Goal: Task Accomplishment & Management: Complete application form

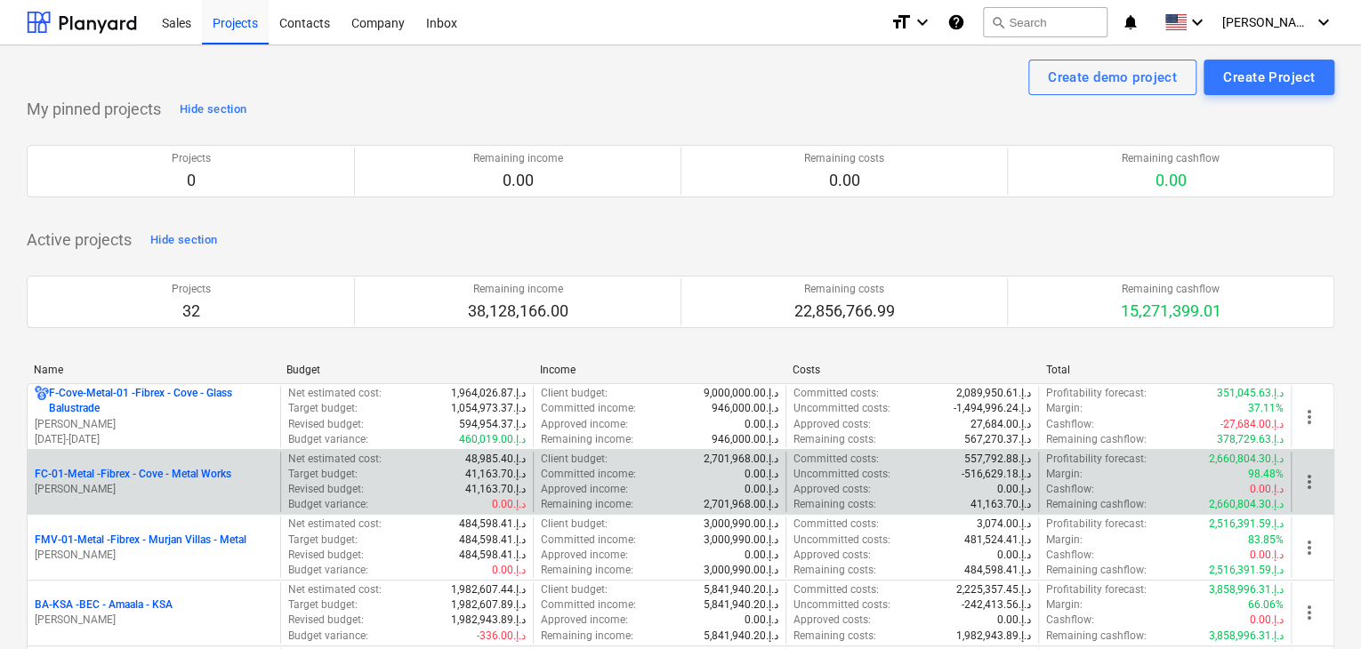
scroll to position [89, 0]
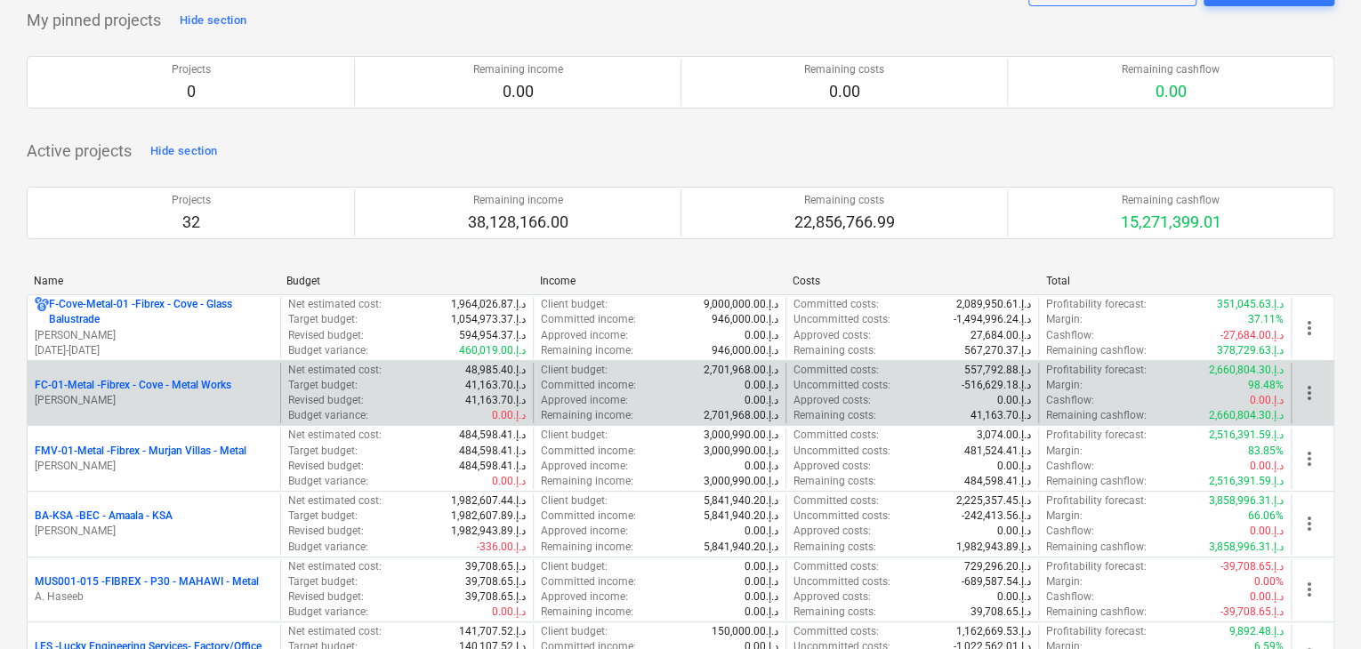
click at [156, 397] on p "[PERSON_NAME]" at bounding box center [154, 400] width 238 height 15
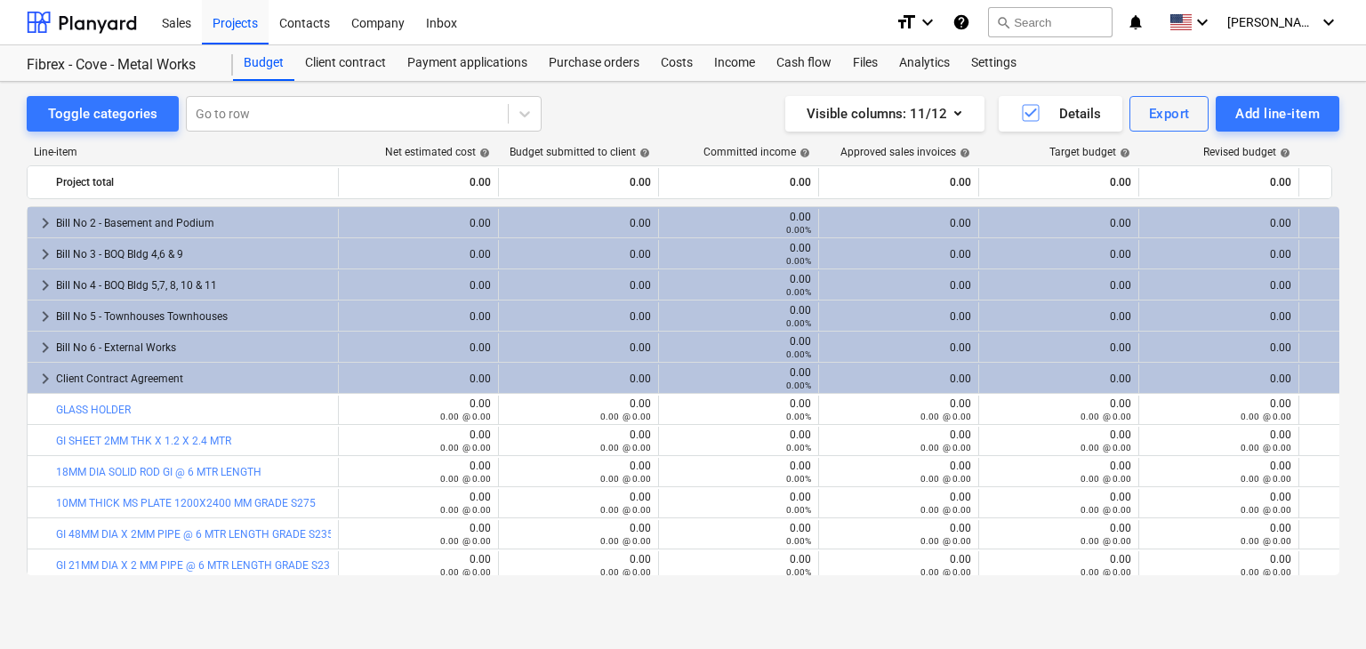
click at [1245, 110] on div "Add line-item" at bounding box center [1278, 113] width 85 height 23
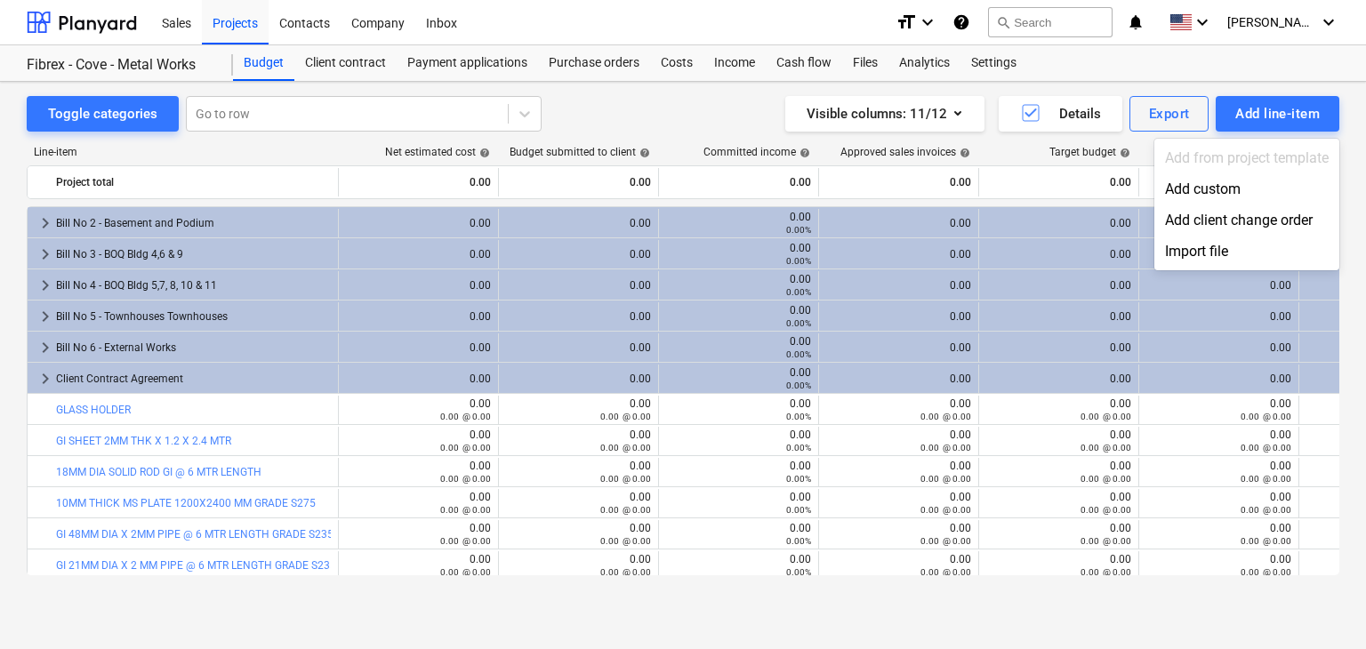
click at [1196, 182] on div "Add custom" at bounding box center [1247, 188] width 185 height 31
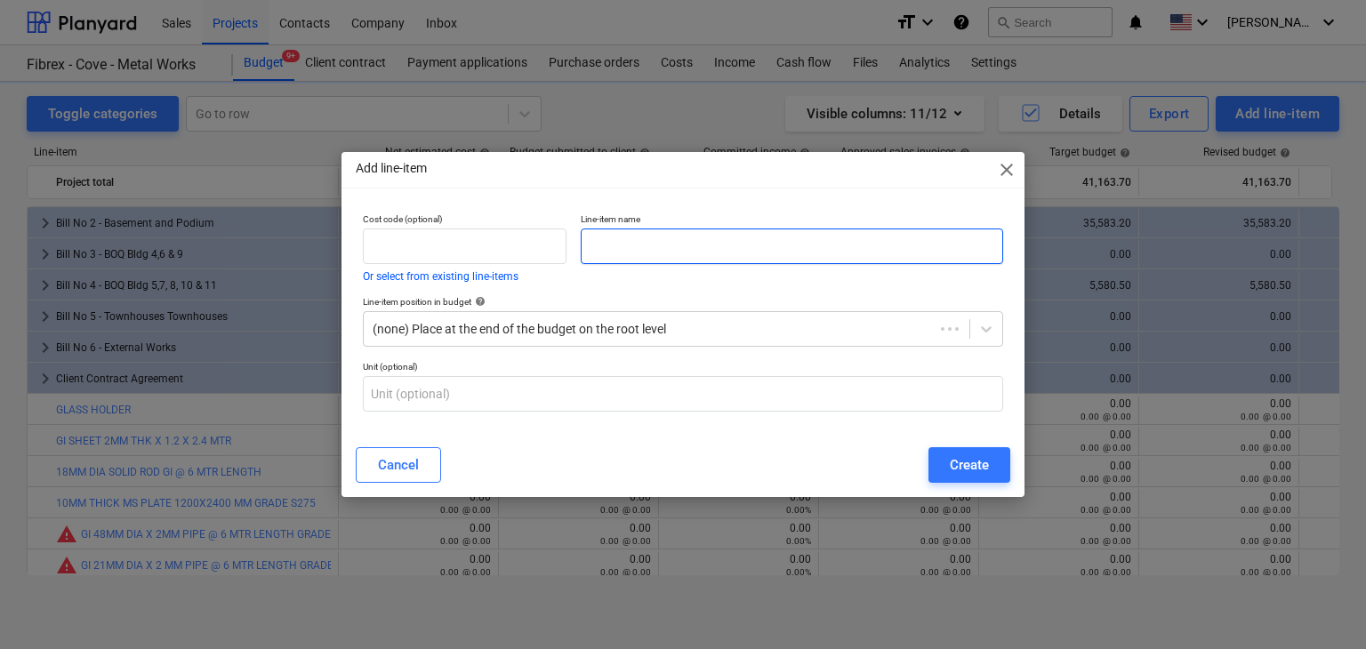
click at [630, 258] on input "text" at bounding box center [792, 247] width 423 height 36
paste input "SCREW DRIVER FLAT"
type input "SCREW DRIVER FLAT"
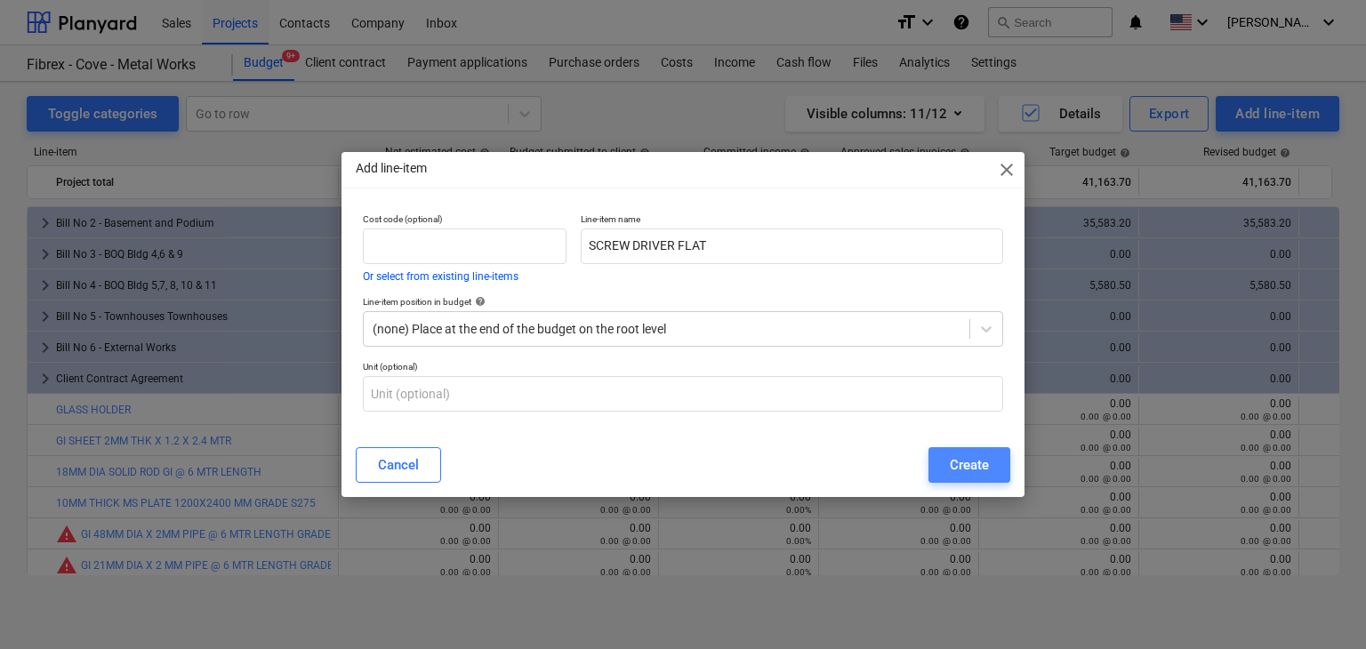
click at [980, 476] on div "Create" at bounding box center [969, 465] width 39 height 23
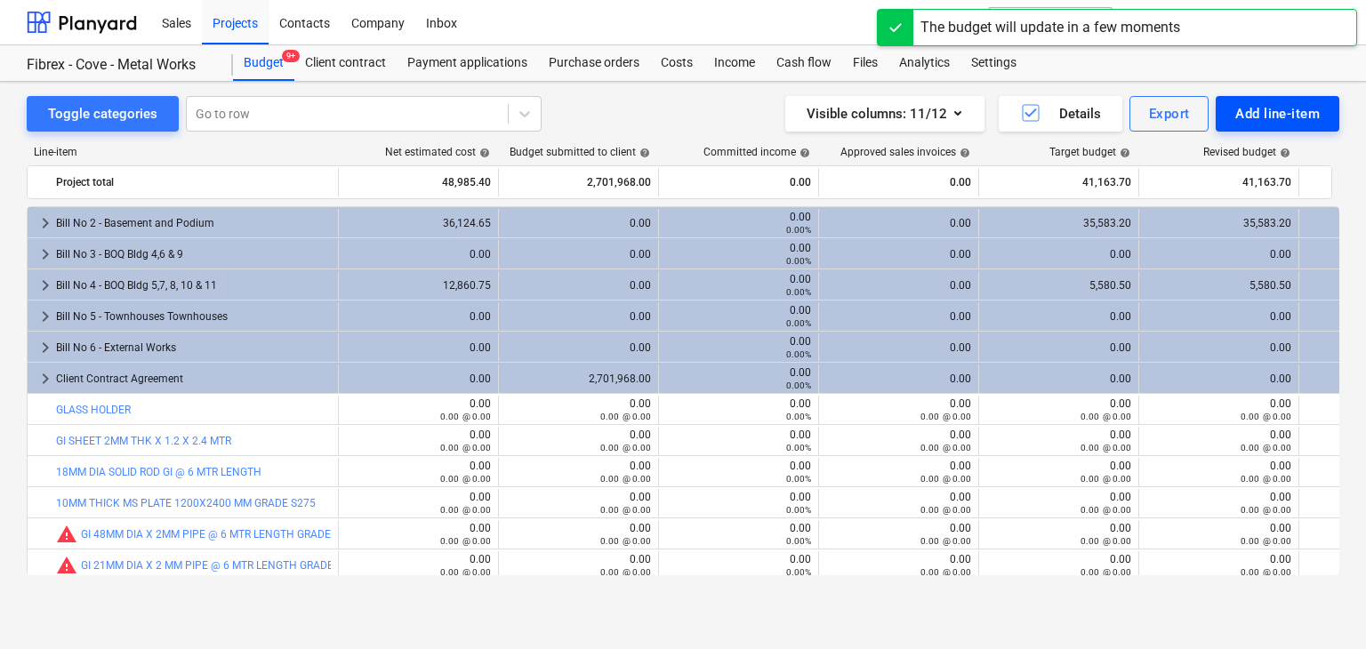
click at [1270, 122] on div "Add line-item" at bounding box center [1278, 113] width 85 height 23
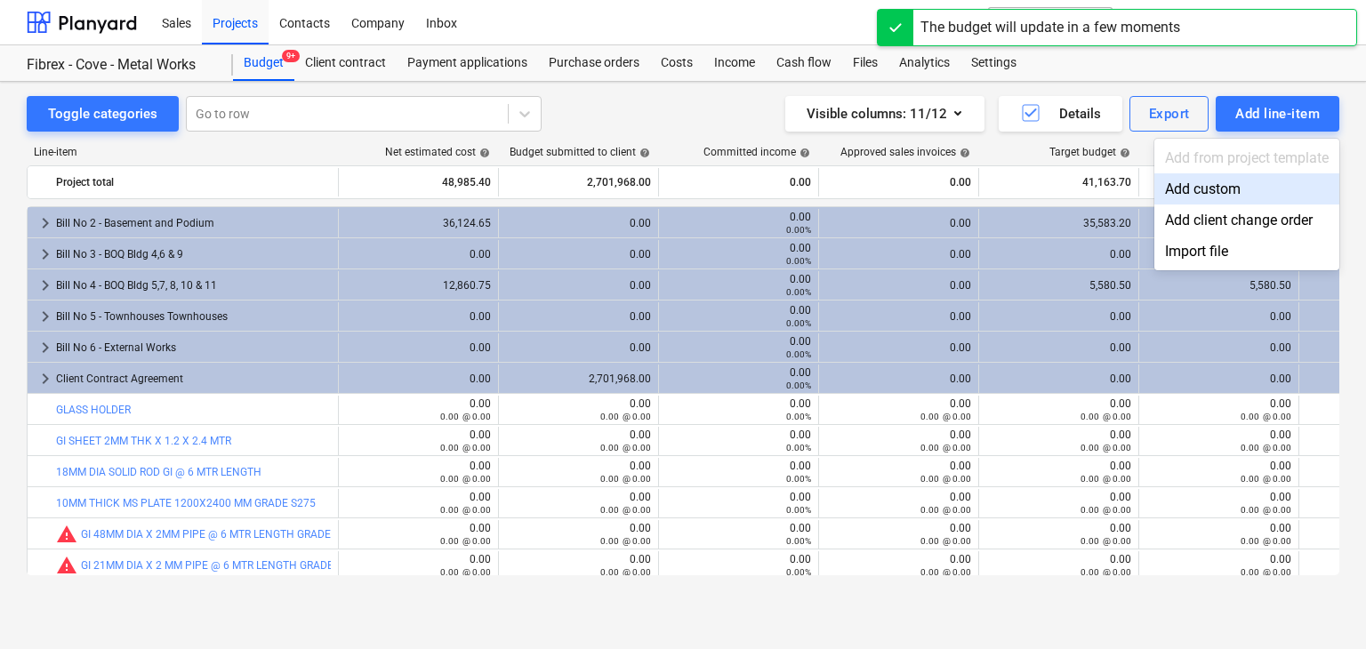
drag, startPoint x: 1270, startPoint y: 122, endPoint x: 1217, endPoint y: 181, distance: 79.3
click at [1217, 181] on div "Add custom" at bounding box center [1247, 188] width 185 height 31
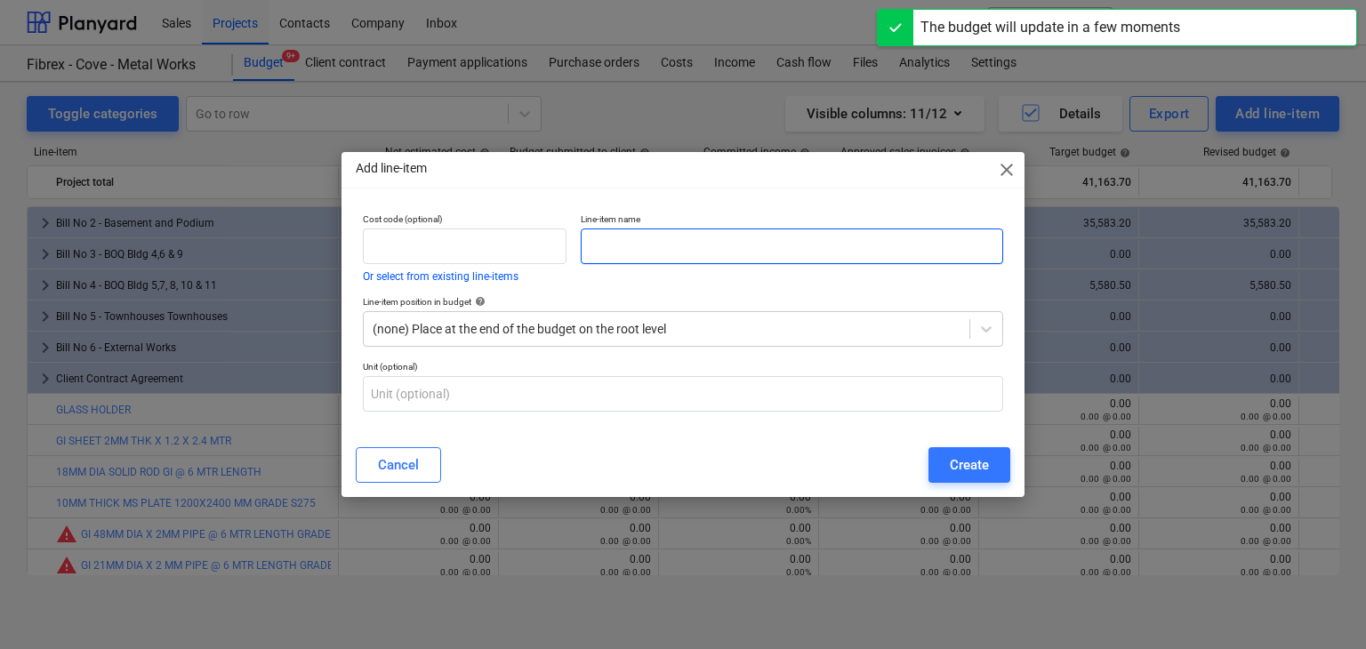
click at [633, 246] on input "text" at bounding box center [792, 247] width 423 height 36
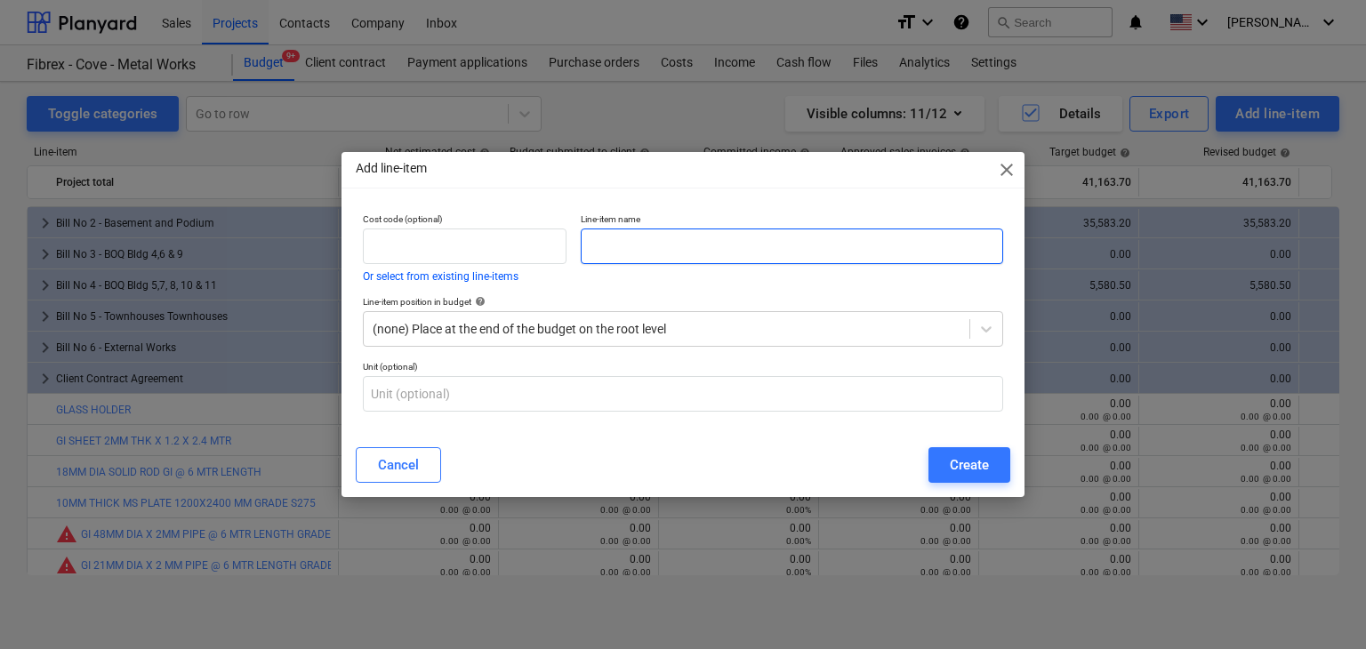
paste input "RIGHT ANGLE SMALL"
type input "RIGHT ANGLE SMALL"
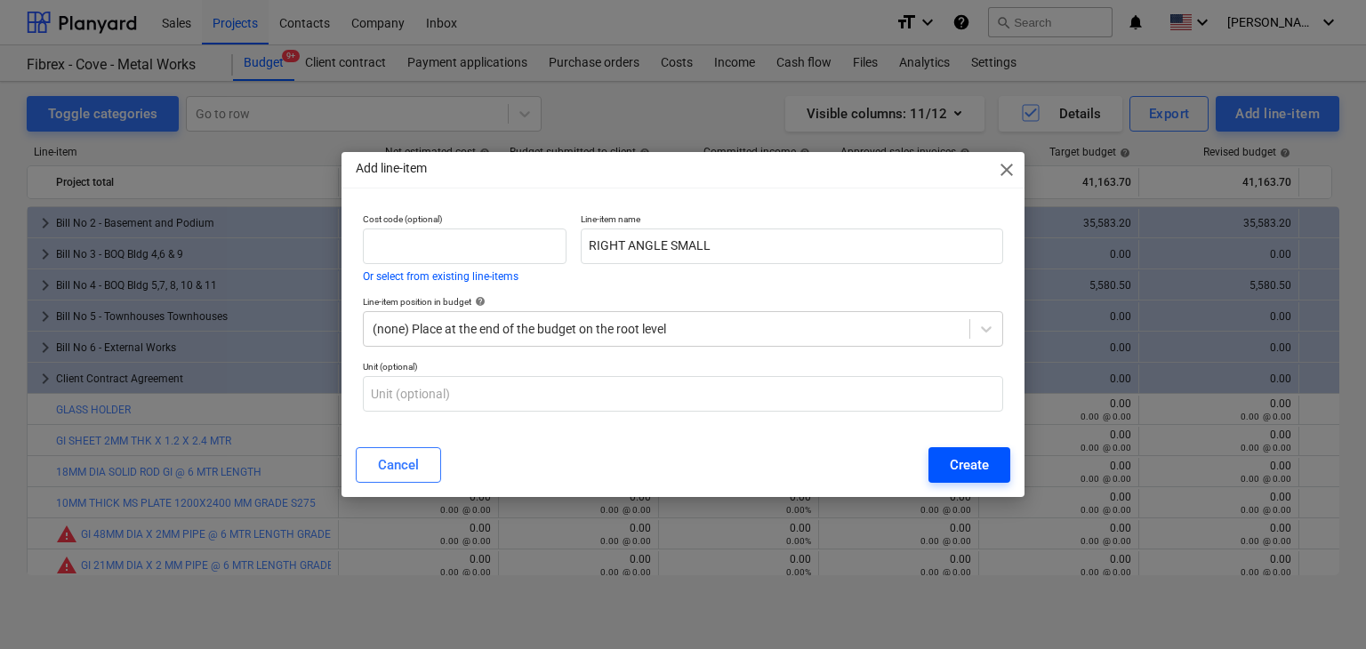
click at [972, 471] on div "Create" at bounding box center [969, 465] width 39 height 23
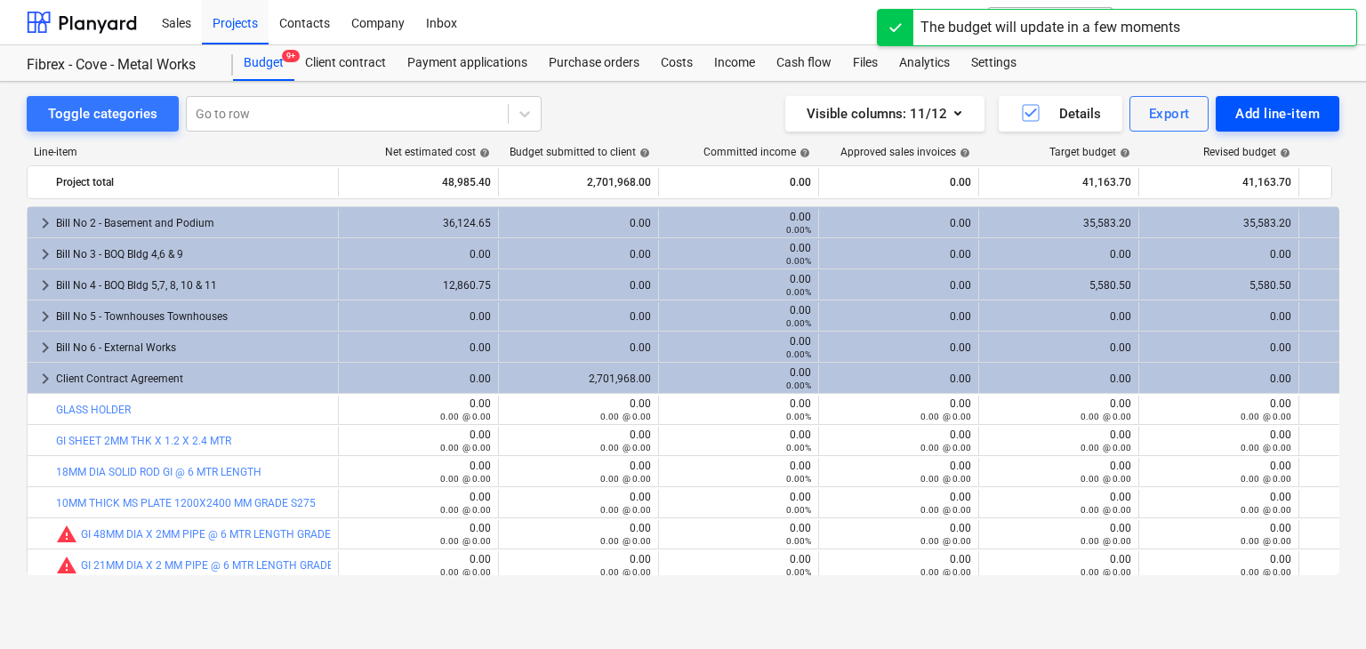
click at [1255, 116] on div "Add line-item" at bounding box center [1278, 113] width 85 height 23
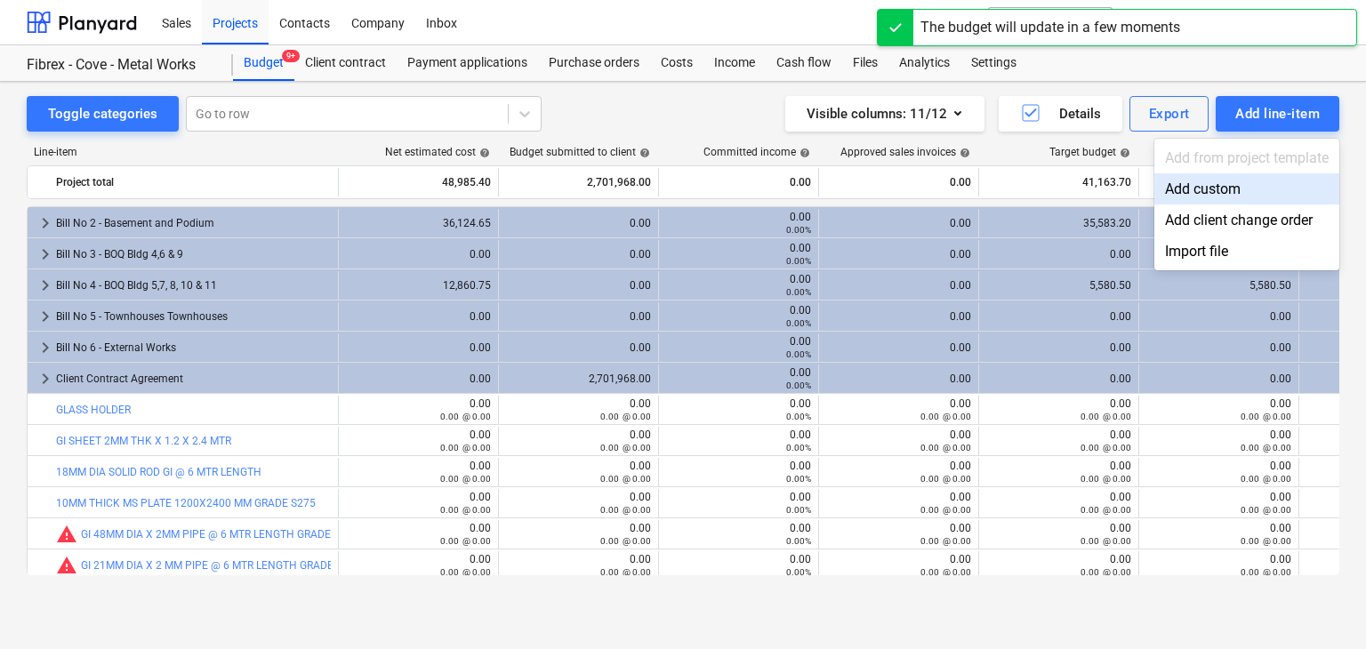
click at [1184, 179] on div "Add custom" at bounding box center [1247, 188] width 185 height 31
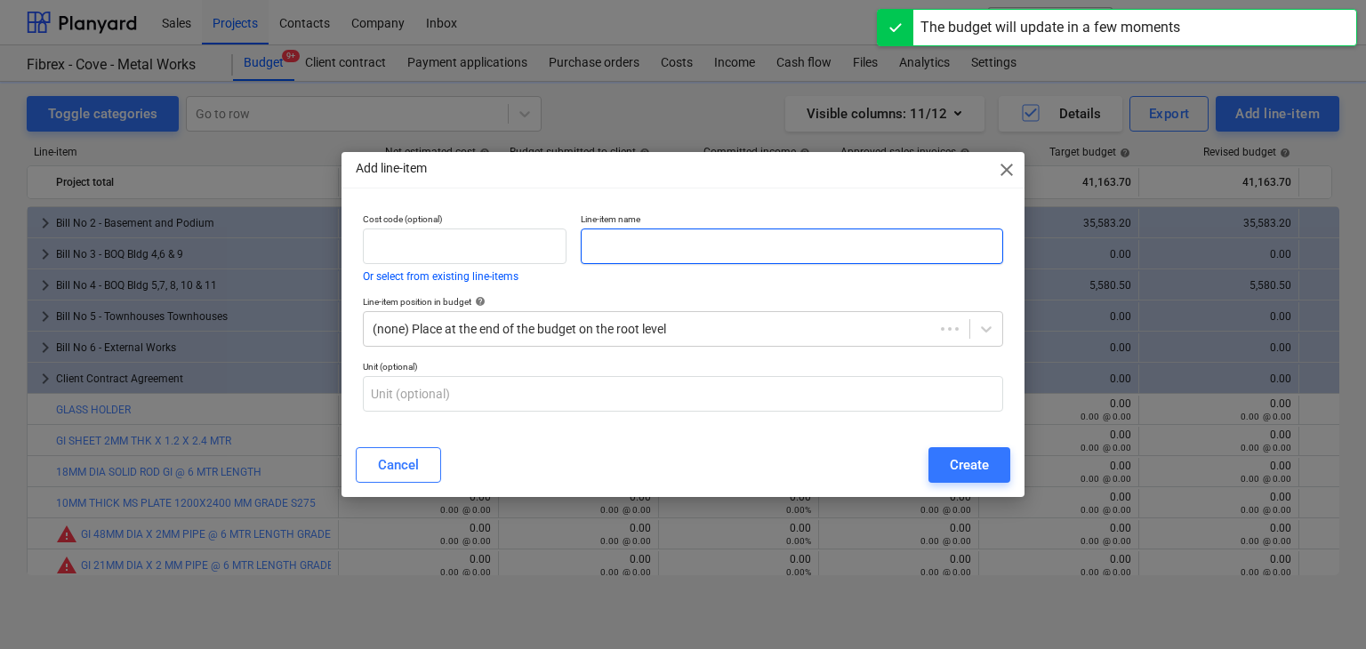
click at [633, 244] on input "text" at bounding box center [792, 247] width 423 height 36
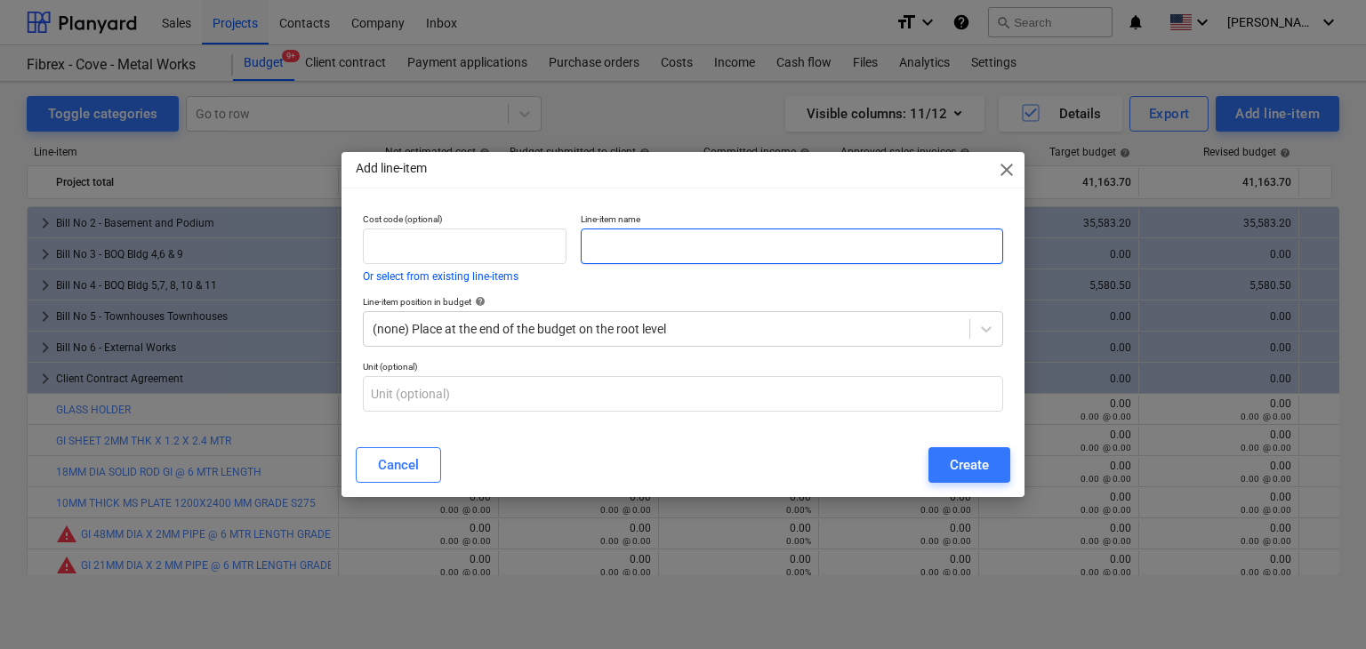
paste input "KNIFE CUTTER"
type input "KNIFE CUTTER"
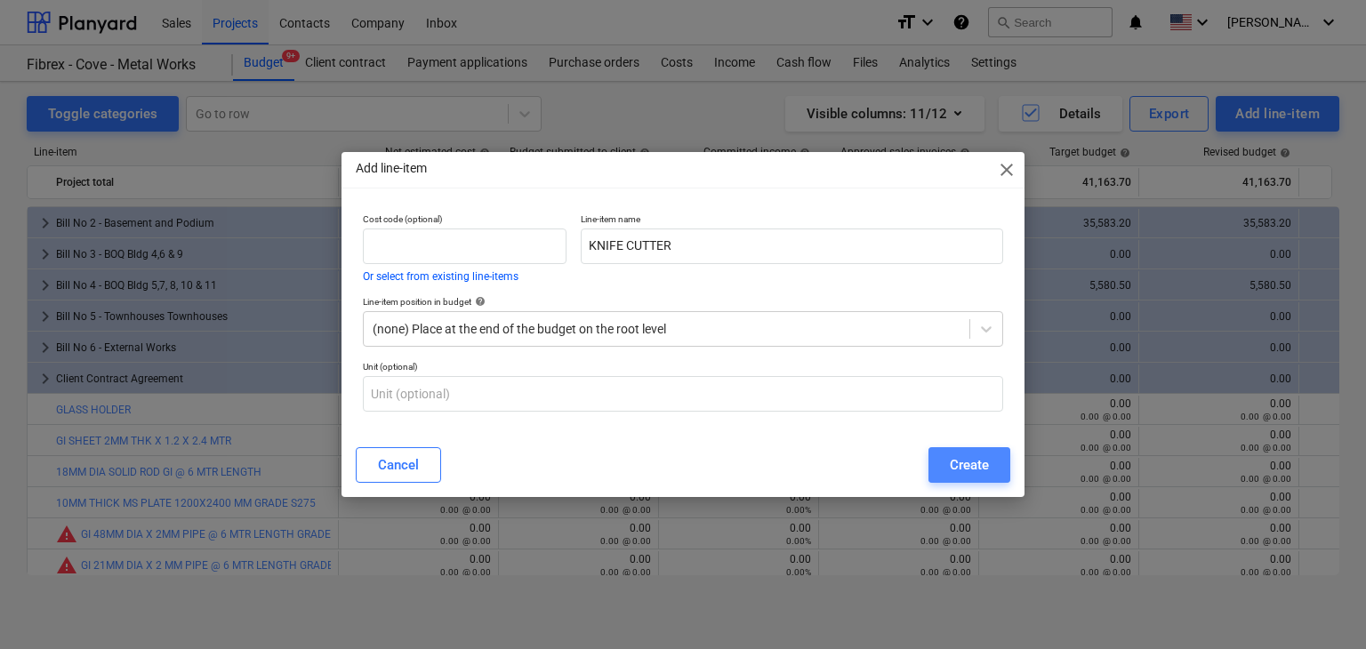
click at [963, 479] on button "Create" at bounding box center [970, 465] width 82 height 36
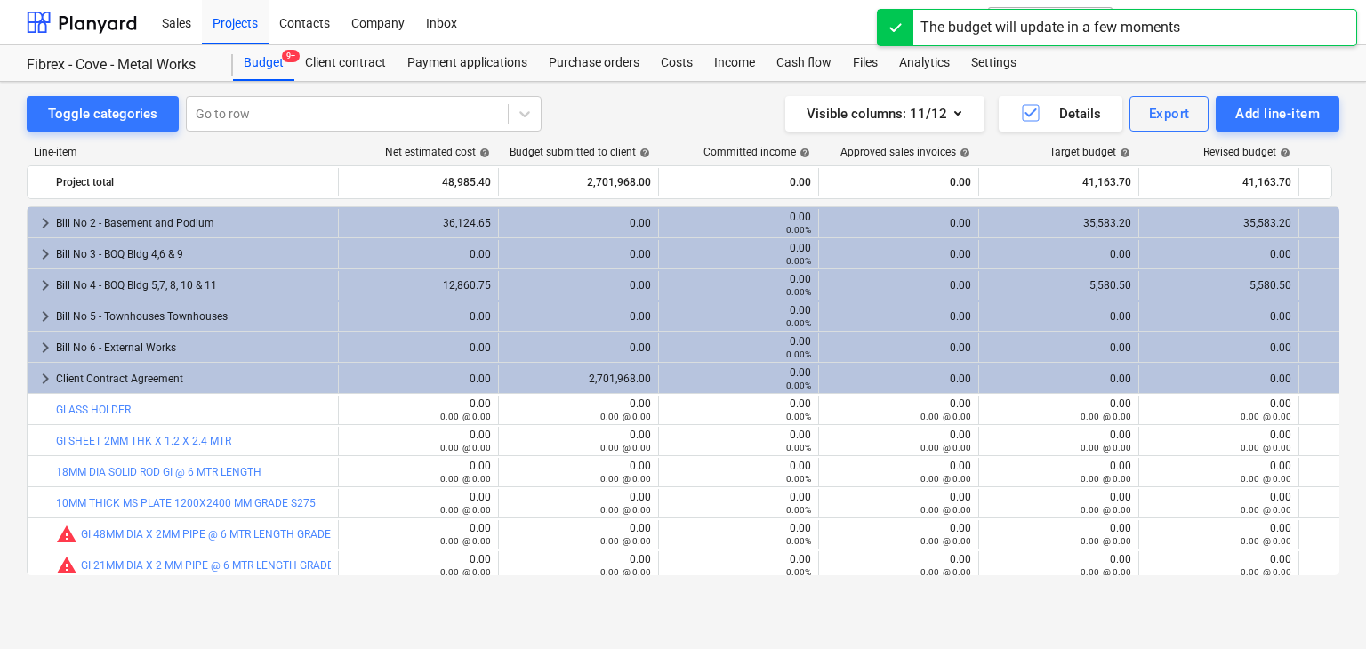
click at [1259, 121] on div "Add line-item" at bounding box center [1278, 113] width 85 height 23
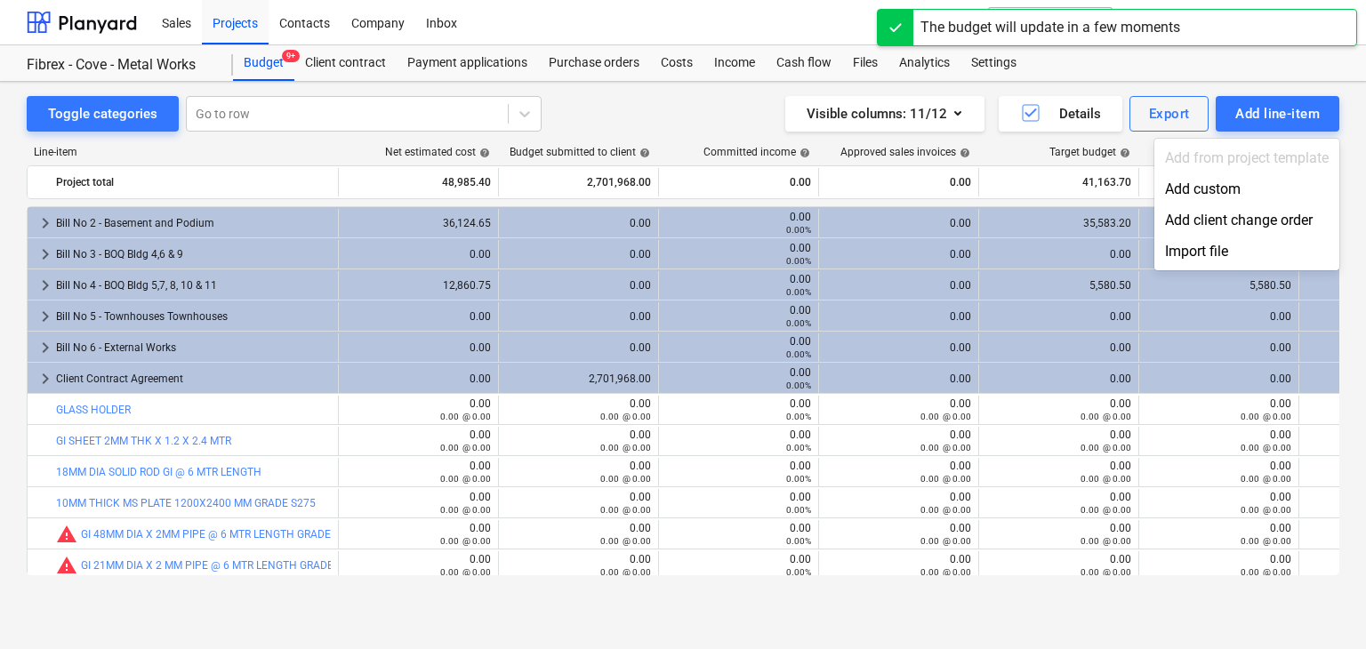
click at [1210, 181] on div "Add custom" at bounding box center [1247, 188] width 185 height 31
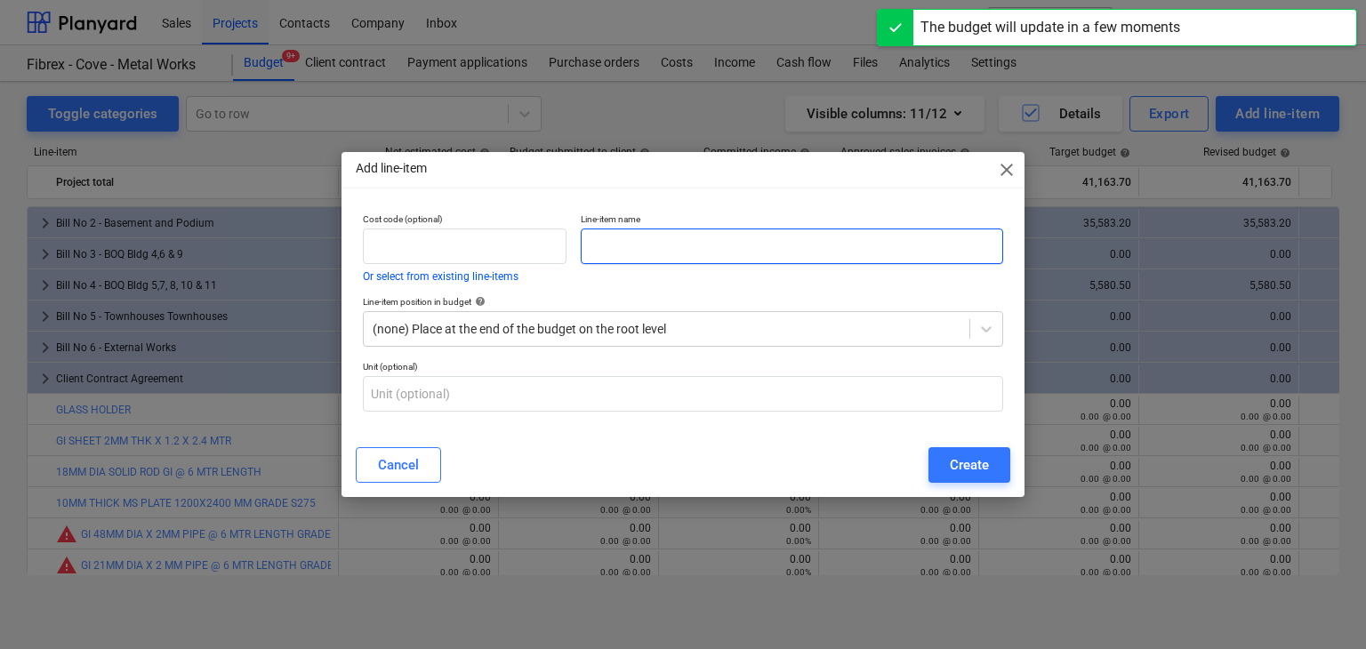
click at [666, 252] on input "text" at bounding box center [792, 247] width 423 height 36
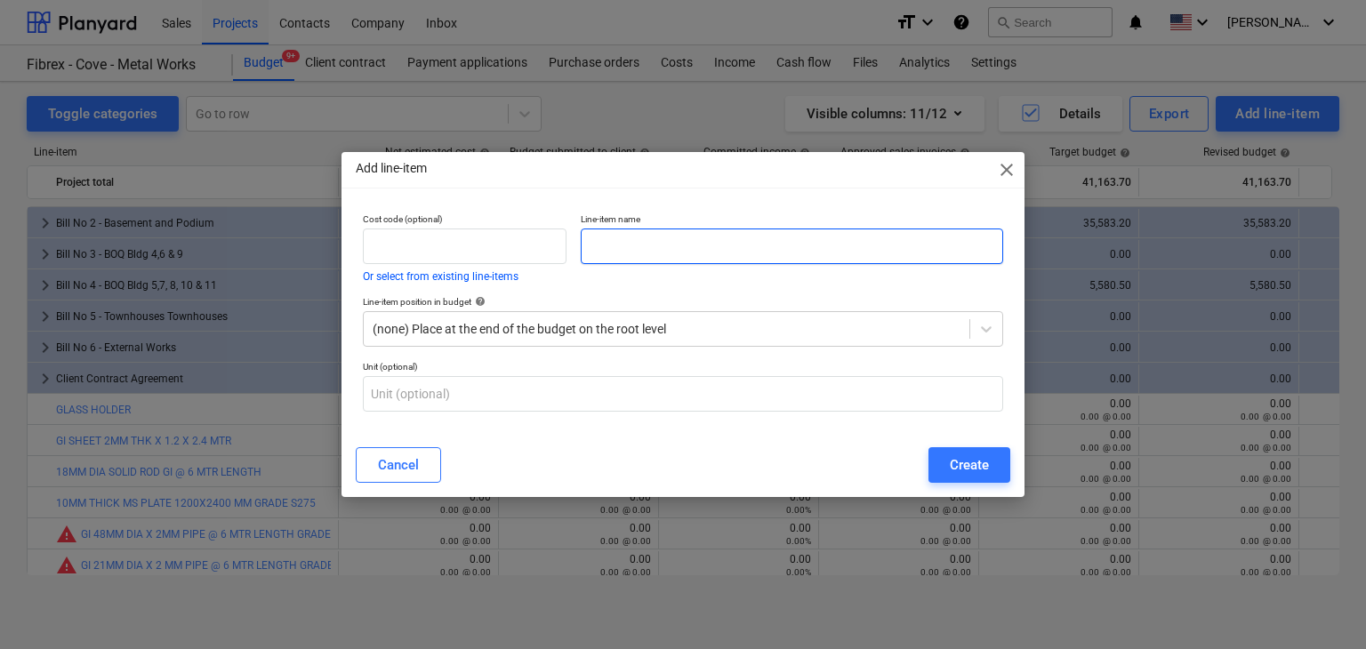
paste input "KNIFE CUTTER BLADE"
type input "KNIFE CUTTER BLADE"
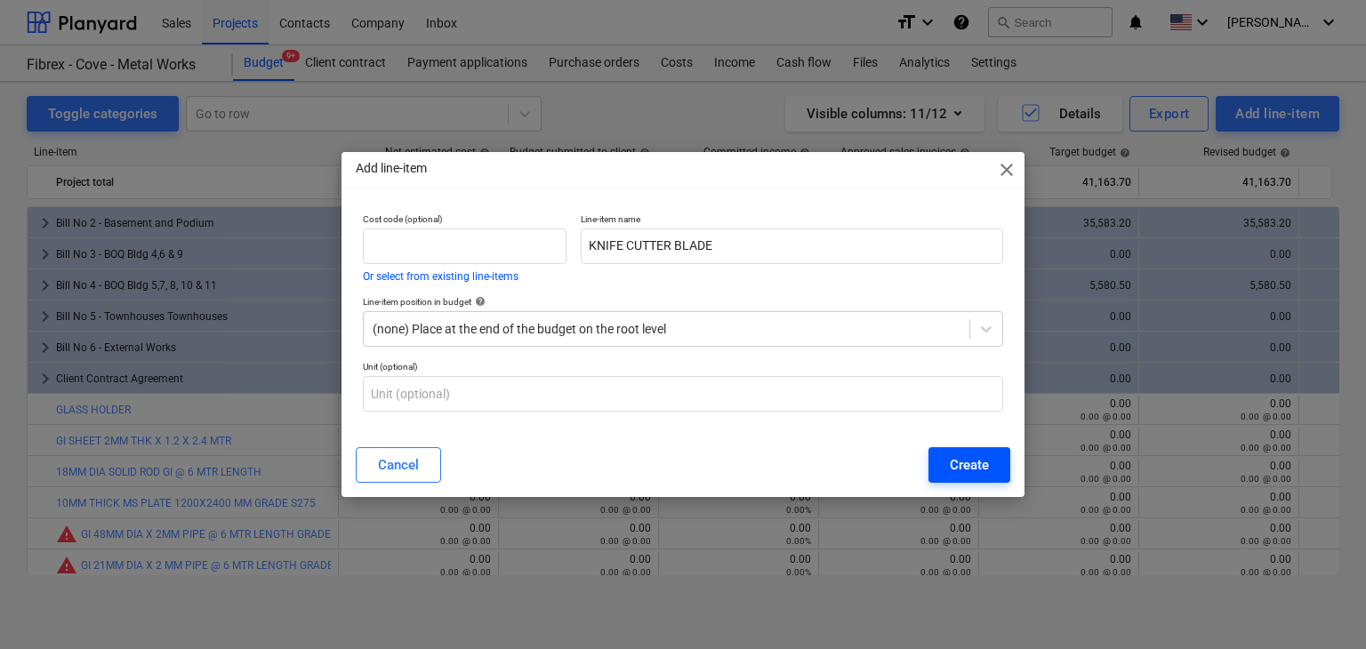
click at [945, 463] on button "Create" at bounding box center [970, 465] width 82 height 36
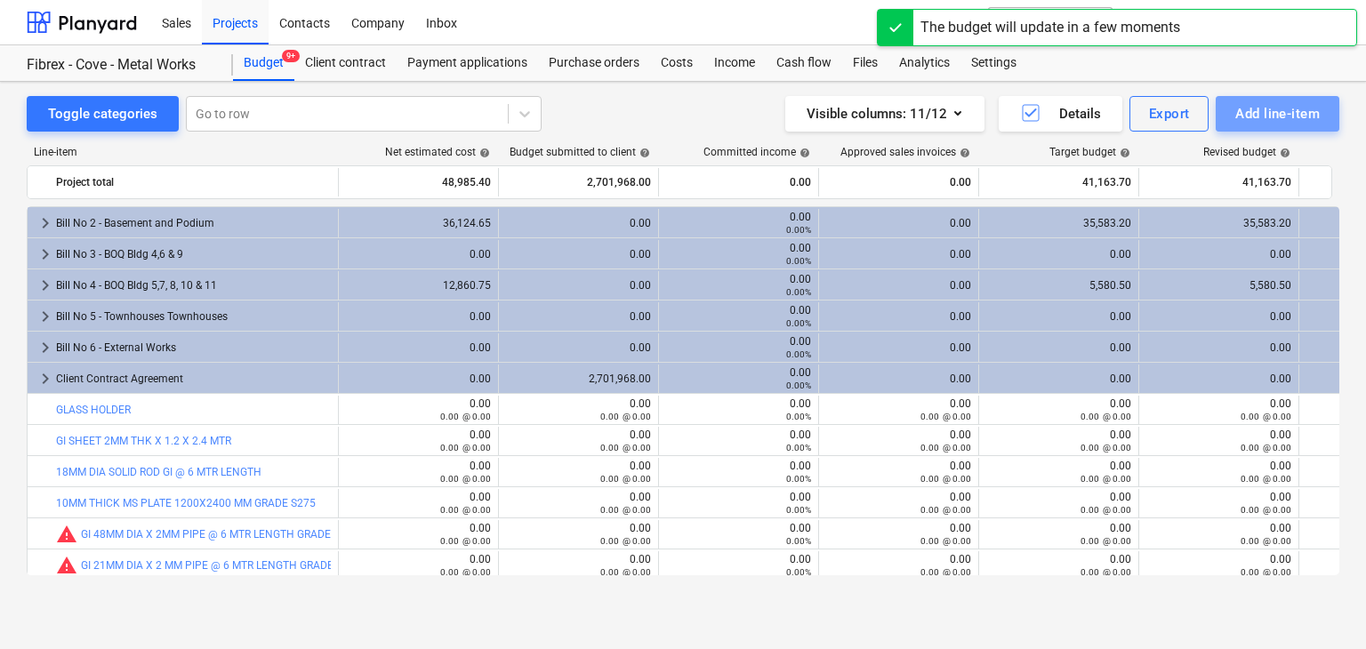
click at [1253, 121] on div "Add line-item" at bounding box center [1278, 113] width 85 height 23
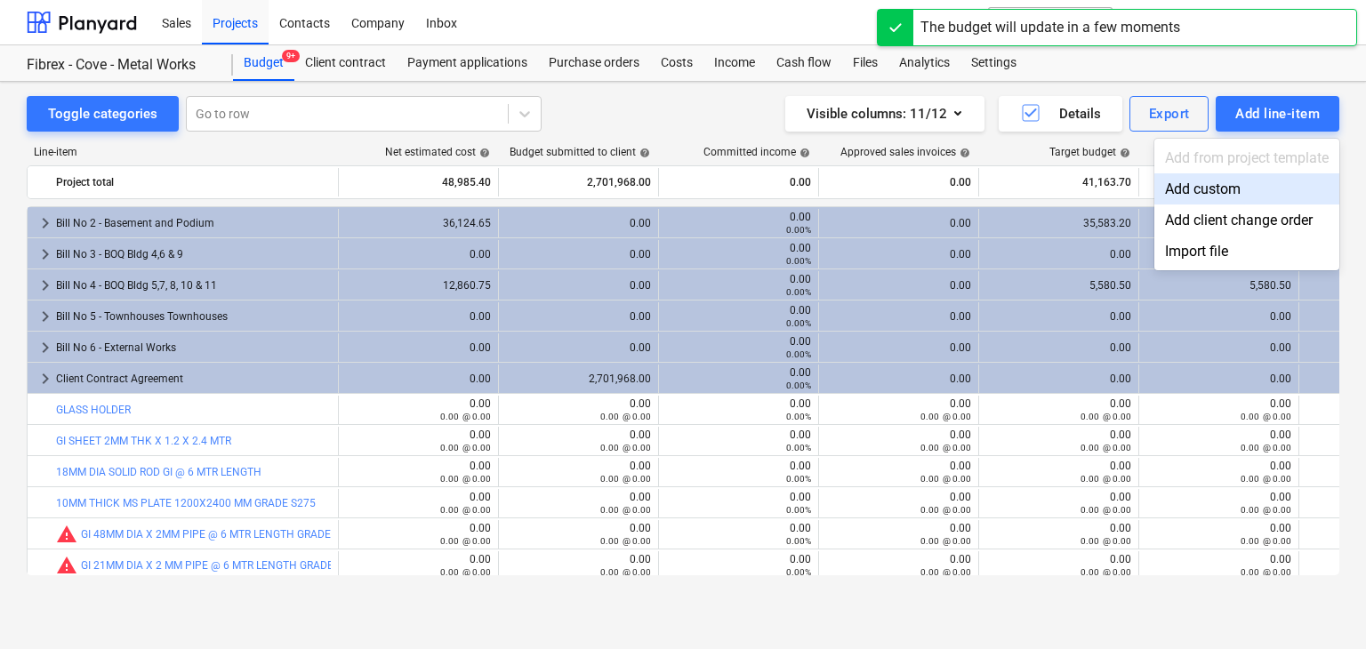
click at [1216, 193] on div "Add custom" at bounding box center [1247, 188] width 185 height 31
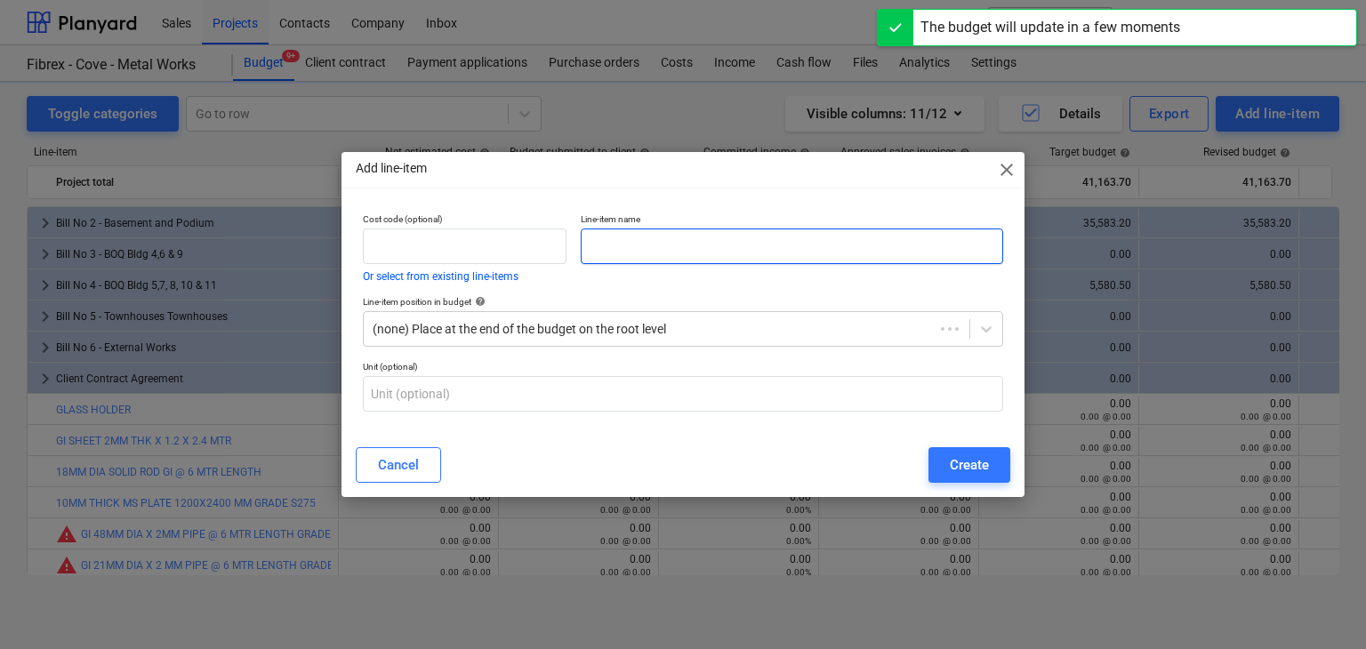
click at [655, 236] on input "text" at bounding box center [792, 247] width 423 height 36
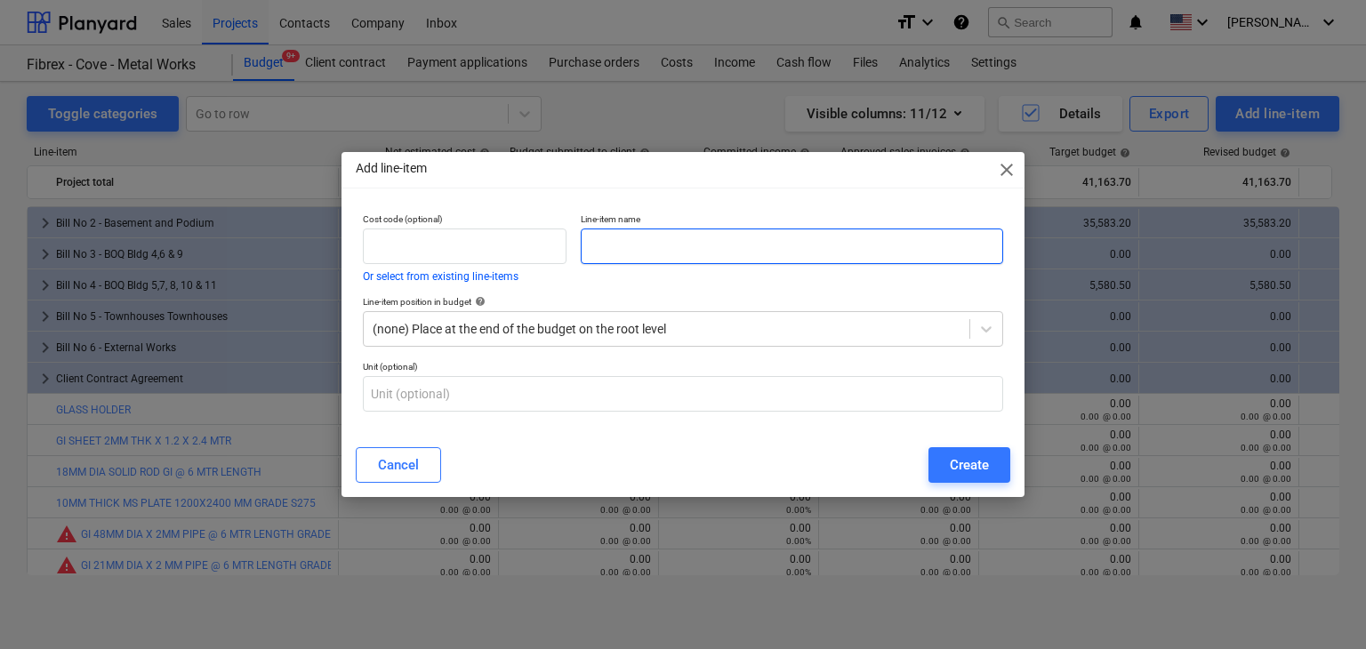
paste input "HAXO BLADE 12 INCH"
type input "HAXO BLADE 12 INCH"
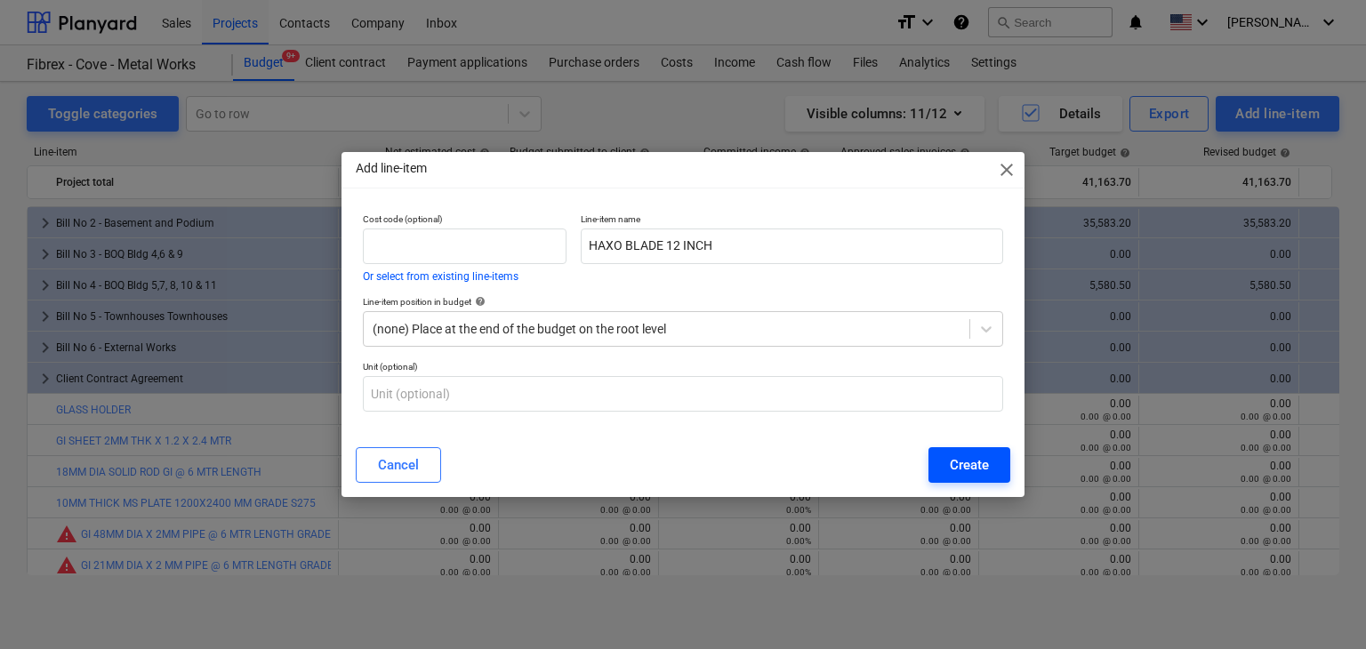
drag, startPoint x: 939, startPoint y: 443, endPoint x: 939, endPoint y: 454, distance: 10.7
click at [939, 454] on div "Cancel Create" at bounding box center [683, 465] width 676 height 50
click at [957, 479] on button "Create" at bounding box center [970, 465] width 82 height 36
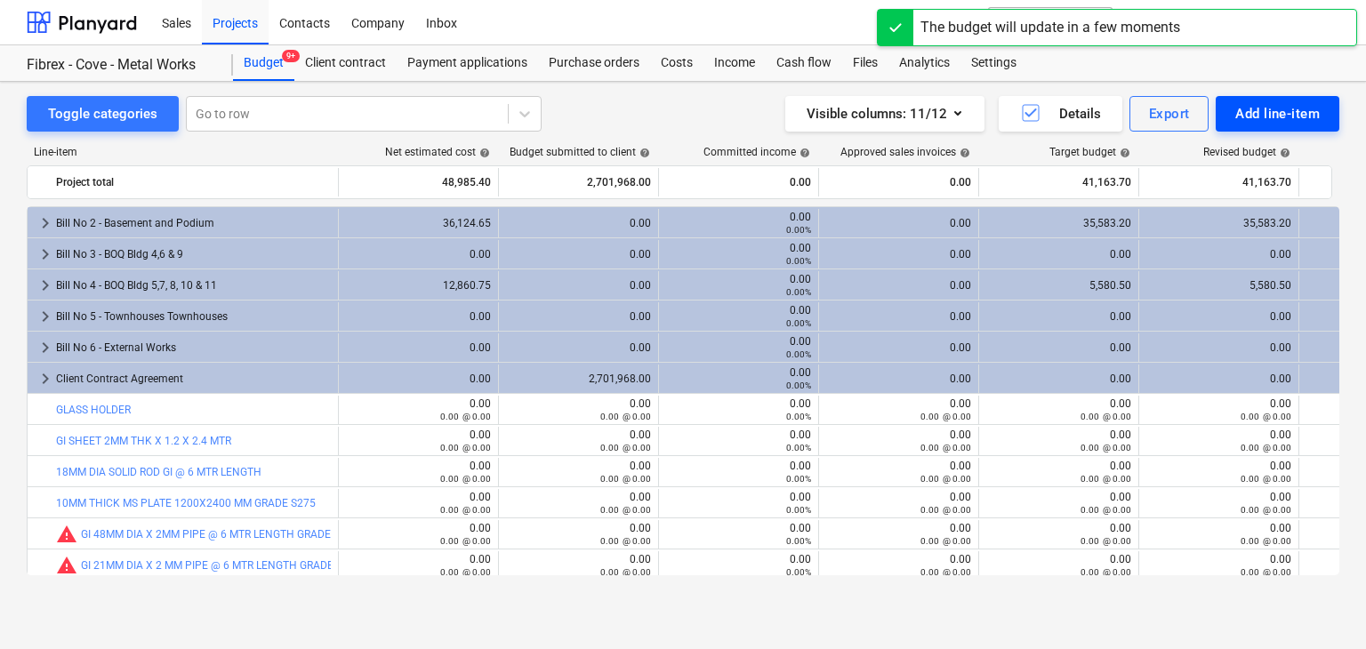
click at [1272, 101] on button "Add line-item" at bounding box center [1278, 114] width 124 height 36
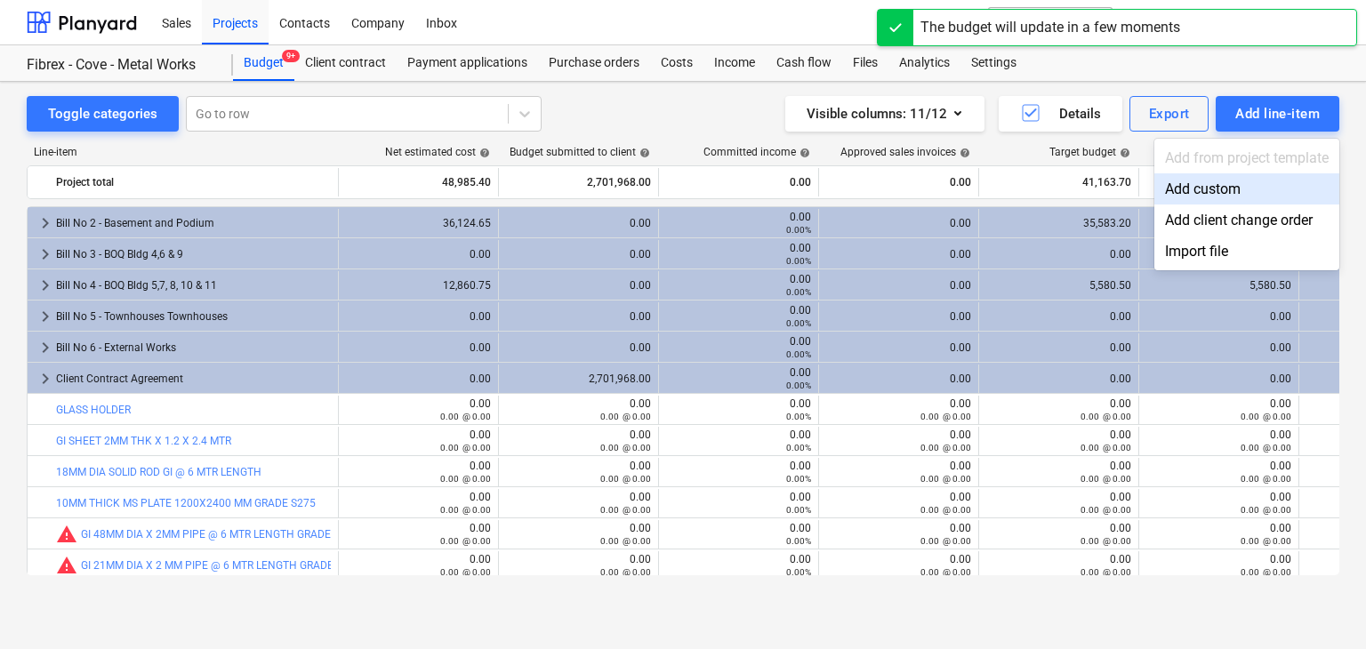
click at [1209, 187] on div "Add custom" at bounding box center [1247, 188] width 185 height 31
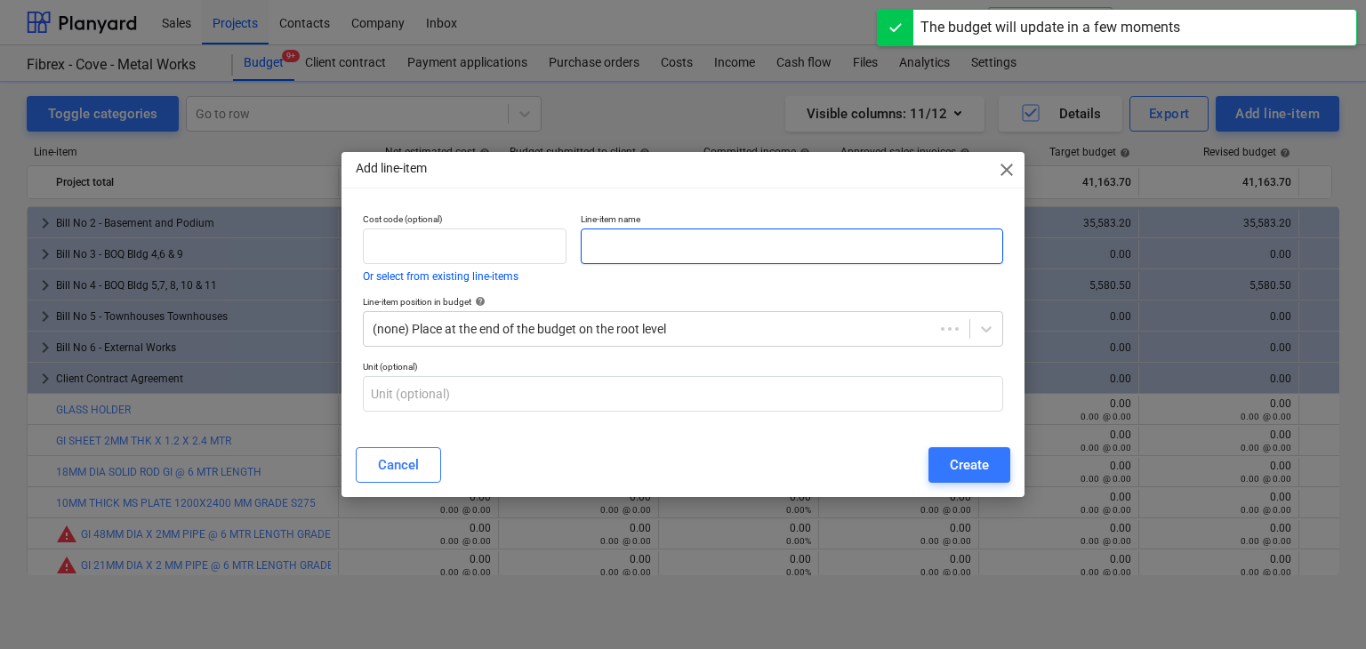
click at [593, 247] on input "text" at bounding box center [792, 247] width 423 height 36
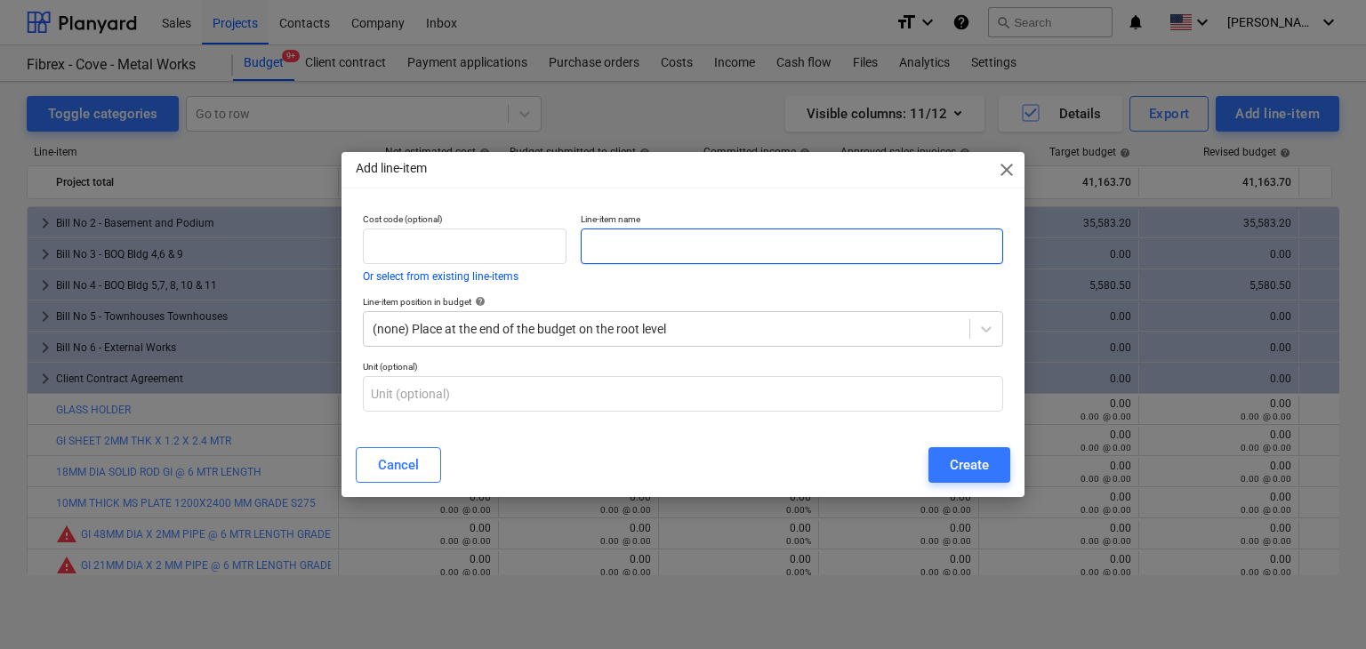
paste input "METER TAPE 5 MTR"
type input "METER TAPE 5 MTR"
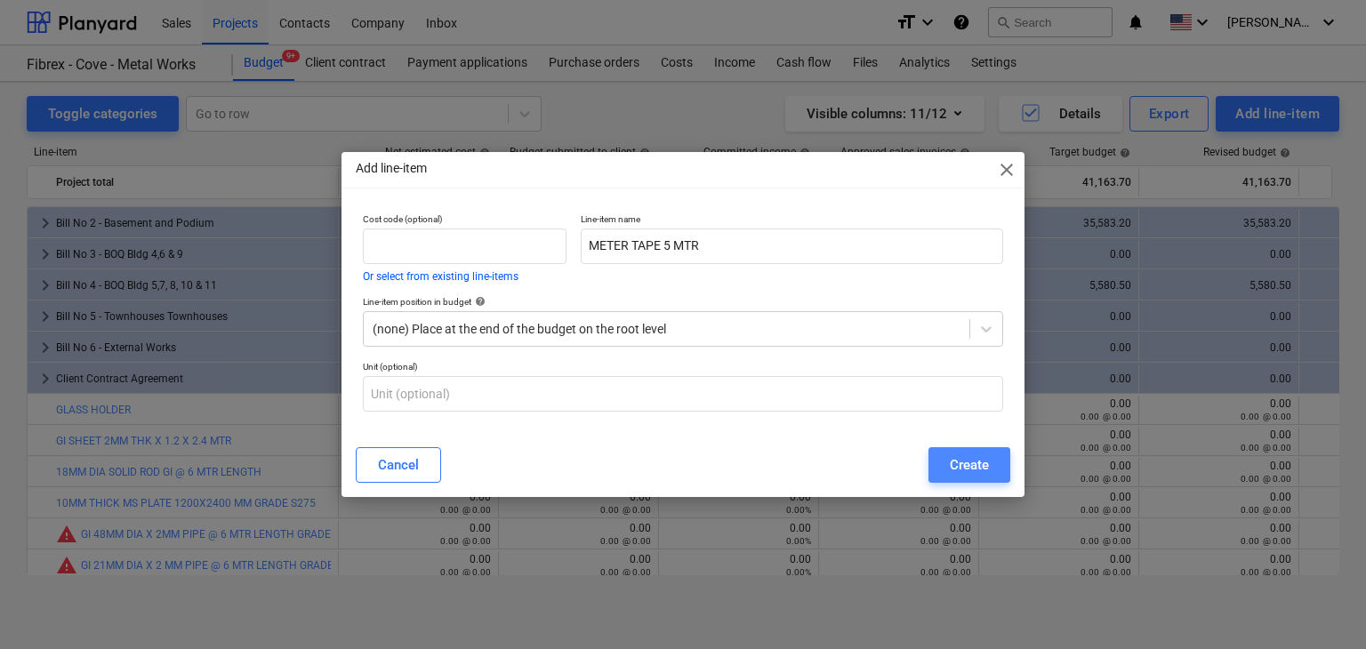
click at [963, 470] on div "Create" at bounding box center [969, 465] width 39 height 23
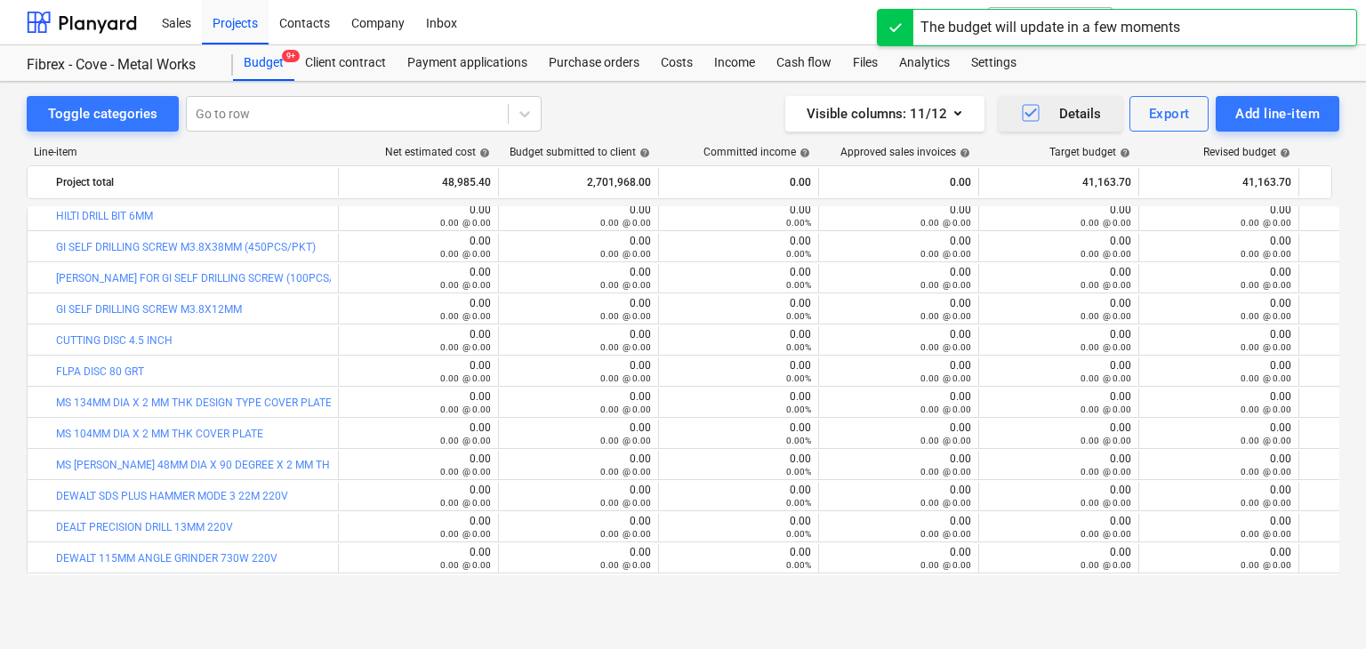
scroll to position [3103, 0]
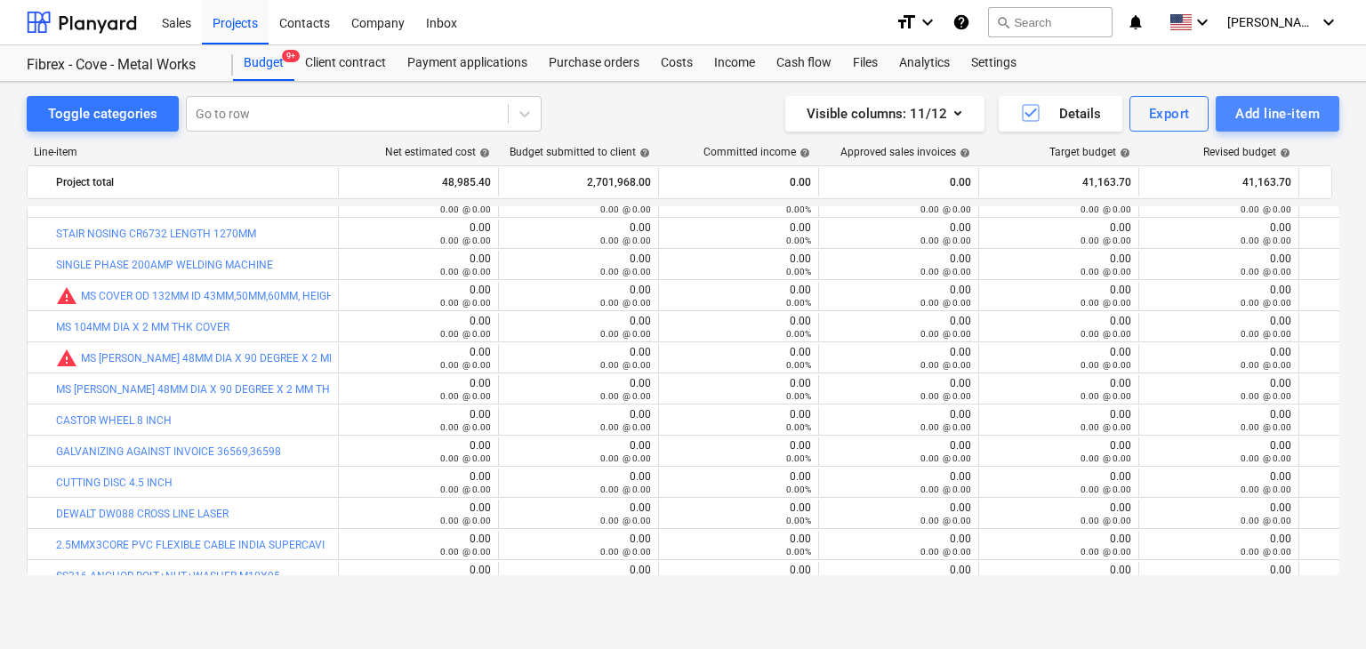
click at [1297, 128] on button "Add line-item" at bounding box center [1278, 114] width 124 height 36
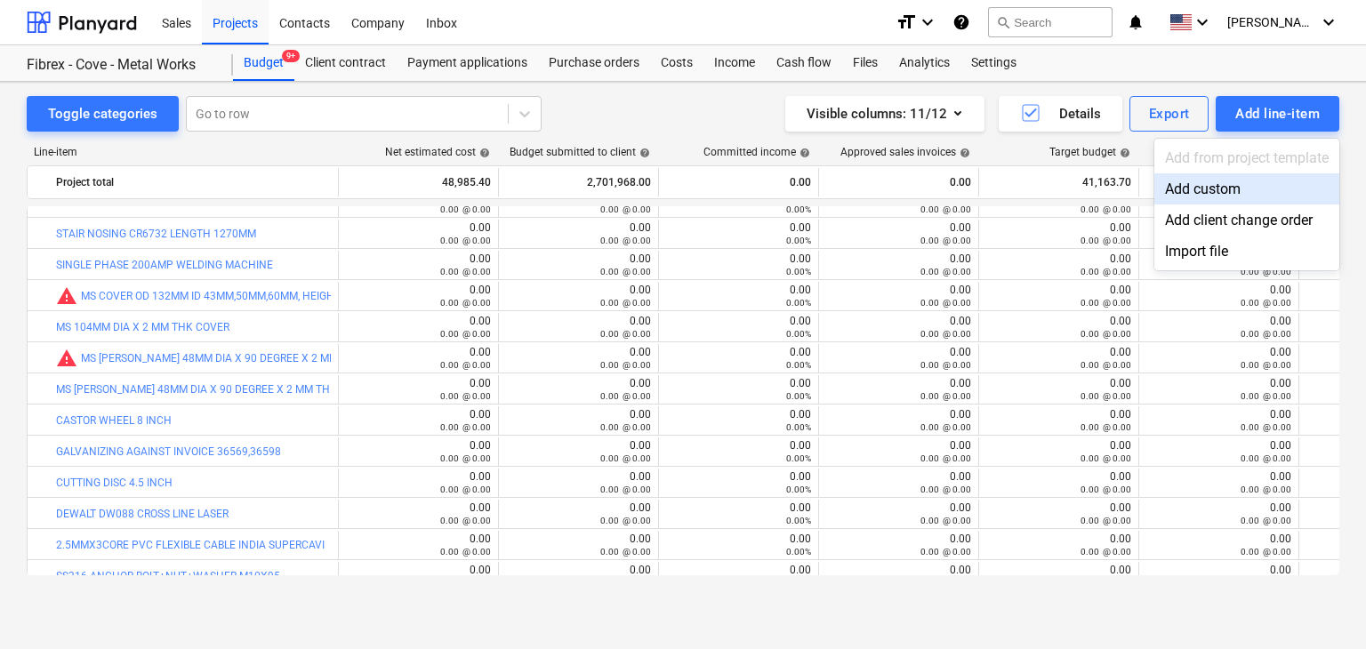
click at [1218, 186] on div "Add custom" at bounding box center [1247, 188] width 185 height 31
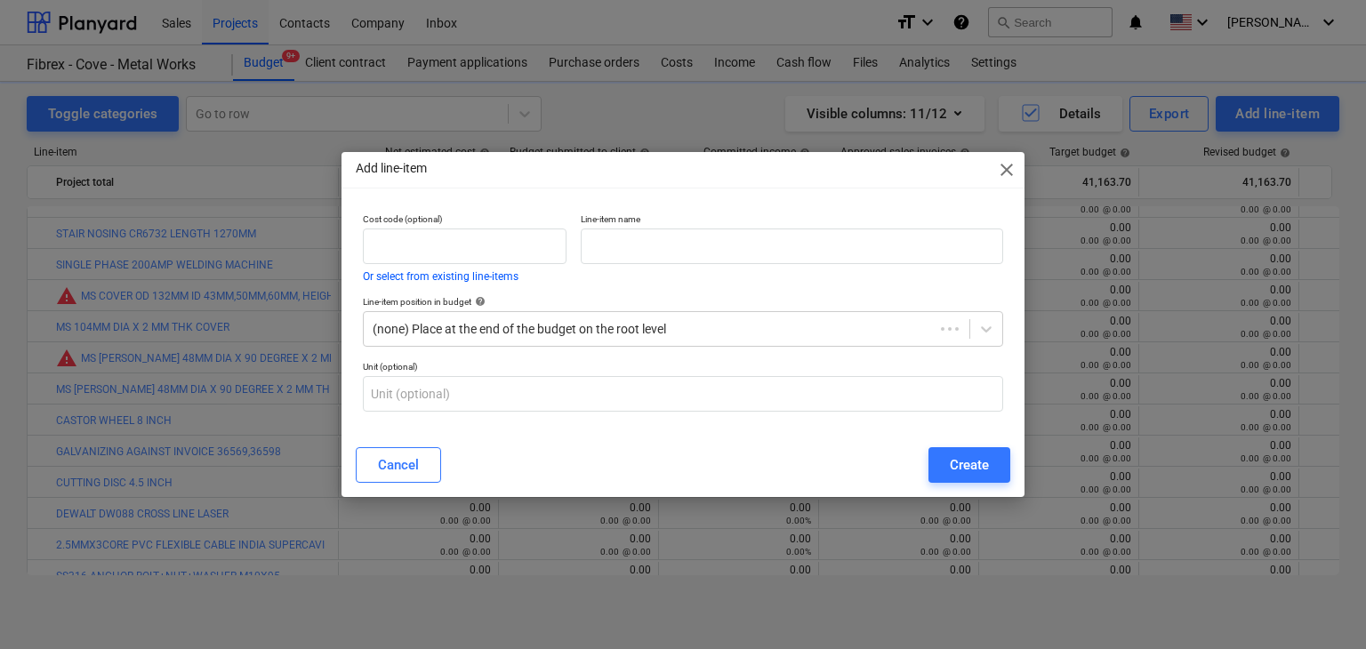
click at [703, 217] on p "Line-item name" at bounding box center [792, 221] width 423 height 15
click at [645, 296] on div "Line-item position in budget help" at bounding box center [683, 302] width 641 height 12
click at [647, 268] on div "Line-item name" at bounding box center [792, 247] width 437 height 83
click at [648, 253] on input "text" at bounding box center [792, 247] width 423 height 36
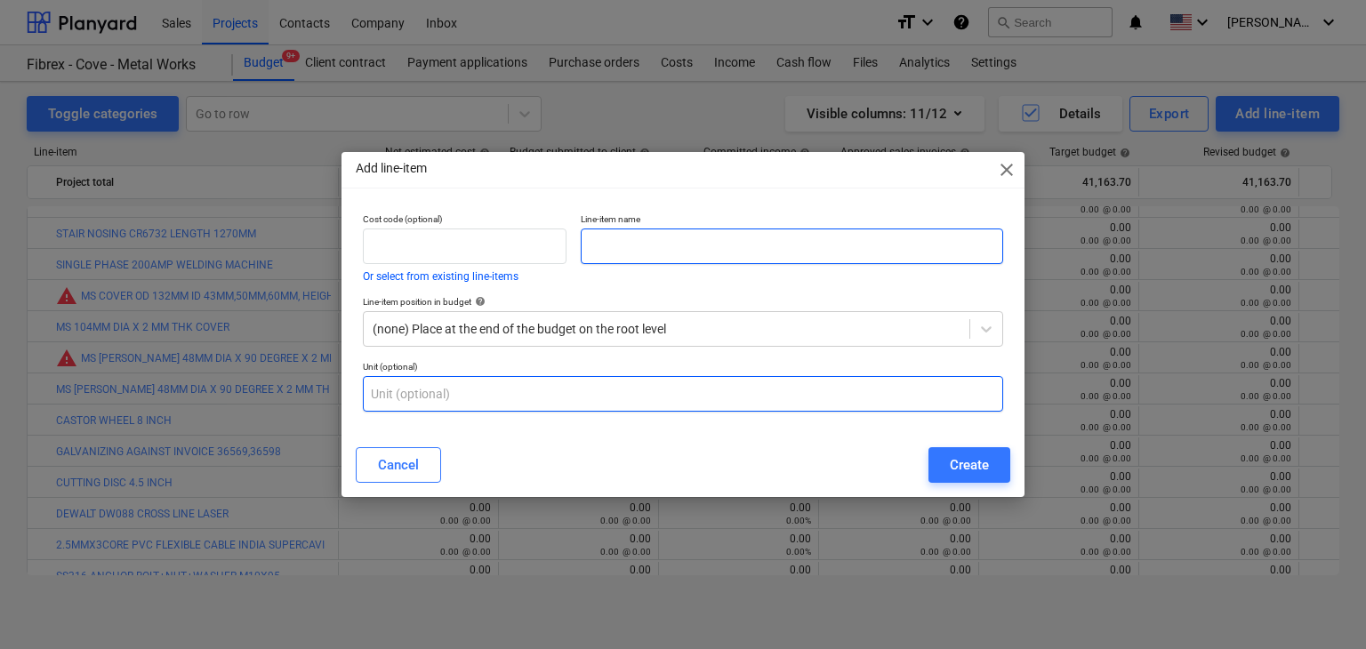
paste input "SANDING FILE"
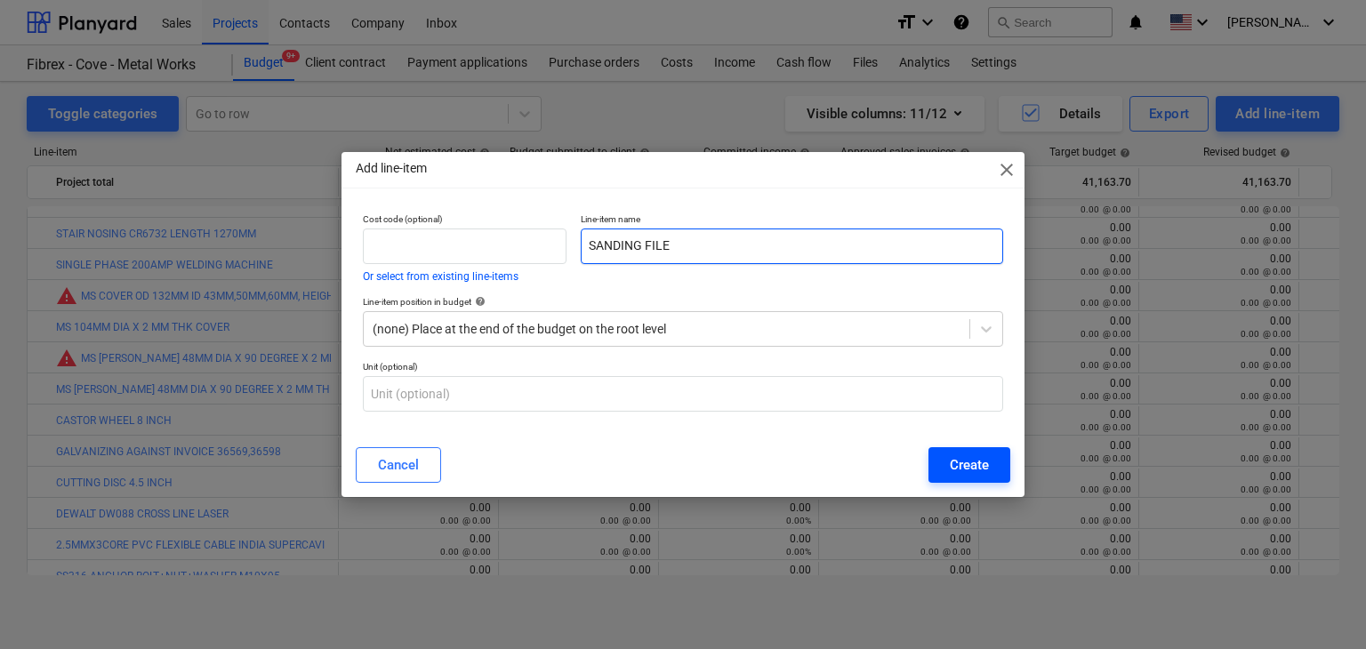
type input "SANDING FILE"
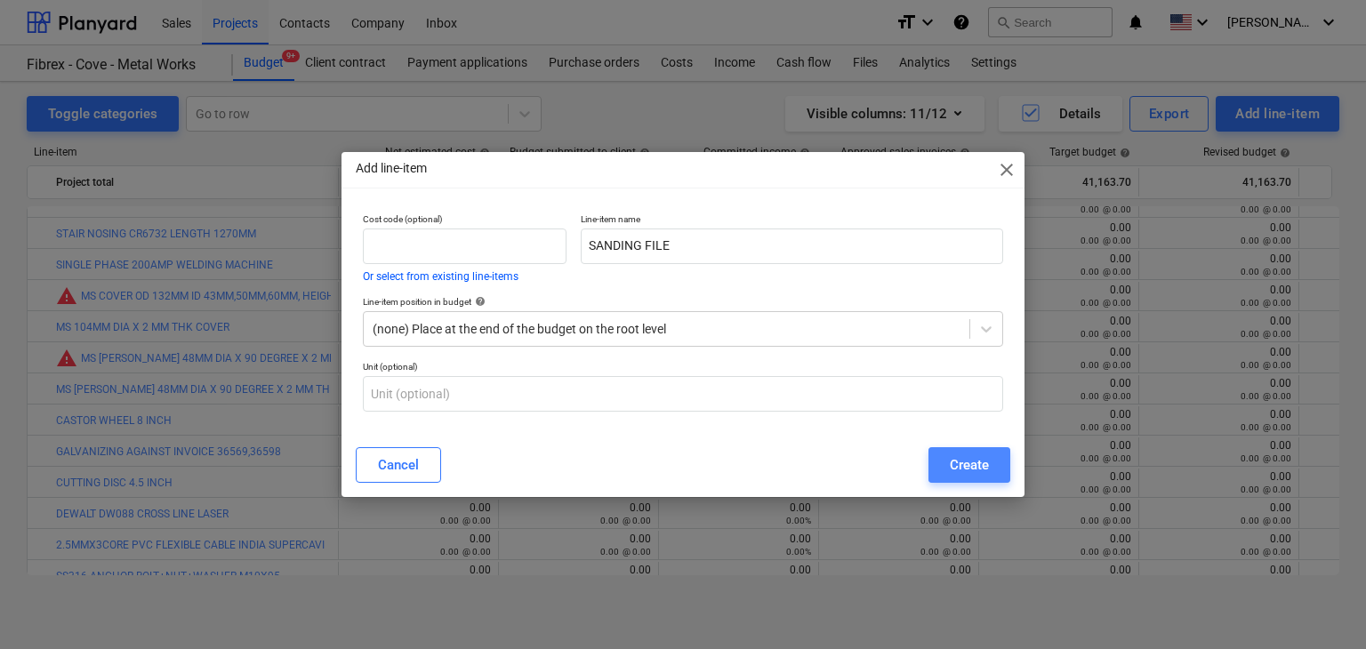
click at [961, 466] on div "Create" at bounding box center [969, 465] width 39 height 23
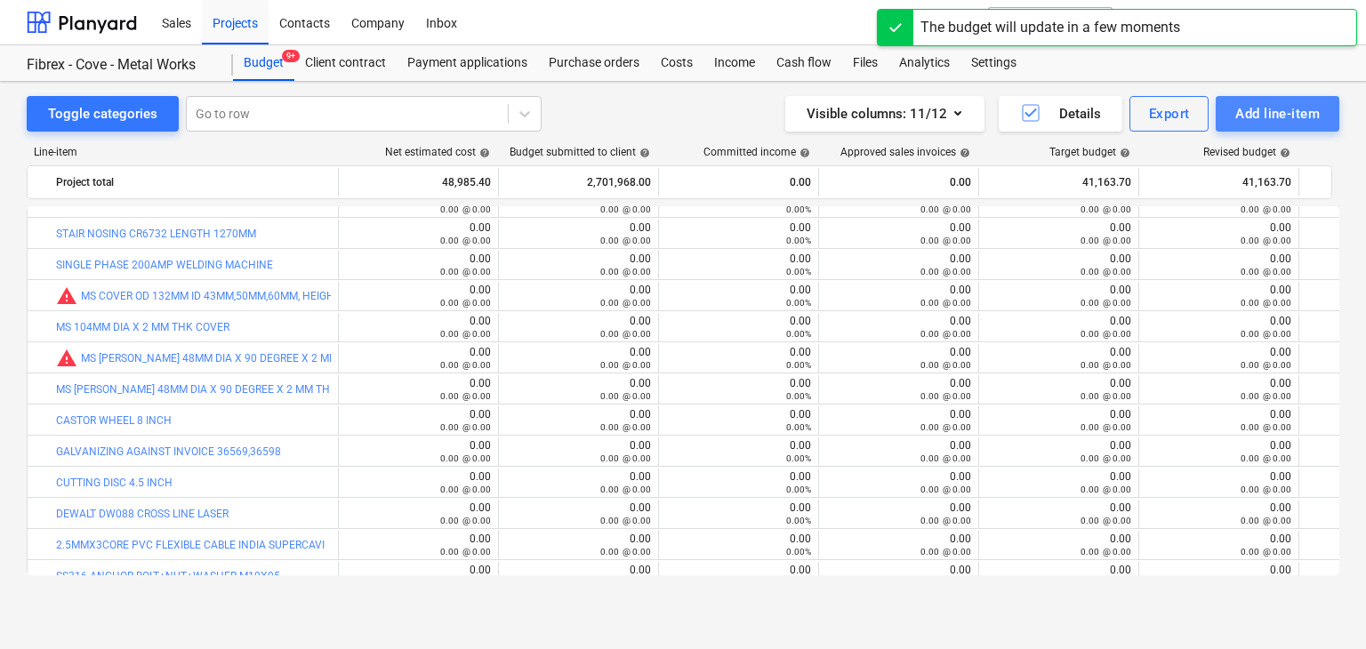
click at [1249, 115] on div "Add line-item" at bounding box center [1278, 113] width 85 height 23
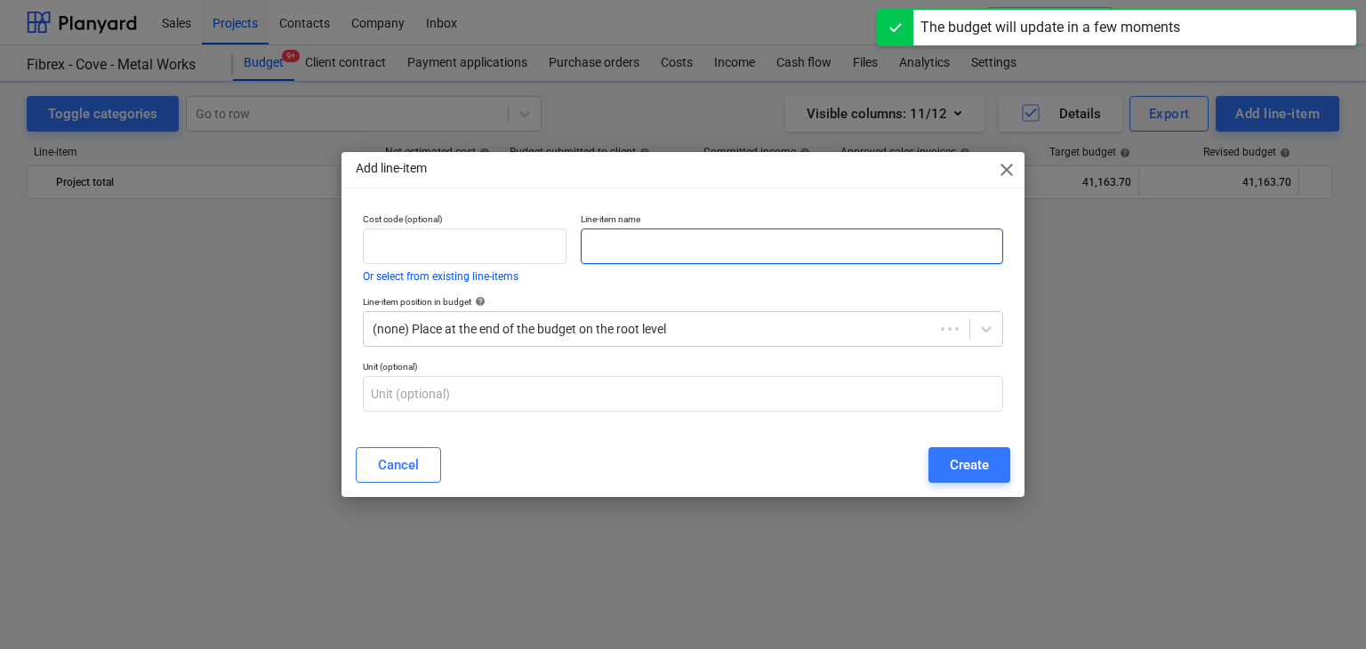
click at [649, 253] on input "text" at bounding box center [792, 247] width 423 height 36
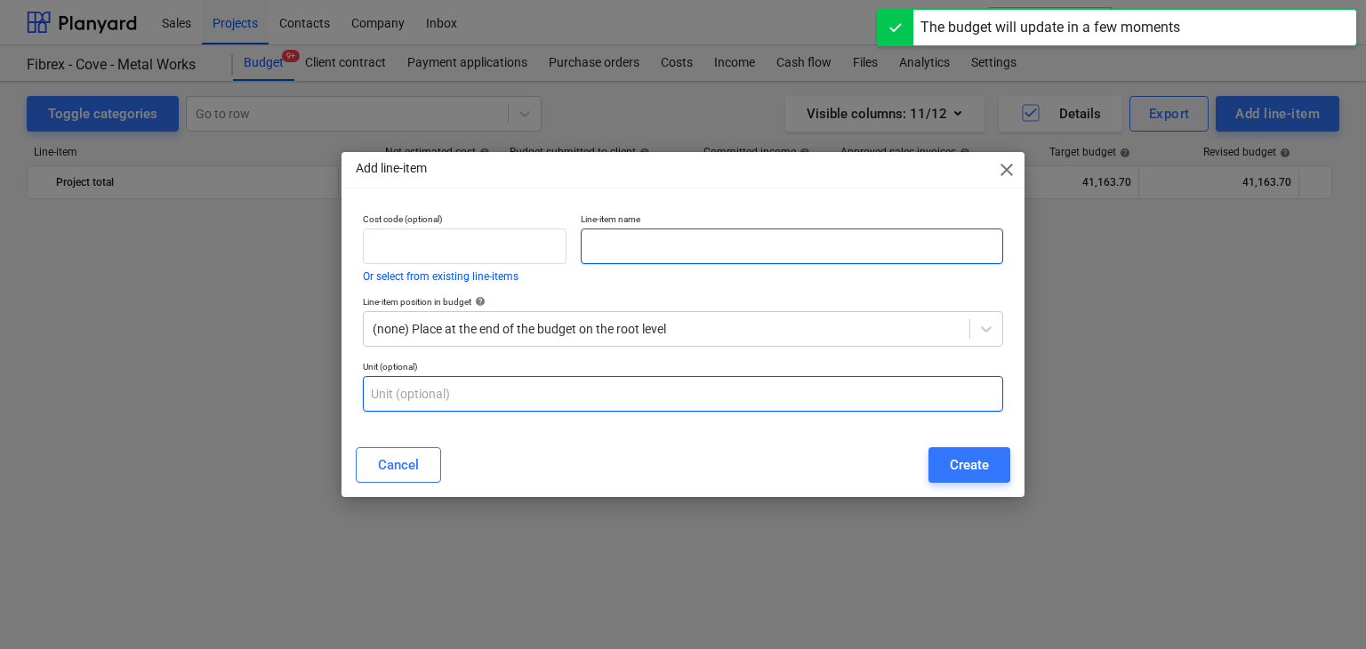
scroll to position [3103, 0]
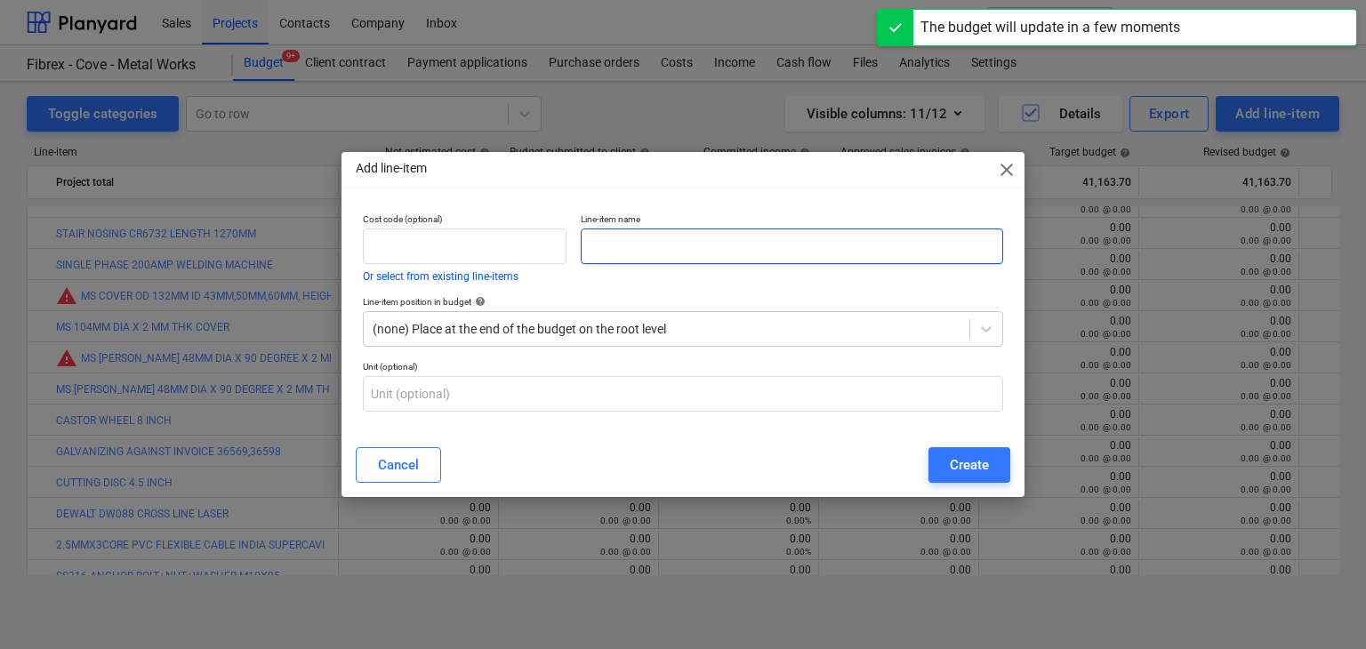
paste input "SCRAPPER 2 INCH"
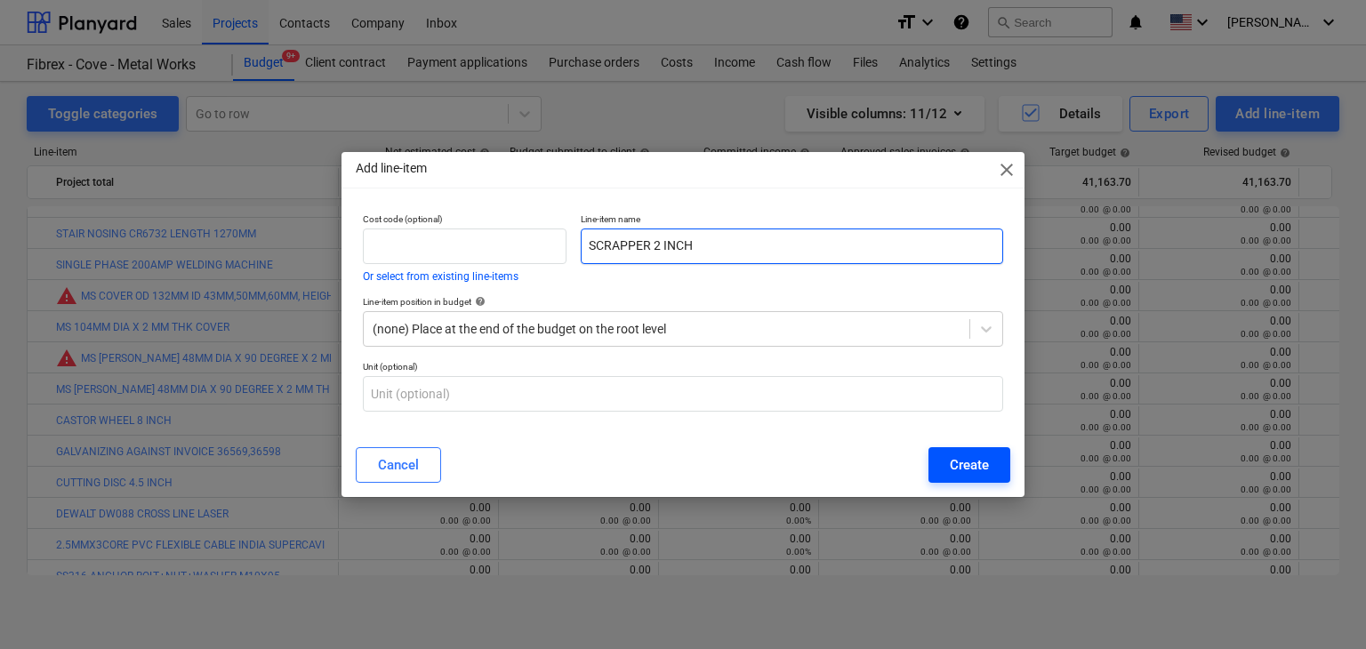
type input "SCRAPPER 2 INCH"
click at [986, 456] on div "Create" at bounding box center [969, 465] width 39 height 23
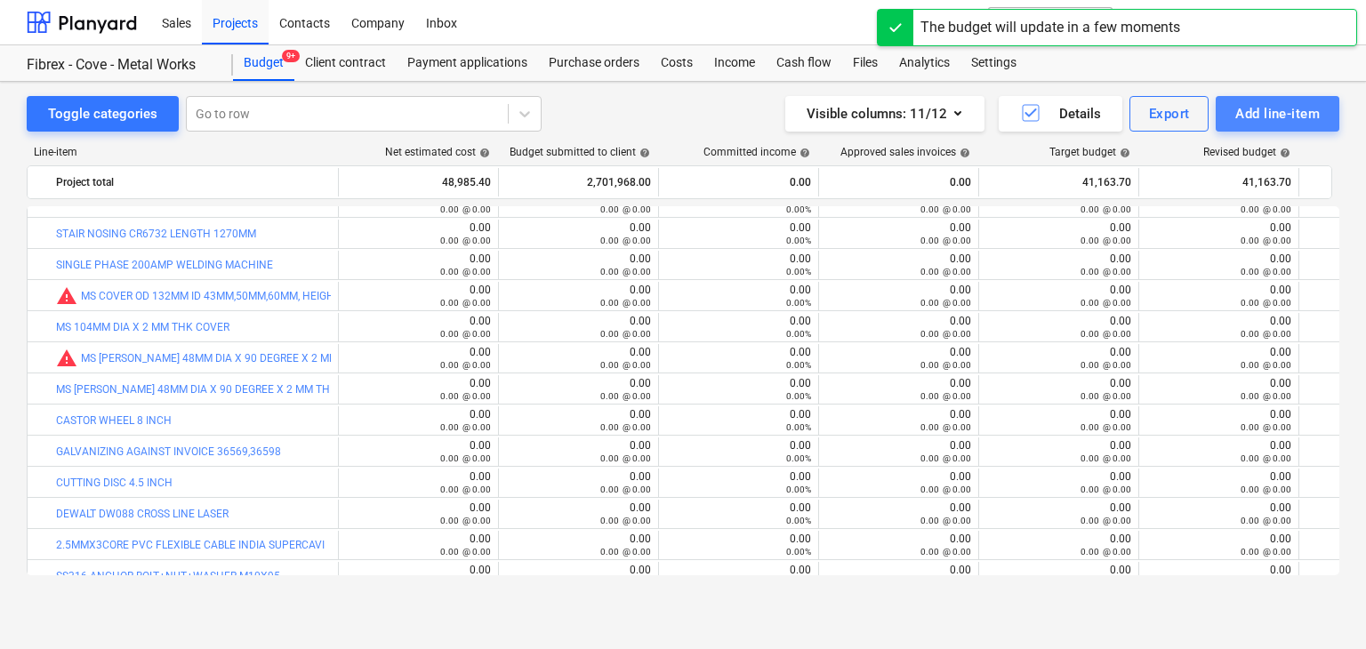
click at [1237, 99] on button "Add line-item" at bounding box center [1278, 114] width 124 height 36
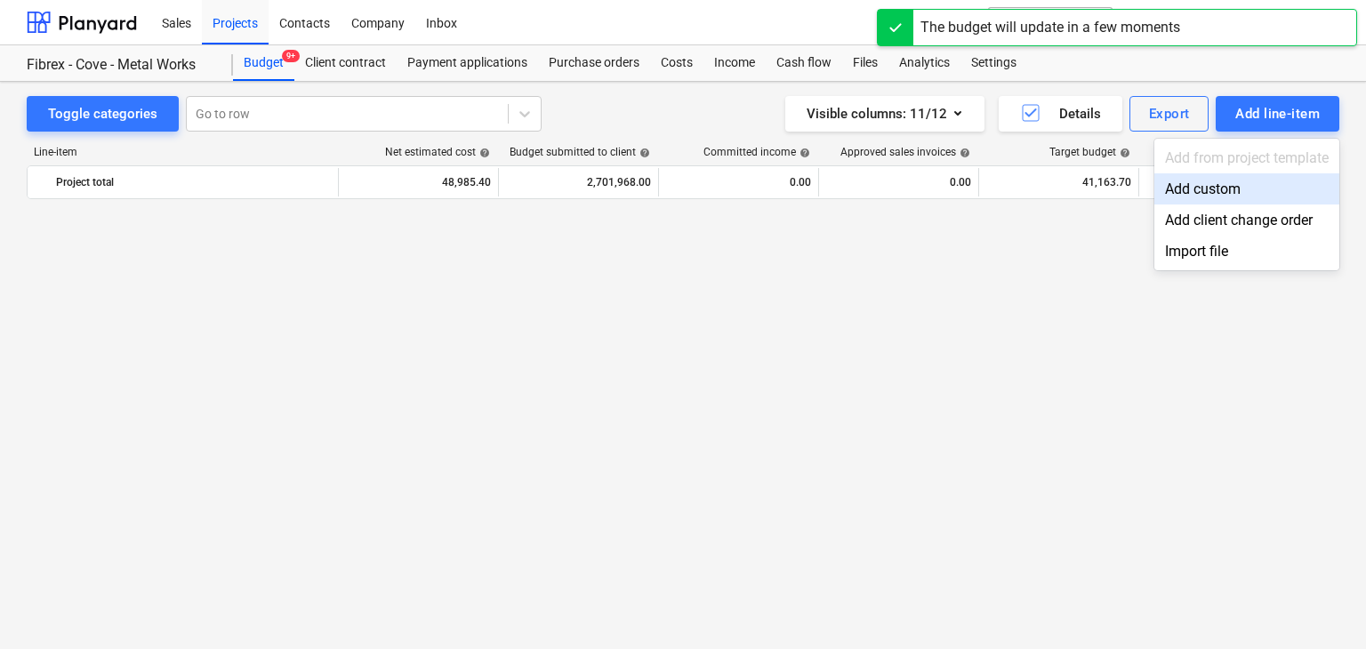
scroll to position [3103, 0]
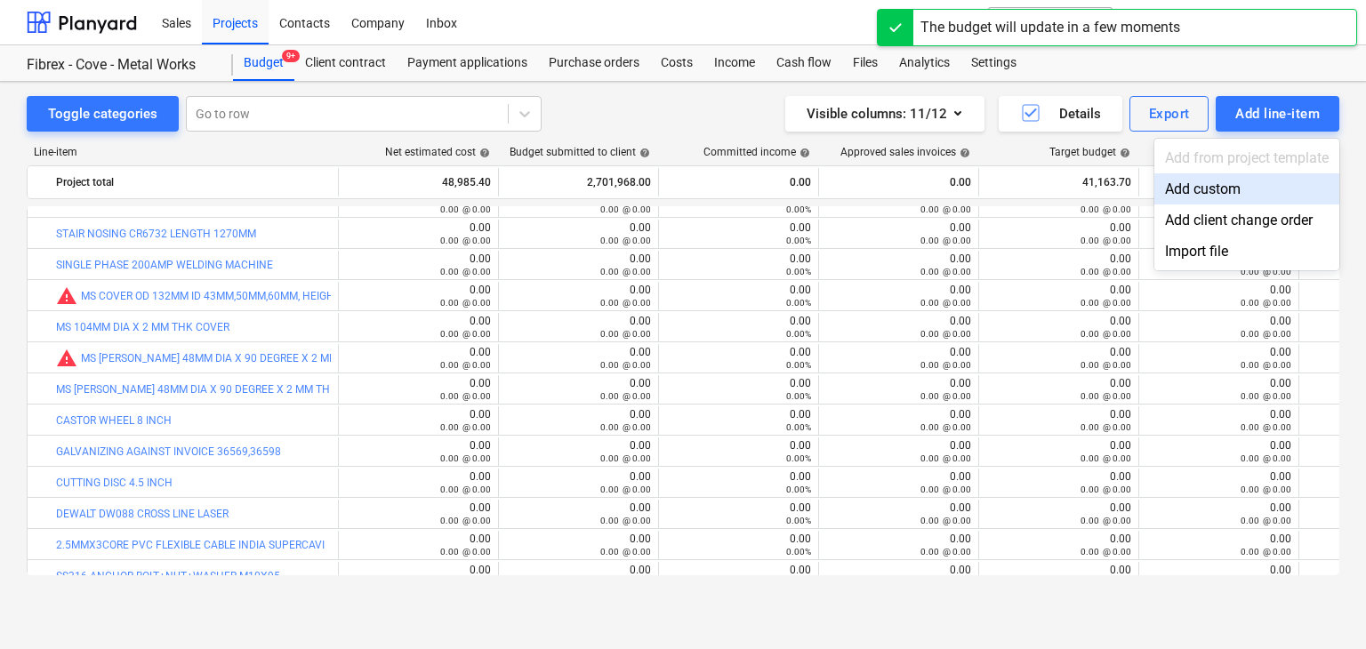
click at [1197, 197] on div "Add custom" at bounding box center [1247, 188] width 185 height 31
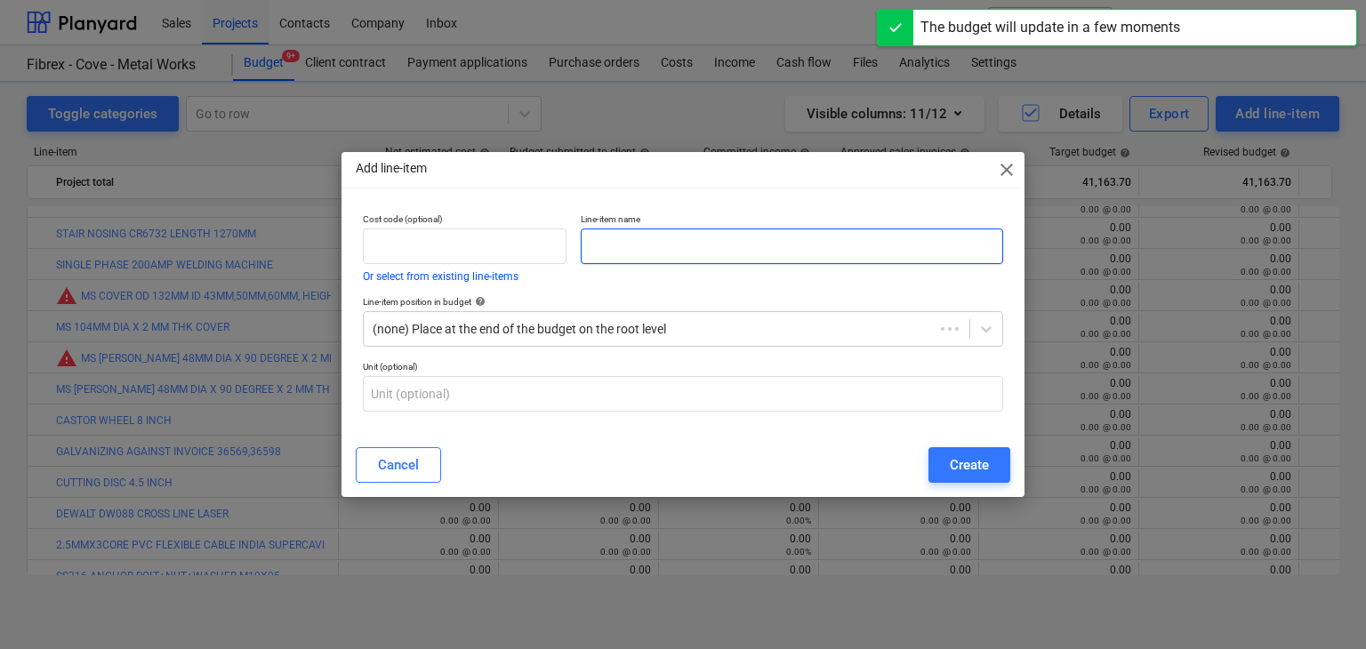
click at [657, 239] on input "text" at bounding box center [792, 247] width 423 height 36
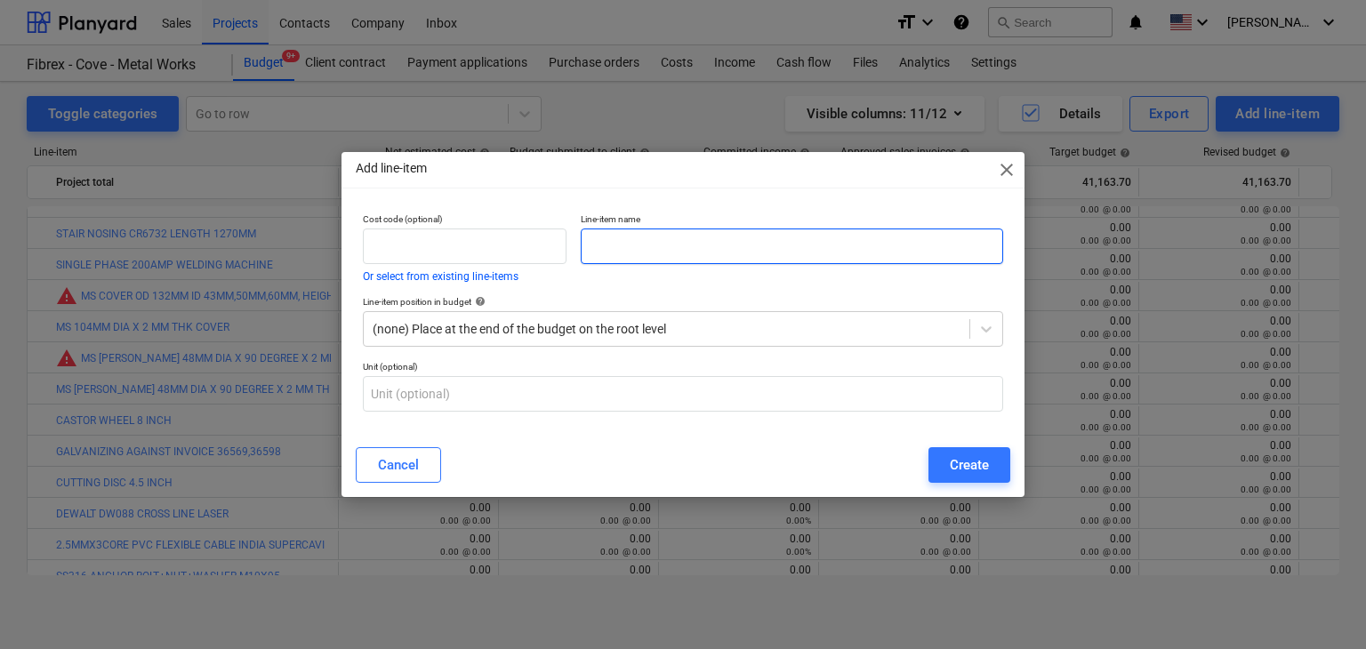
paste input "MARKER"
type input "MARKER"
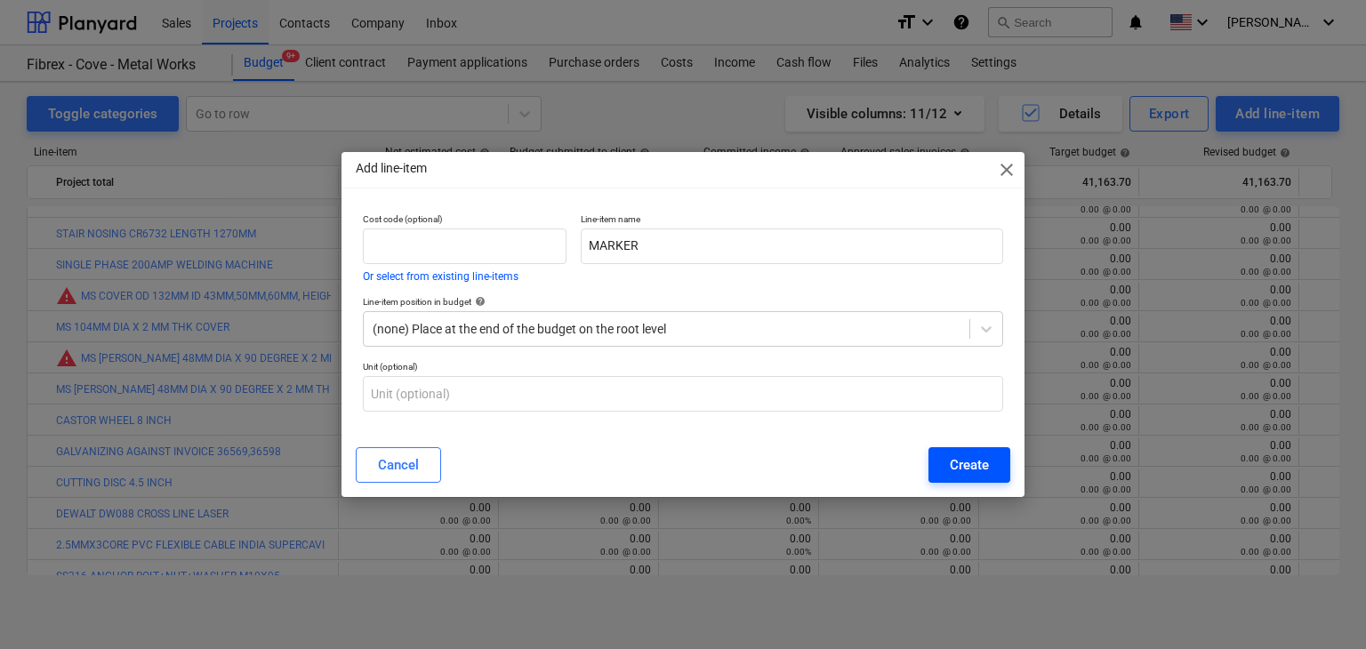
click at [960, 465] on div "Create" at bounding box center [969, 465] width 39 height 23
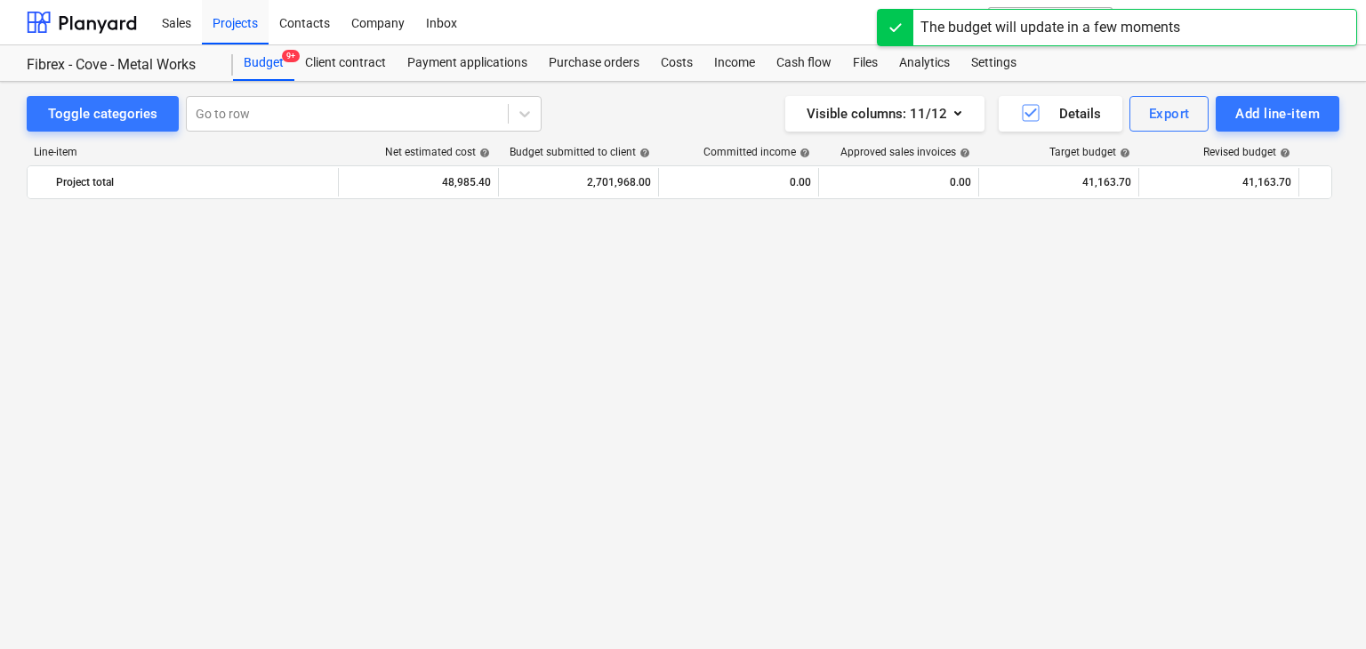
click at [1235, 132] on div "Line-item Net estimated cost help Budget submitted to client help Committed inc…" at bounding box center [683, 364] width 1313 height 465
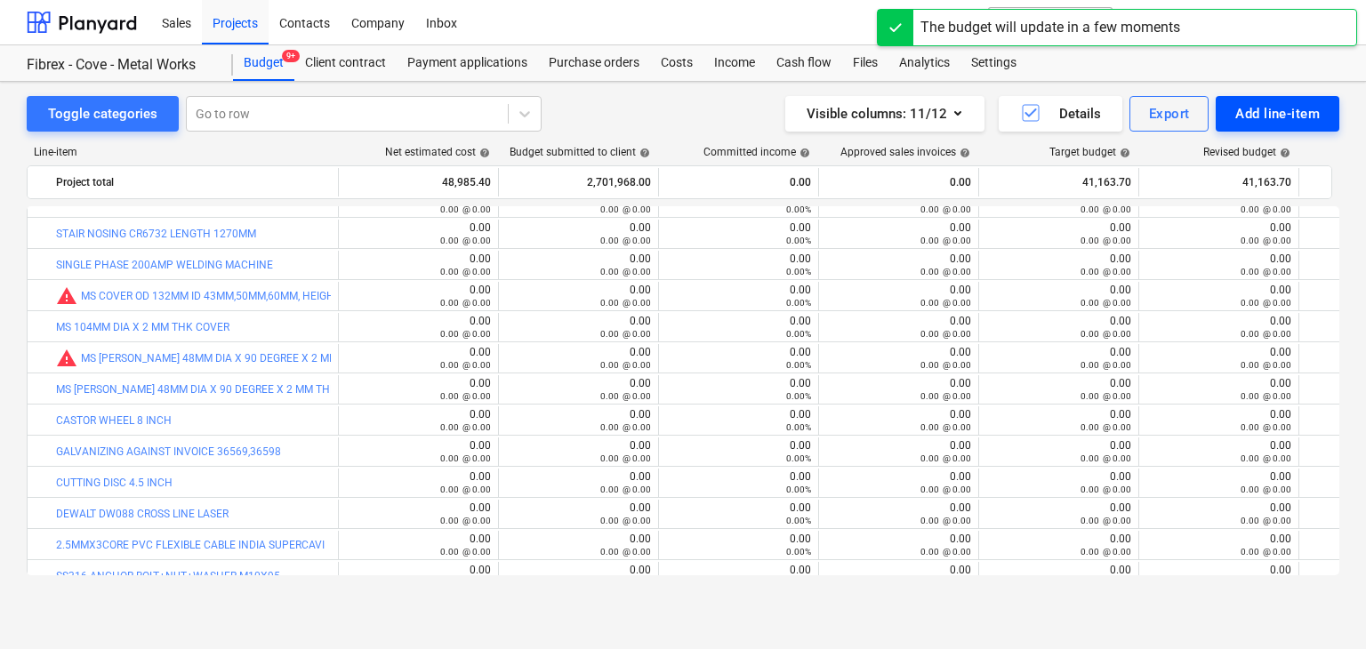
click at [1236, 111] on div "Add line-item" at bounding box center [1278, 113] width 85 height 23
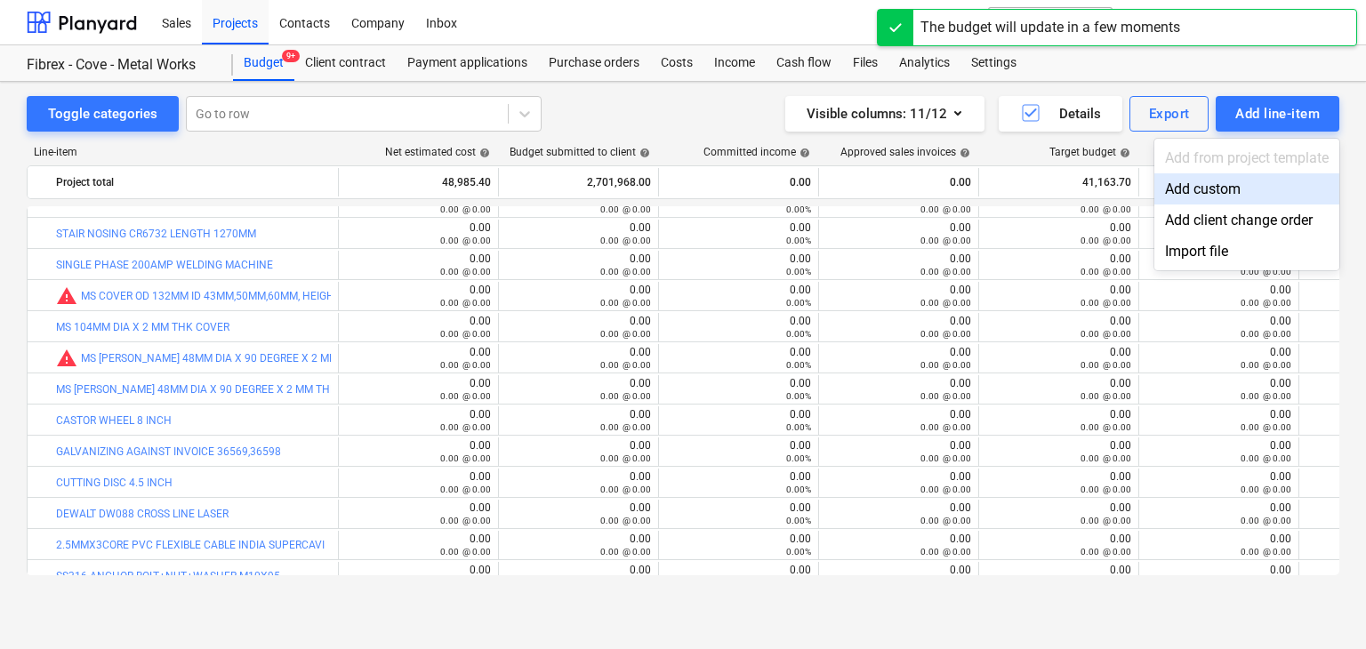
click at [1196, 182] on div "Add custom" at bounding box center [1247, 188] width 185 height 31
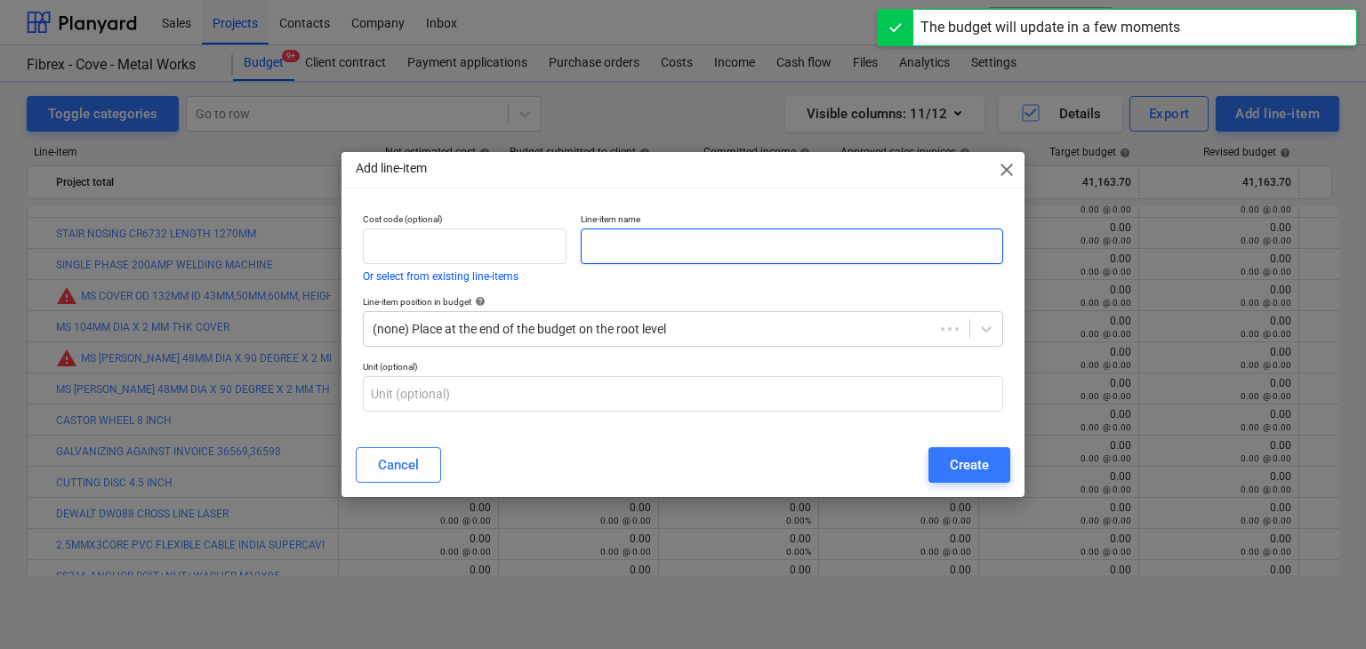
click at [648, 248] on input "text" at bounding box center [792, 247] width 423 height 36
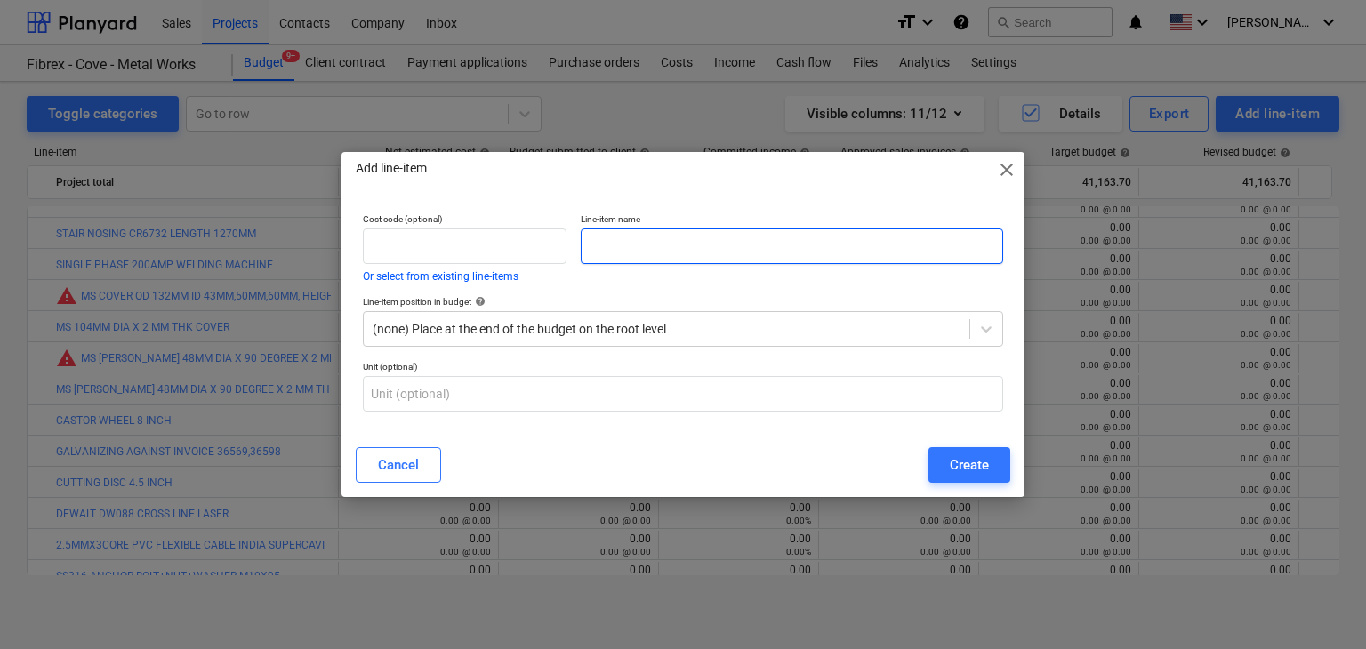
paste input "SPIRIT LEVEL - 36 [PERSON_NAME]"
type input "SPIRIT LEVEL - 36 [PERSON_NAME]"
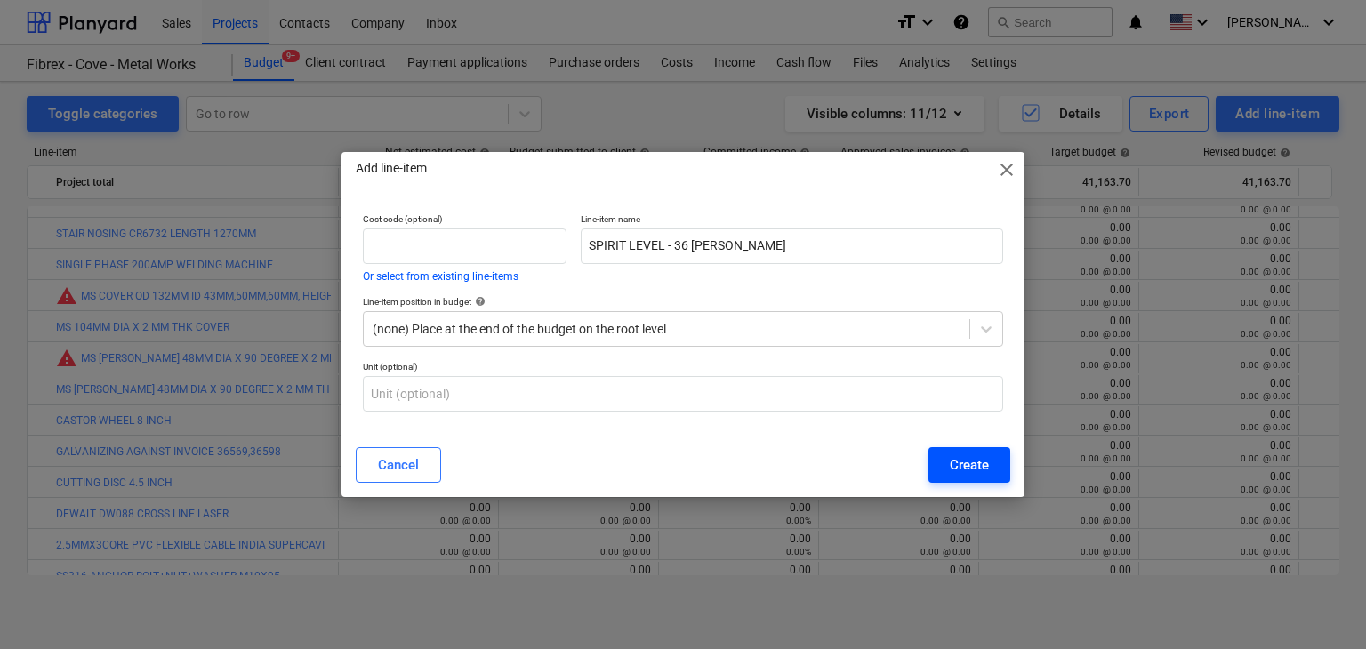
drag, startPoint x: 972, startPoint y: 492, endPoint x: 971, endPoint y: 478, distance: 14.3
click at [971, 486] on div "Add line-item close Cost code (optional) Or select from existing line-items Lin…" at bounding box center [683, 325] width 683 height 346
click at [971, 478] on button "Create" at bounding box center [970, 465] width 82 height 36
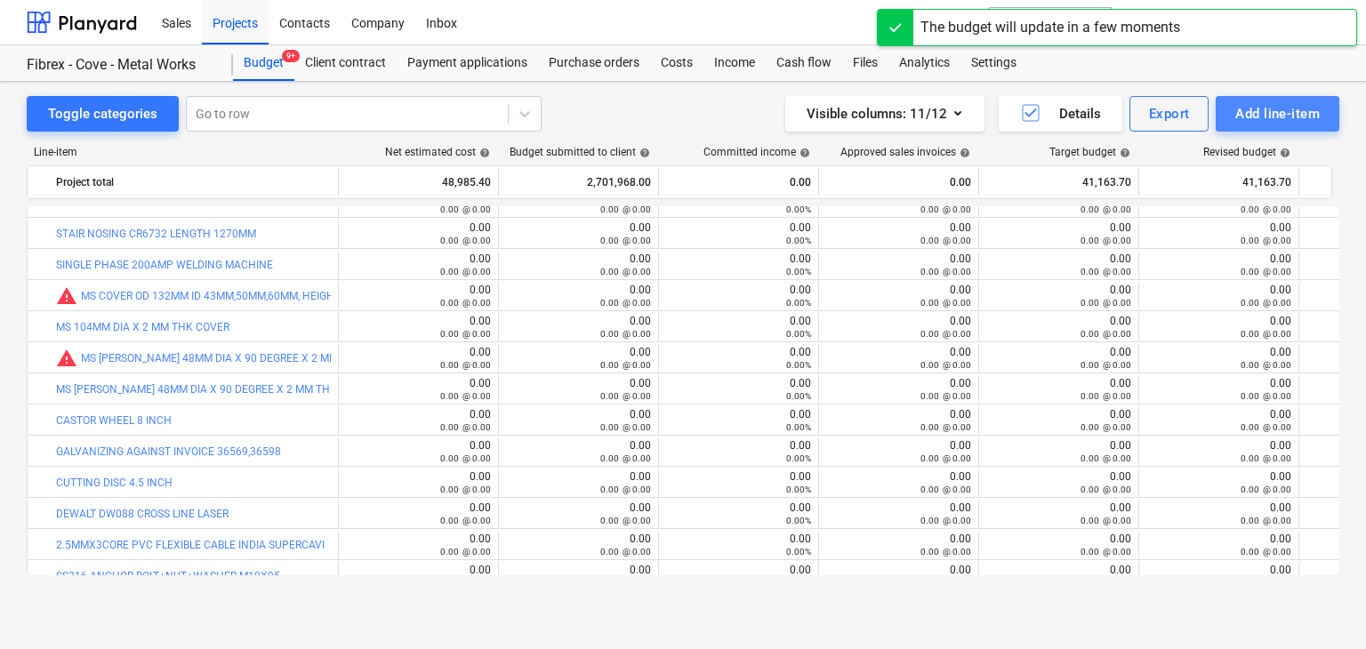
click at [1245, 109] on div "Add line-item" at bounding box center [1278, 113] width 85 height 23
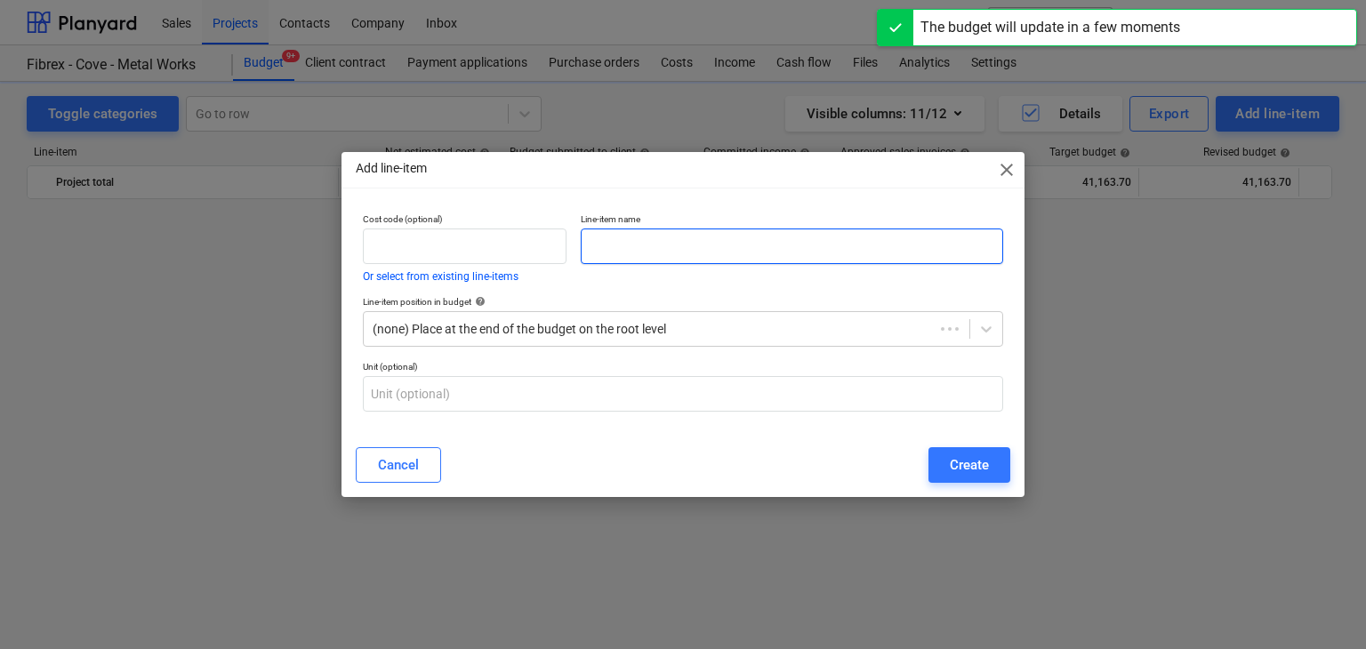
click at [669, 243] on input "text" at bounding box center [792, 247] width 423 height 36
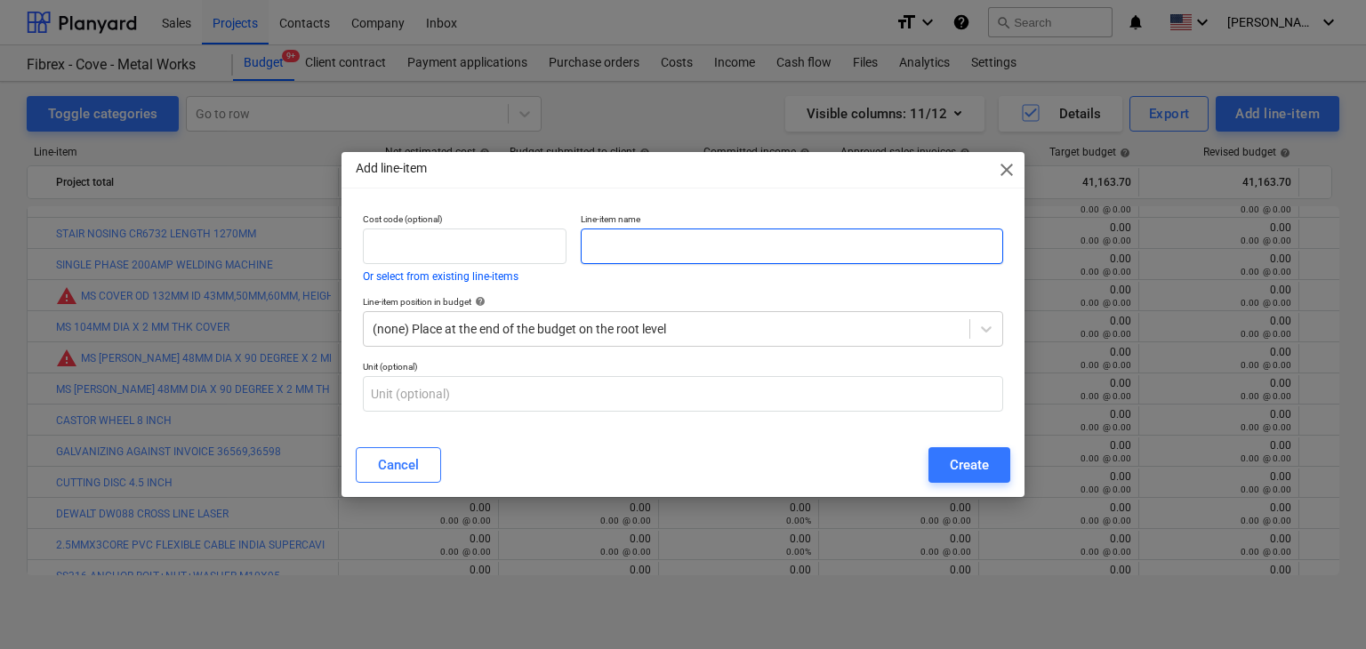
paste input "SPIRIT LEVEL - 1MTR [PERSON_NAME]"
type input "SPIRIT LEVEL - 1MTR [PERSON_NAME]"
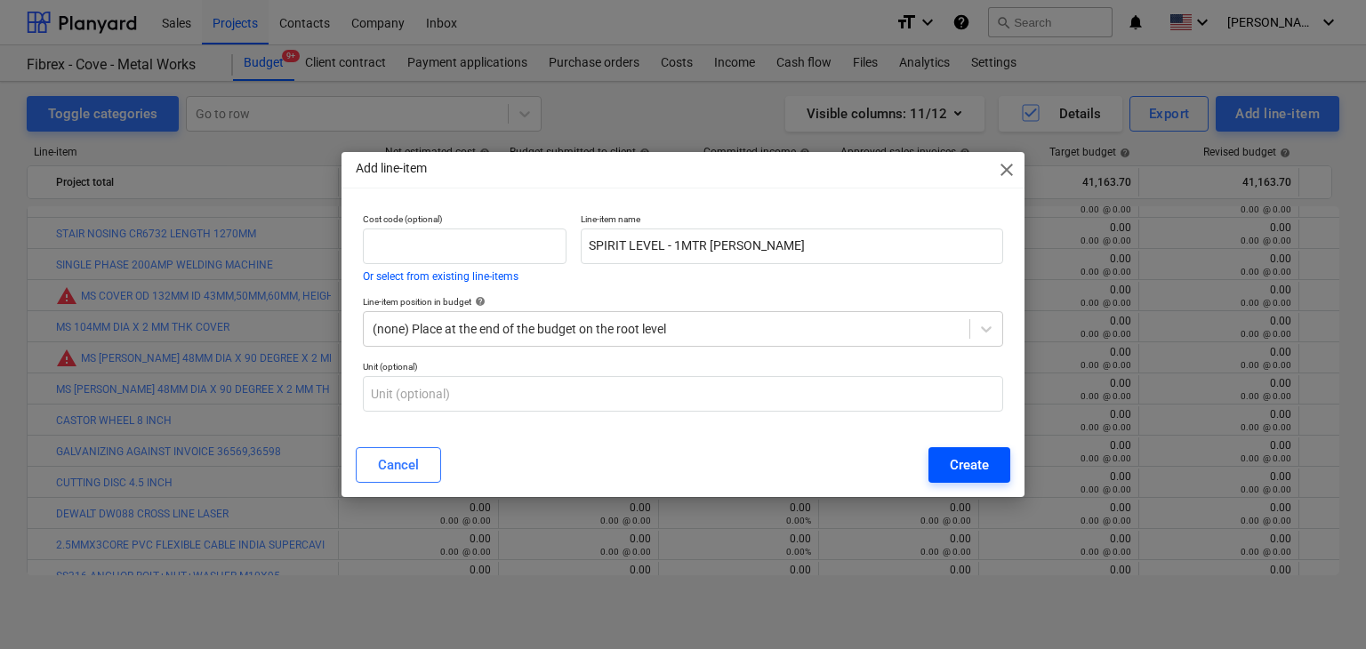
click at [978, 474] on div "Create" at bounding box center [969, 465] width 39 height 23
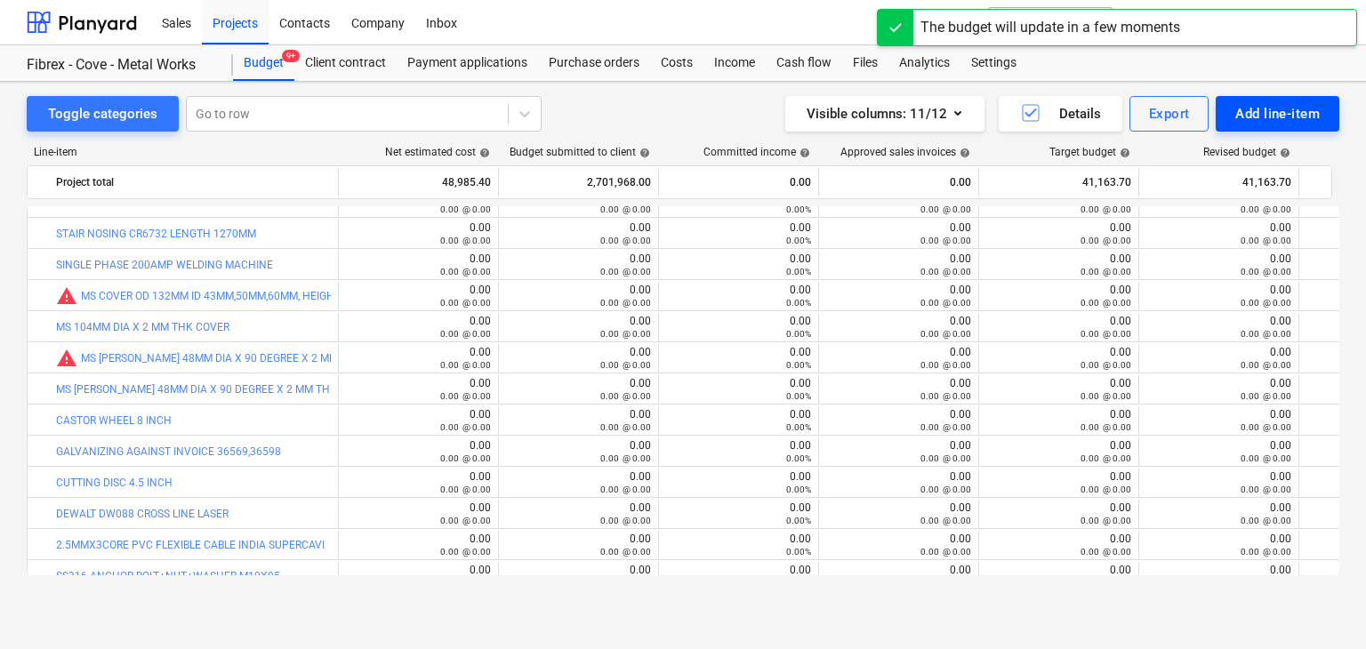
click at [1285, 121] on div "Add line-item" at bounding box center [1278, 113] width 85 height 23
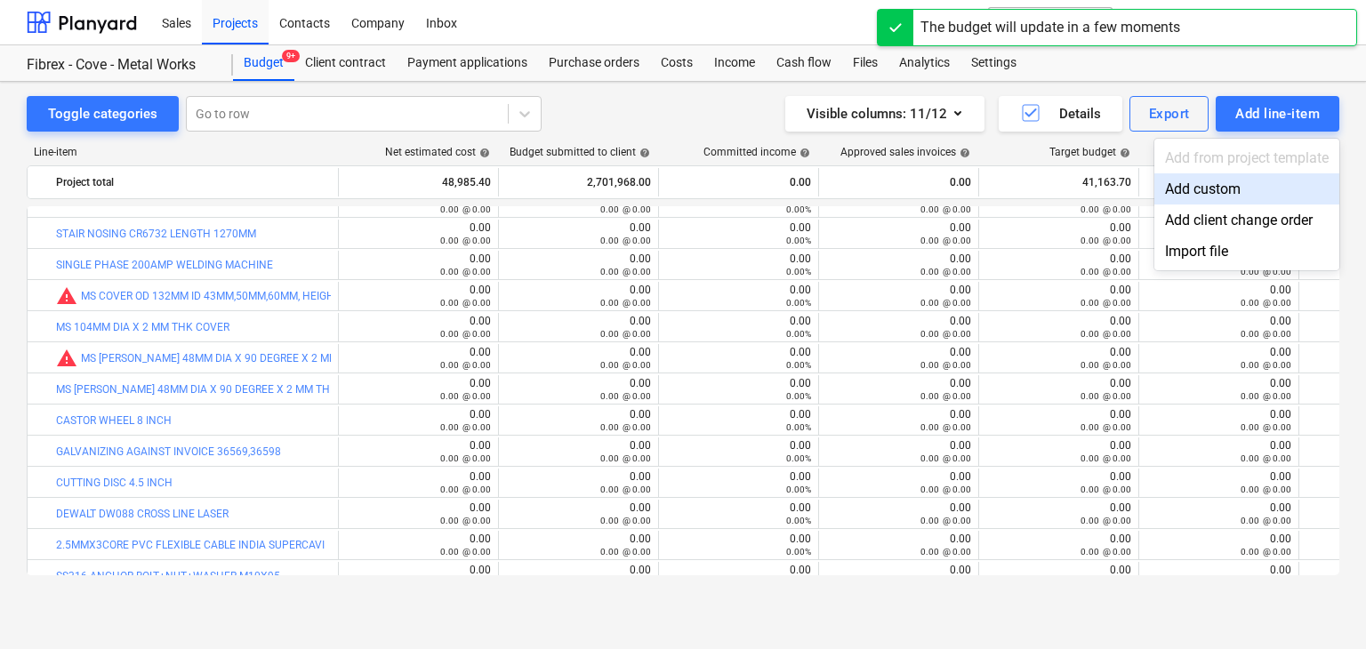
click at [1193, 189] on div "Add custom" at bounding box center [1247, 188] width 185 height 31
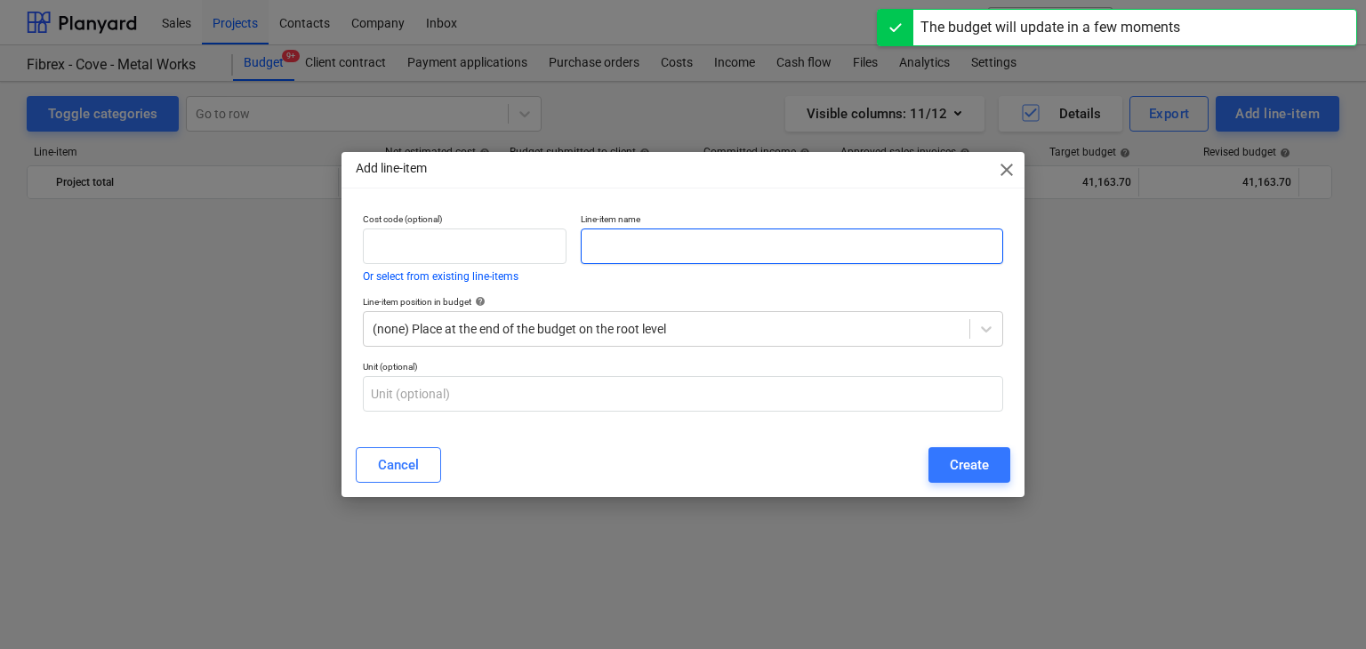
click at [616, 259] on input "text" at bounding box center [792, 247] width 423 height 36
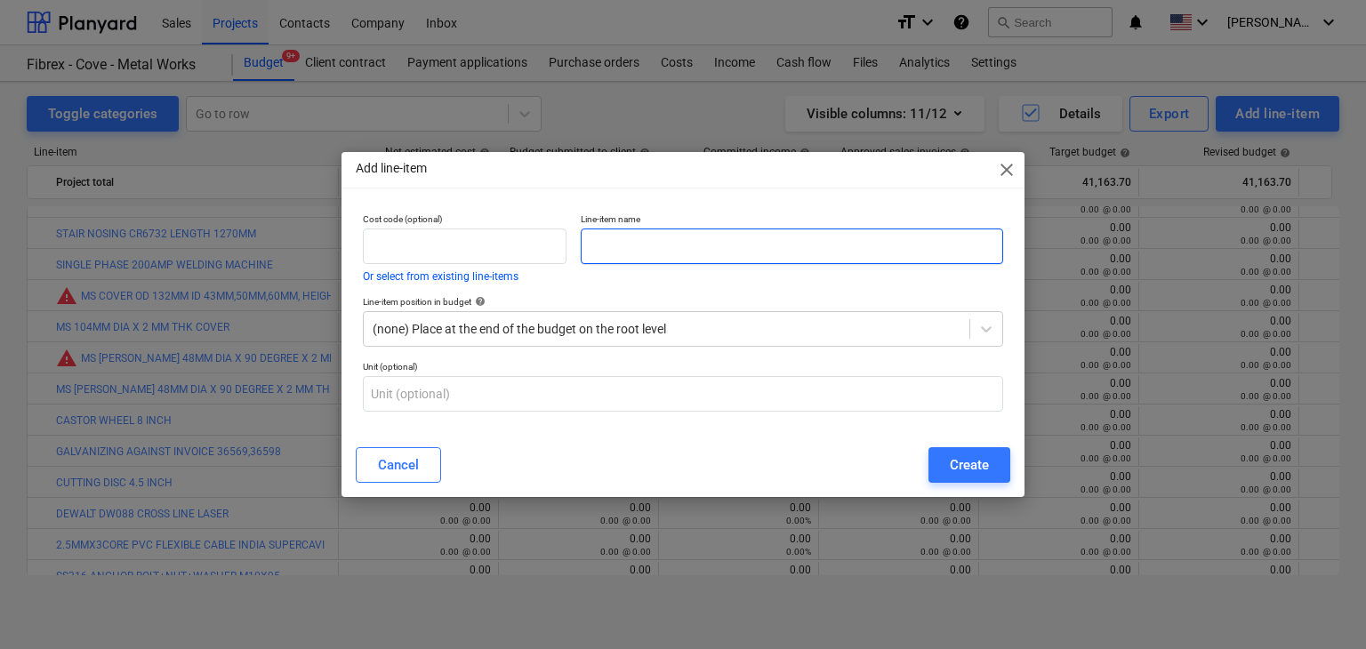
paste input "HAMMER DRILL MACHINE"
type input "HAMMER DRILL MACHINE"
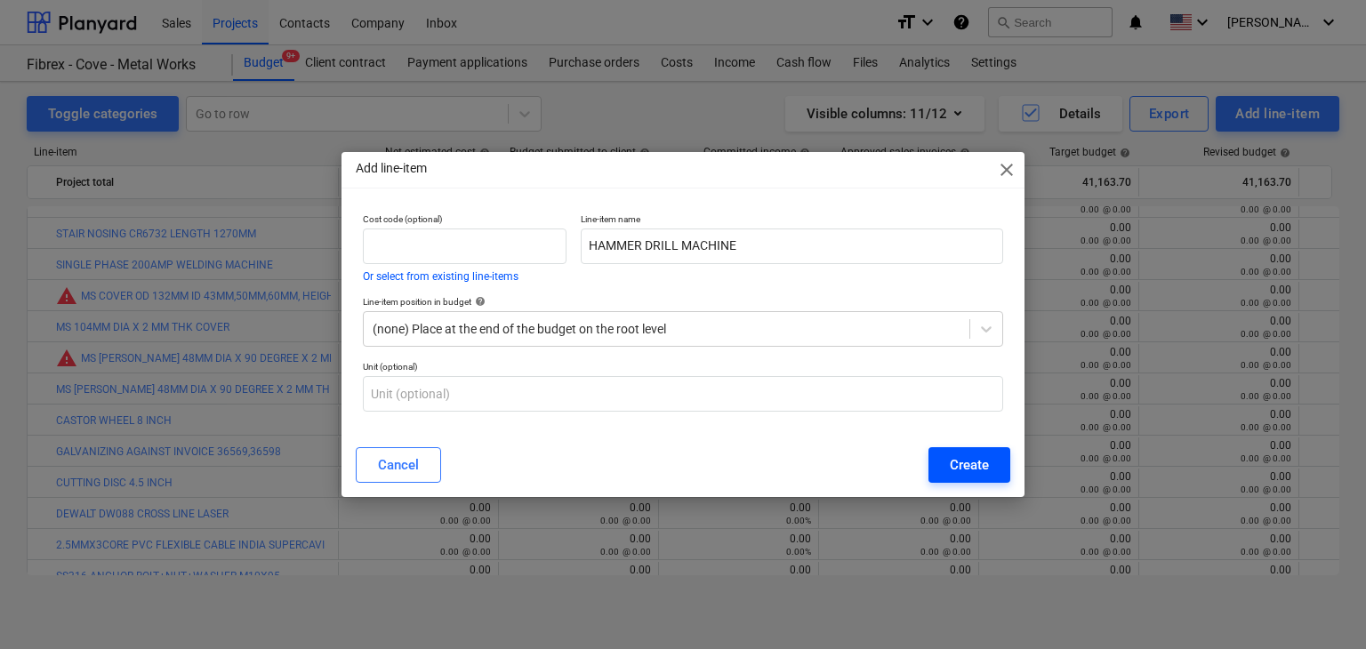
click at [943, 474] on button "Create" at bounding box center [970, 465] width 82 height 36
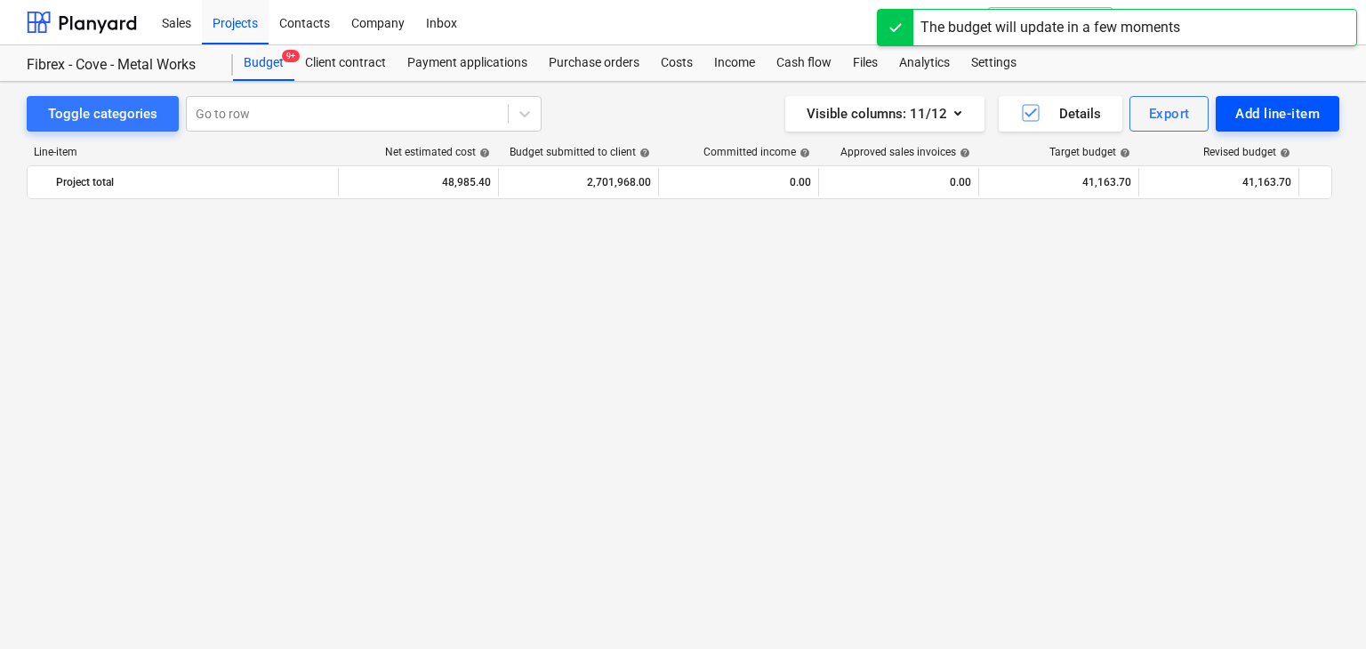
click at [1273, 118] on div "Add line-item" at bounding box center [1278, 113] width 85 height 23
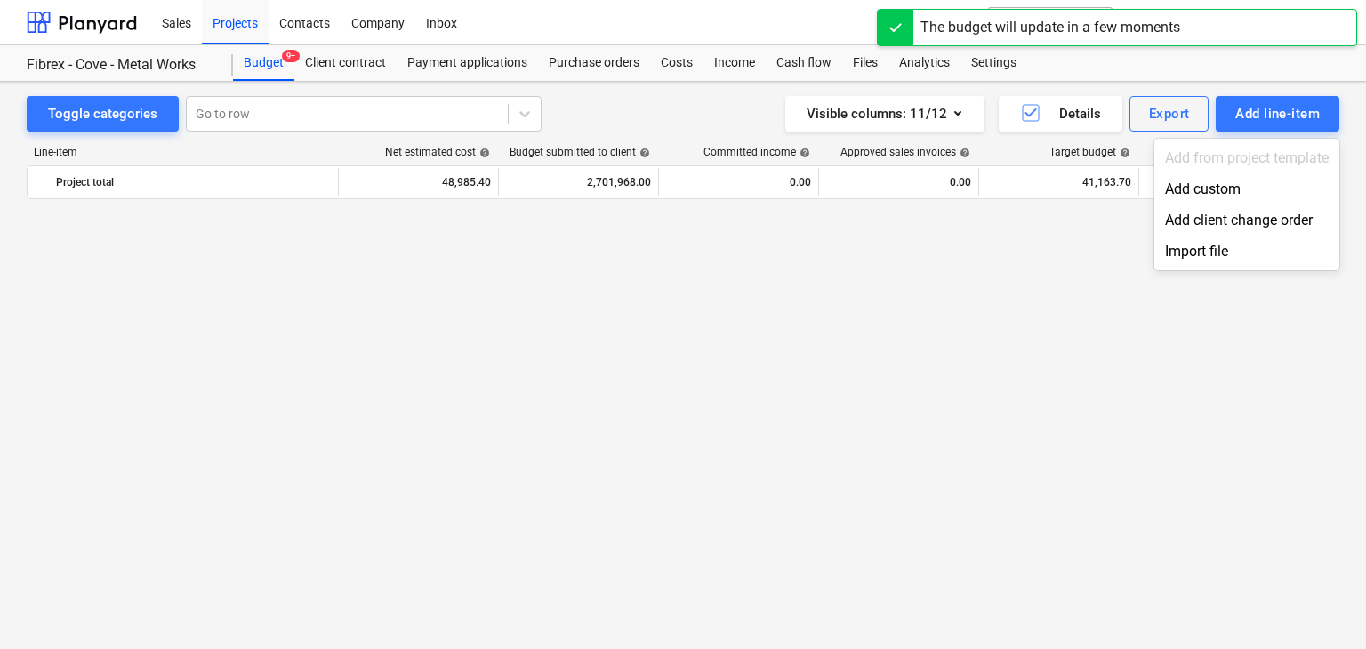
scroll to position [3103, 0]
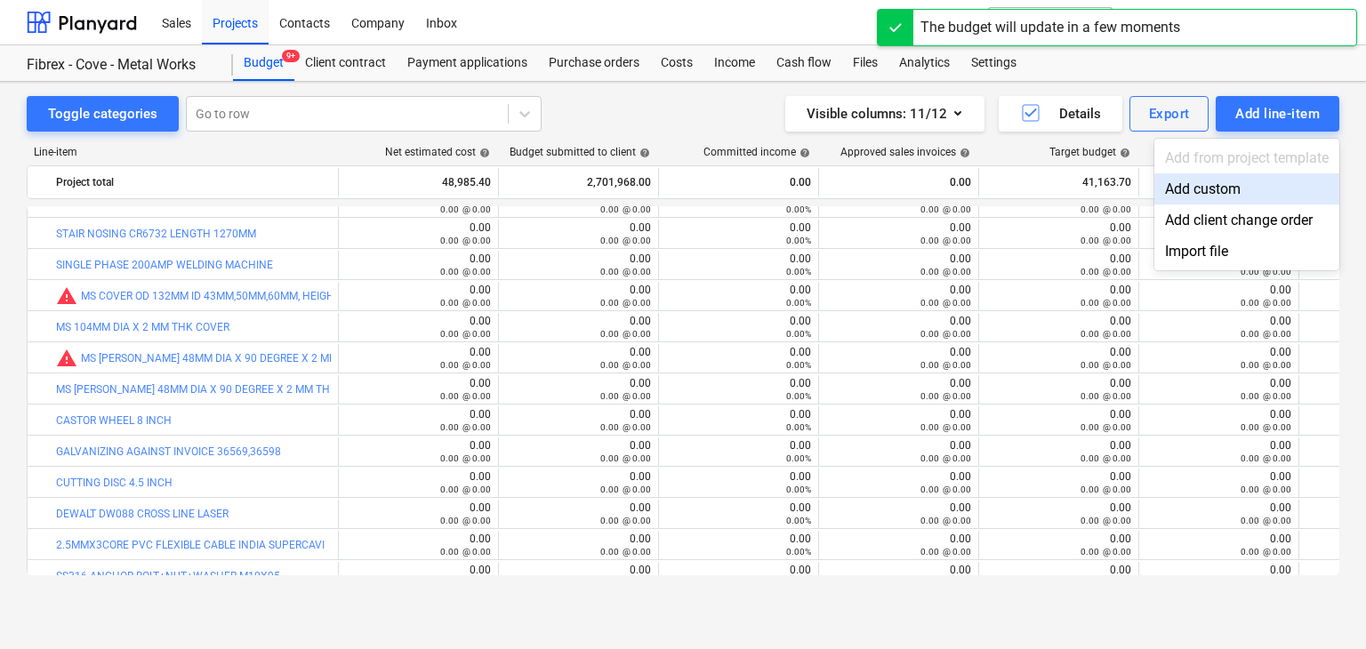
click at [1181, 183] on div "Add custom" at bounding box center [1247, 188] width 185 height 31
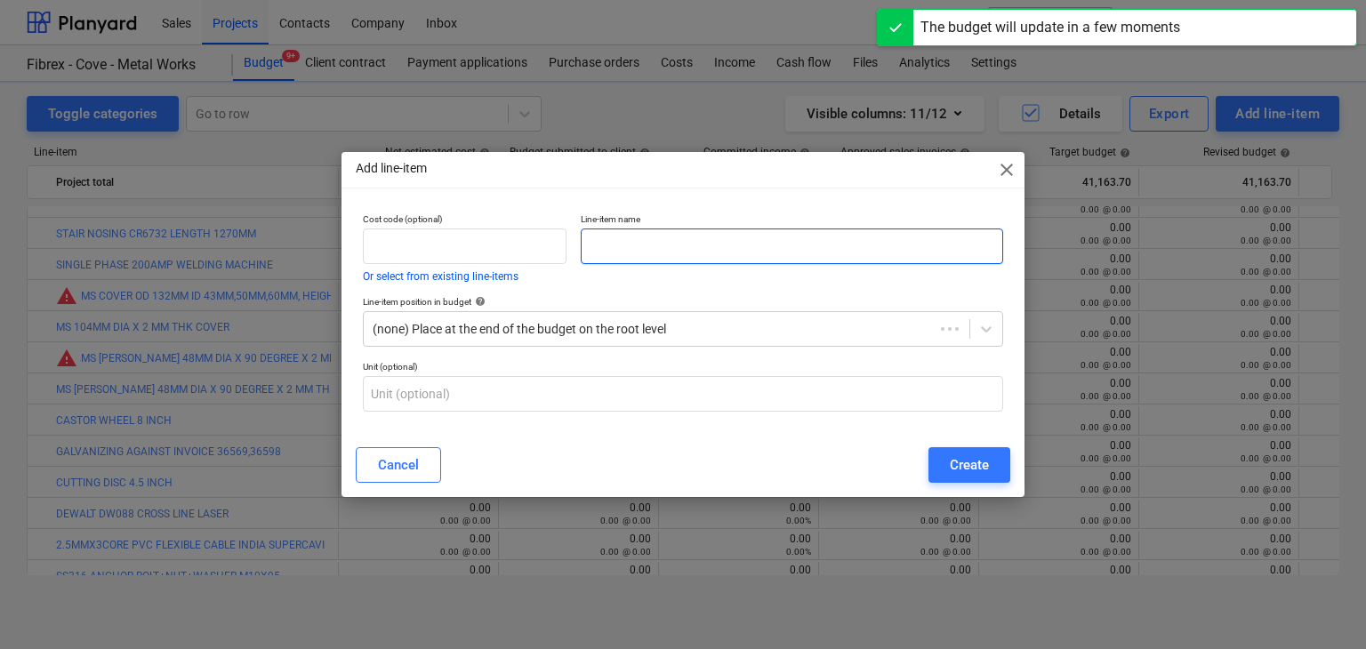
click at [609, 254] on input "text" at bounding box center [792, 247] width 423 height 36
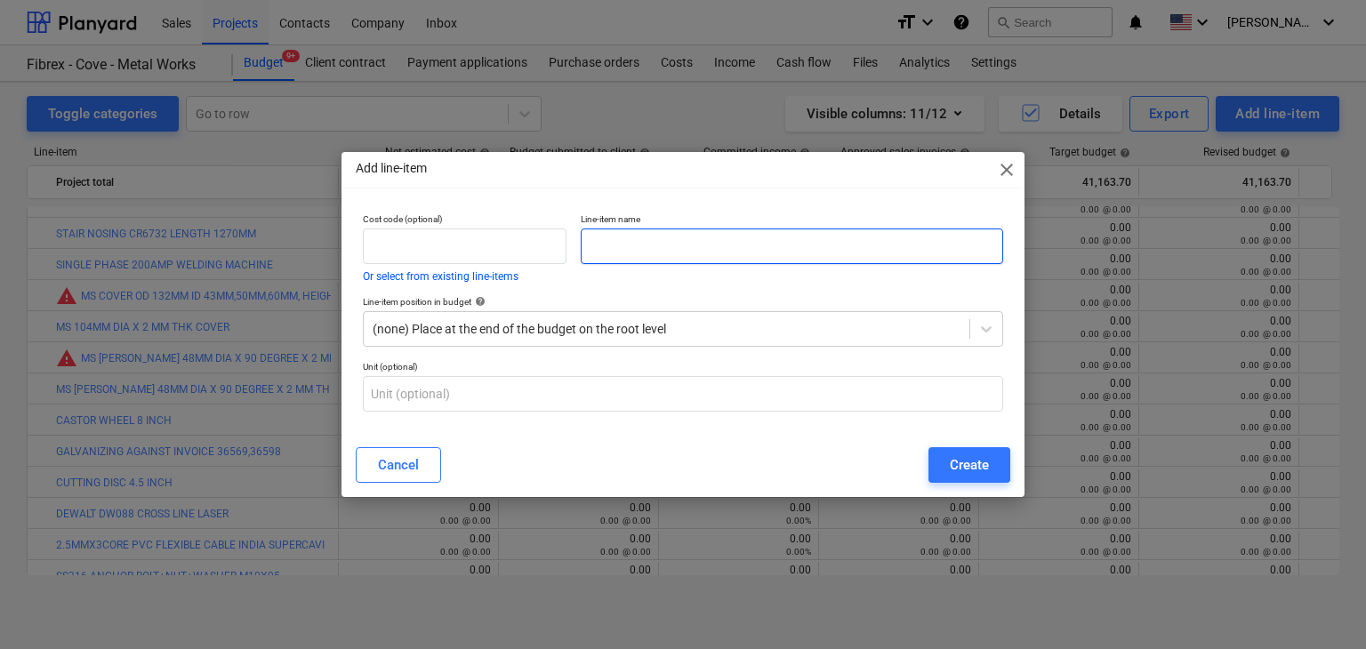
paste input "DEWALT GRINDER MACHINE"
type input "DEWALT GRINDER MACHINE"
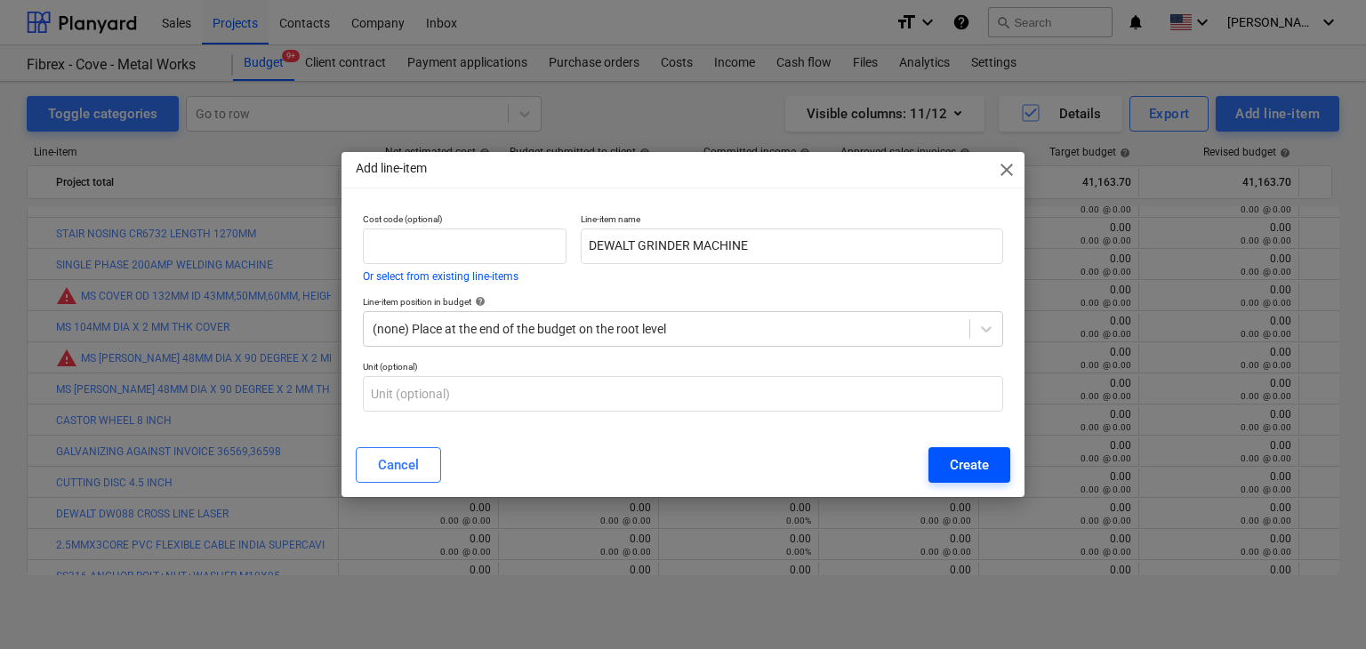
click at [979, 475] on div "Create" at bounding box center [969, 465] width 39 height 23
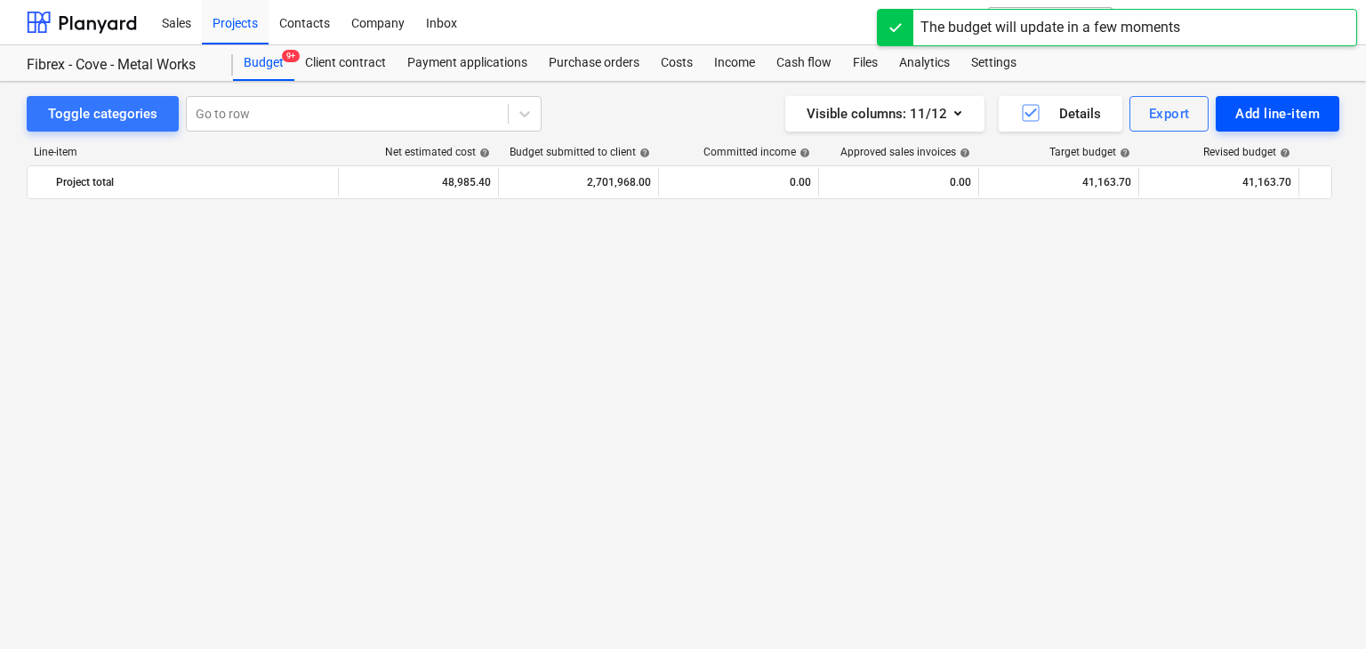
scroll to position [3103, 0]
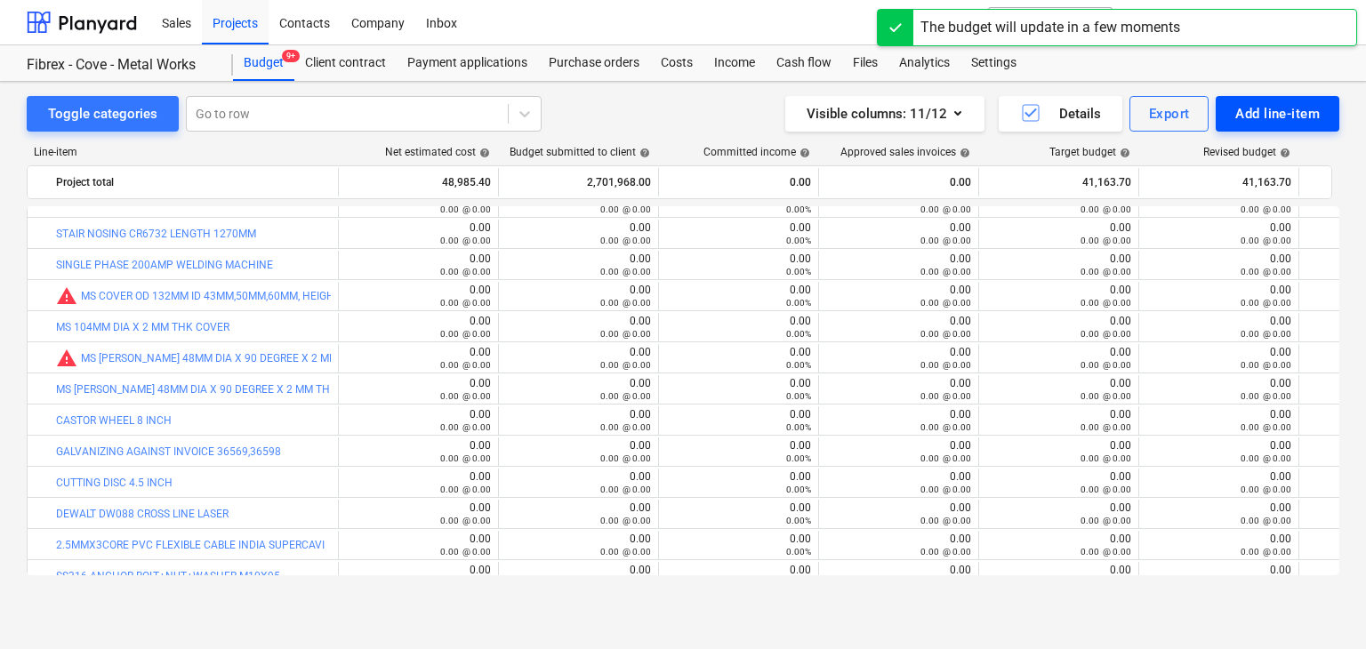
click at [1250, 115] on div "Add line-item" at bounding box center [1278, 113] width 85 height 23
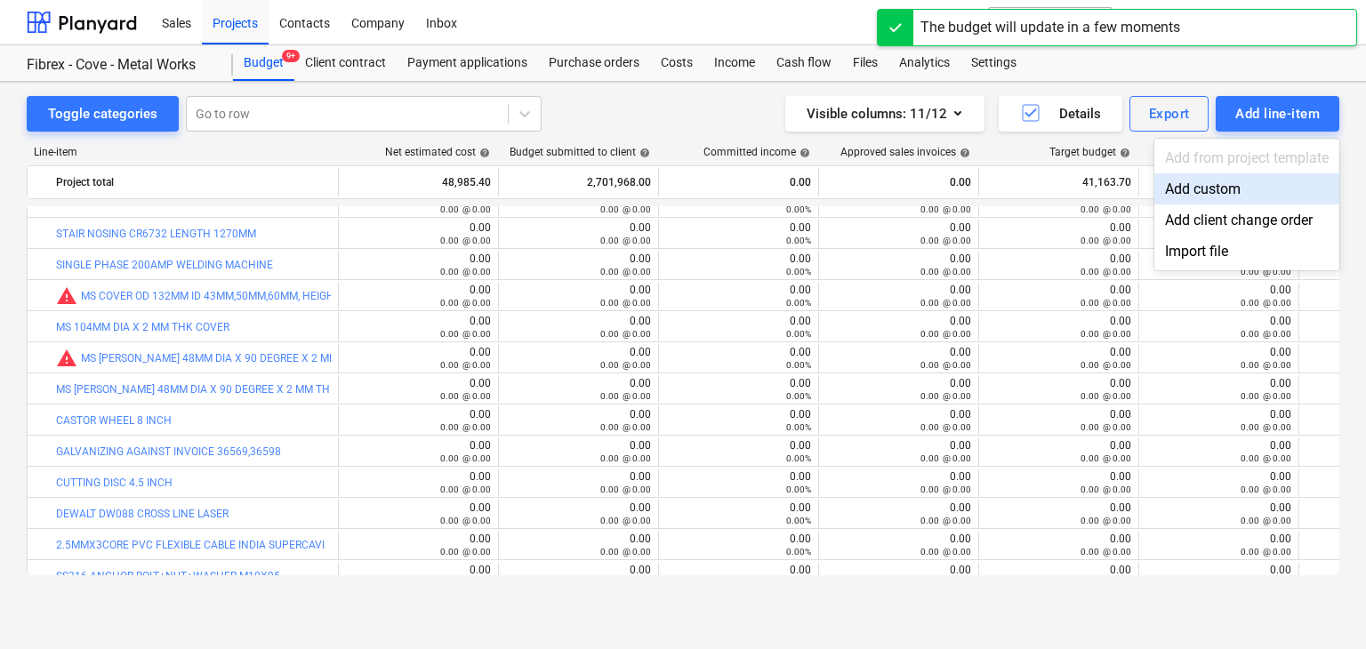
click at [1202, 182] on div "Add custom" at bounding box center [1247, 188] width 185 height 31
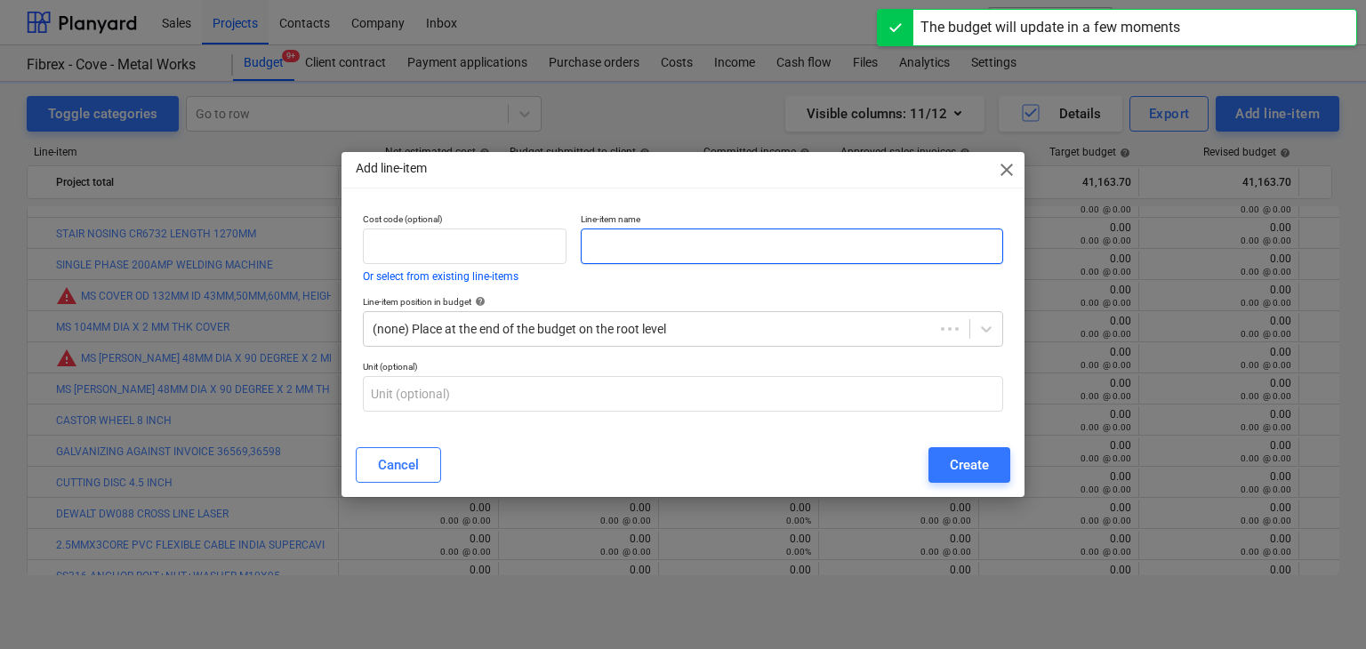
click at [616, 246] on input "text" at bounding box center [792, 247] width 423 height 36
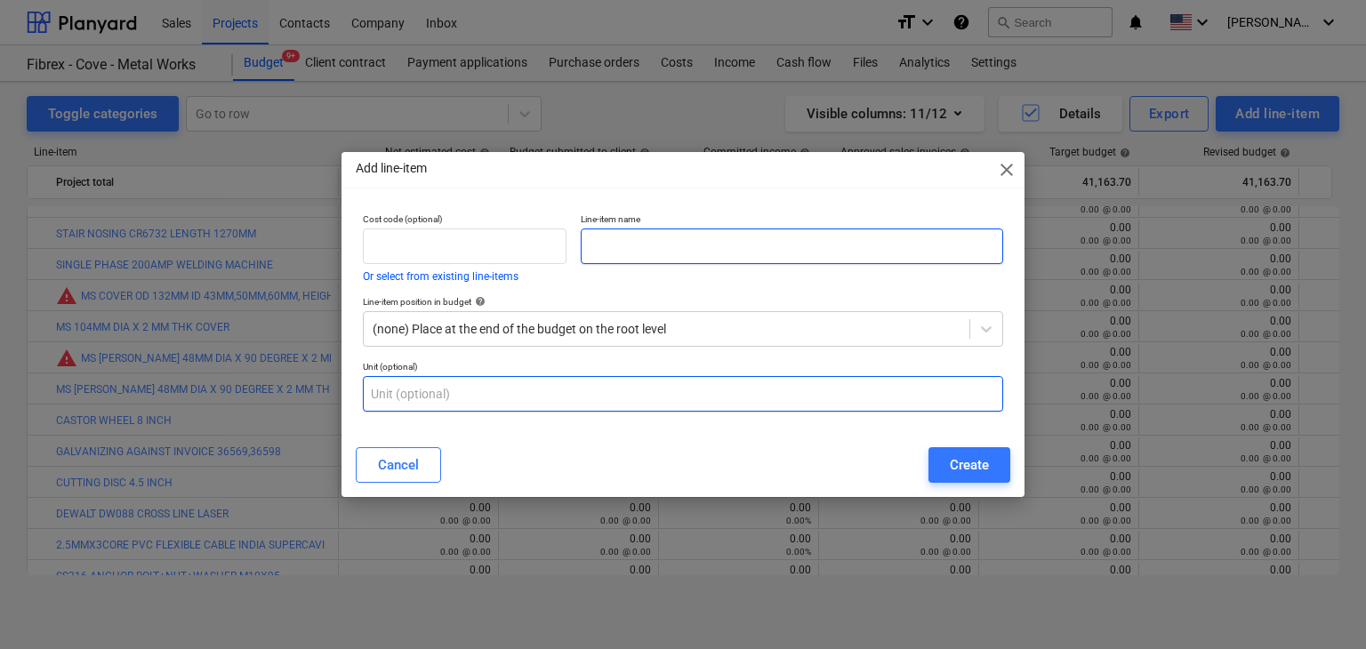
paste input "STAR BIT DOUBLE END"
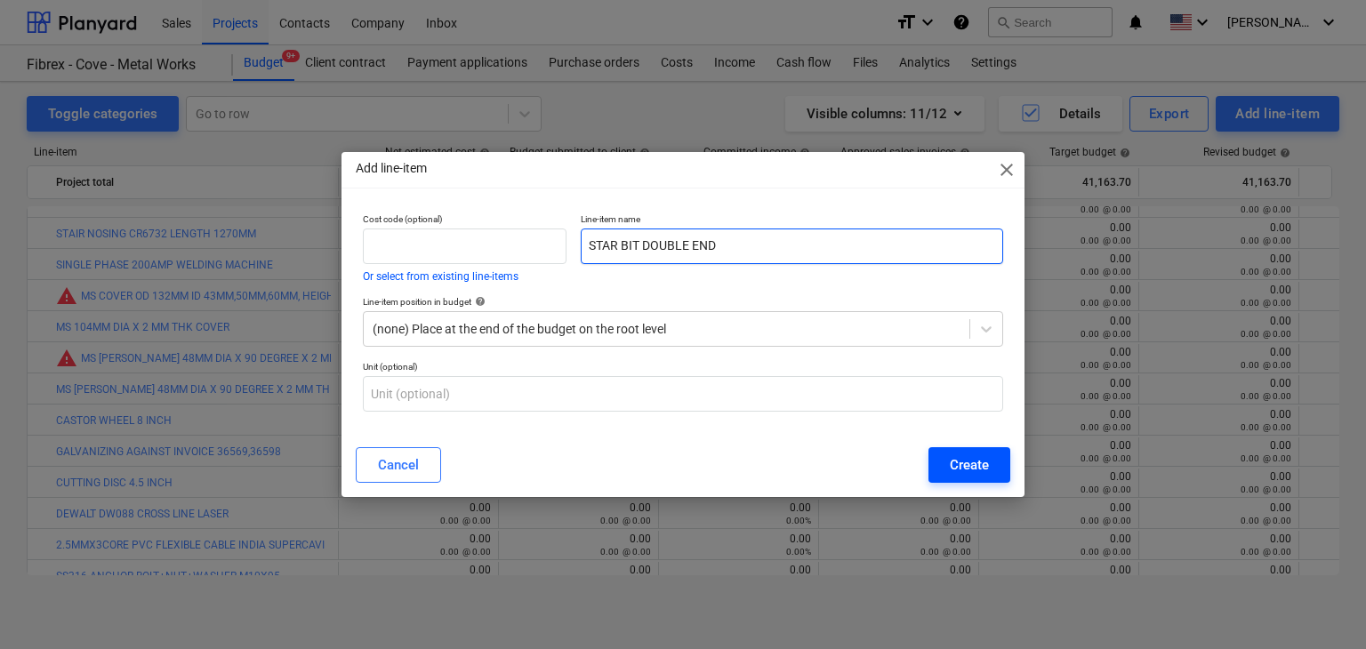
type input "STAR BIT DOUBLE END"
click at [956, 479] on button "Create" at bounding box center [970, 465] width 82 height 36
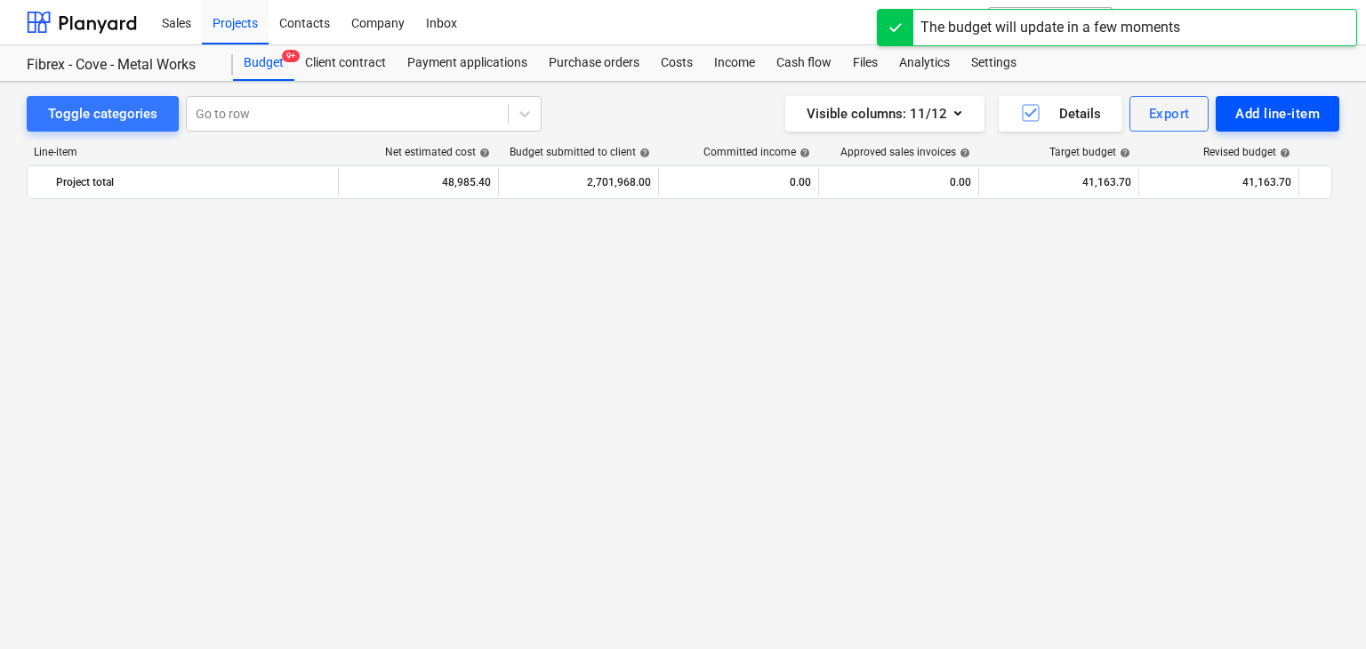
scroll to position [3103, 0]
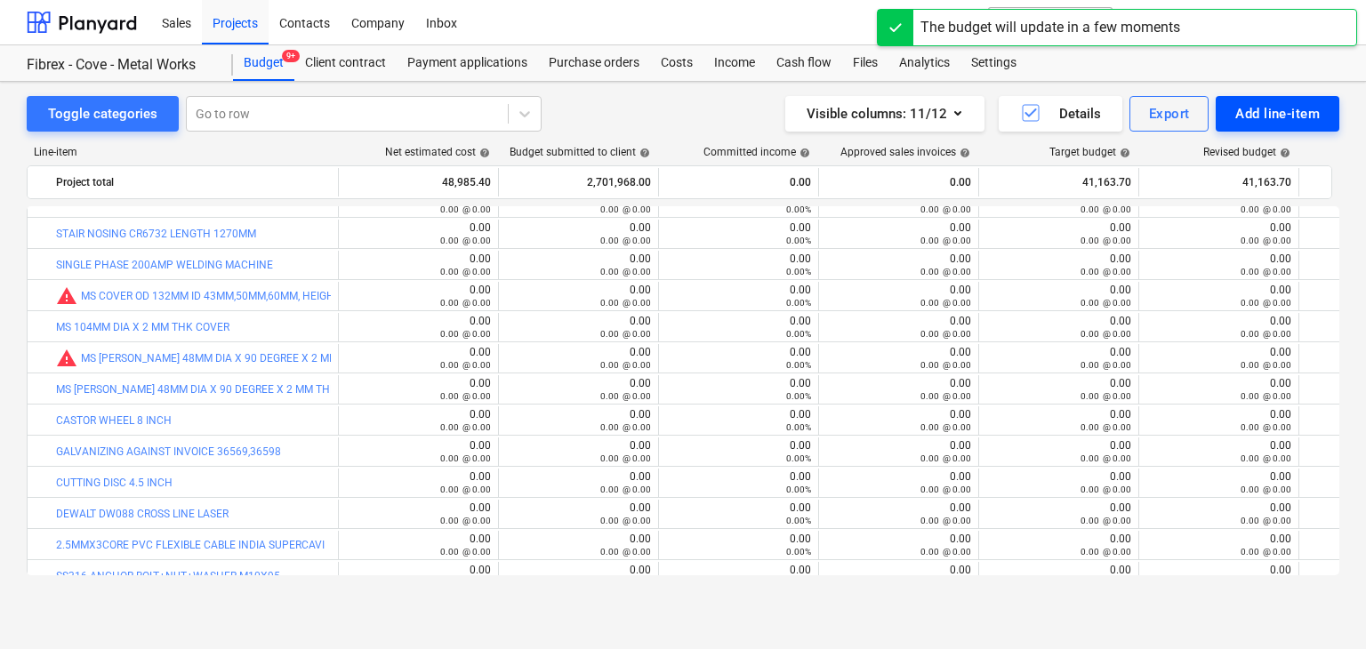
click at [1240, 120] on div "Add line-item" at bounding box center [1278, 113] width 85 height 23
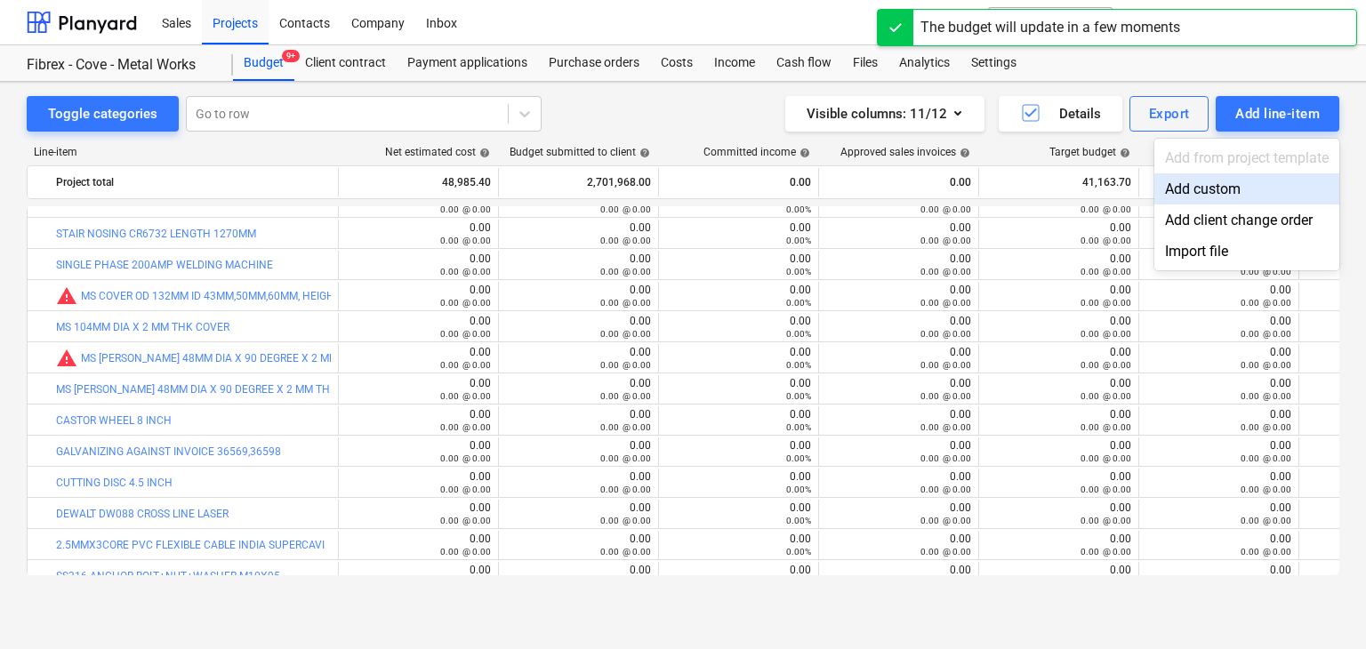
click at [1181, 186] on div "Add custom" at bounding box center [1247, 188] width 185 height 31
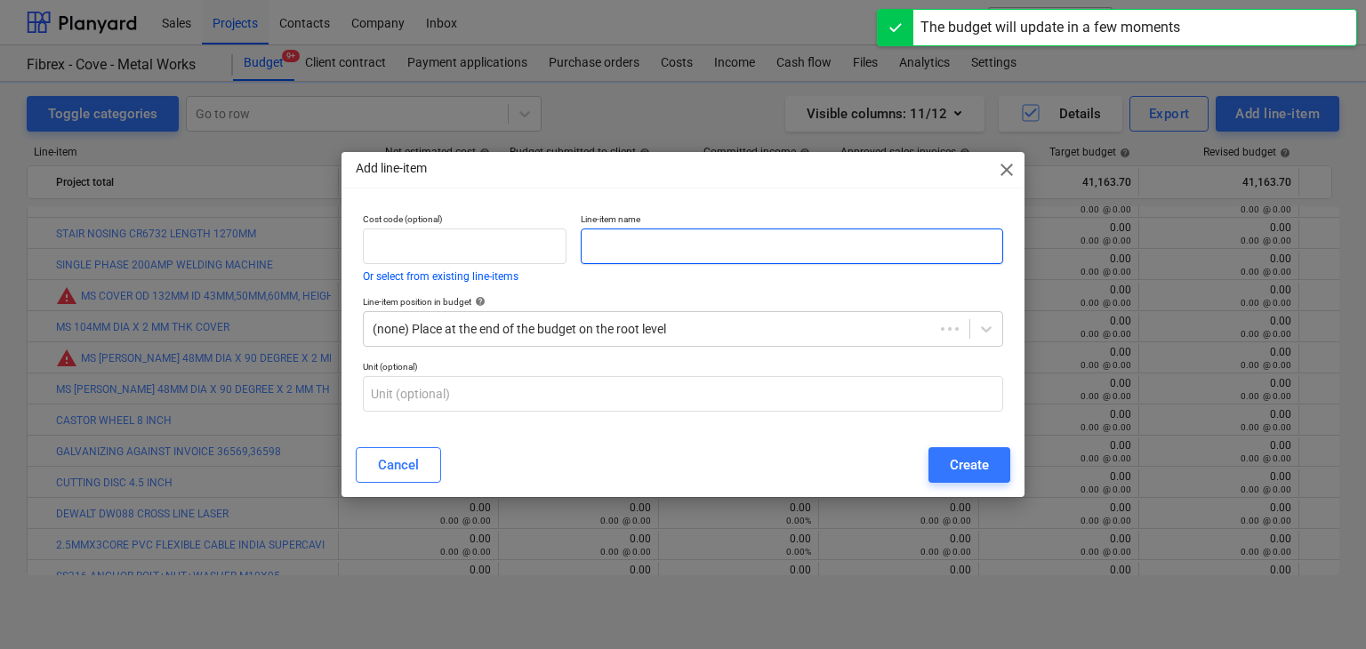
click at [637, 254] on input "text" at bounding box center [792, 247] width 423 height 36
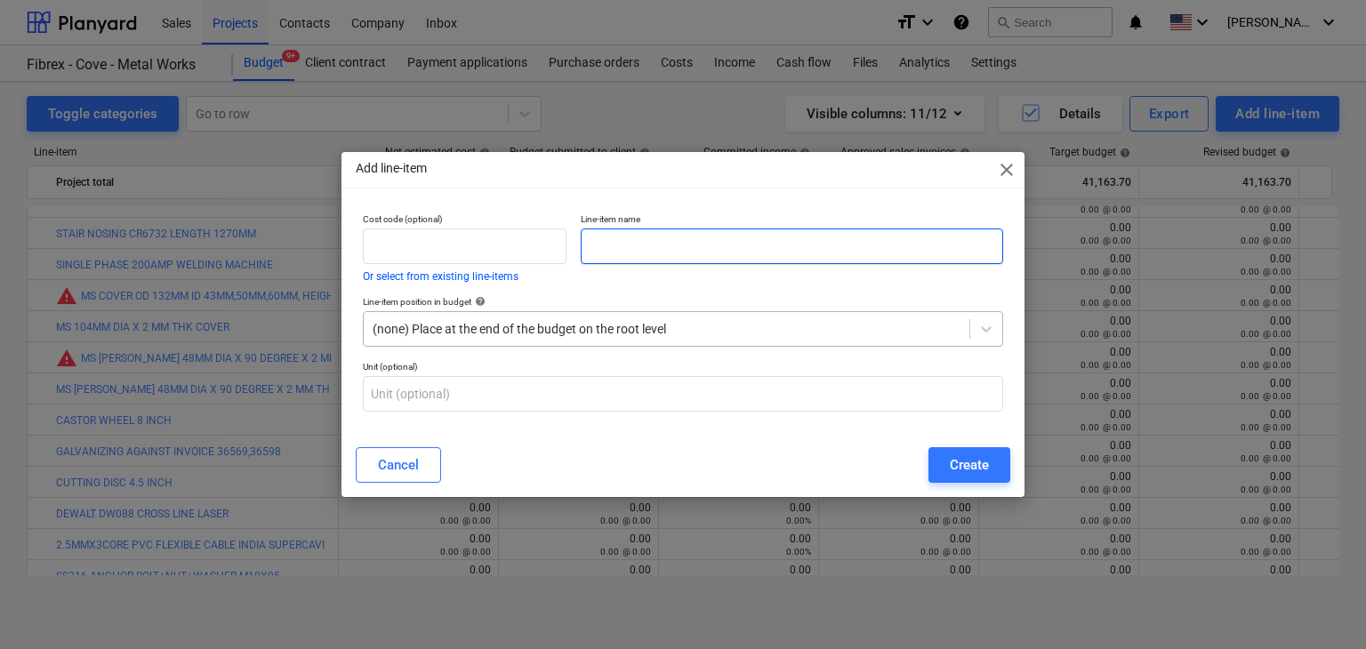
paste input "DRILL BIT M10X260"
type input "DRILL BIT M10X260"
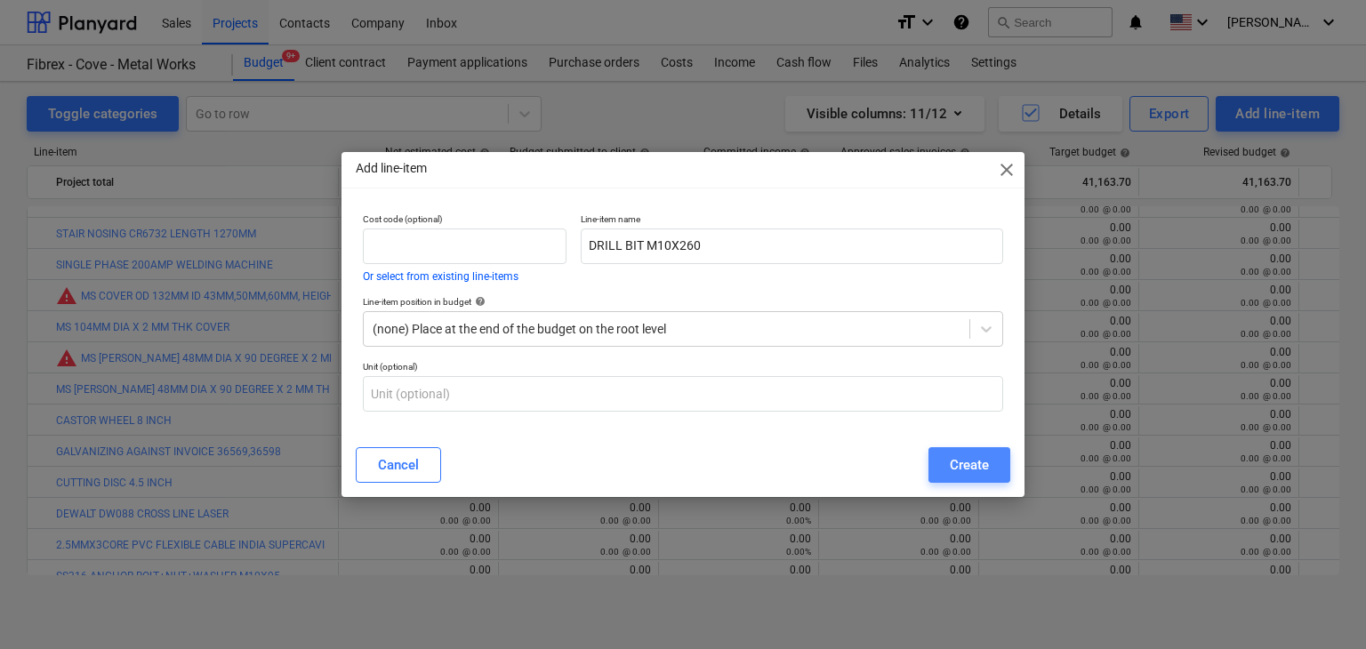
click at [964, 470] on div "Create" at bounding box center [969, 465] width 39 height 23
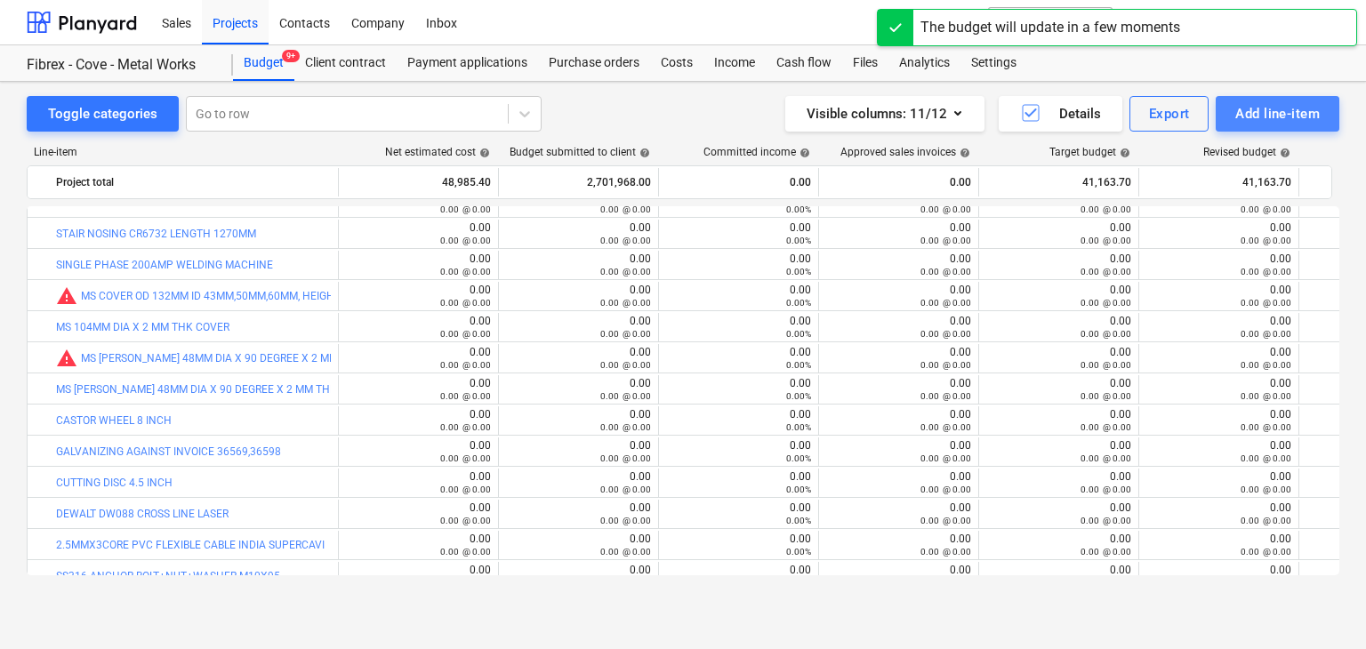
click at [1256, 121] on div "Add line-item" at bounding box center [1278, 113] width 85 height 23
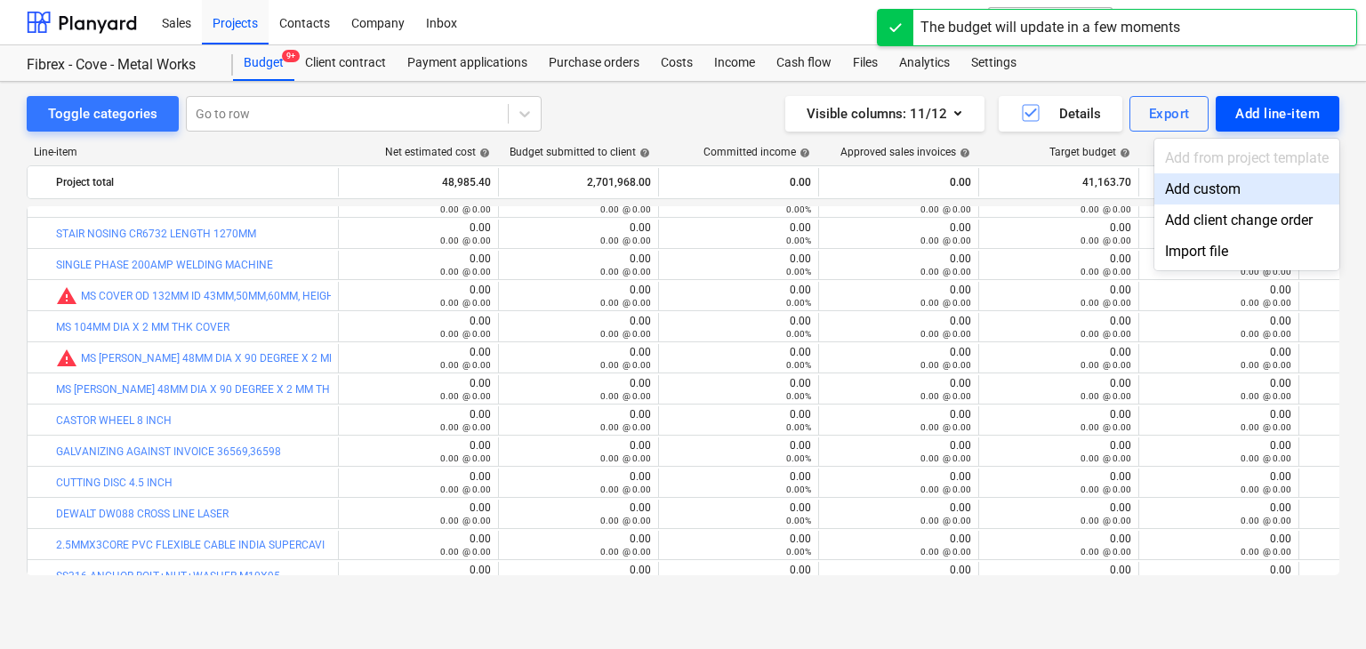
click at [1197, 180] on div "Add custom" at bounding box center [1247, 188] width 185 height 31
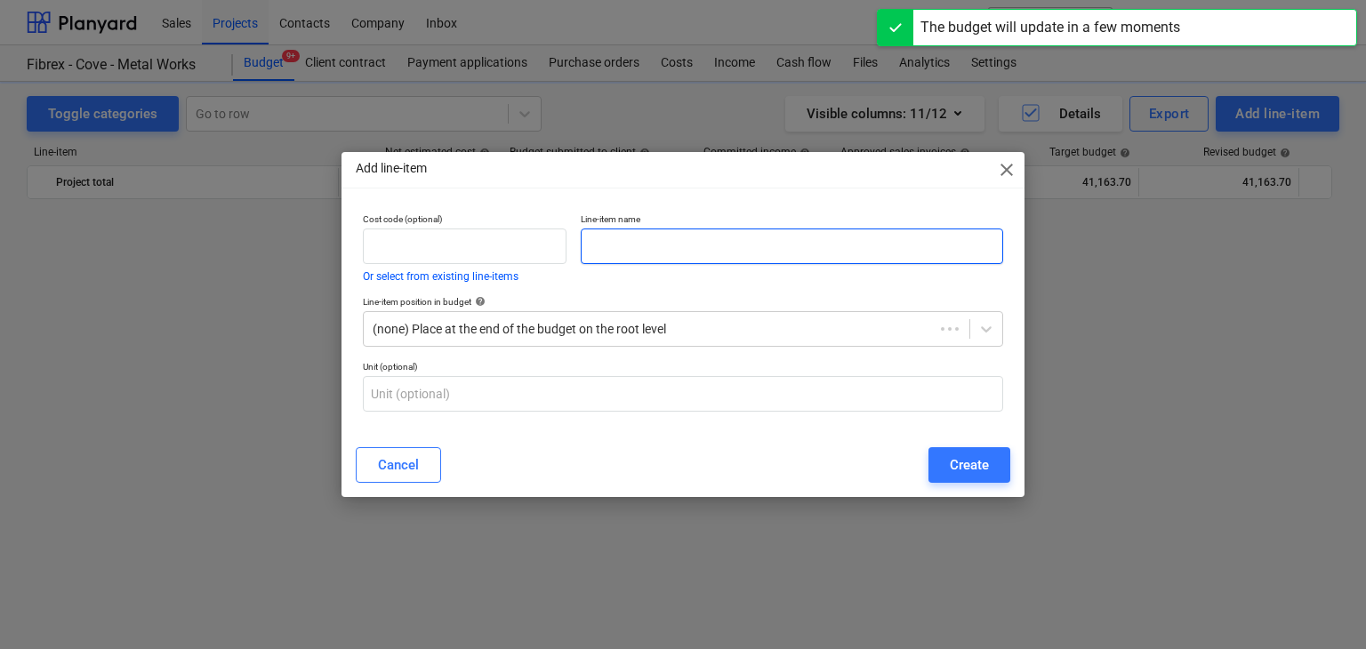
drag, startPoint x: 651, startPoint y: 241, endPoint x: 423, endPoint y: 571, distance: 401.5
click at [651, 241] on input "text" at bounding box center [792, 247] width 423 height 36
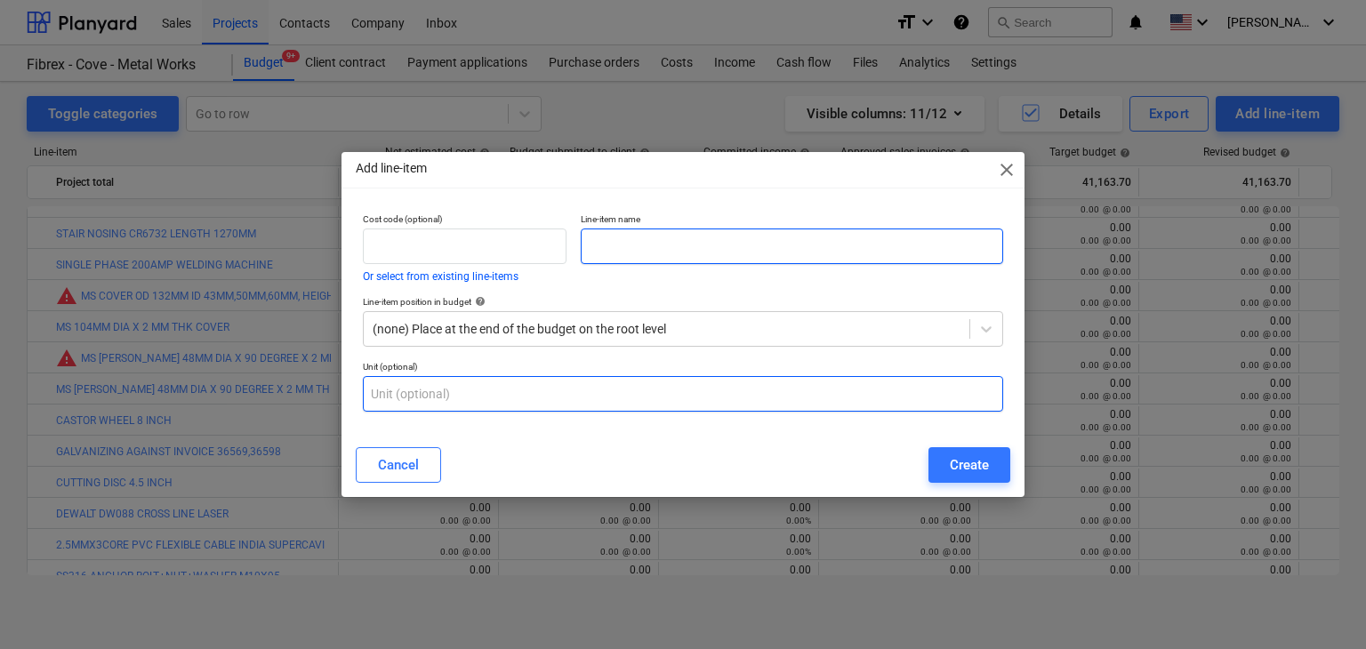
paste input "HANDGLOVES"
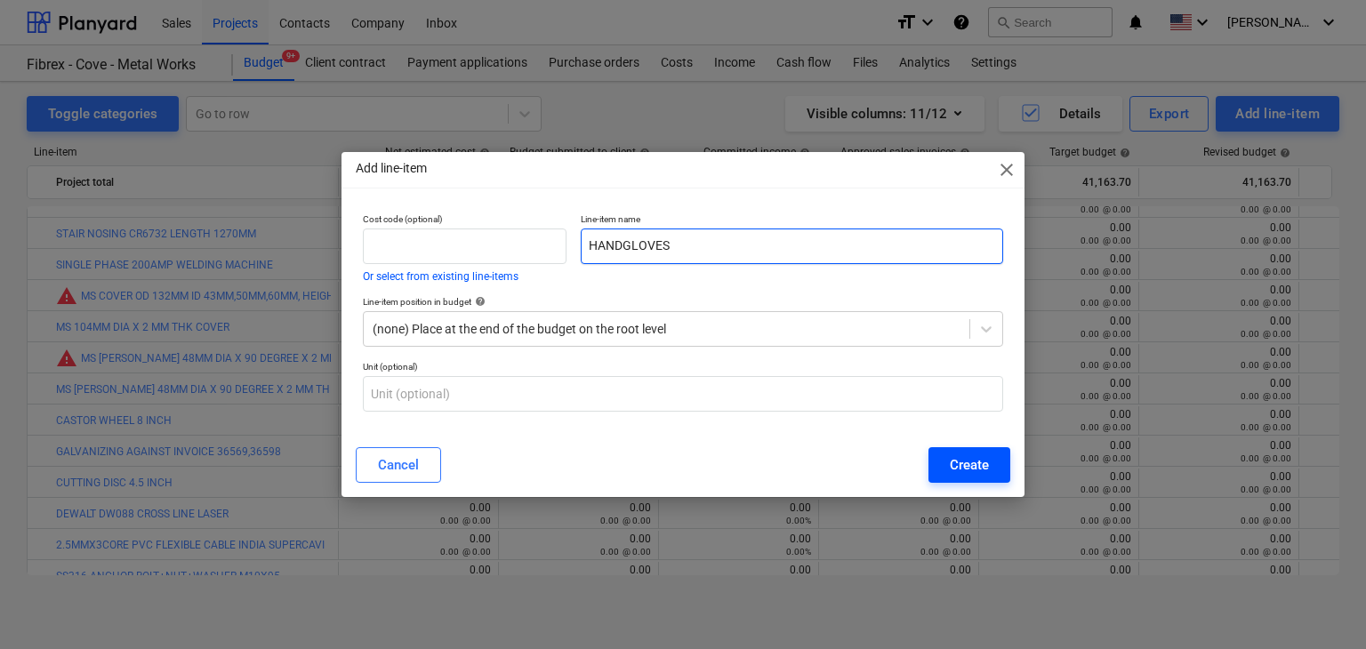
type input "HANDGLOVES"
click at [987, 471] on div "Create" at bounding box center [969, 465] width 39 height 23
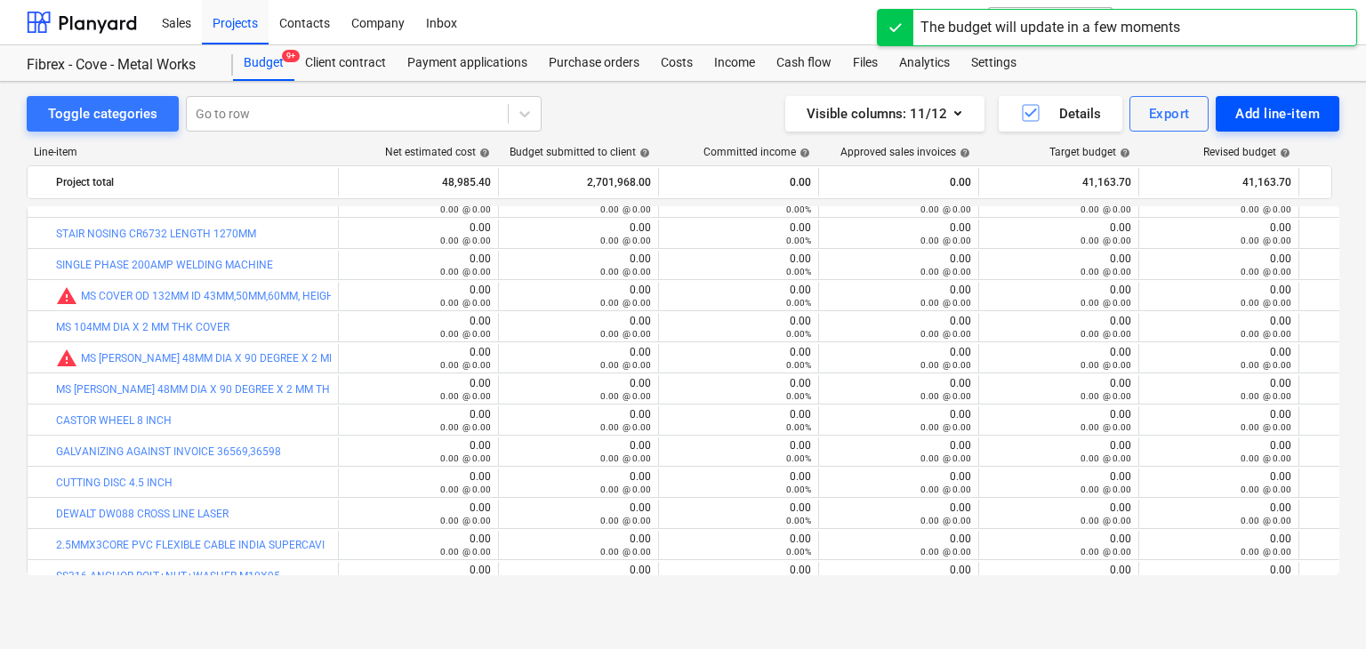
click at [1277, 115] on div "Add line-item" at bounding box center [1278, 113] width 85 height 23
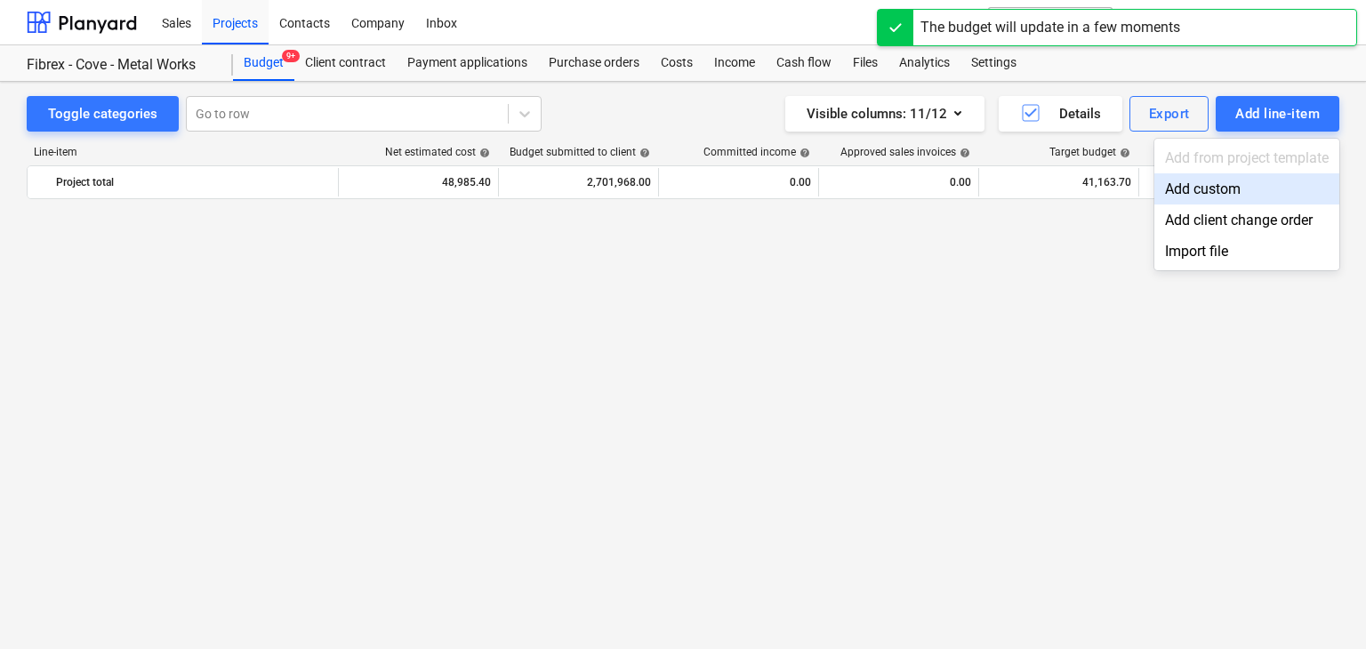
click at [1208, 173] on div "Add custom" at bounding box center [1247, 188] width 185 height 31
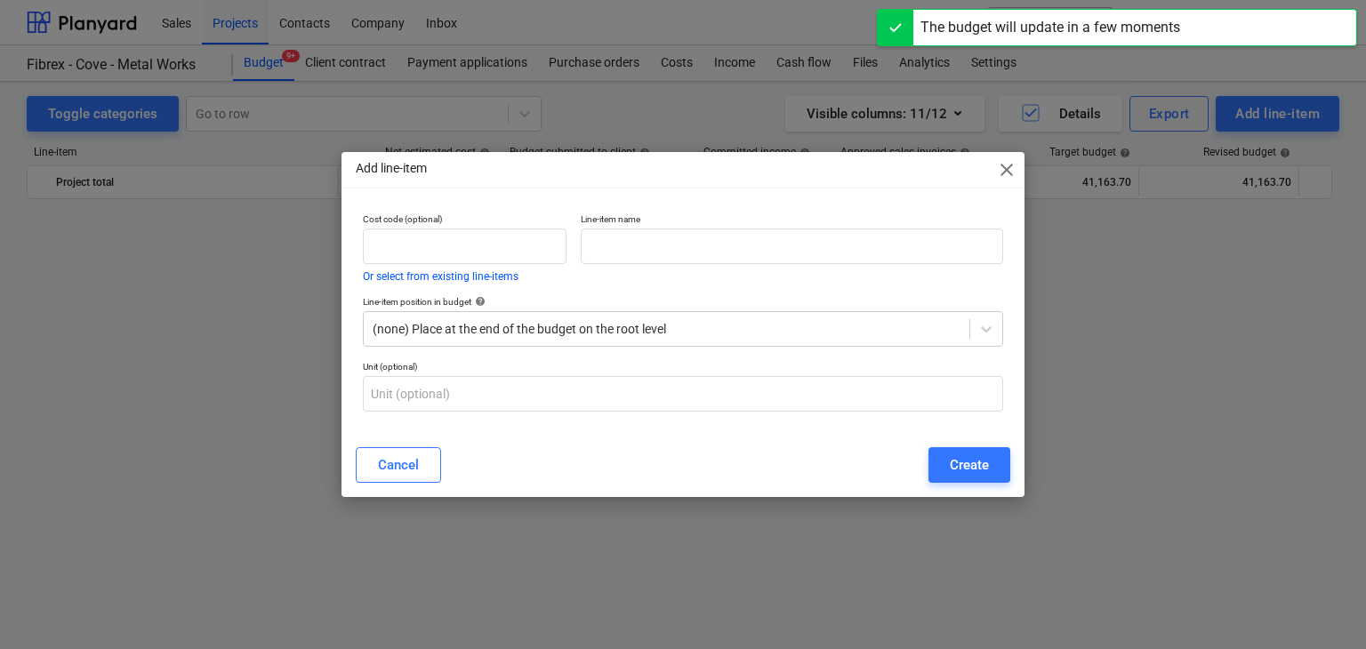
scroll to position [3103, 0]
click at [594, 271] on div "Line-item name" at bounding box center [792, 247] width 437 height 83
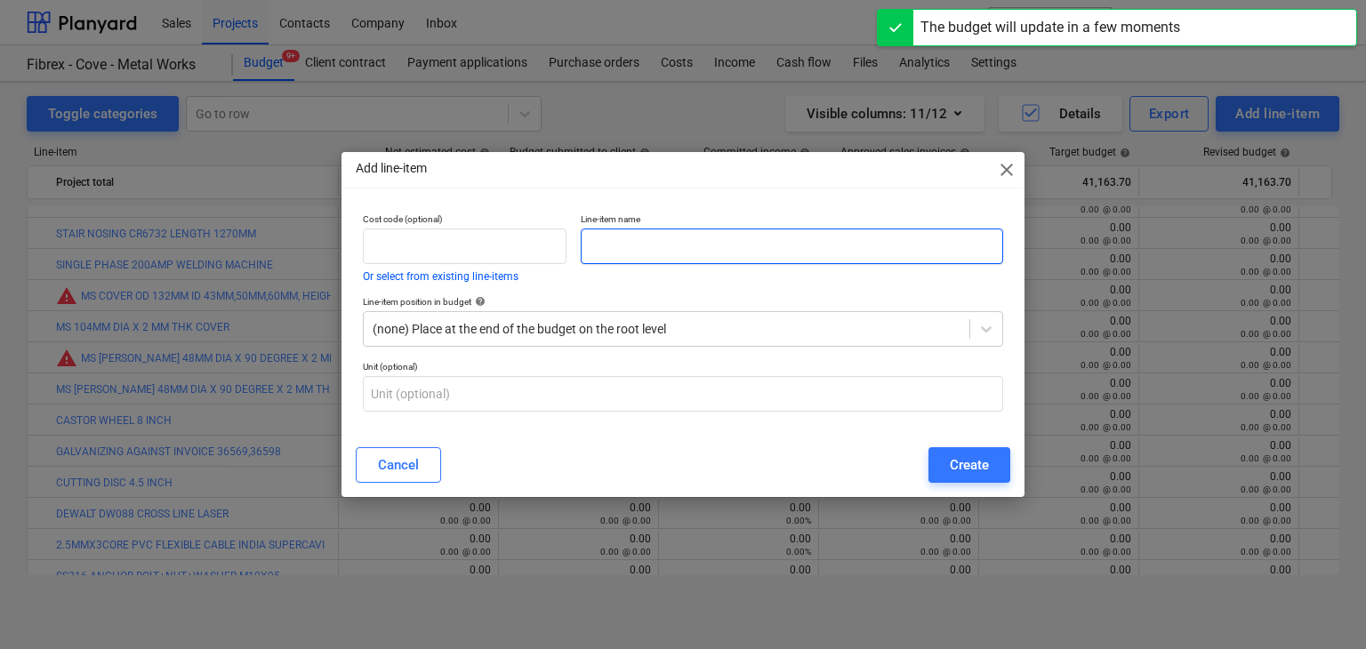
click at [600, 247] on input "text" at bounding box center [792, 247] width 423 height 36
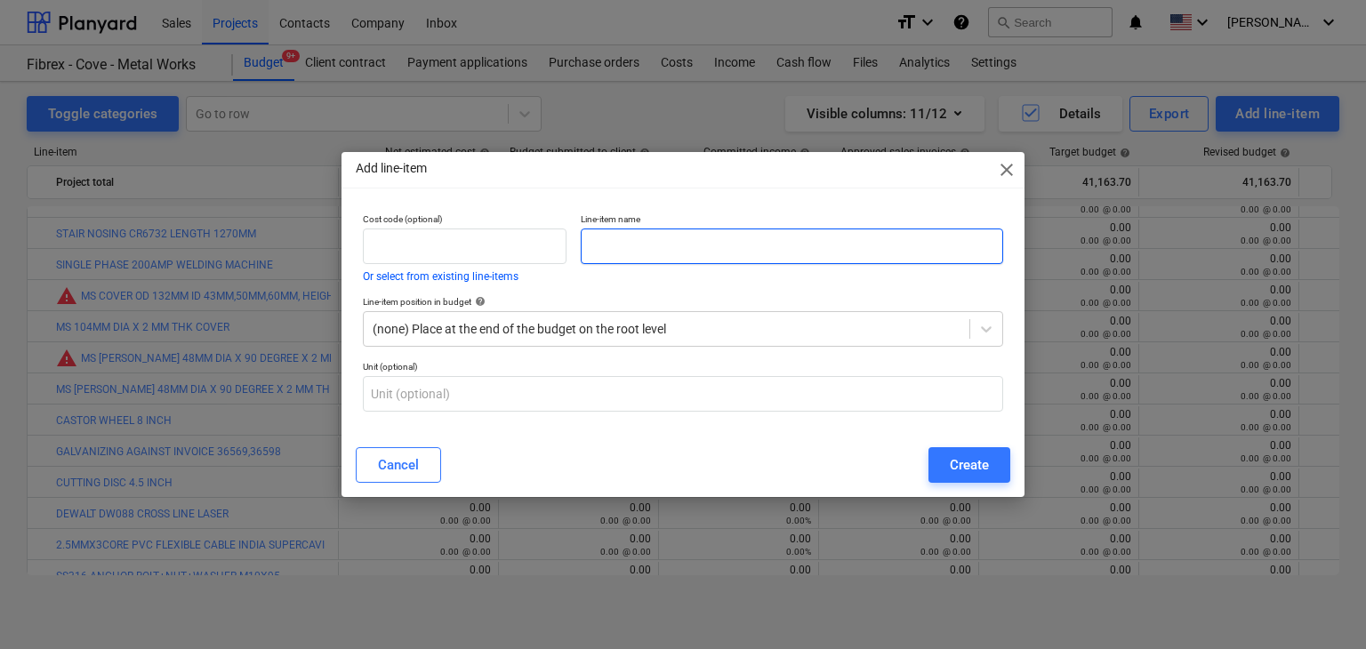
paste input "PAINT ROLLER 4 INCH"
type input "PAINT ROLLER 4 INCH"
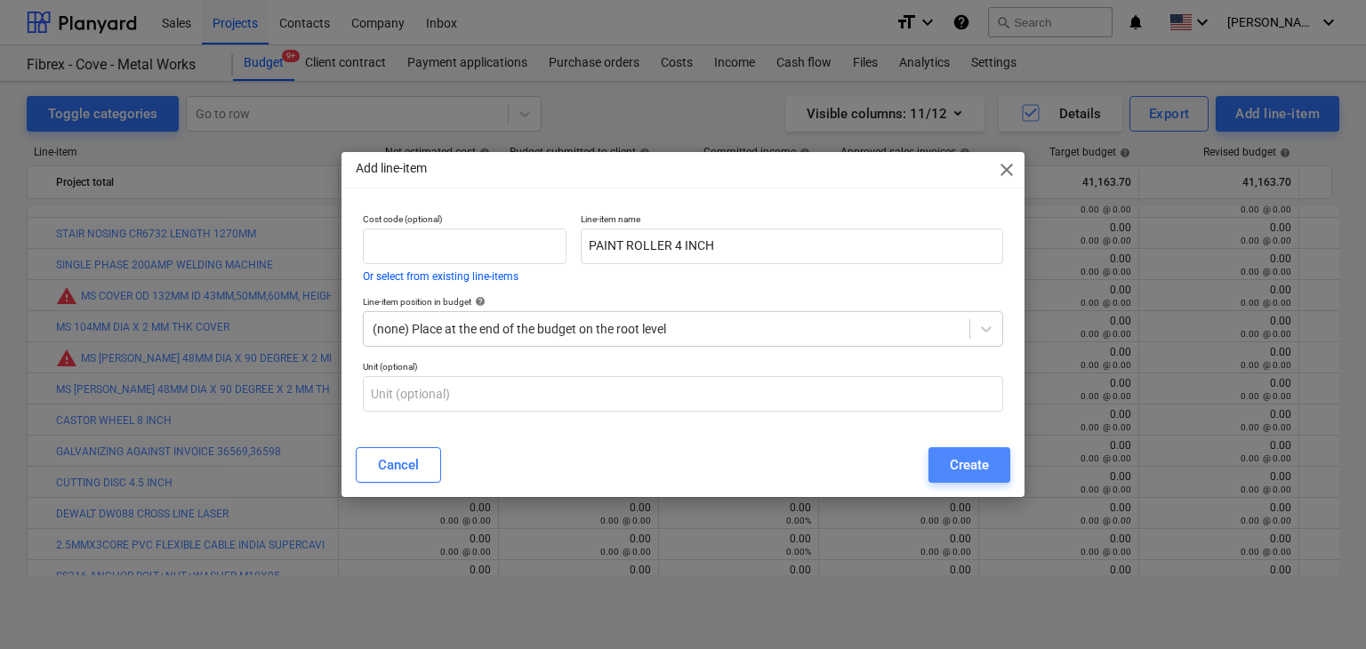
click at [946, 458] on button "Create" at bounding box center [970, 465] width 82 height 36
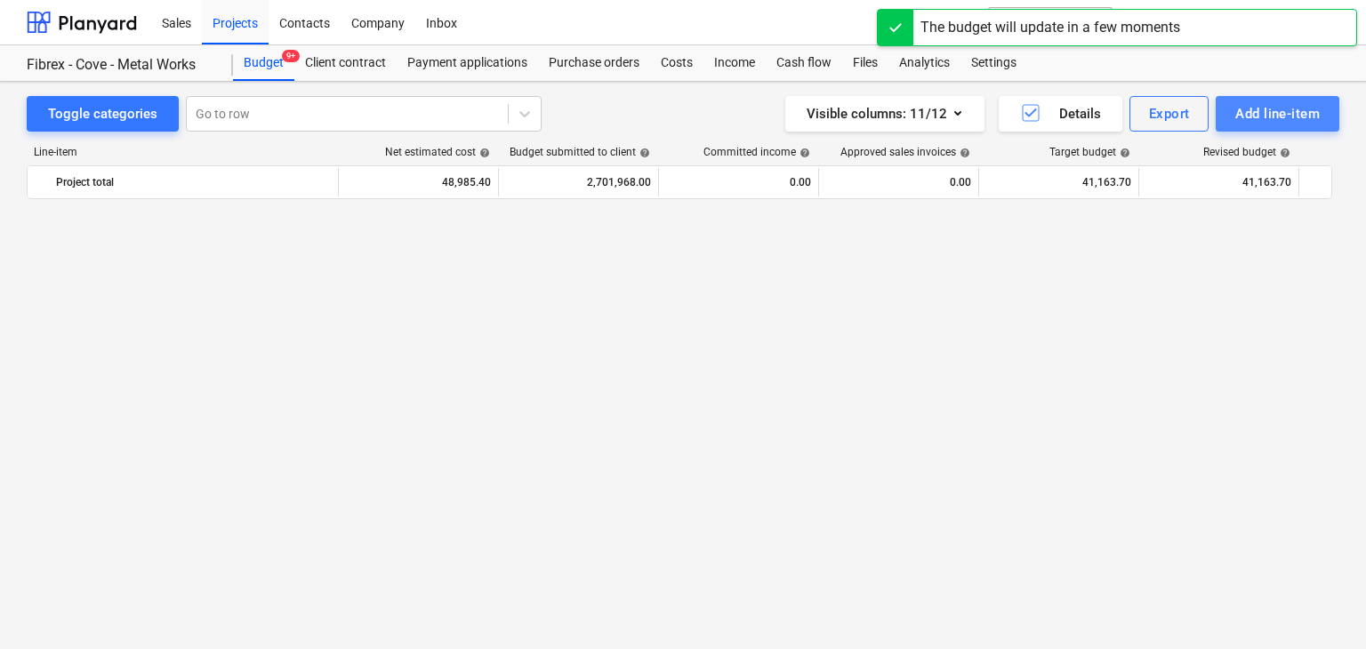
click at [1295, 125] on button "Add line-item" at bounding box center [1278, 114] width 124 height 36
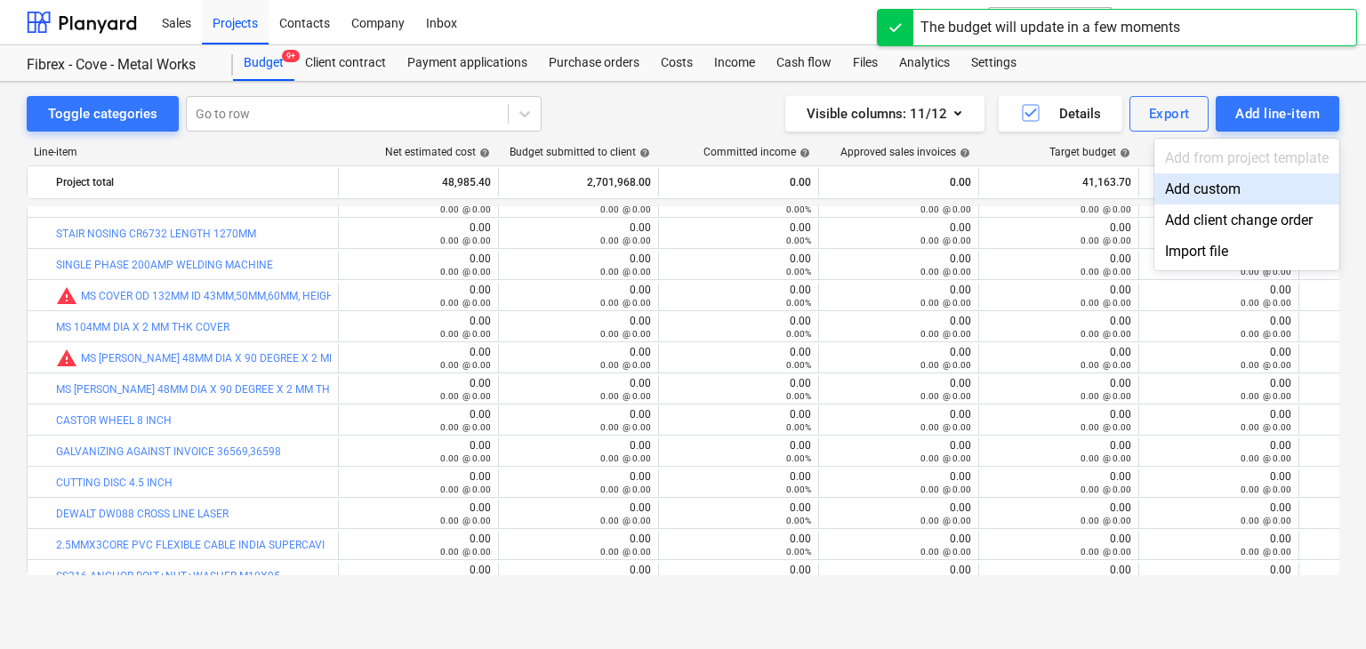
click at [1228, 184] on div "Add custom" at bounding box center [1247, 188] width 185 height 31
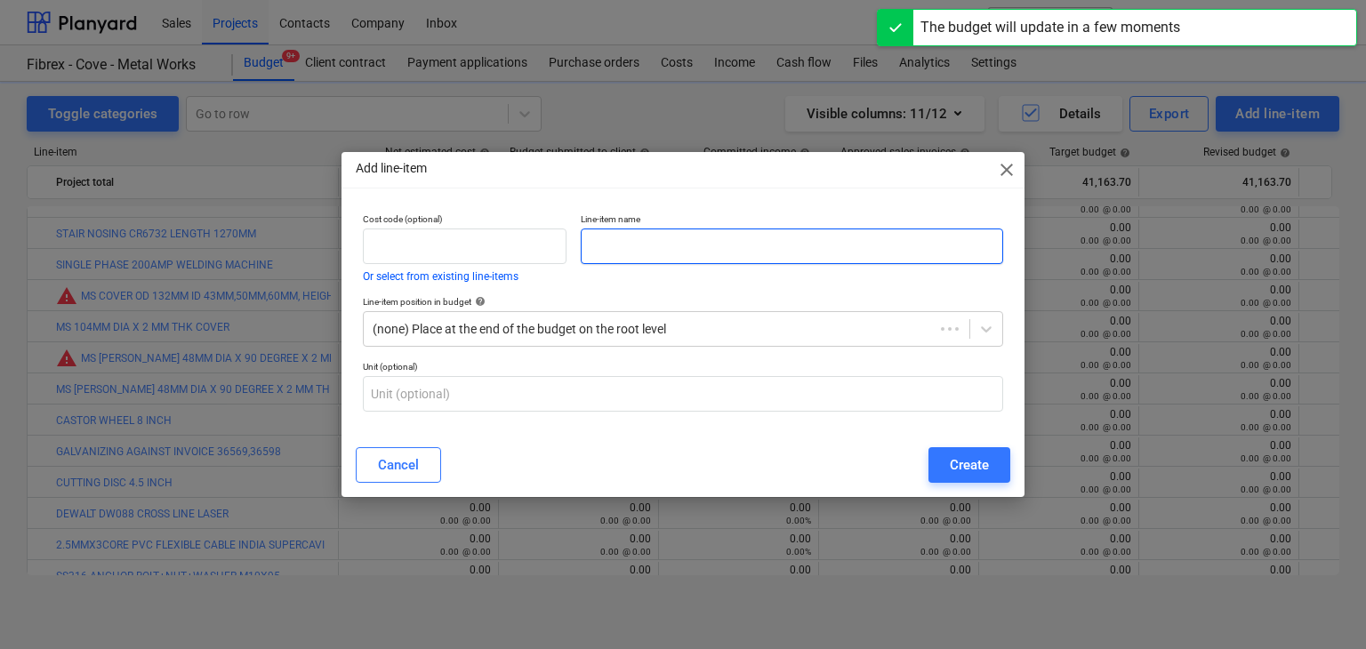
click at [610, 243] on input "text" at bounding box center [792, 247] width 423 height 36
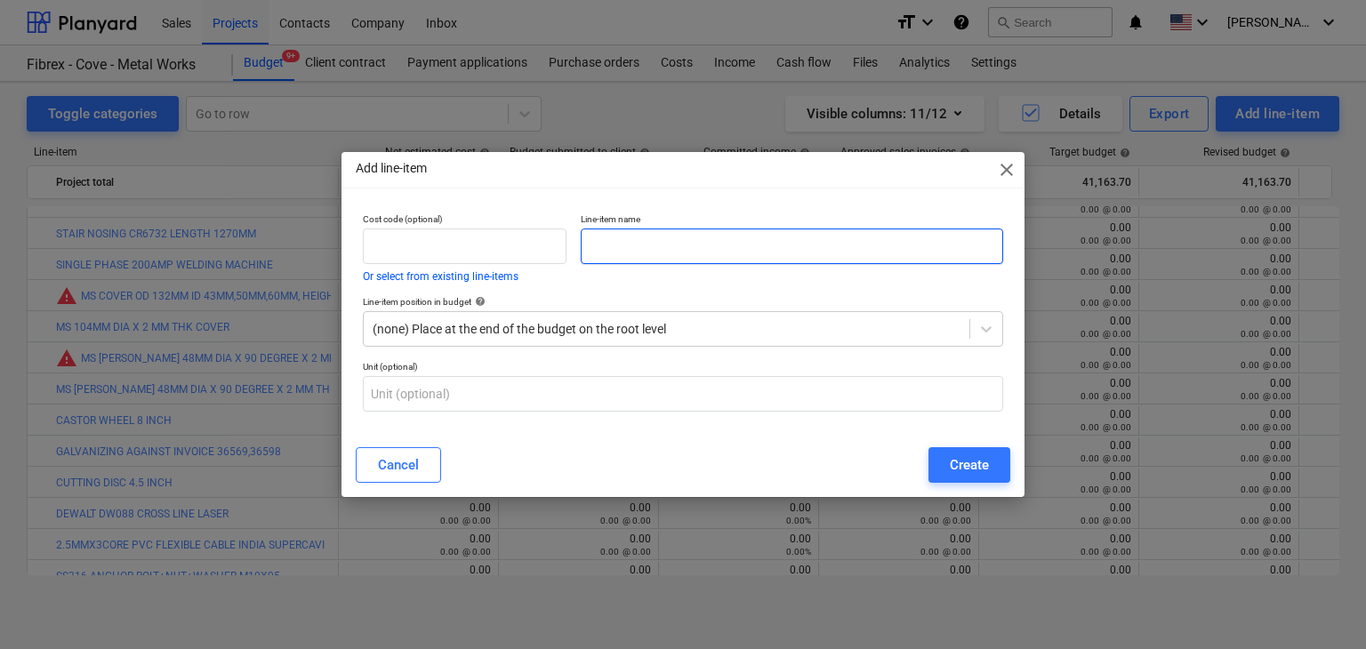
paste input "SANDING PAPER 100"
type input "SANDING PAPER 100"
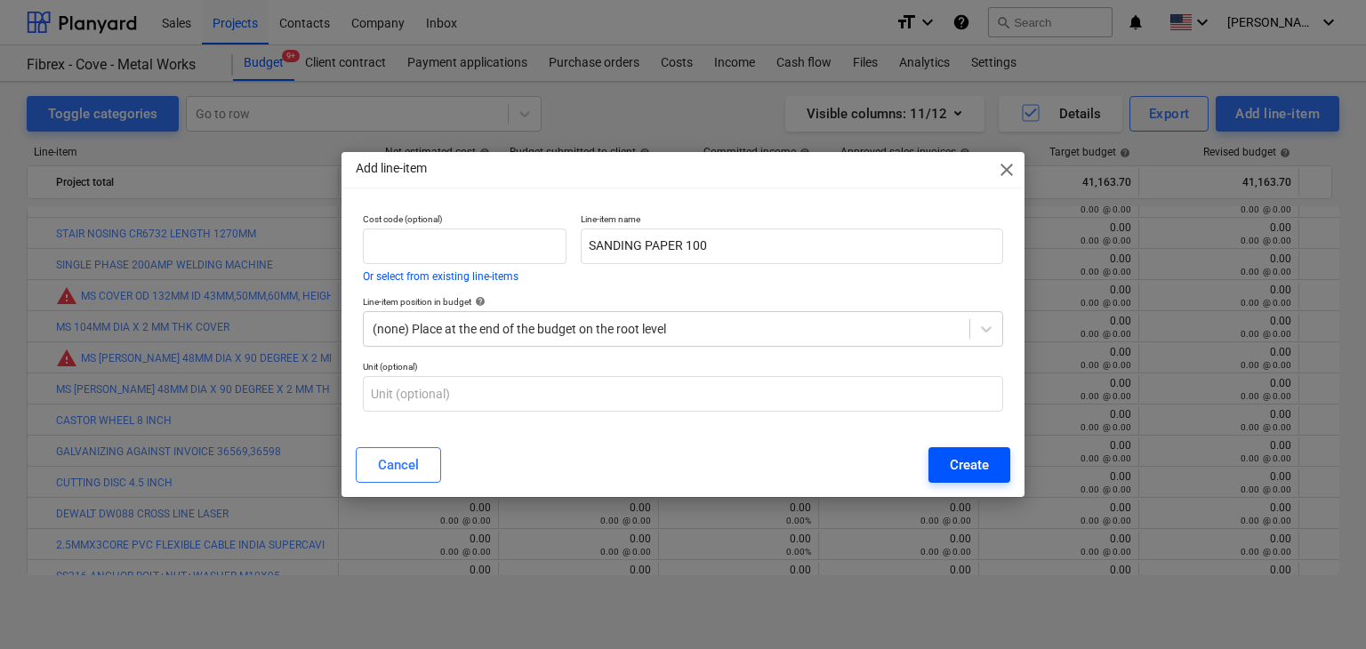
click at [954, 468] on div "Create" at bounding box center [969, 465] width 39 height 23
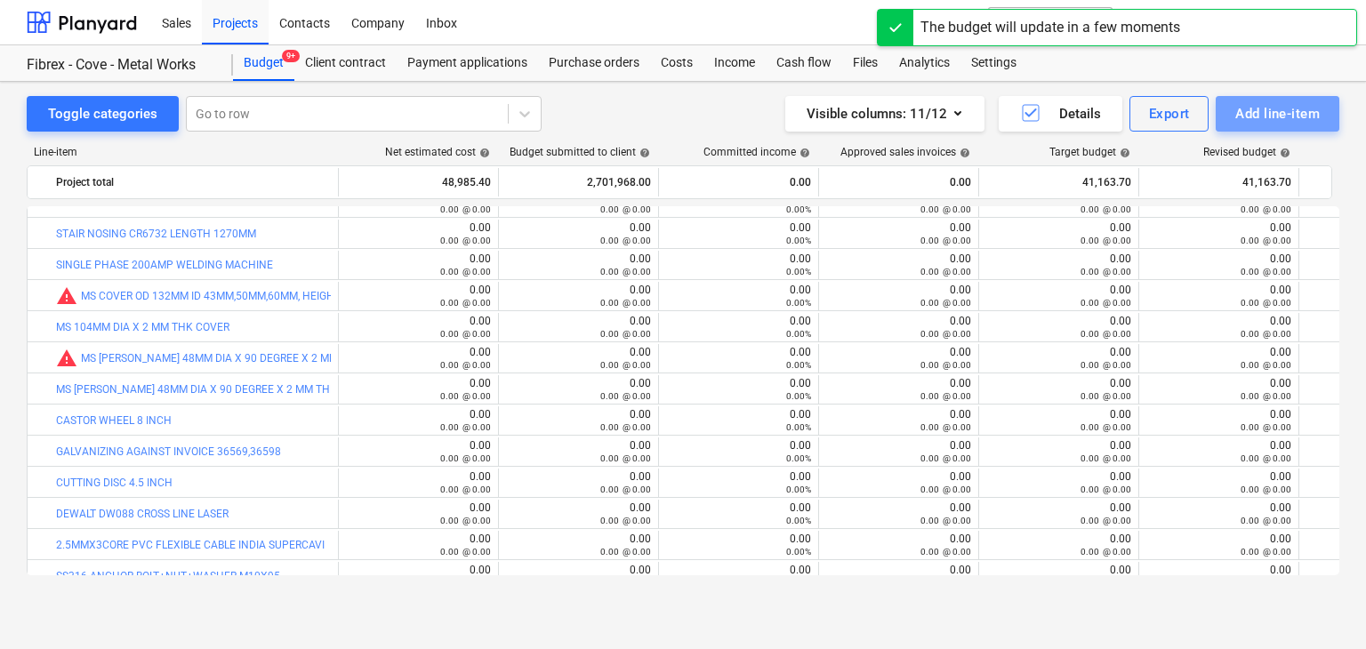
click at [1245, 115] on div "Add line-item" at bounding box center [1278, 113] width 85 height 23
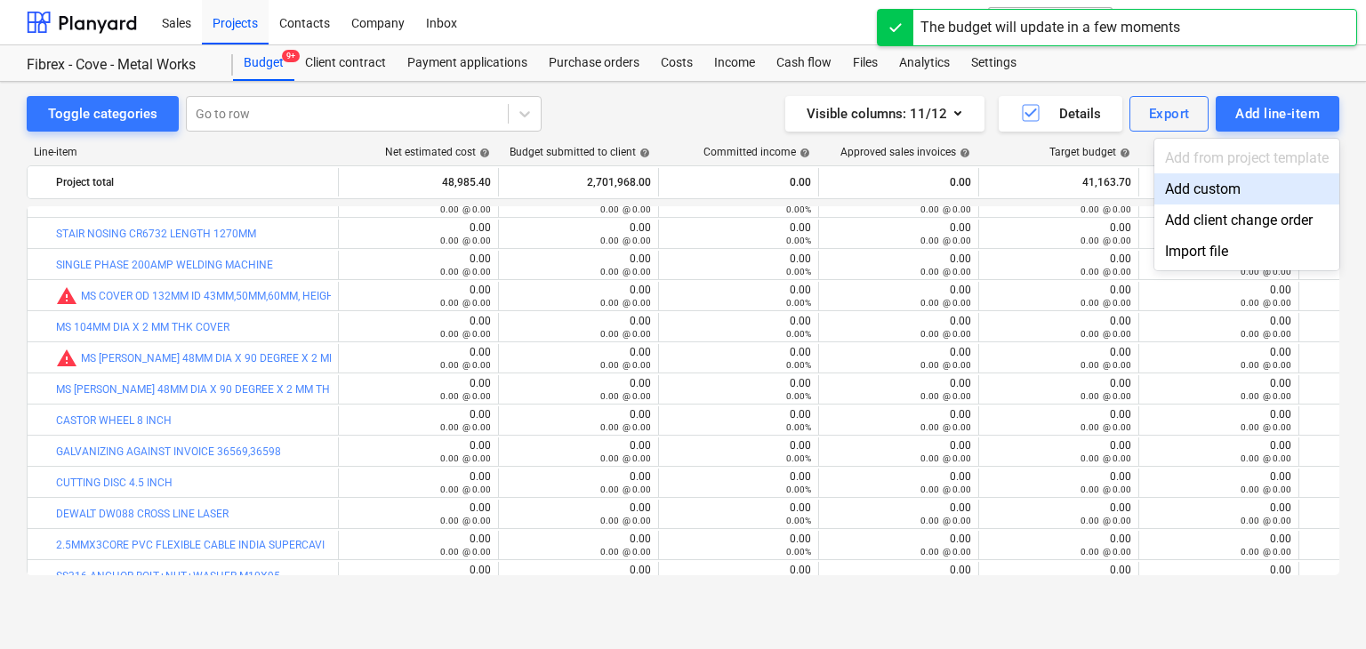
click at [1181, 186] on div "Add custom" at bounding box center [1247, 188] width 185 height 31
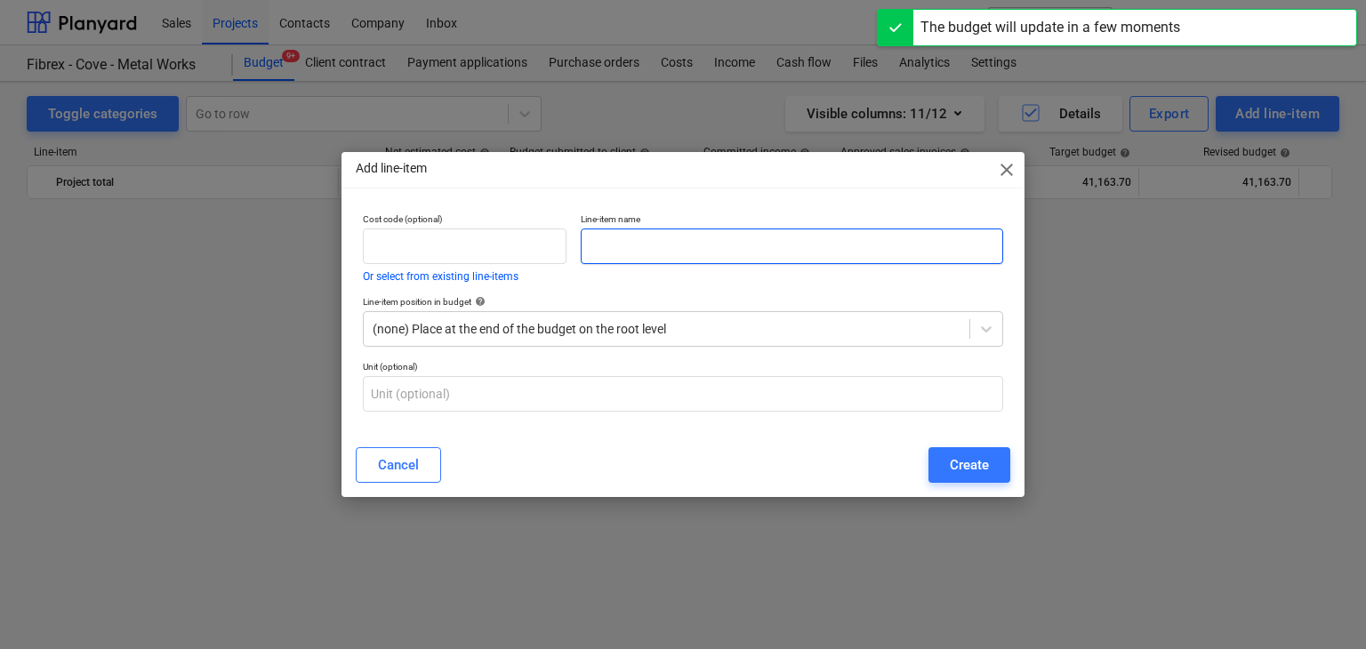
click at [600, 236] on input "text" at bounding box center [792, 247] width 423 height 36
paste input "SANDING PAPER 220"
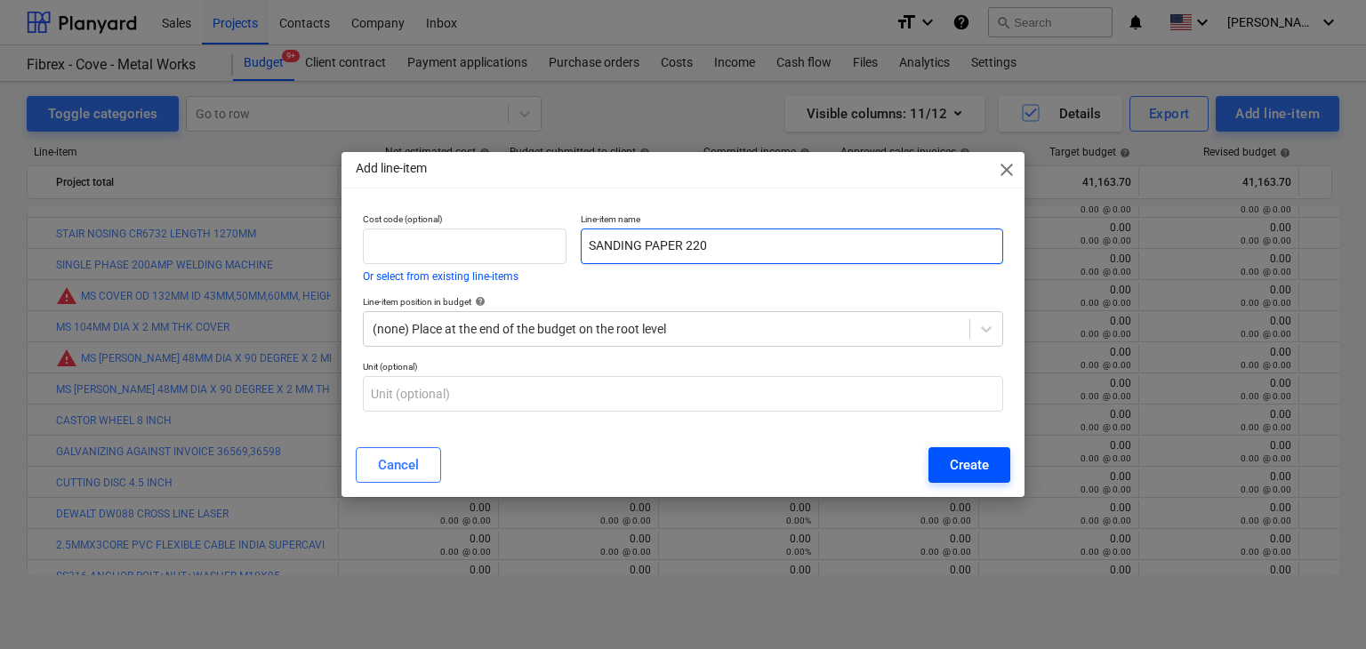
type input "SANDING PAPER 220"
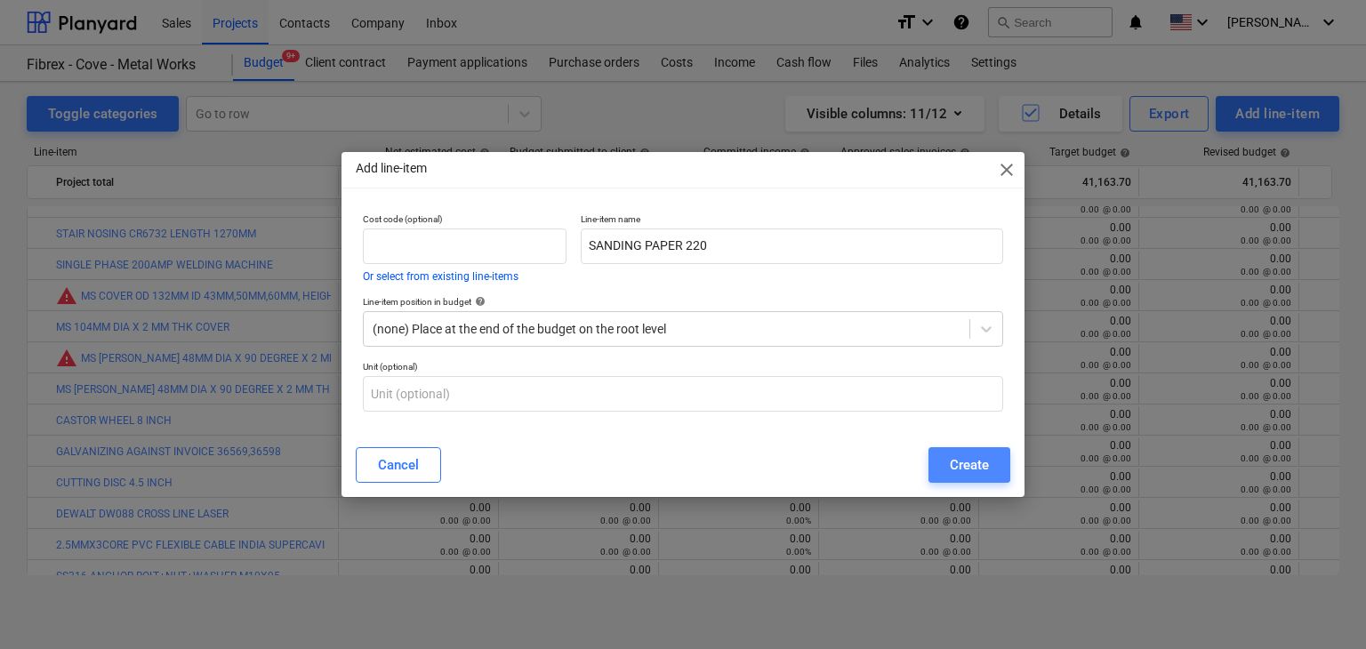
click at [959, 454] on div "Create" at bounding box center [969, 465] width 39 height 23
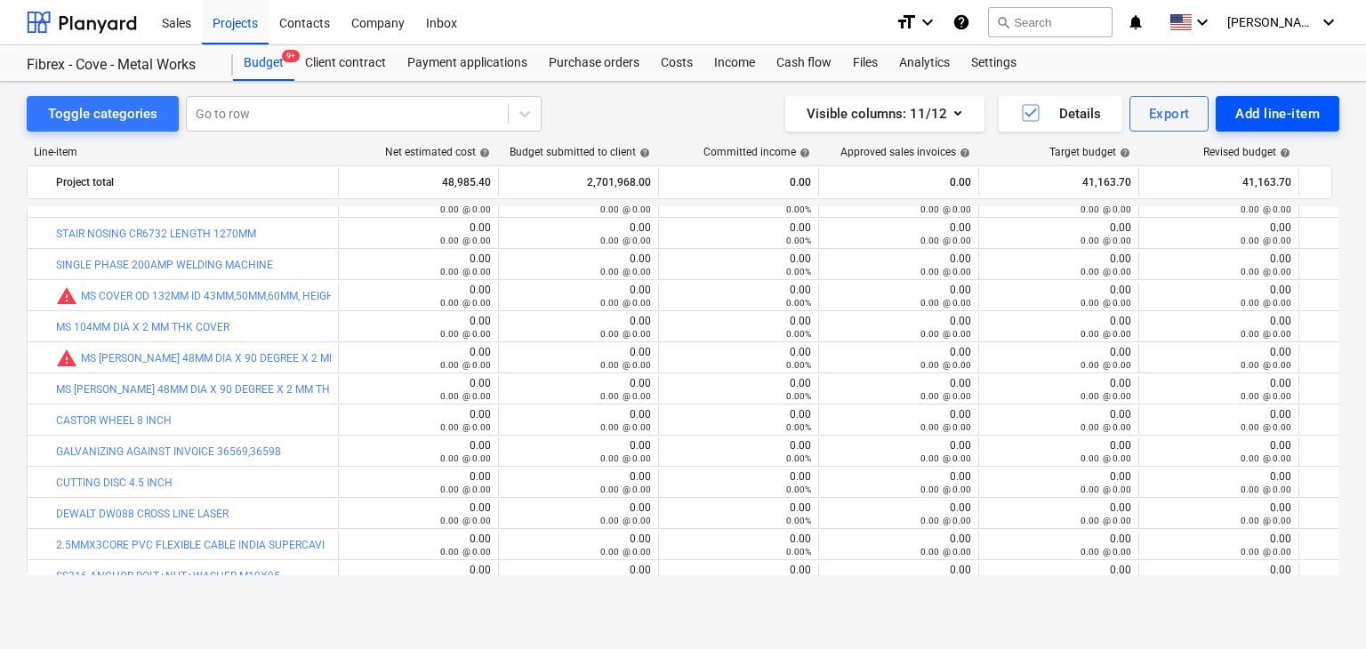
click at [1256, 119] on div "Add line-item" at bounding box center [1278, 113] width 85 height 23
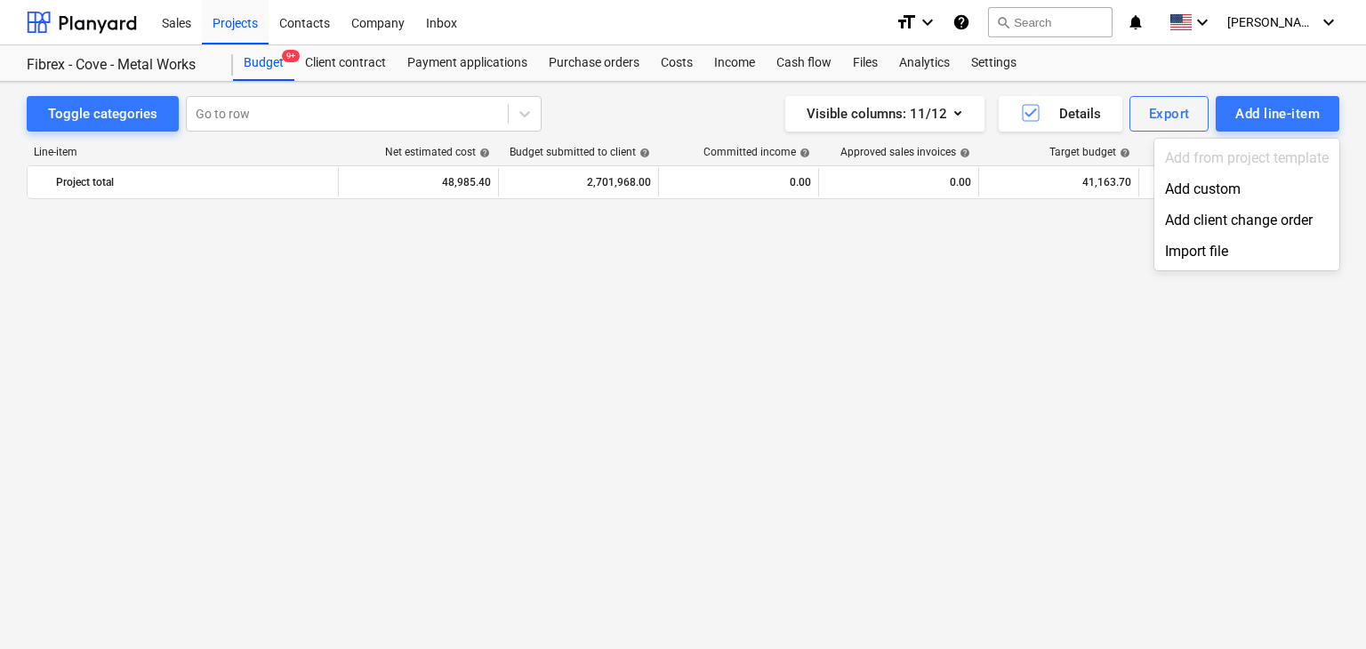
click at [1199, 205] on div "Add client change order" at bounding box center [1247, 220] width 185 height 31
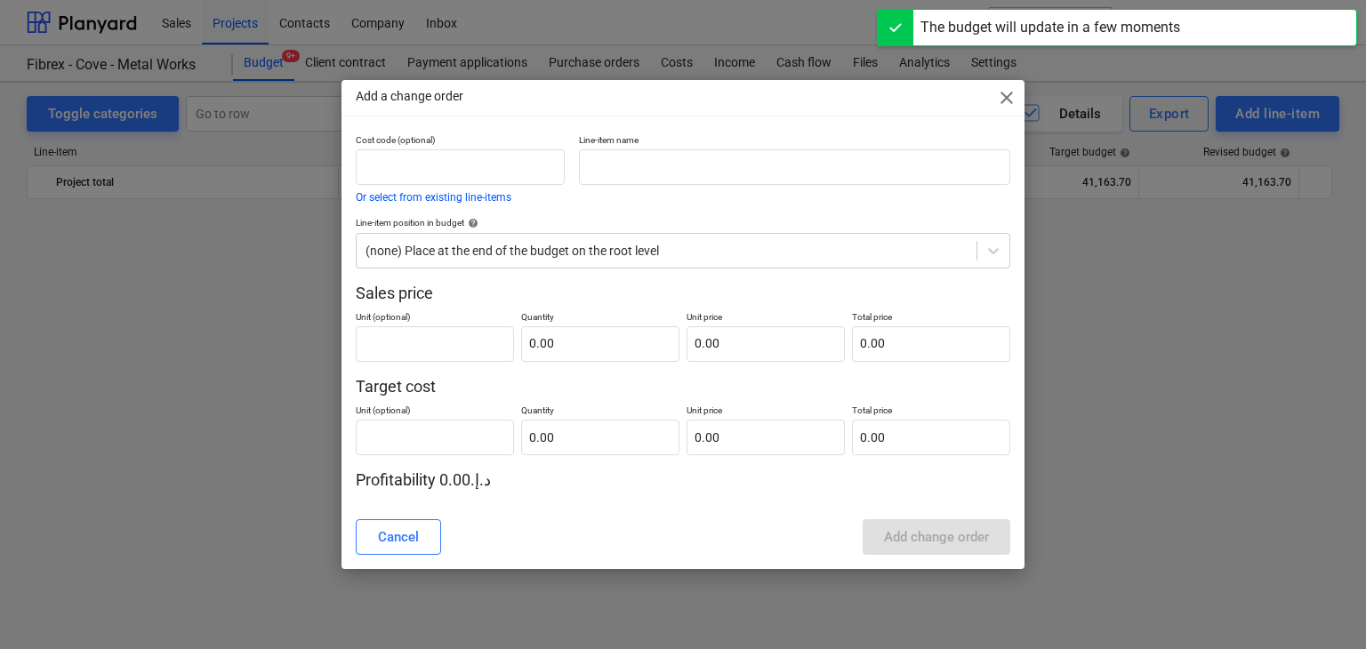
scroll to position [3103, 0]
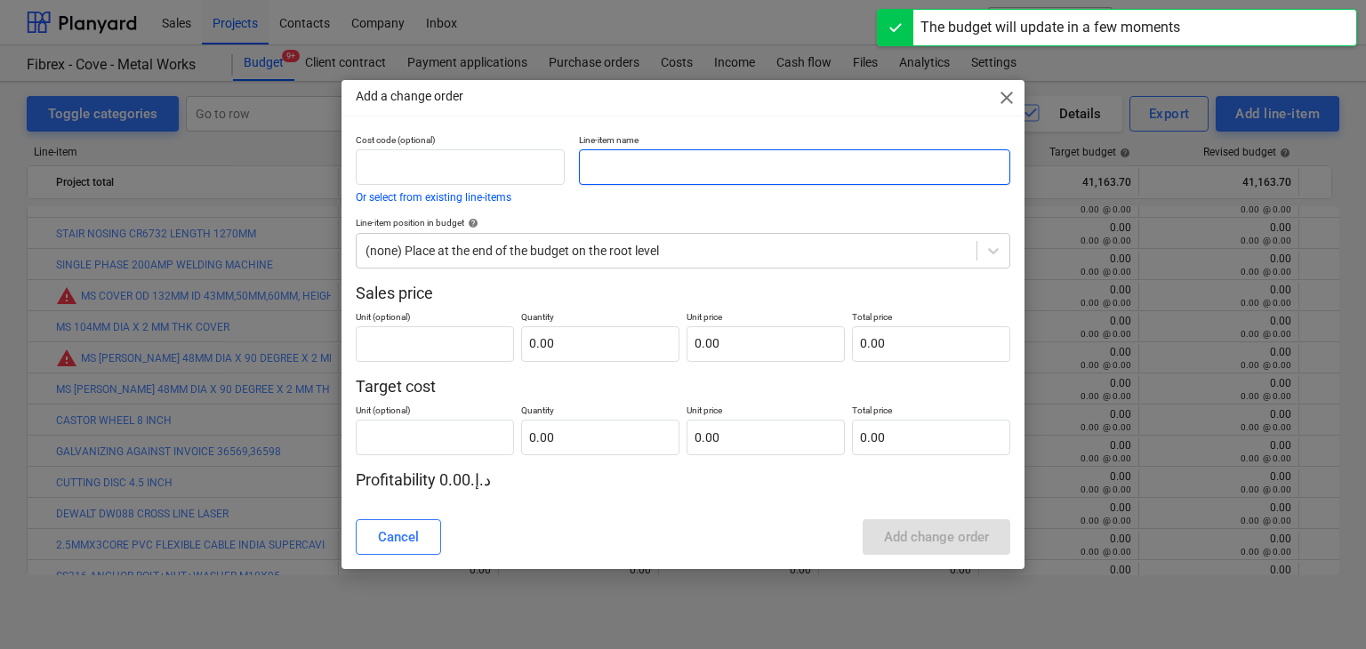
click at [608, 173] on input "text" at bounding box center [794, 167] width 431 height 36
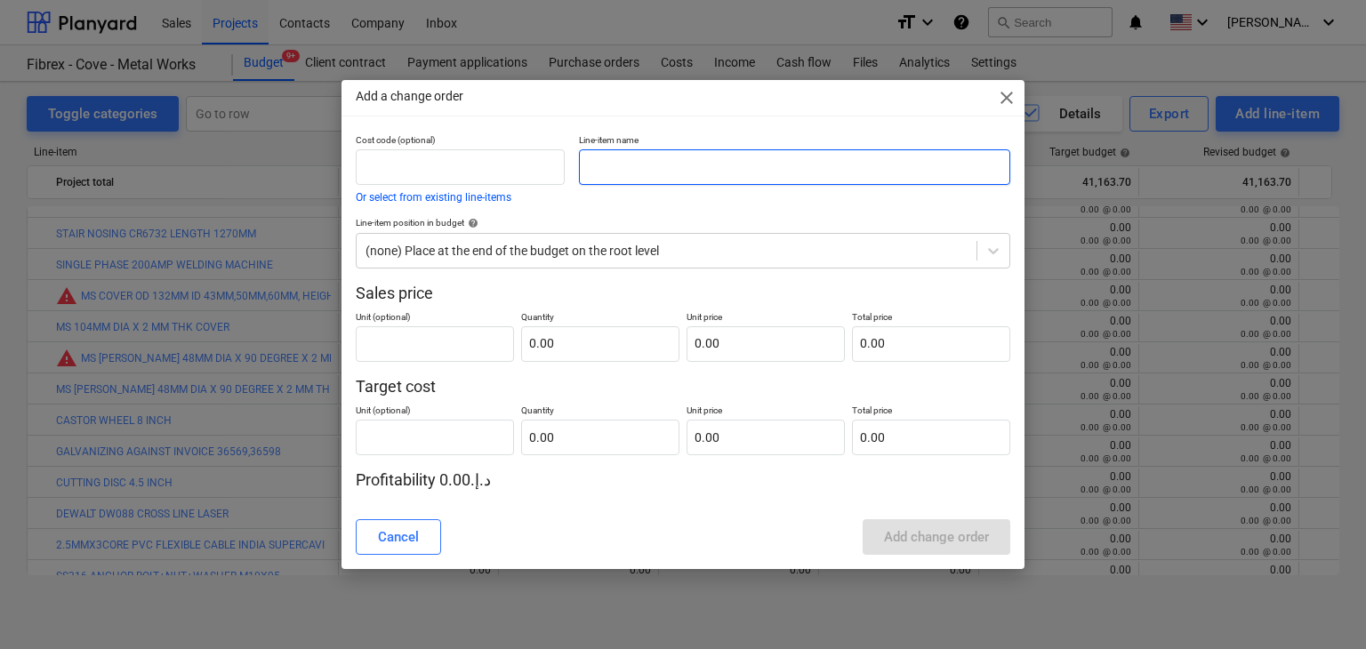
paste input "WELDING GLOVES"
type input "WELDING GLOVES"
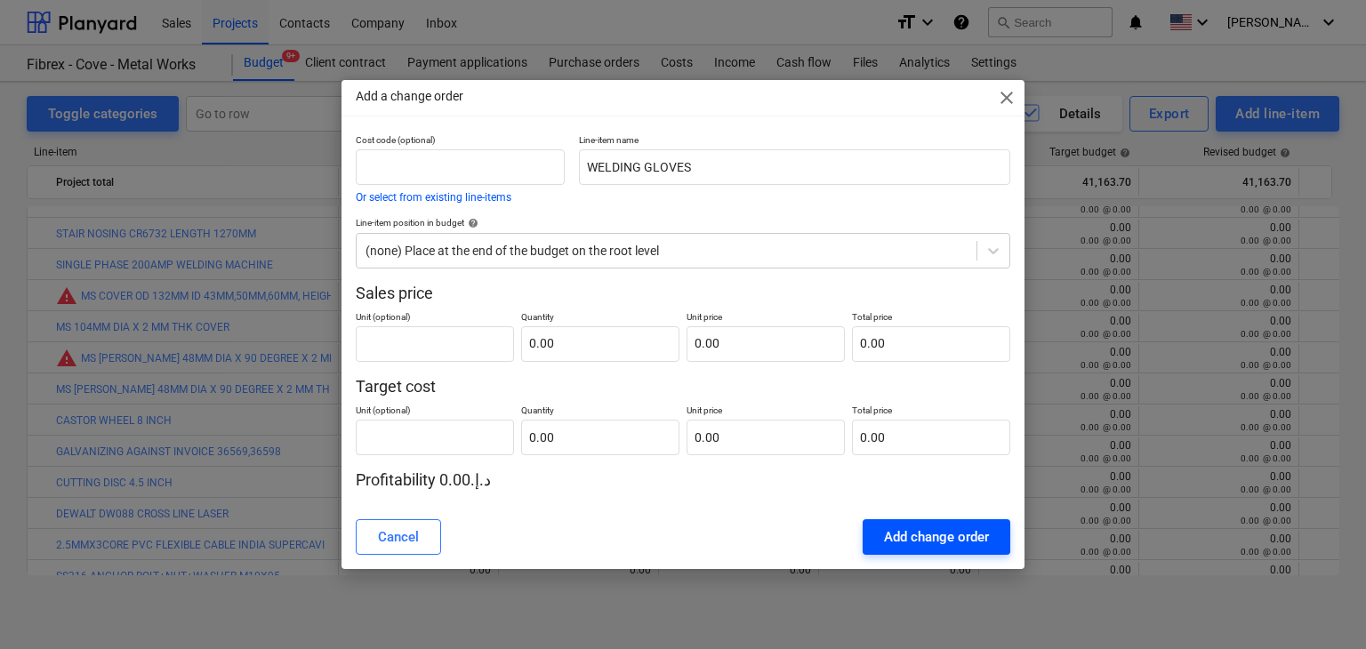
click at [916, 534] on div "Add change order" at bounding box center [936, 537] width 105 height 23
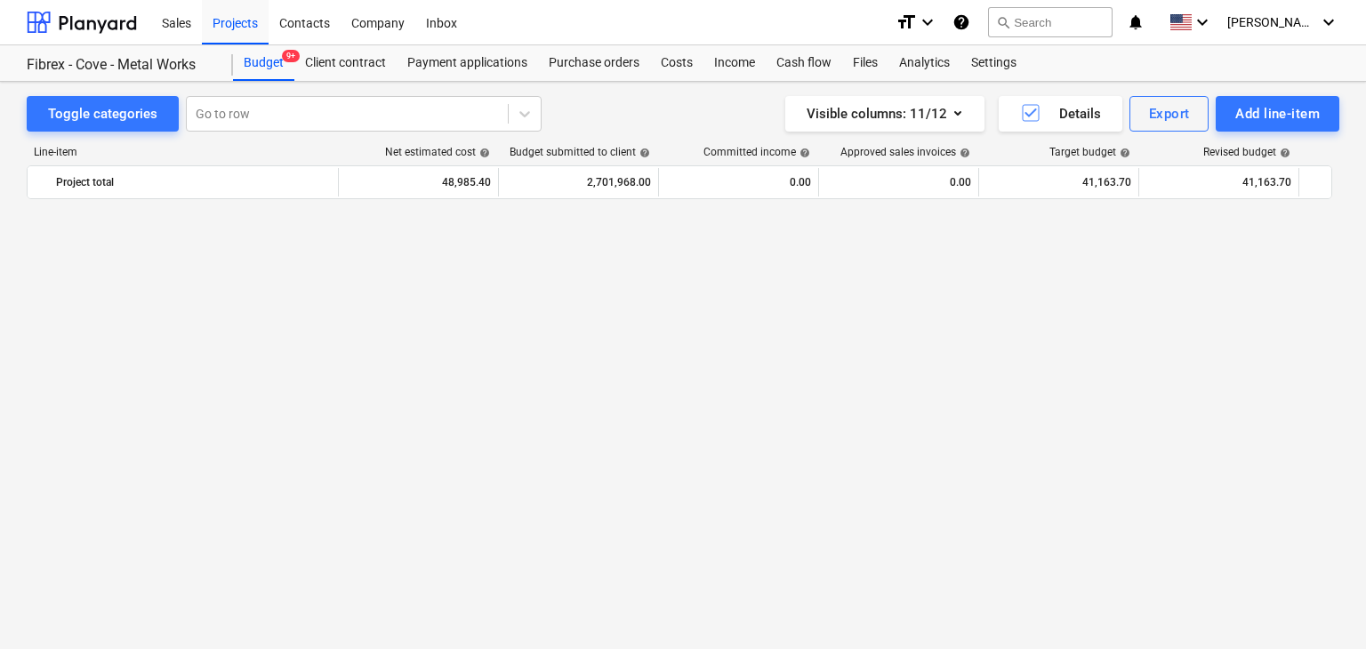
scroll to position [19930, 0]
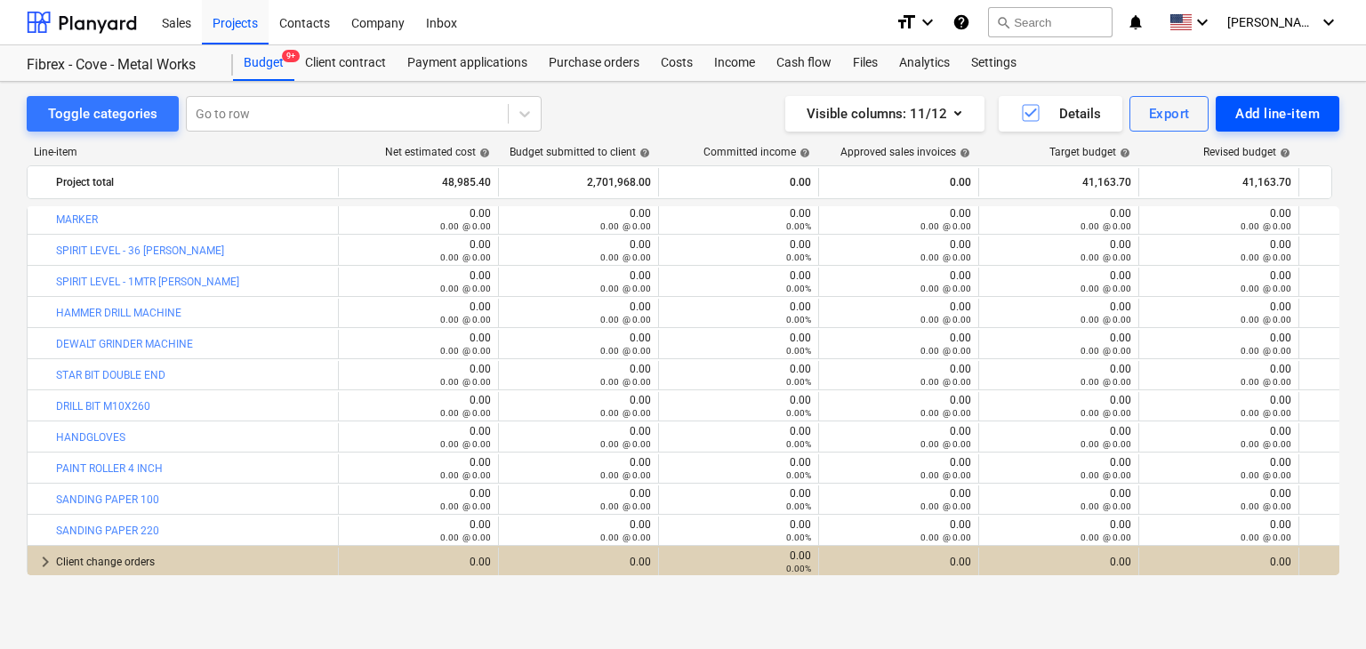
click at [1261, 108] on div "Add line-item" at bounding box center [1278, 113] width 85 height 23
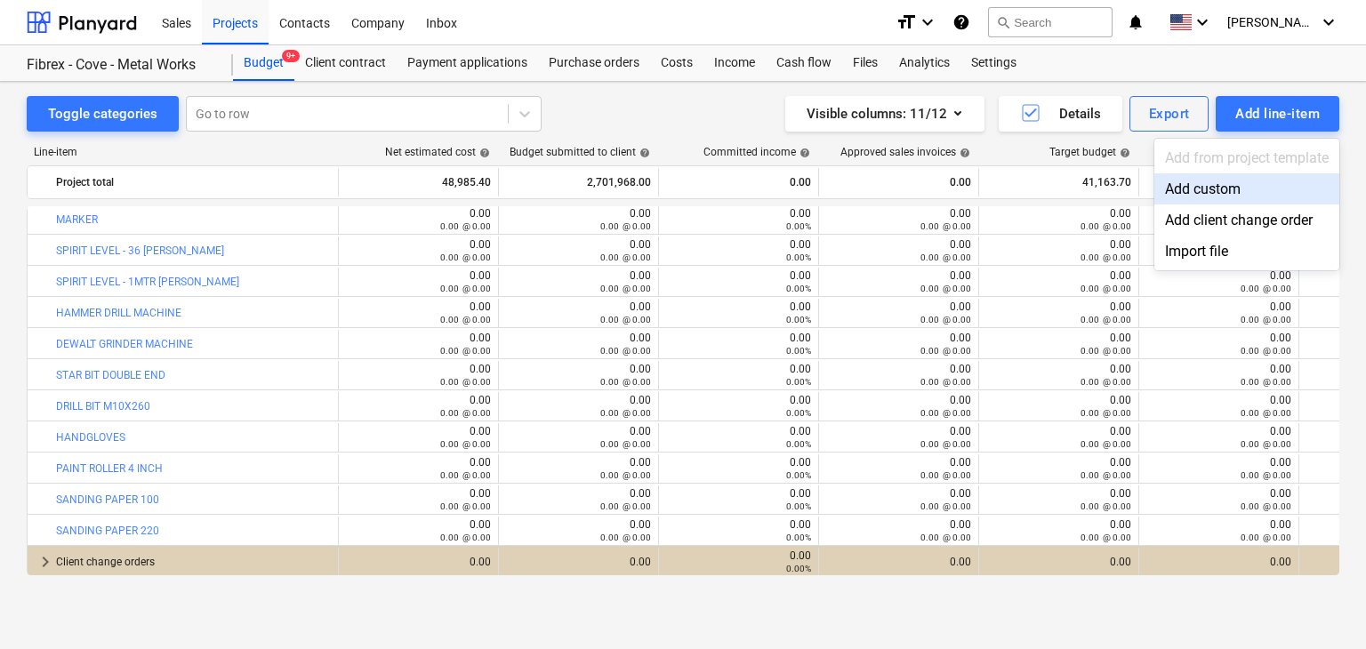
click at [1203, 181] on div "Add custom" at bounding box center [1247, 188] width 185 height 31
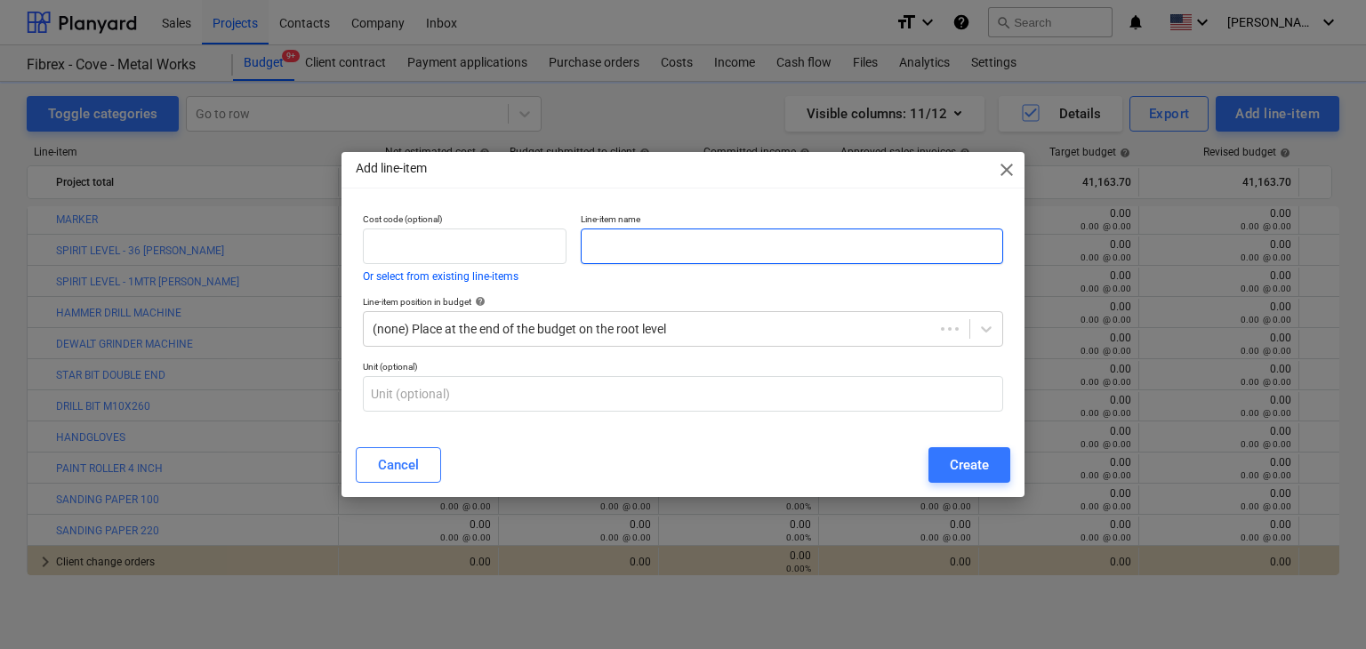
click at [623, 239] on input "text" at bounding box center [792, 247] width 423 height 36
paste input "WELDING GLOVES"
type input "WELDING GLOVES"
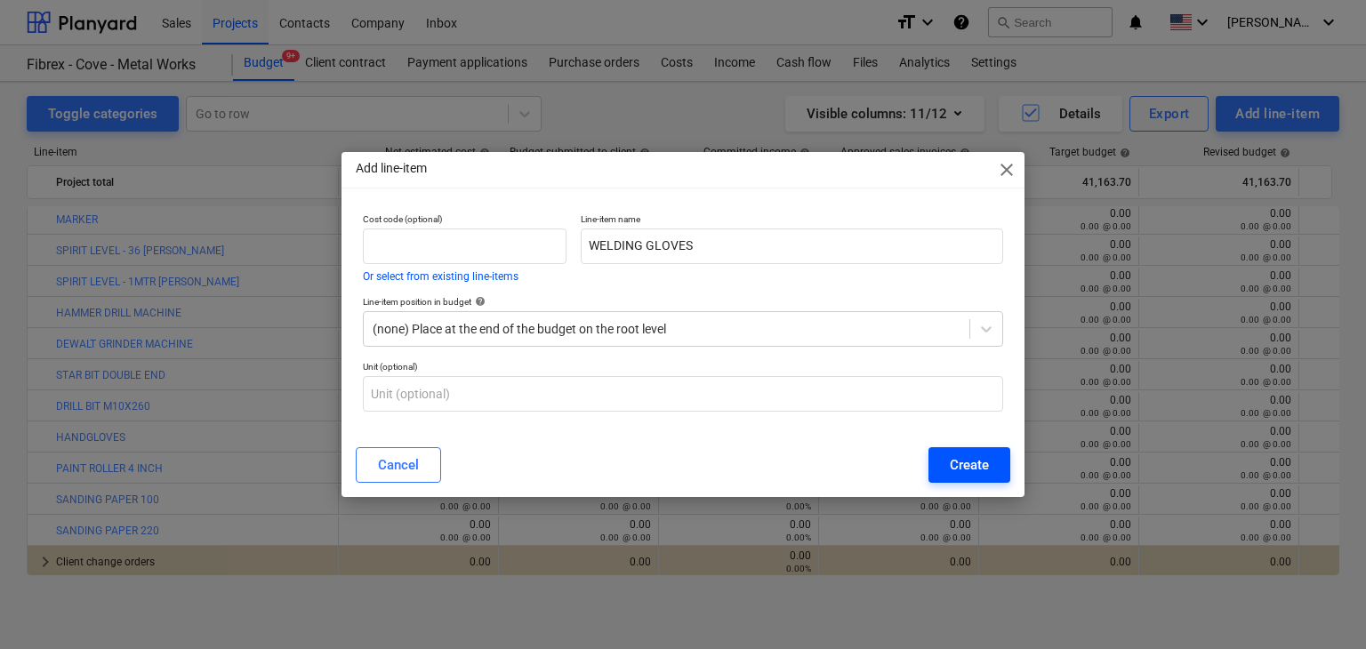
click at [971, 472] on div "Create" at bounding box center [969, 465] width 39 height 23
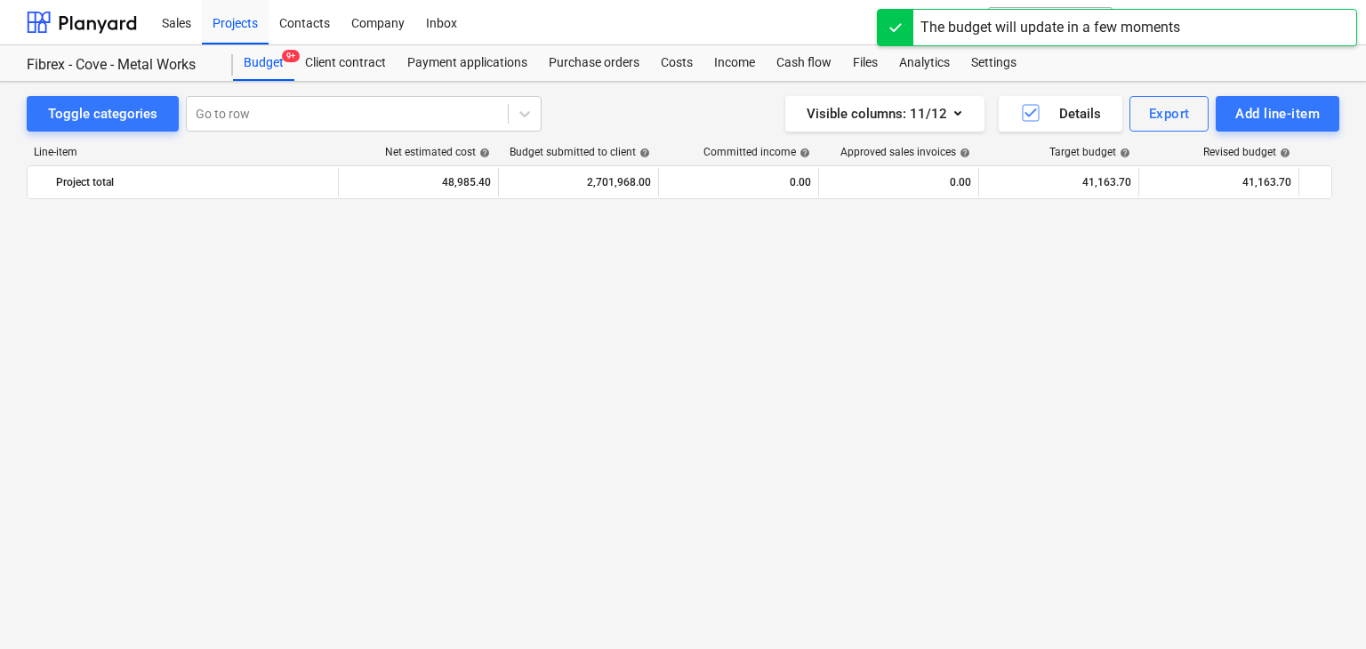
scroll to position [19930, 0]
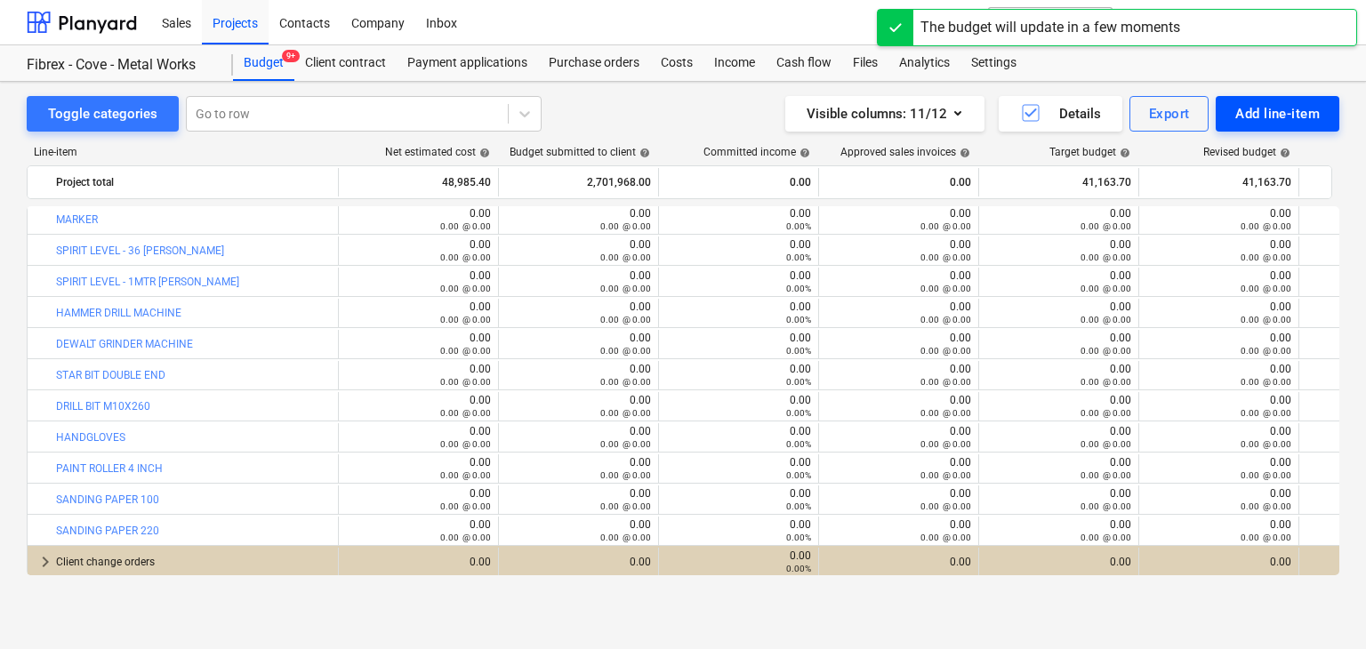
click at [1247, 108] on div "Add line-item" at bounding box center [1278, 113] width 85 height 23
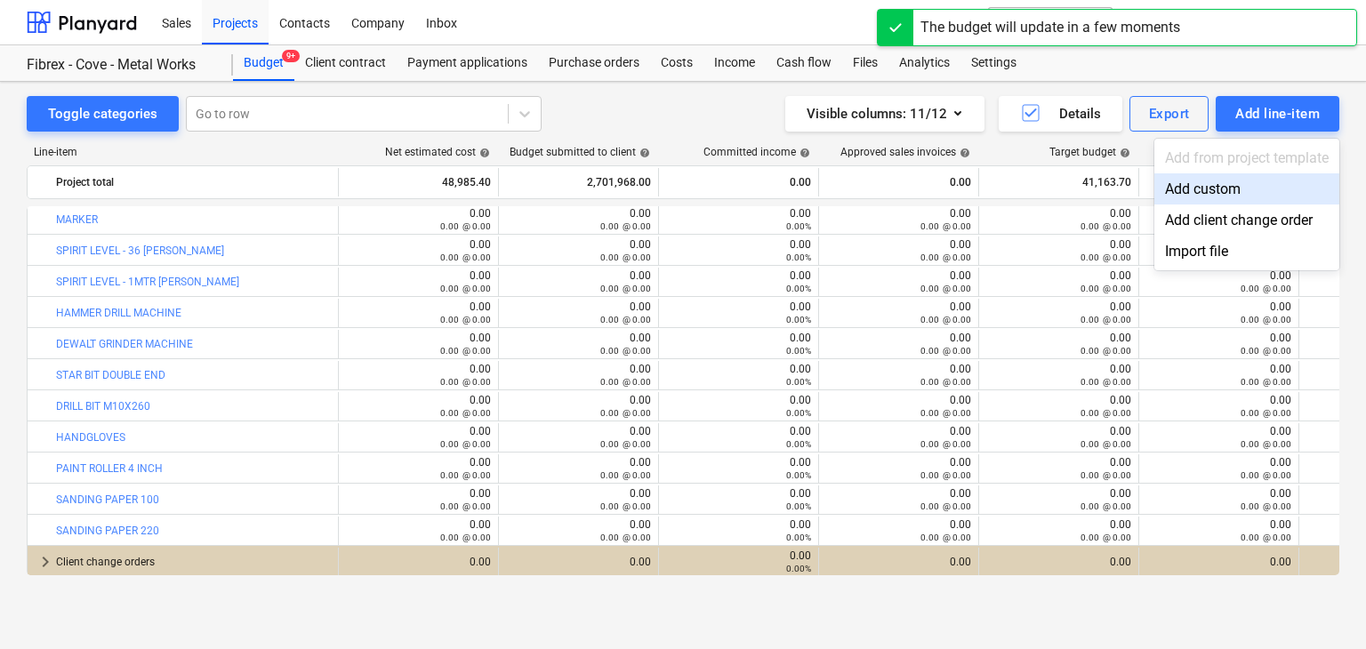
click at [1185, 194] on div "Add custom" at bounding box center [1247, 188] width 185 height 31
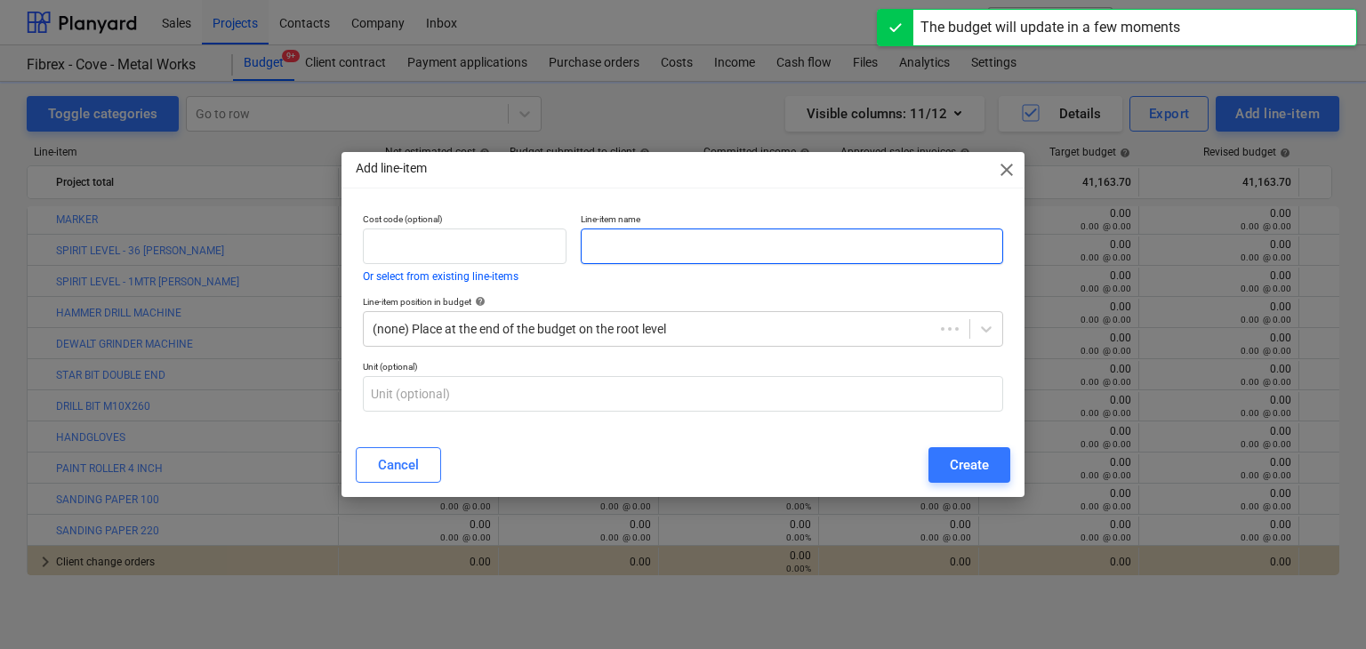
click at [620, 240] on input "text" at bounding box center [792, 247] width 423 height 36
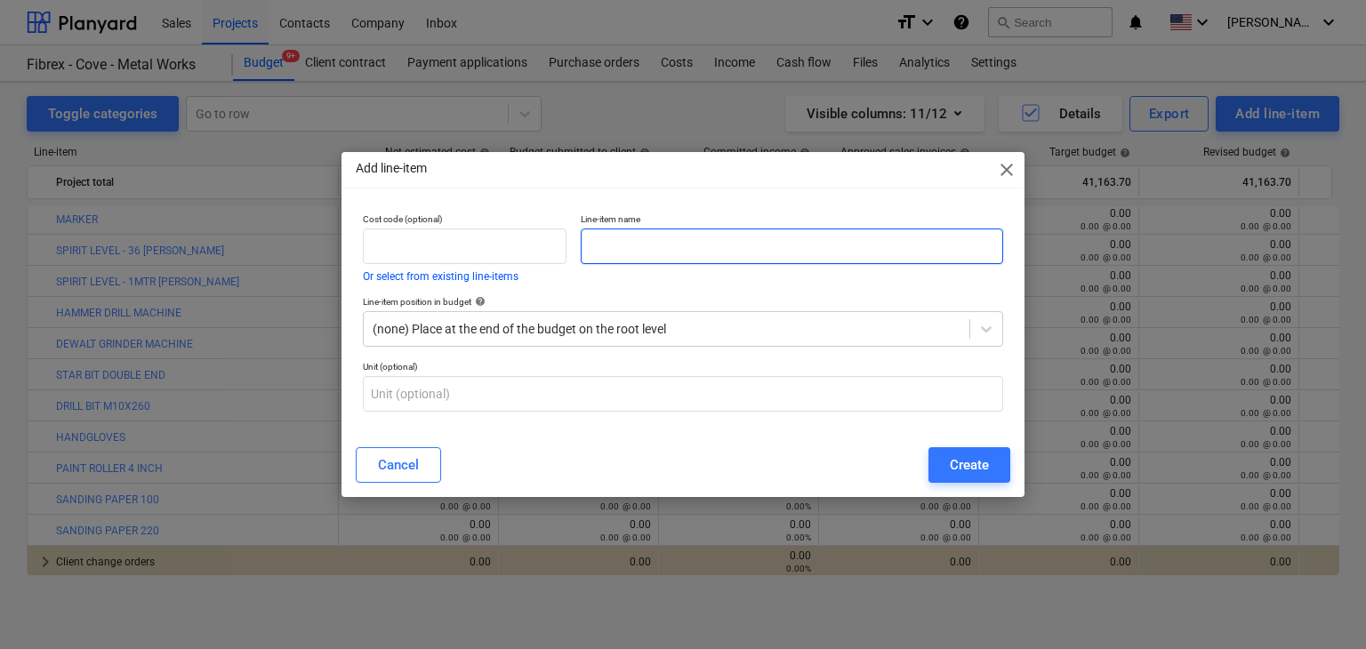
paste input "GOOGLES BLACK"
type input "GOOGLES BLACK"
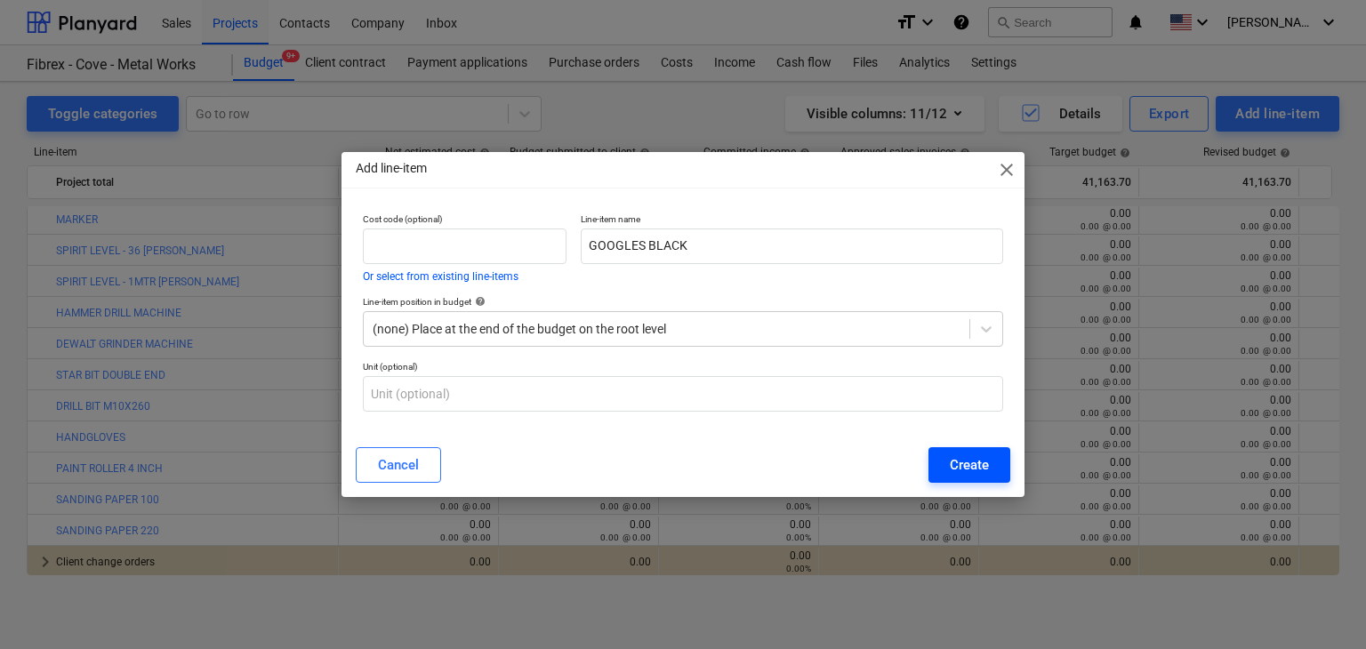
click at [968, 456] on div "Create" at bounding box center [969, 465] width 39 height 23
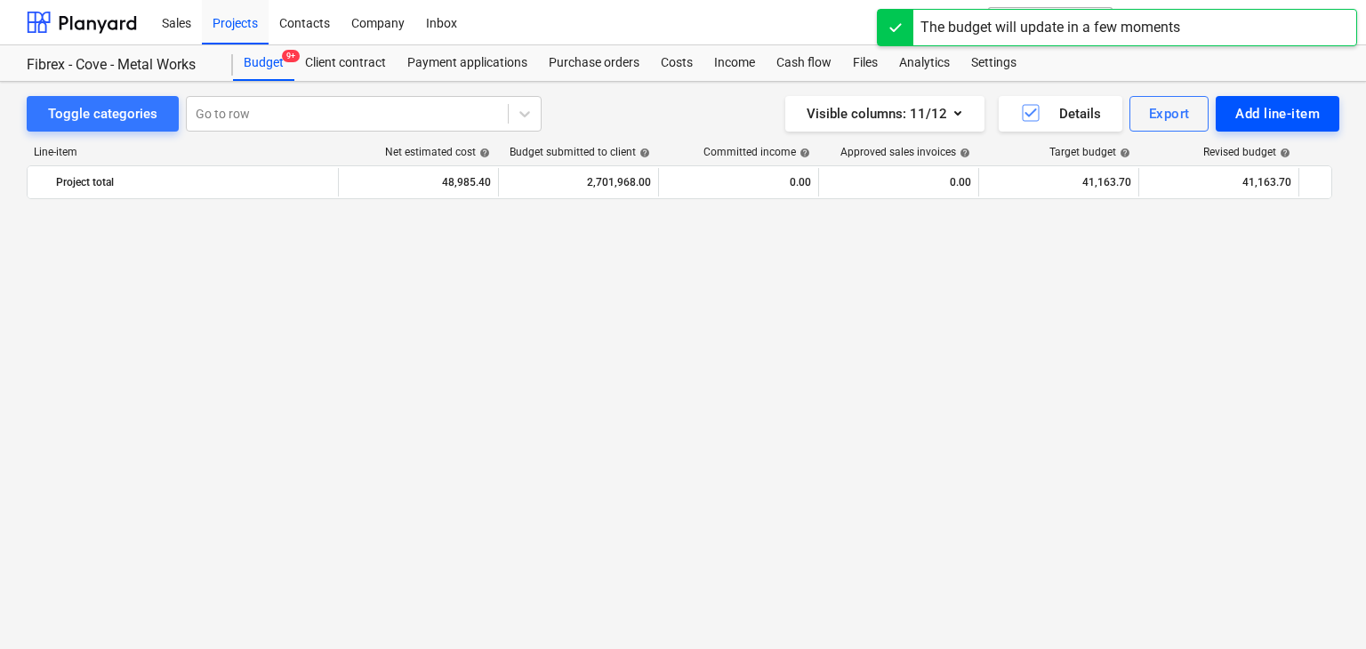
scroll to position [19930, 0]
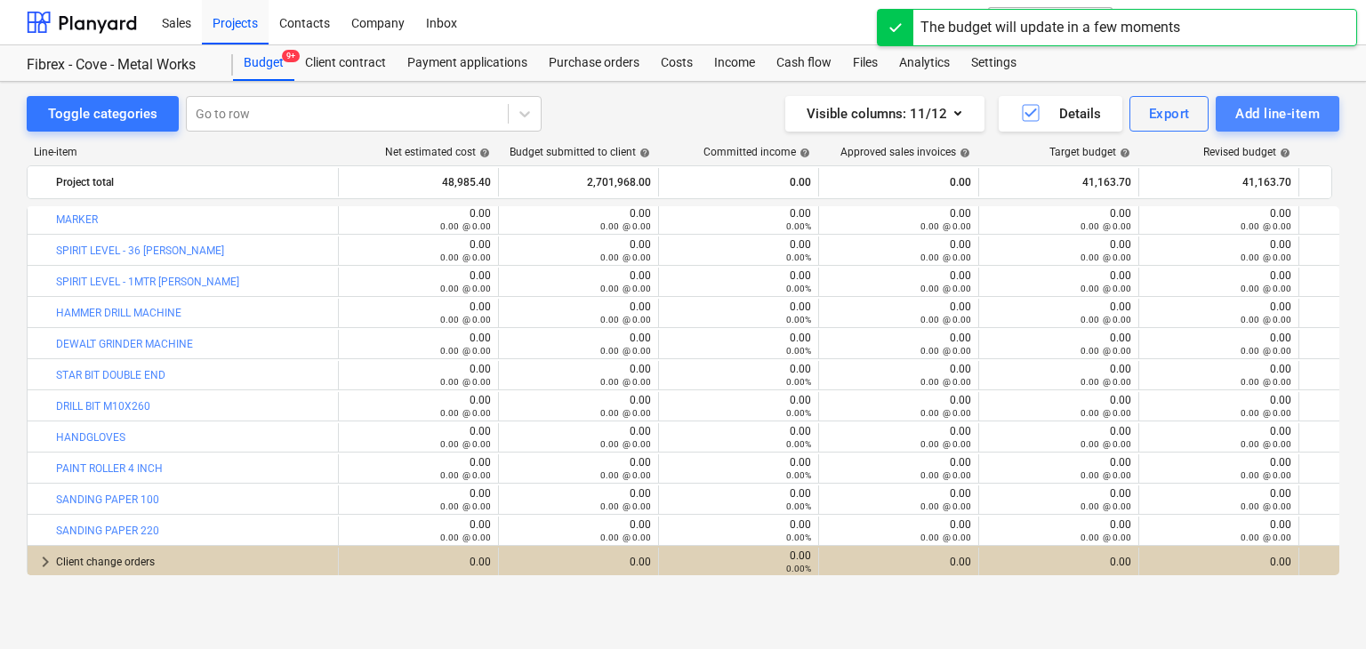
click at [1255, 125] on button "Add line-item" at bounding box center [1278, 114] width 124 height 36
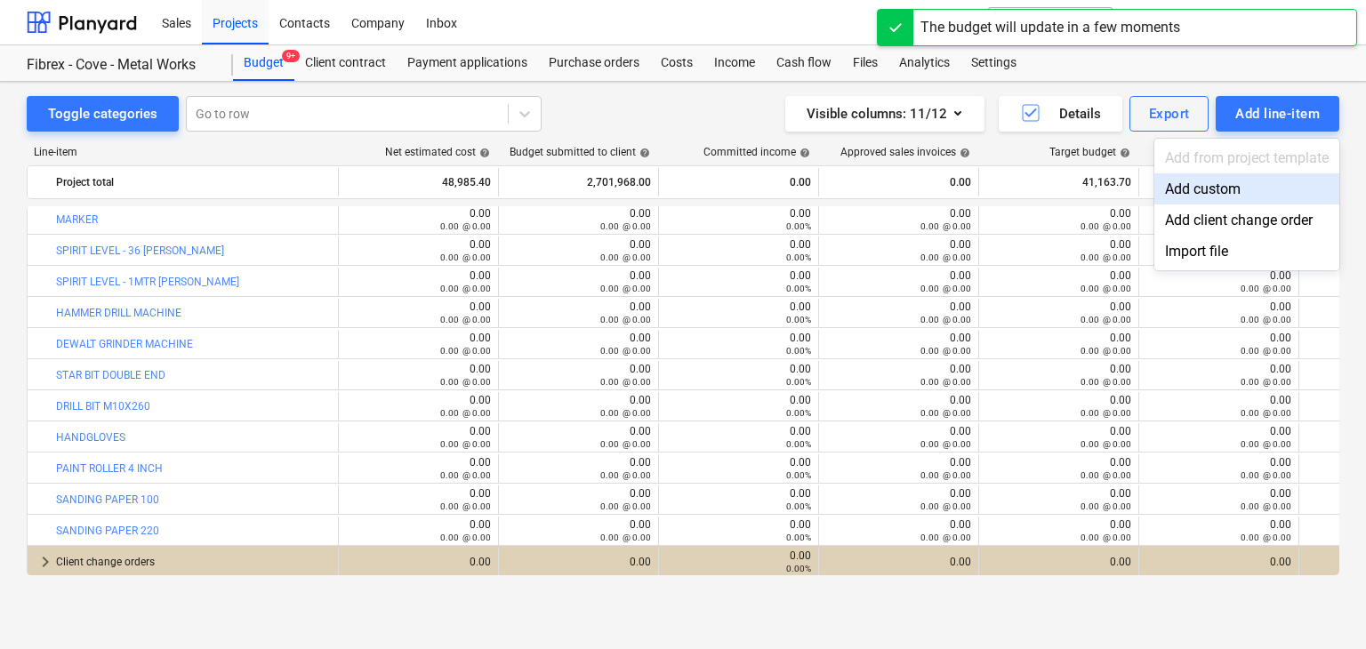
click at [1199, 193] on div "Add custom" at bounding box center [1247, 188] width 185 height 31
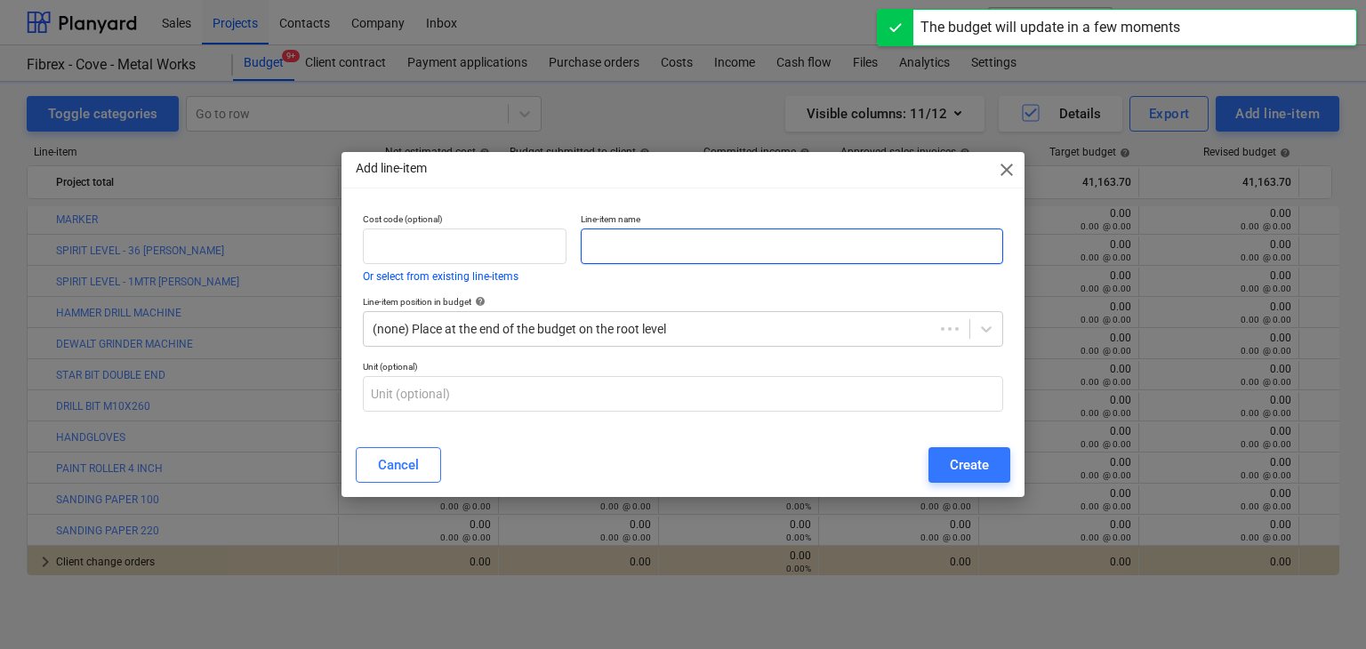
click at [716, 239] on input "text" at bounding box center [792, 247] width 423 height 36
paste input "GOOGLES CLEAR"
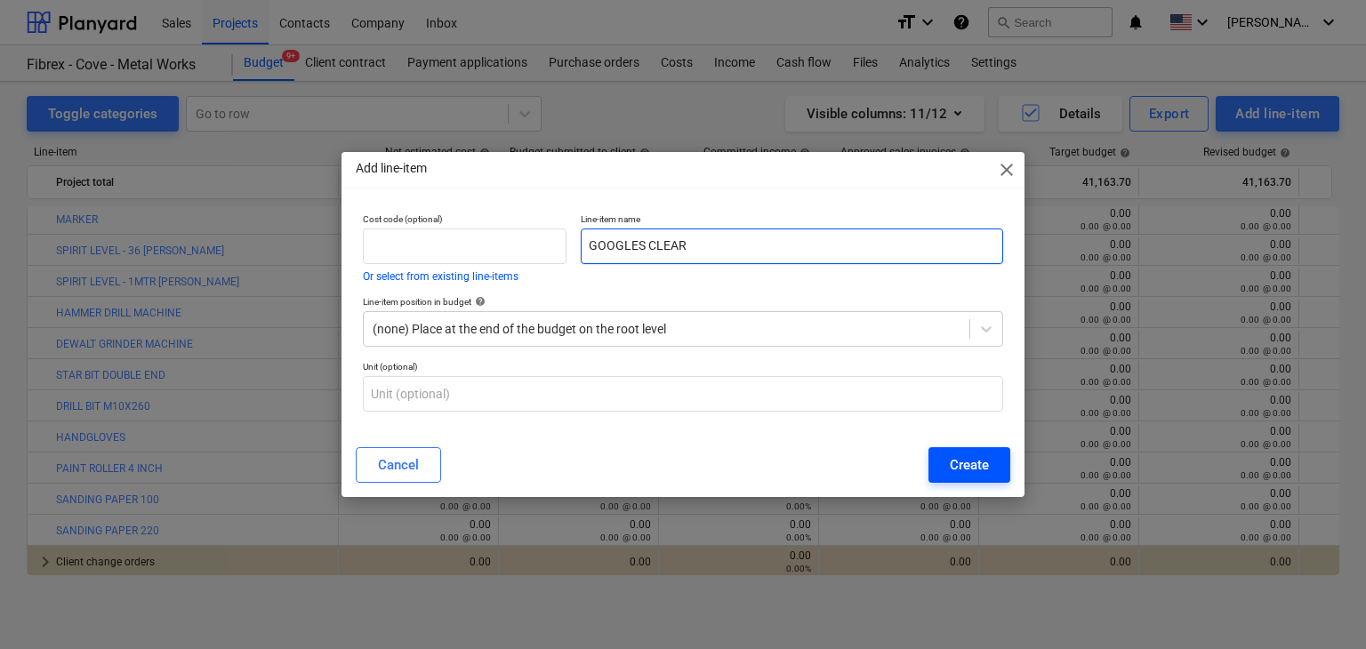
type input "GOOGLES CLEAR"
click at [984, 477] on div "Create" at bounding box center [969, 465] width 39 height 23
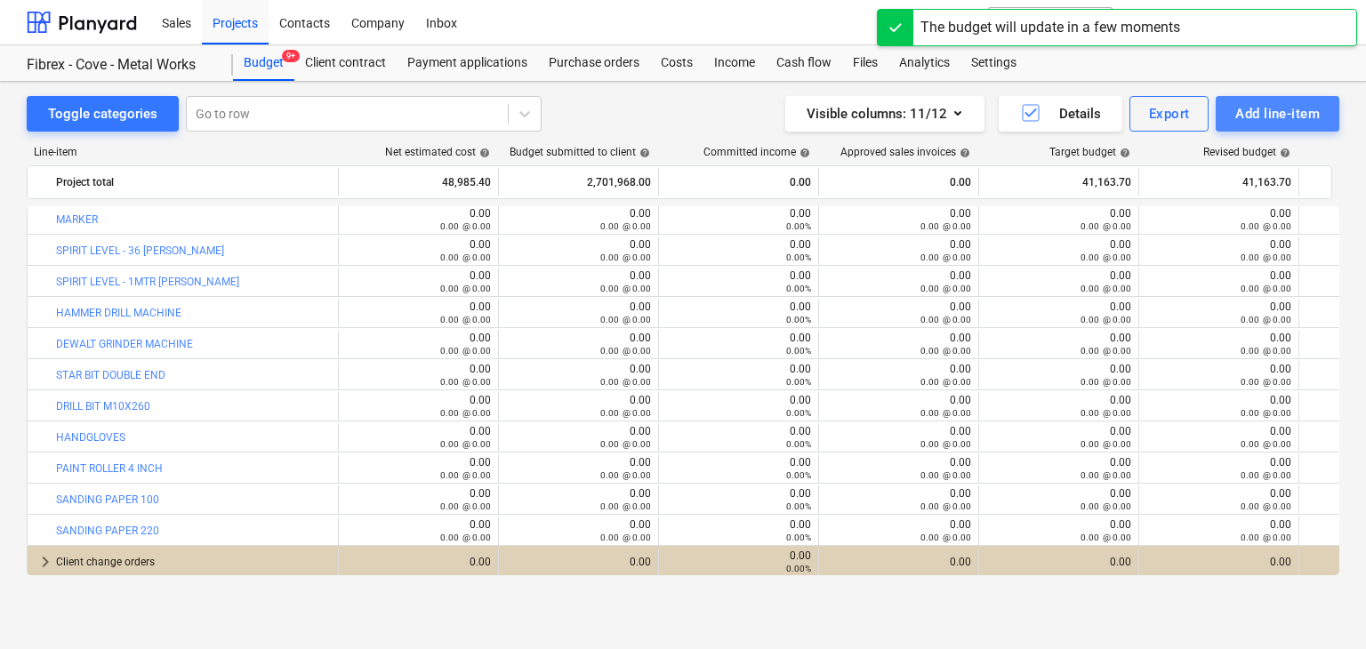
click at [1259, 124] on div "Add line-item" at bounding box center [1278, 113] width 85 height 23
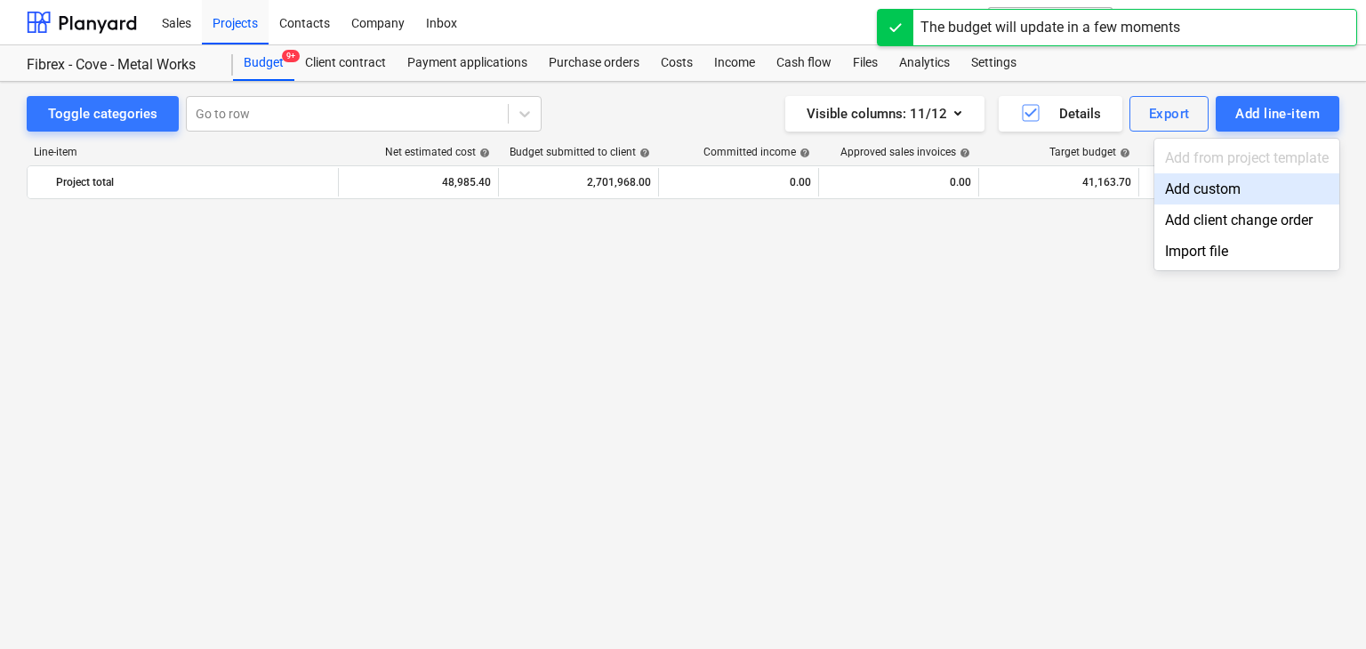
scroll to position [19930, 0]
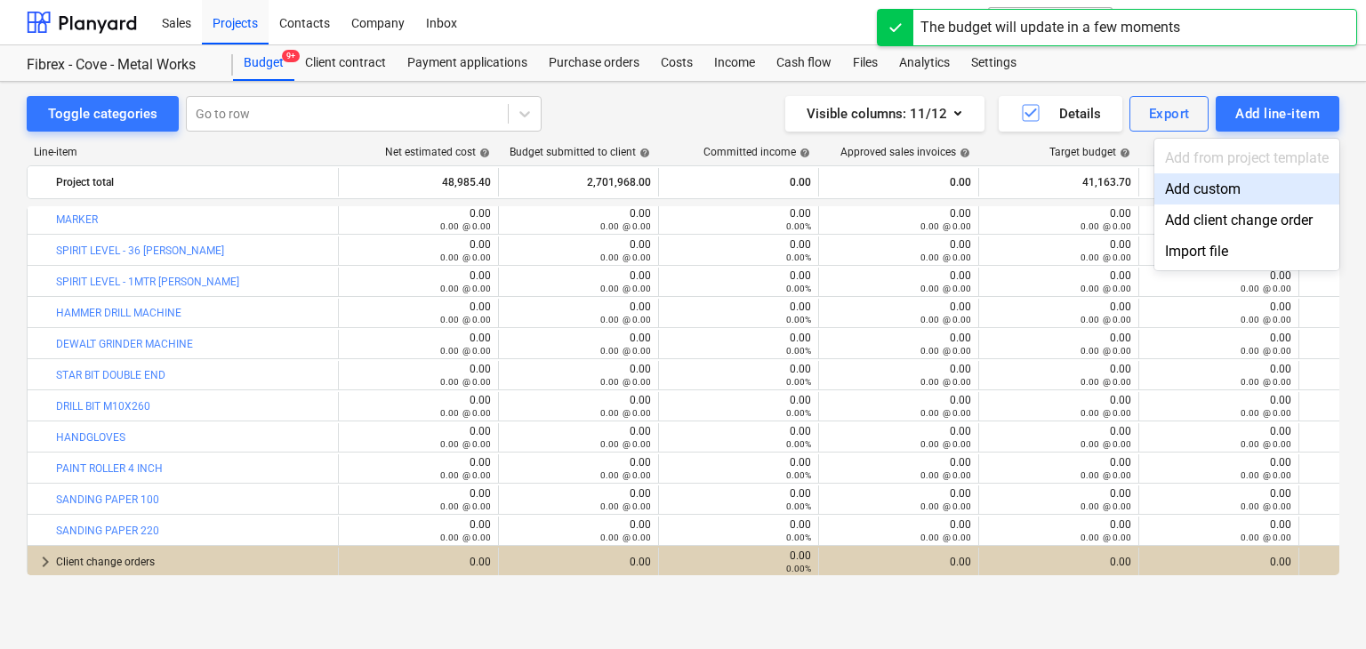
click at [1195, 186] on div "Add custom" at bounding box center [1247, 188] width 185 height 31
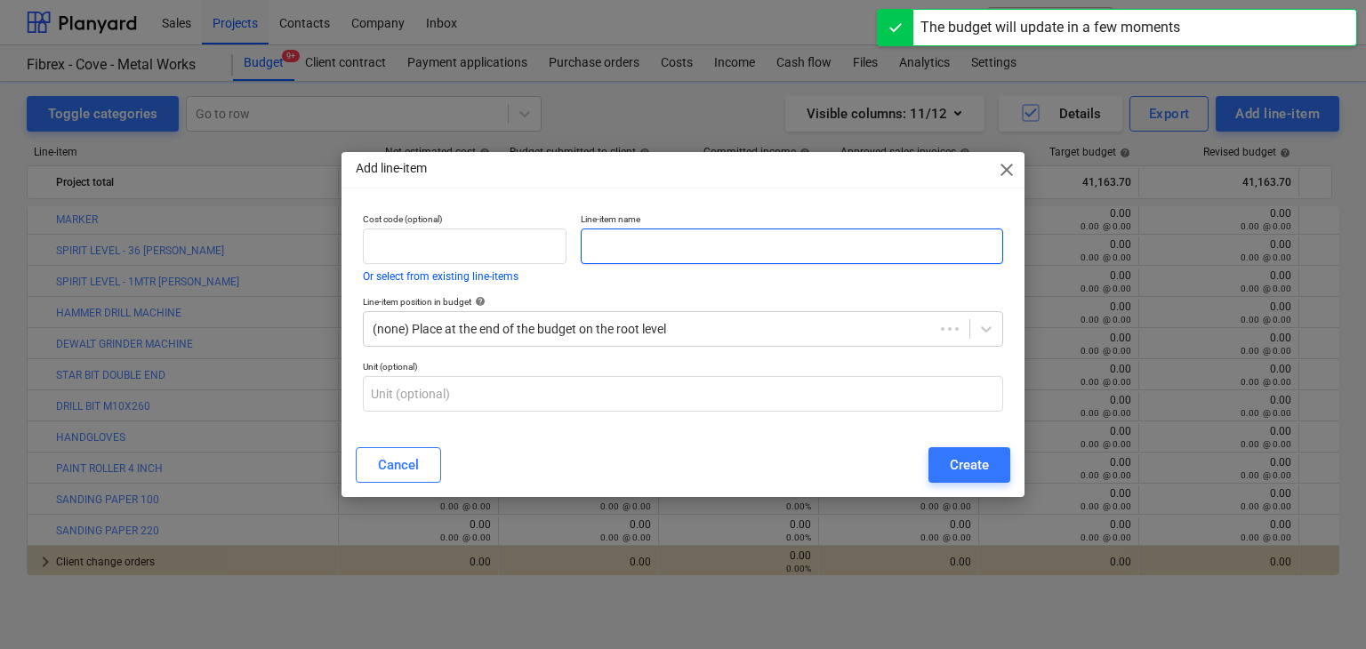
click at [596, 229] on input "text" at bounding box center [792, 247] width 423 height 36
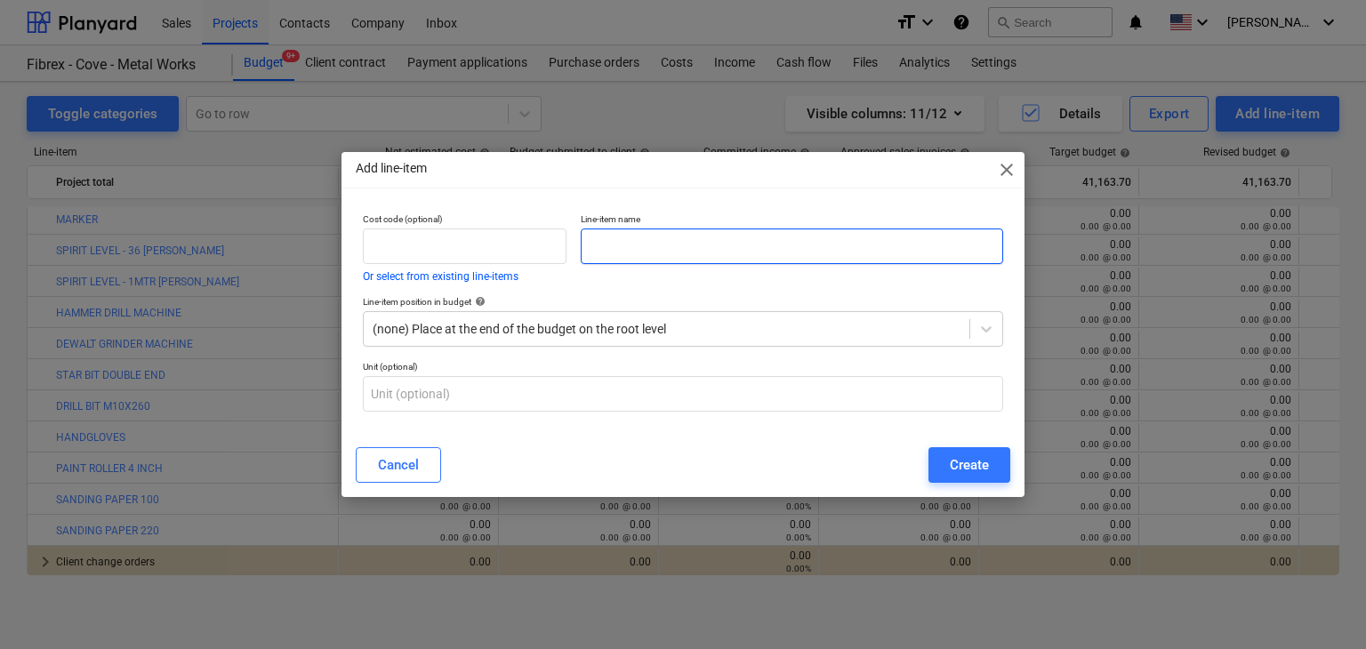
paste input "LINE DORY"
type input "LINE DORY"
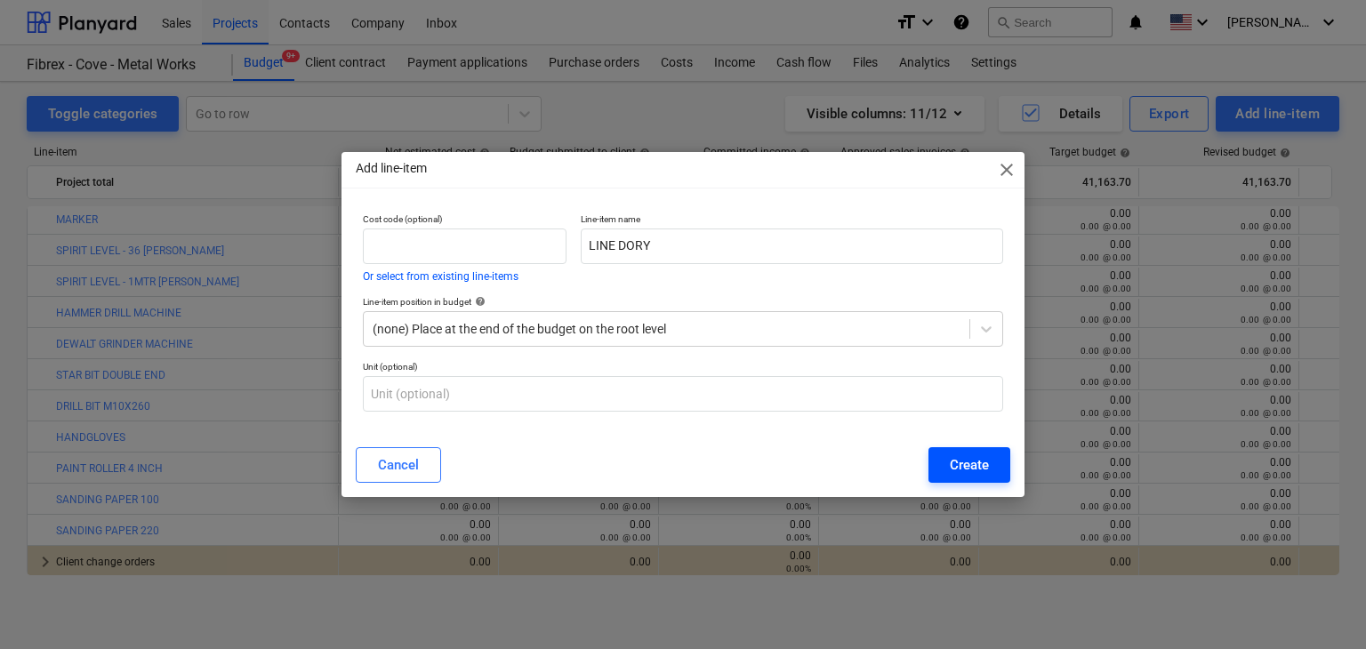
click at [961, 449] on button "Create" at bounding box center [970, 465] width 82 height 36
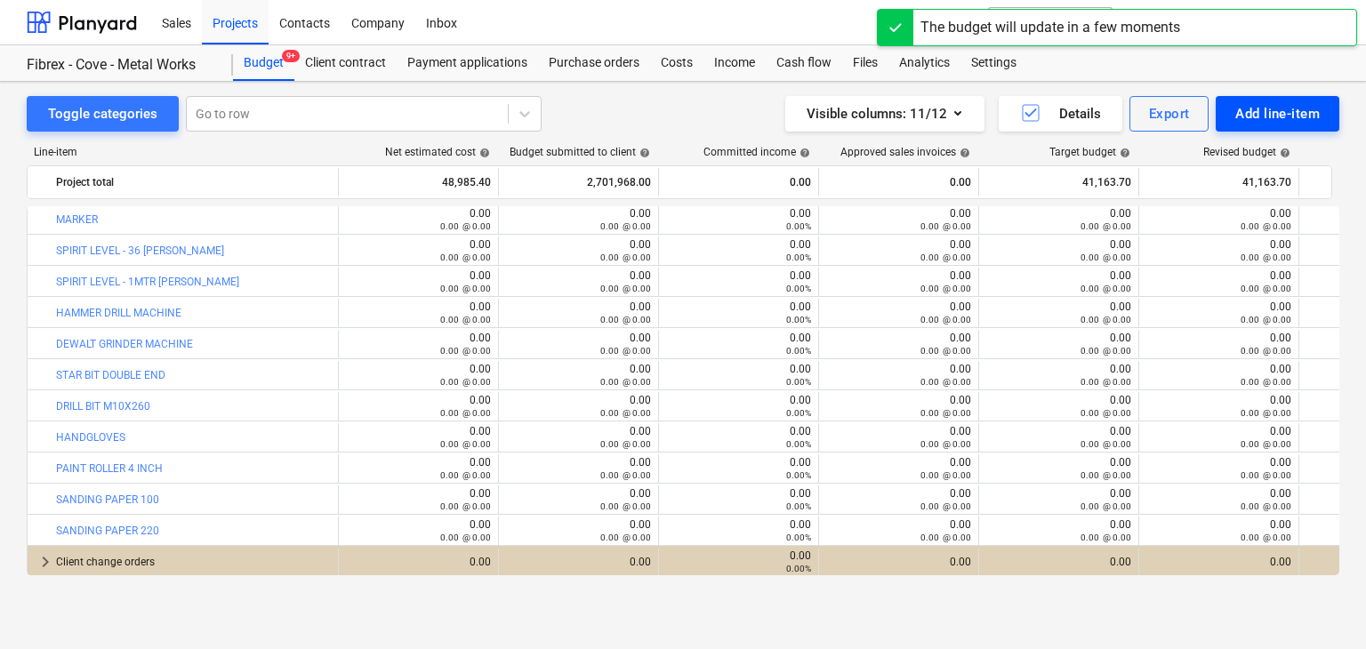
click at [1278, 113] on div "Add line-item" at bounding box center [1278, 113] width 85 height 23
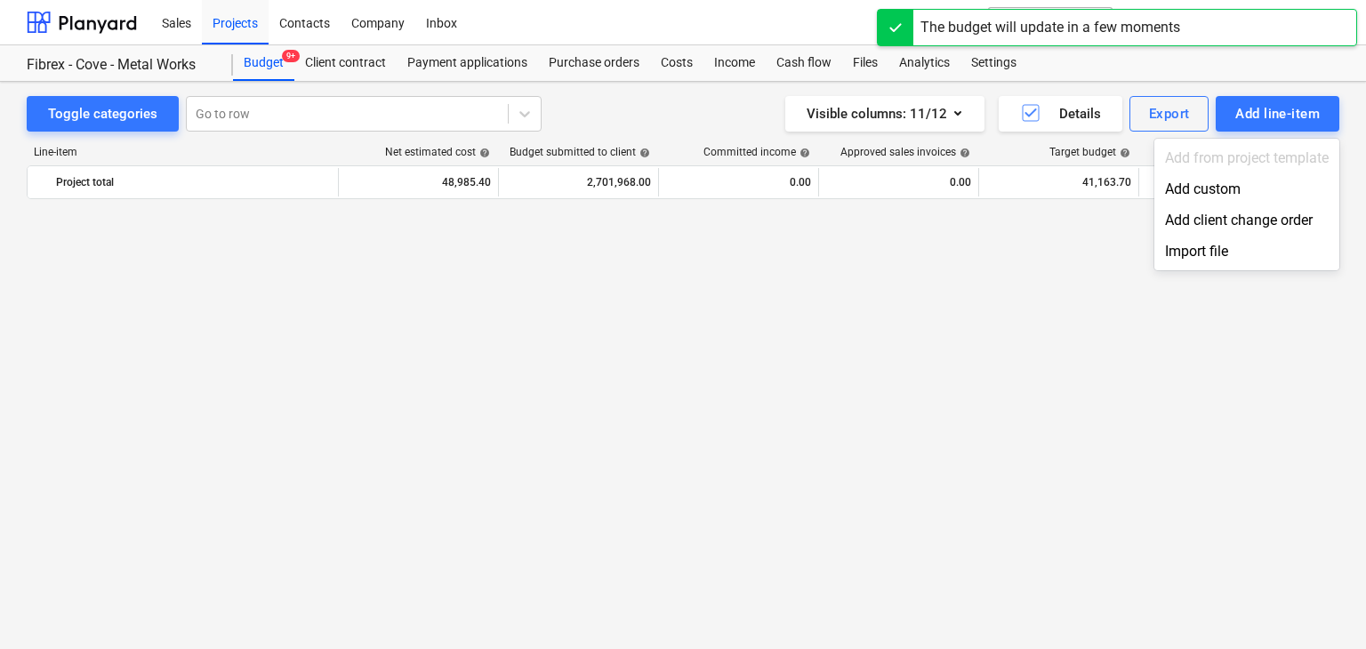
scroll to position [19930, 0]
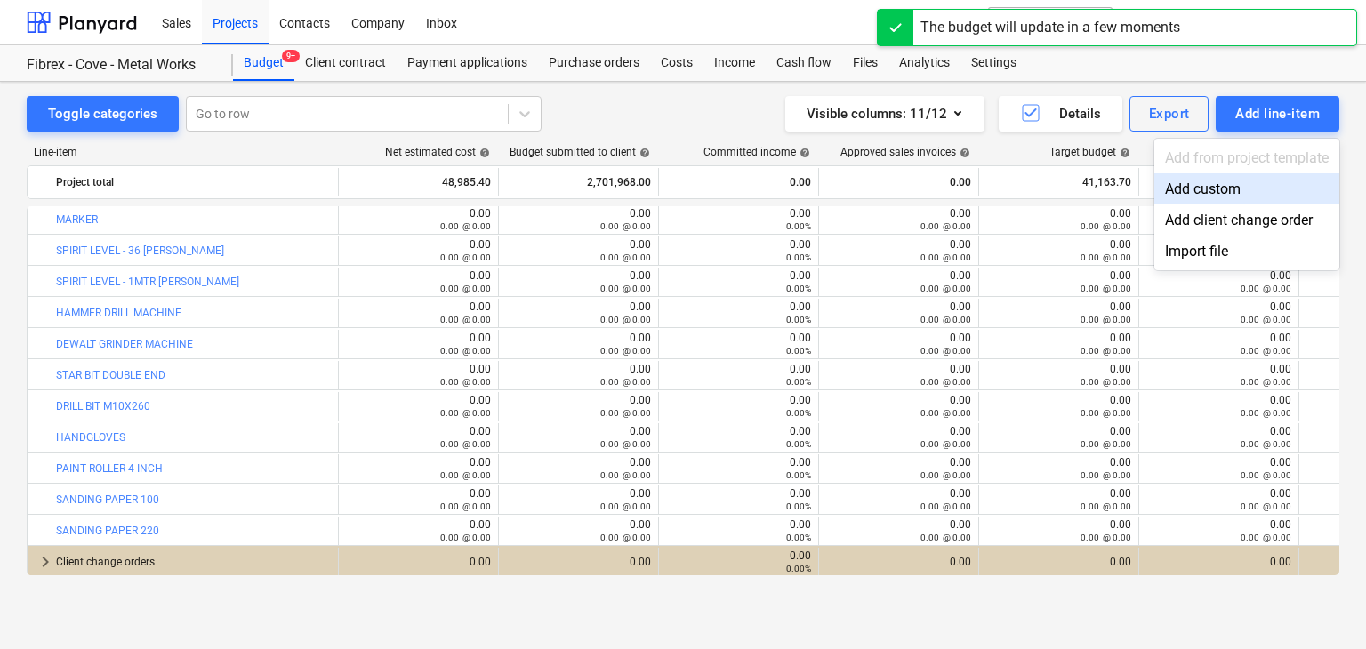
click at [1206, 182] on div "Add custom" at bounding box center [1247, 188] width 185 height 31
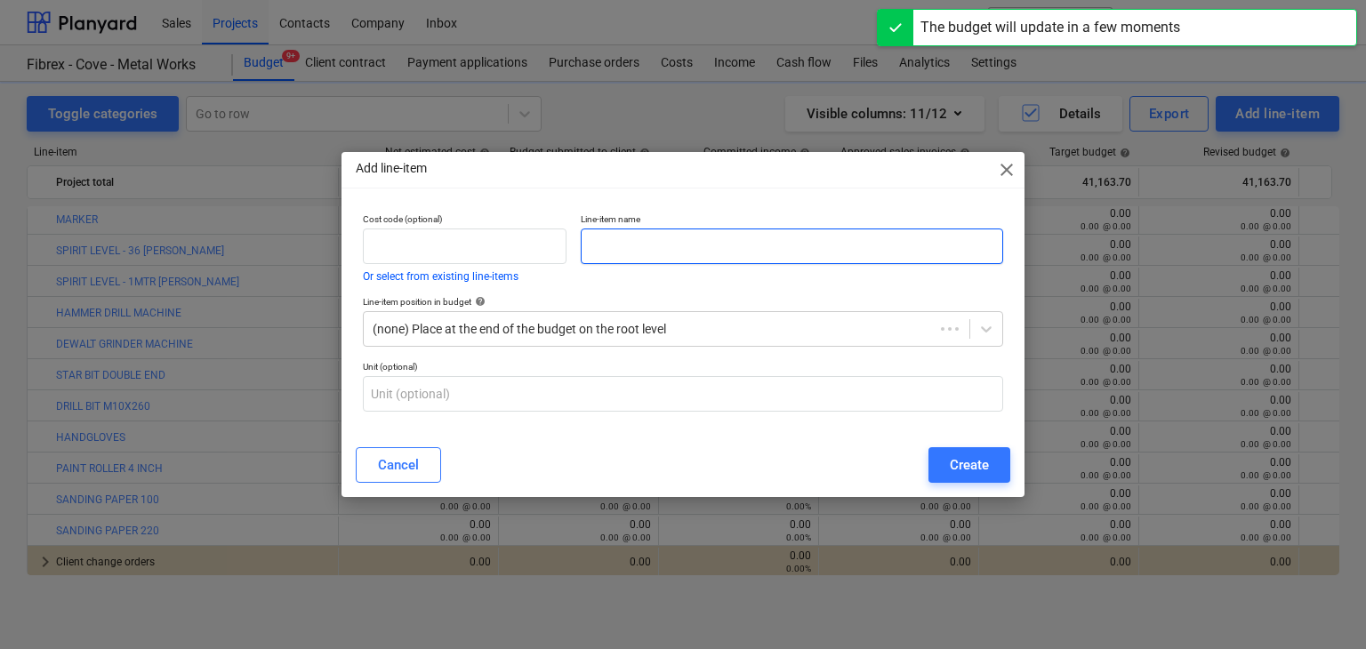
click at [641, 245] on input "text" at bounding box center [792, 247] width 423 height 36
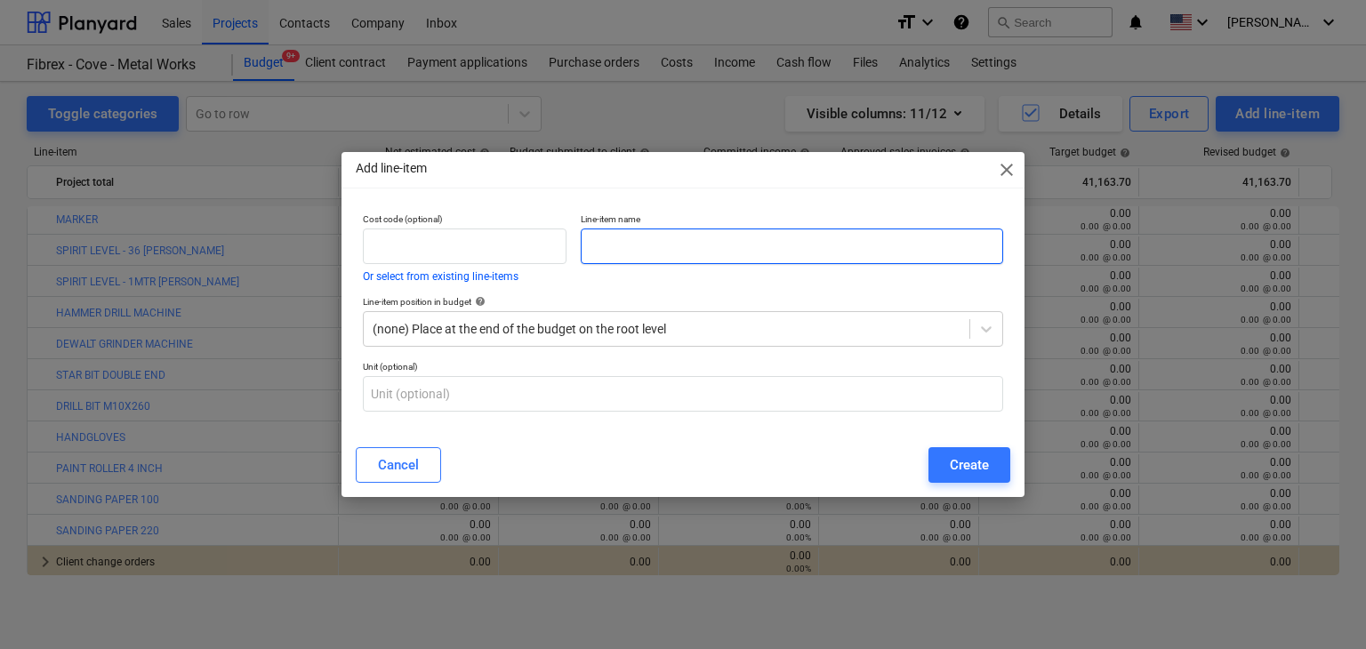
paste input "COTTON WASTE"
type input "COTTON WASTE"
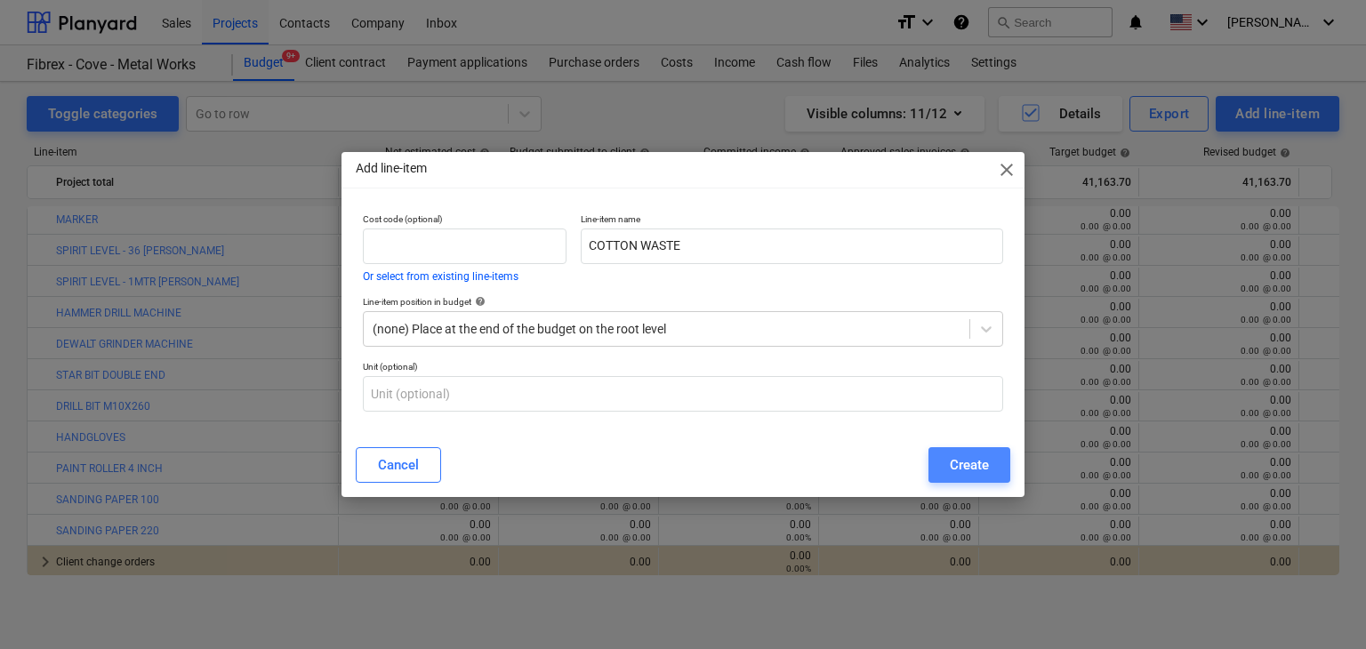
click at [1000, 457] on button "Create" at bounding box center [970, 465] width 82 height 36
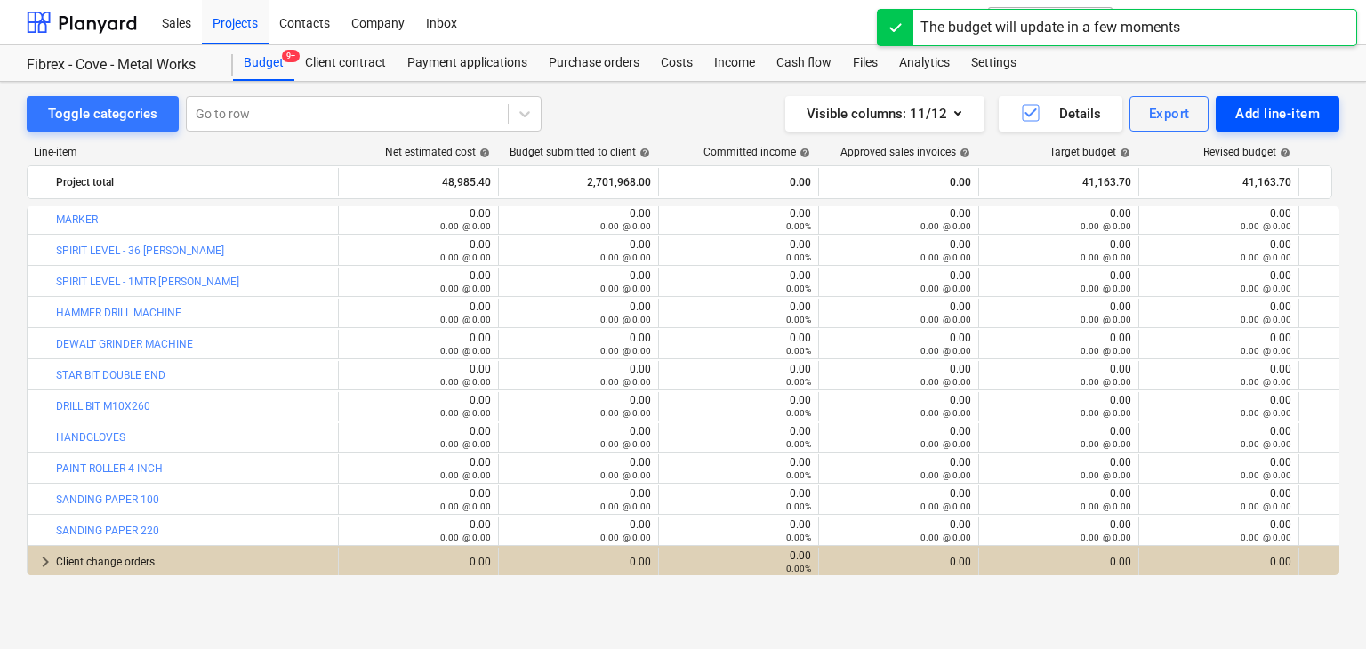
click at [1277, 108] on div "Add line-item" at bounding box center [1278, 113] width 85 height 23
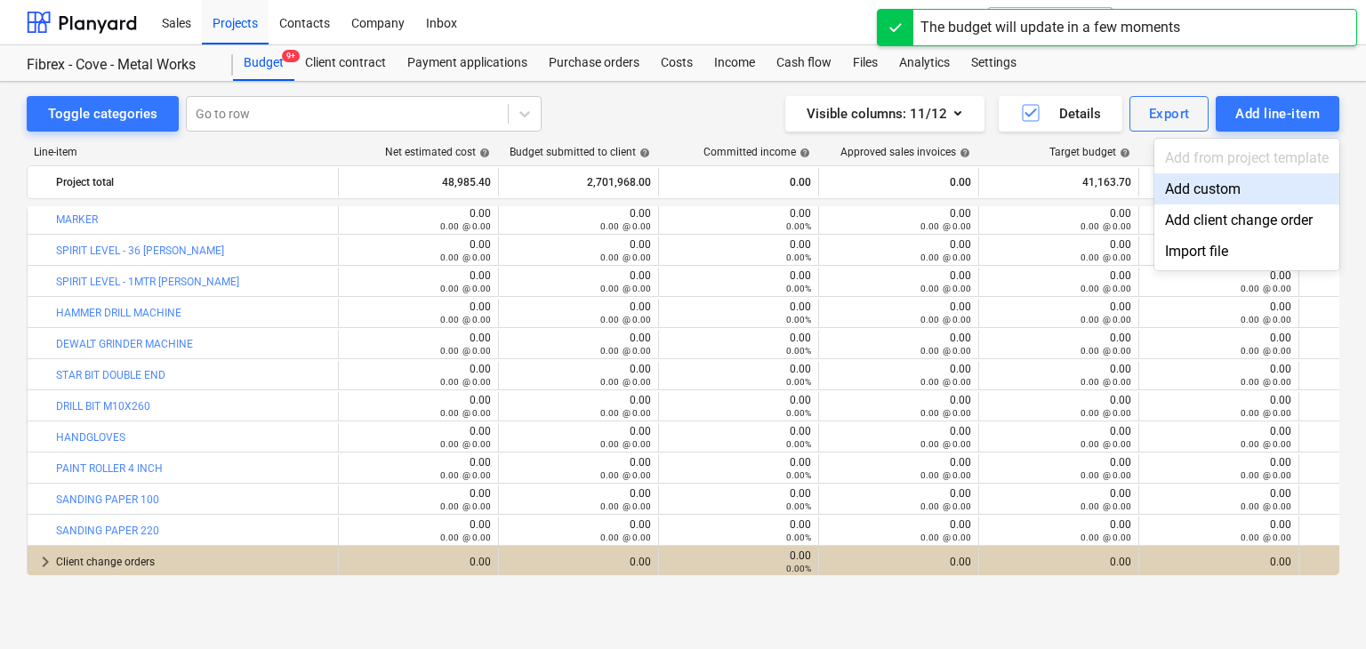
click at [1204, 188] on div "Add custom" at bounding box center [1247, 188] width 185 height 31
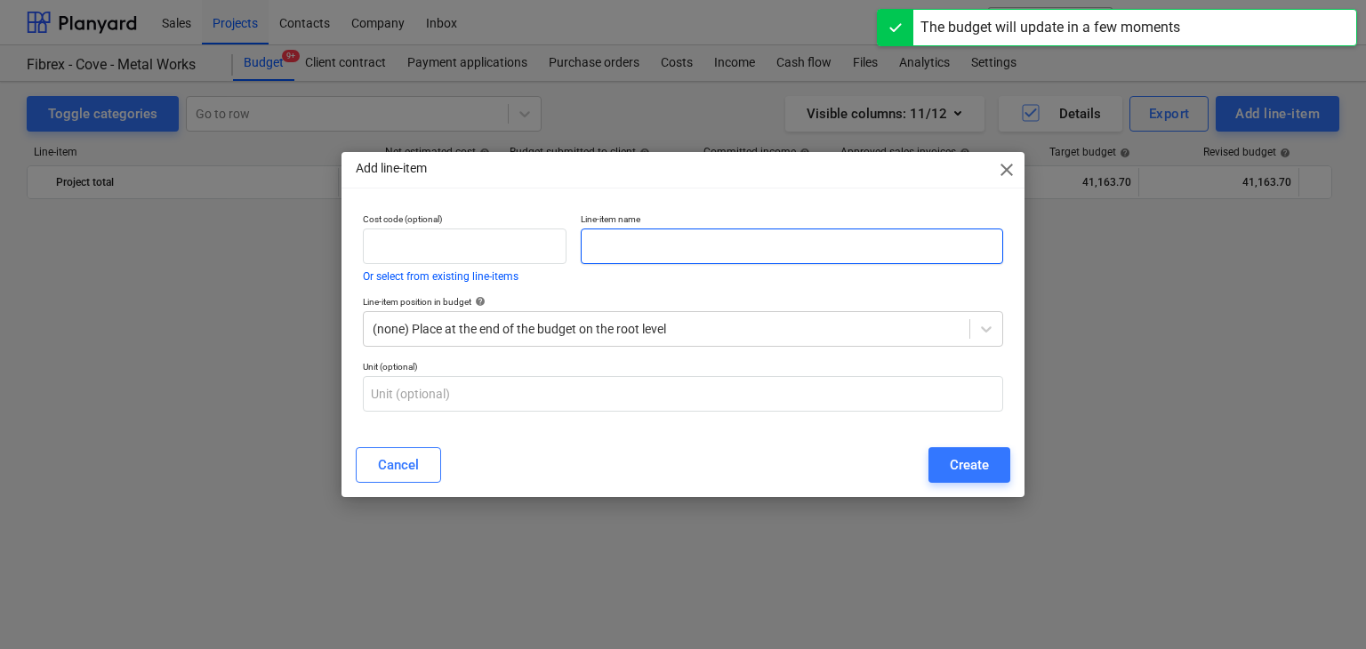
scroll to position [19930, 0]
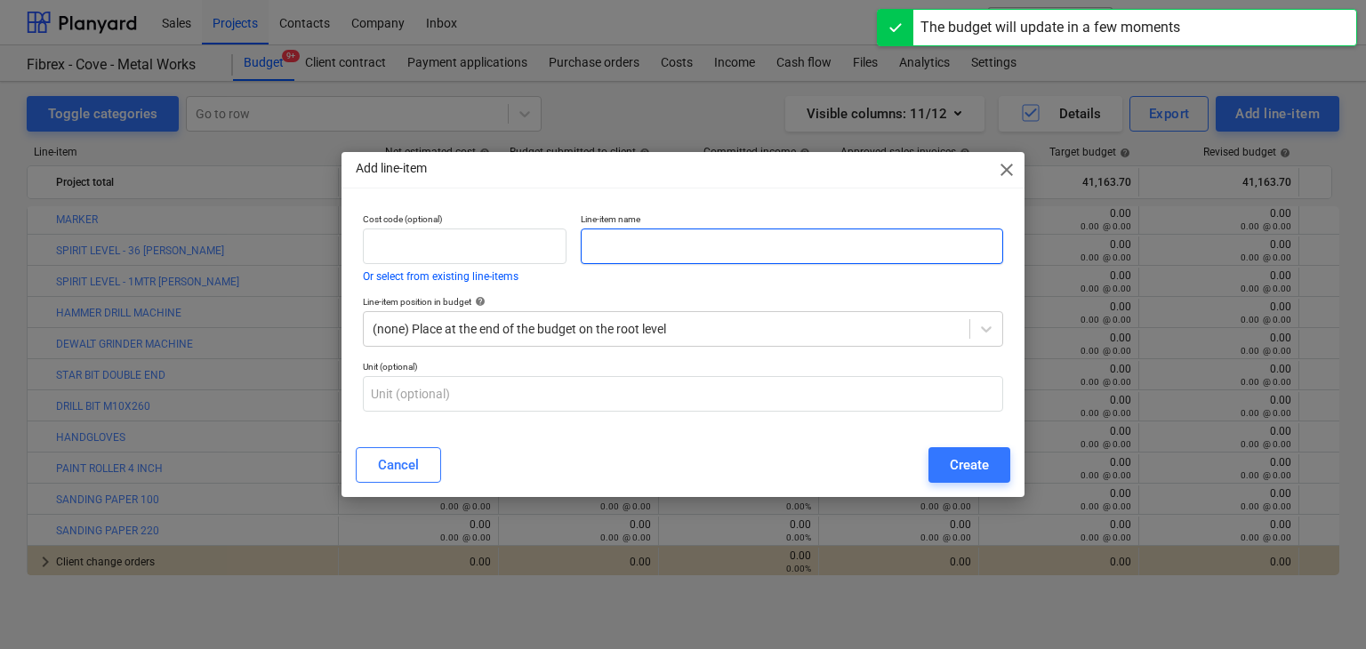
click at [598, 254] on input "text" at bounding box center [792, 247] width 423 height 36
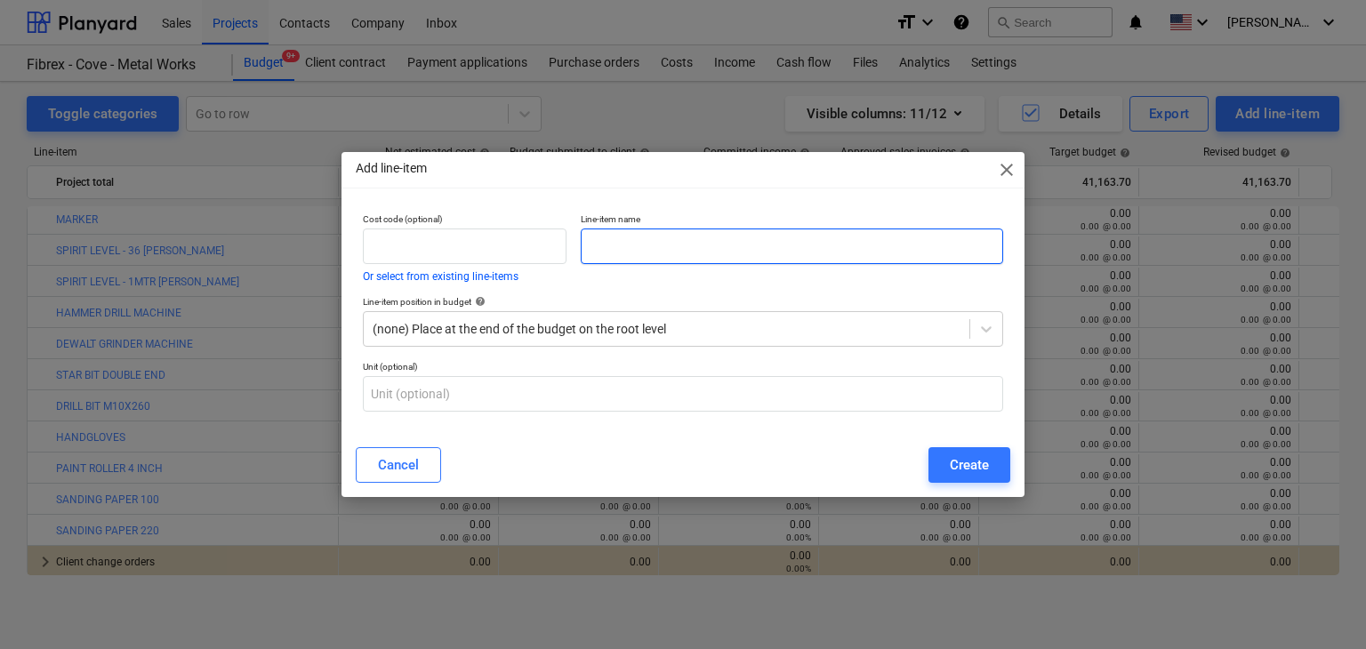
paste input "CUTTING PLIER"
type input "CUTTING PLIER"
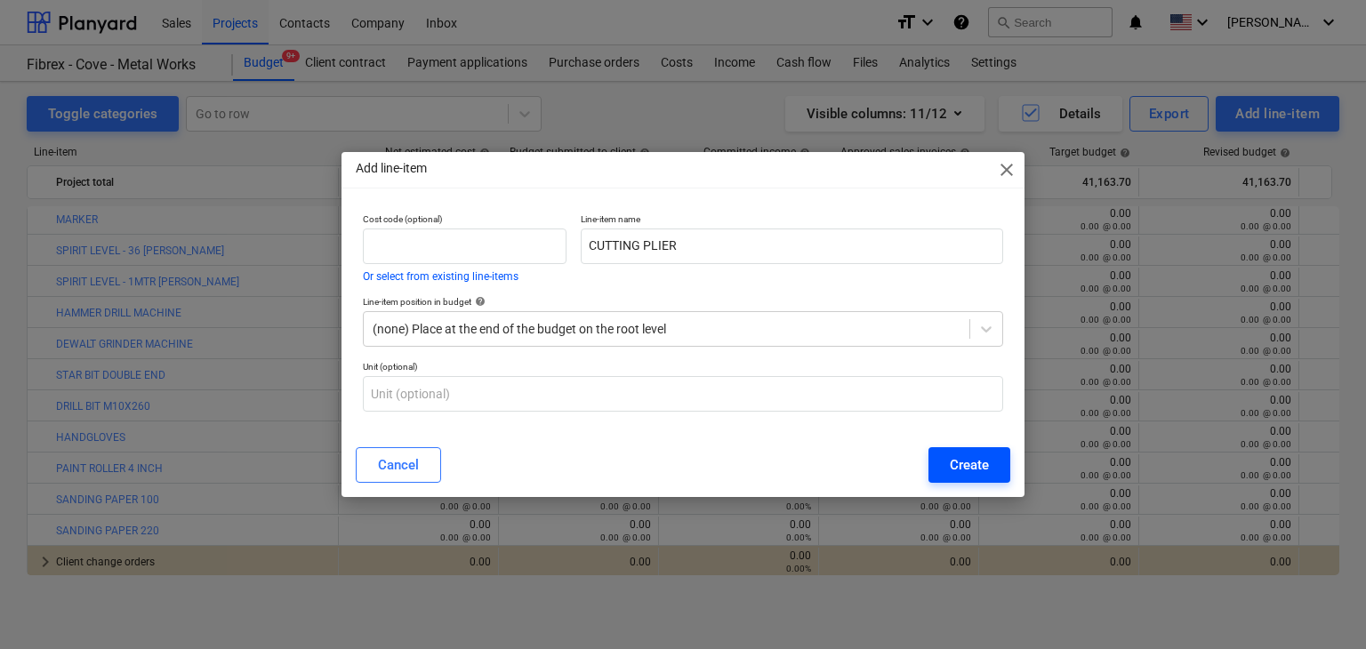
click at [973, 477] on div "Create" at bounding box center [969, 465] width 39 height 23
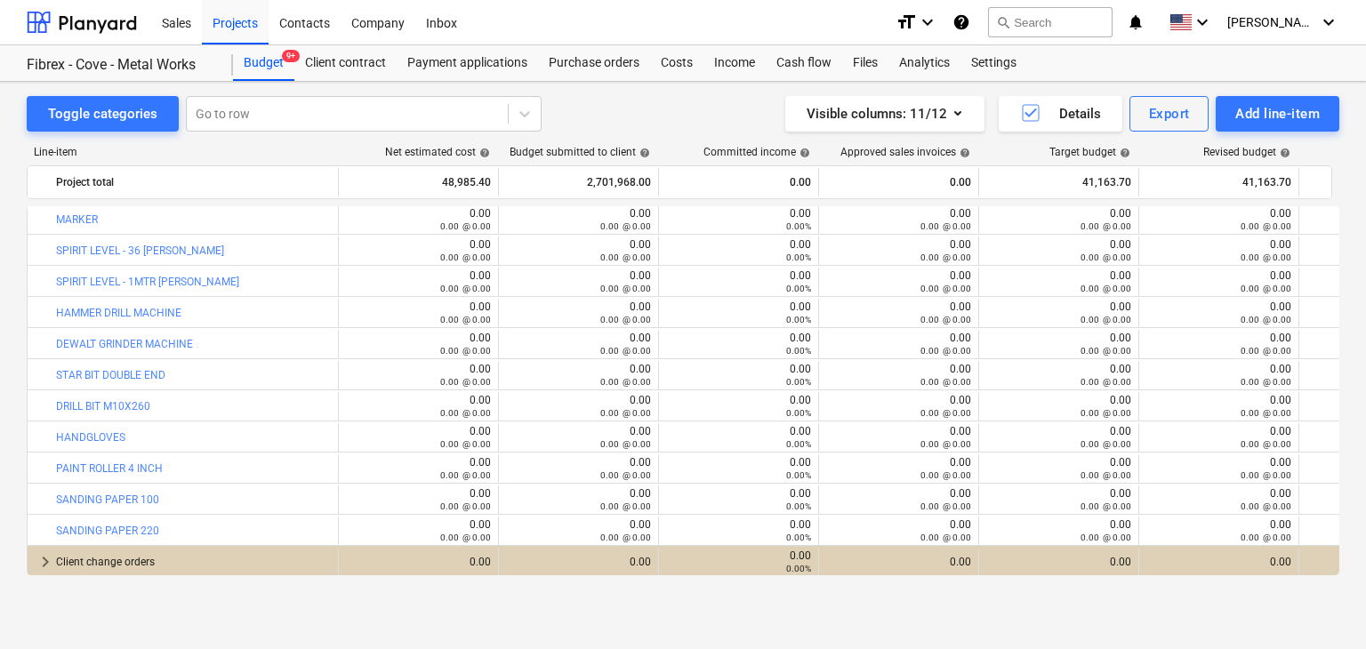
scroll to position [20118, 0]
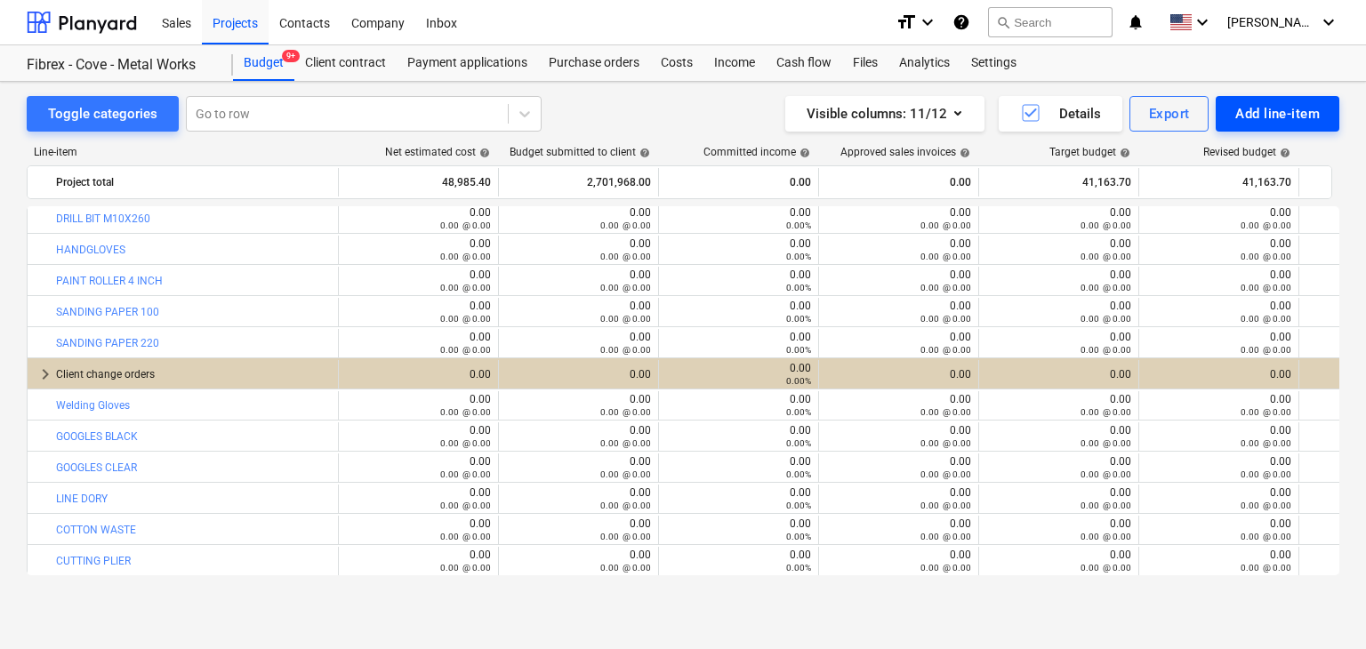
click at [1275, 110] on div "Add line-item" at bounding box center [1278, 113] width 85 height 23
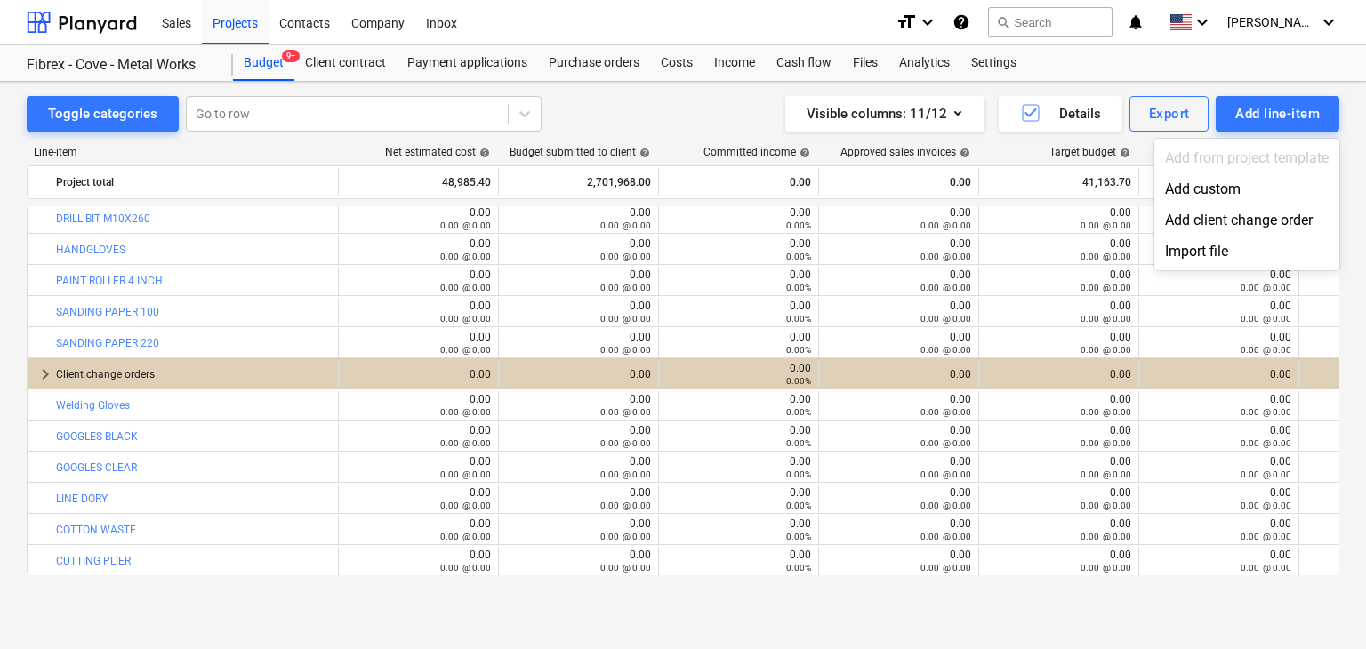
click at [1221, 189] on div "Add custom" at bounding box center [1247, 188] width 185 height 31
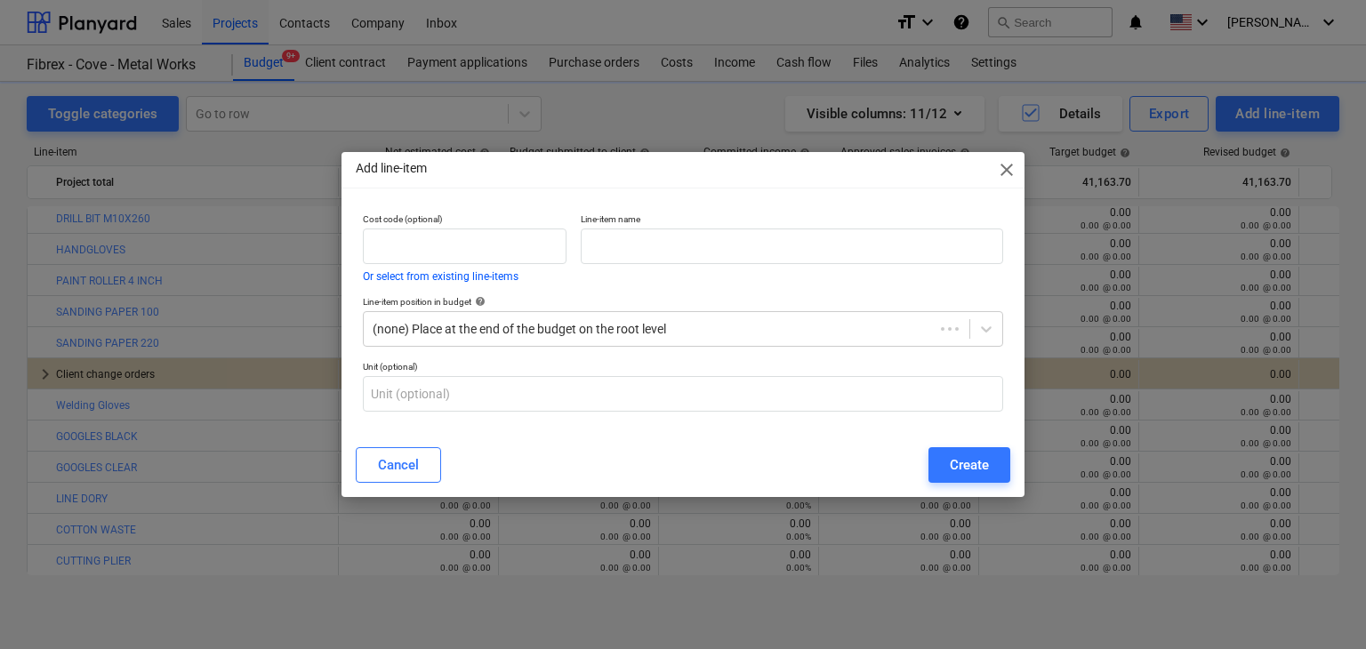
click at [673, 264] on div "Line-item name" at bounding box center [792, 247] width 437 height 83
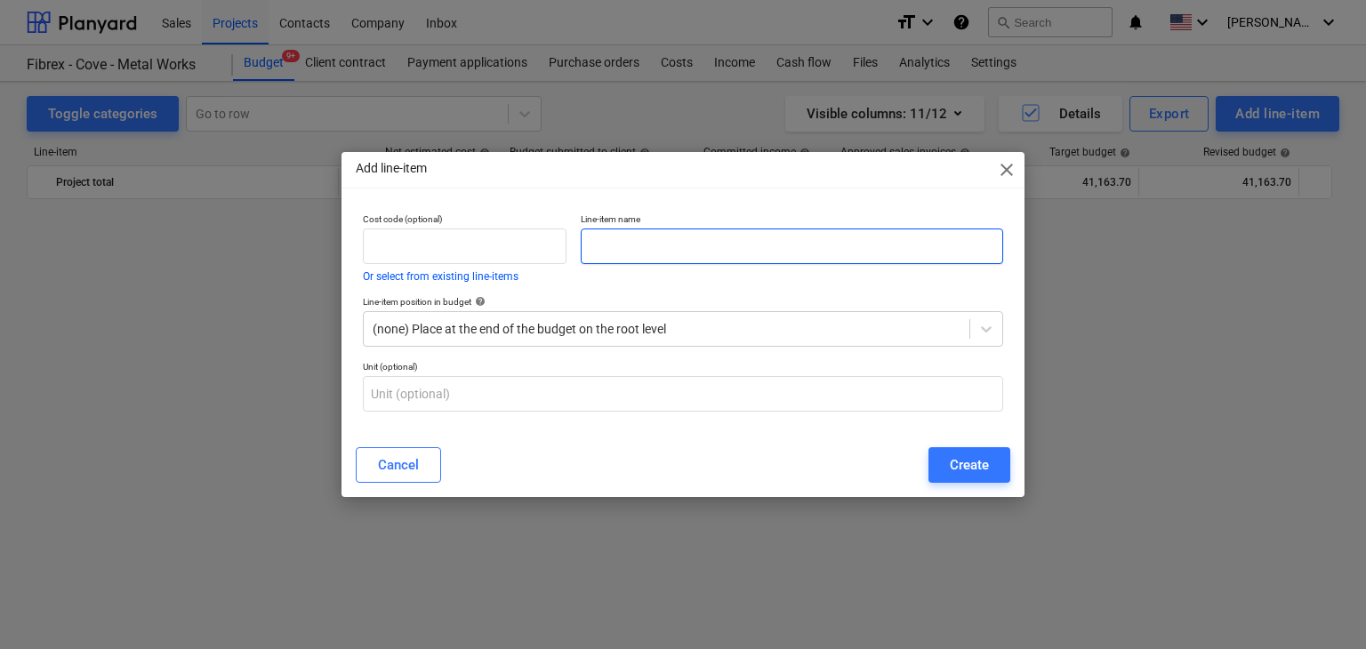
click at [665, 254] on input "text" at bounding box center [792, 247] width 423 height 36
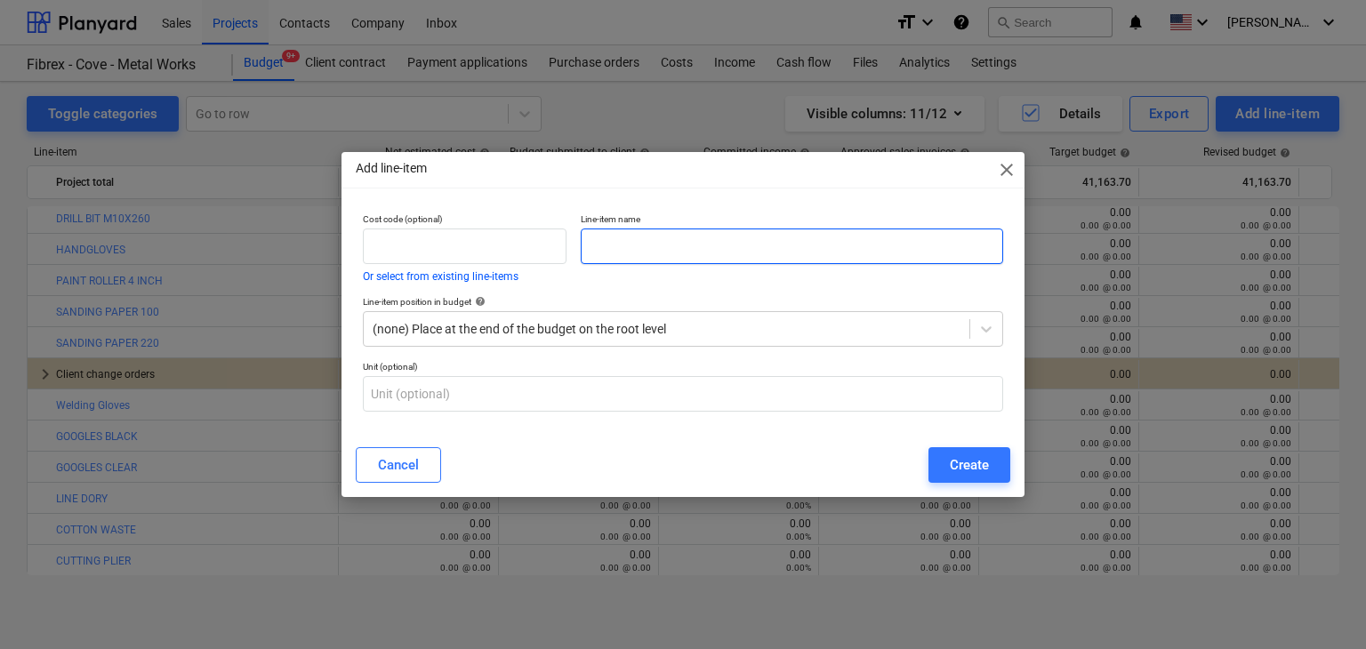
paste input "NATIONAL GUARD TOPCOAT RAL 7043 18 LTR/DRUM"
type input "NATIONAL GUARD TOPCOAT RAL 7043 18 LTR/DRUM"
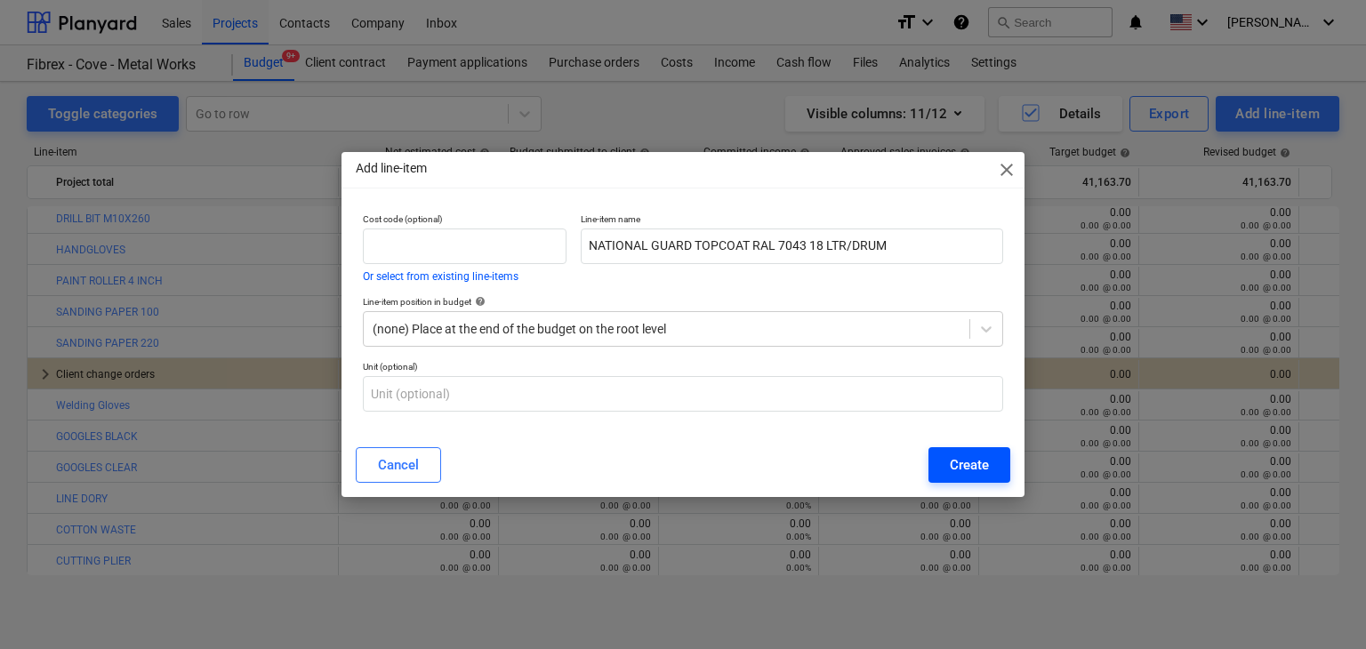
click at [952, 463] on div "Create" at bounding box center [969, 465] width 39 height 23
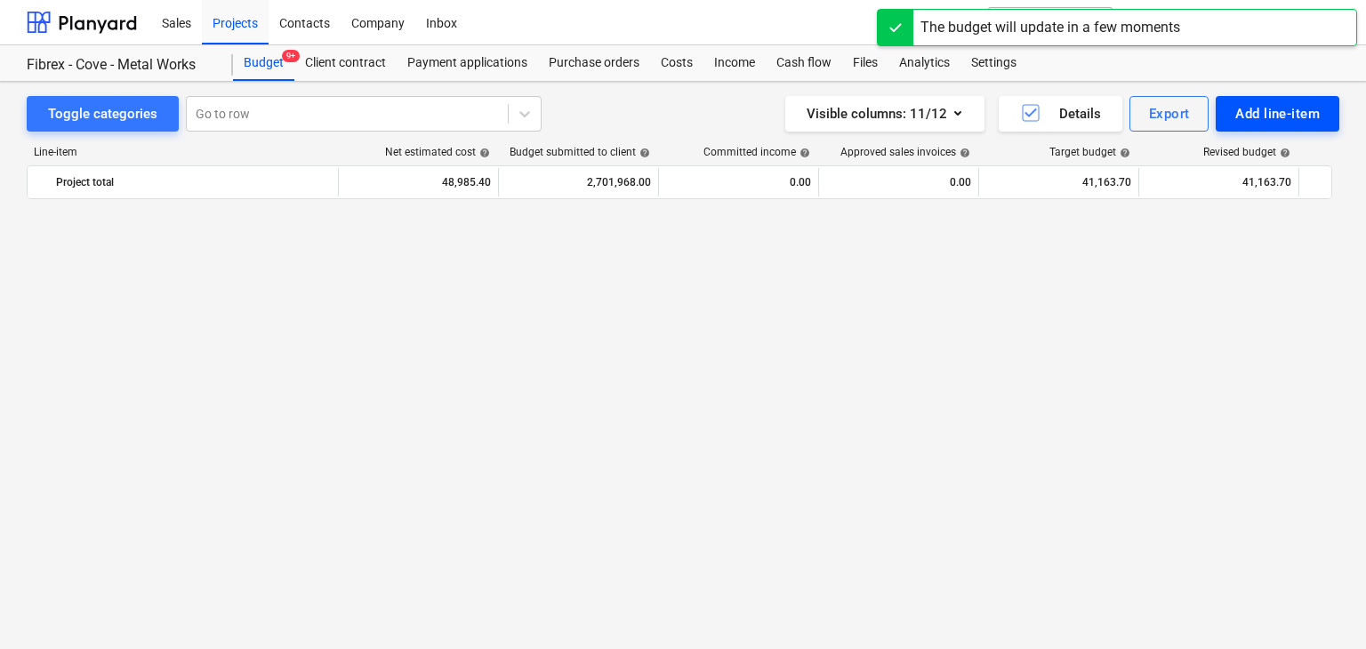
scroll to position [20118, 0]
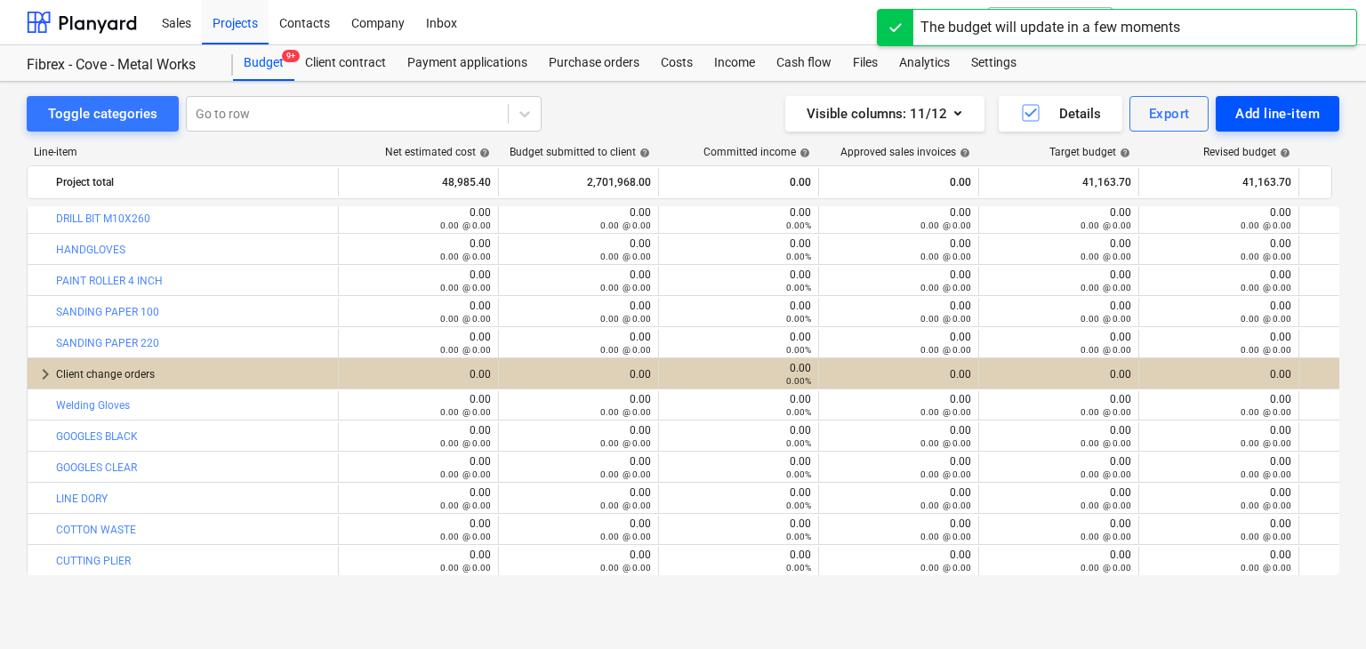
click at [1269, 116] on div "Add line-item" at bounding box center [1278, 113] width 85 height 23
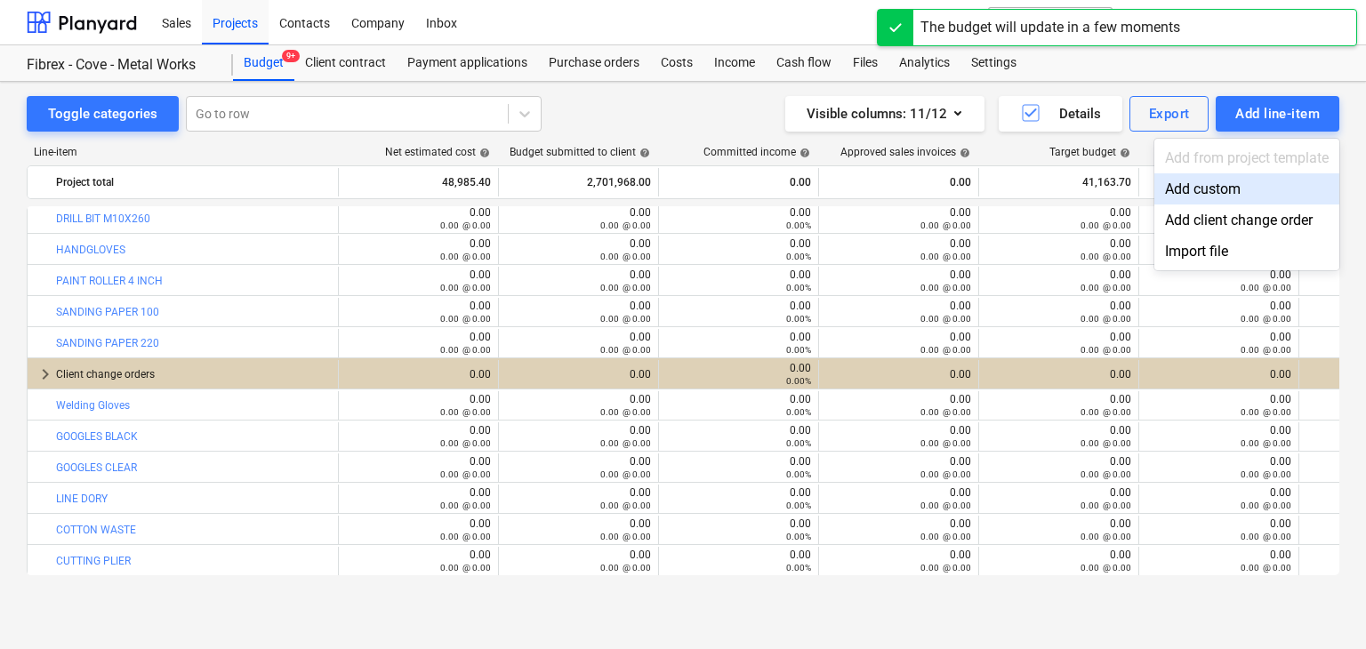
click at [1216, 181] on div "Add custom" at bounding box center [1247, 188] width 185 height 31
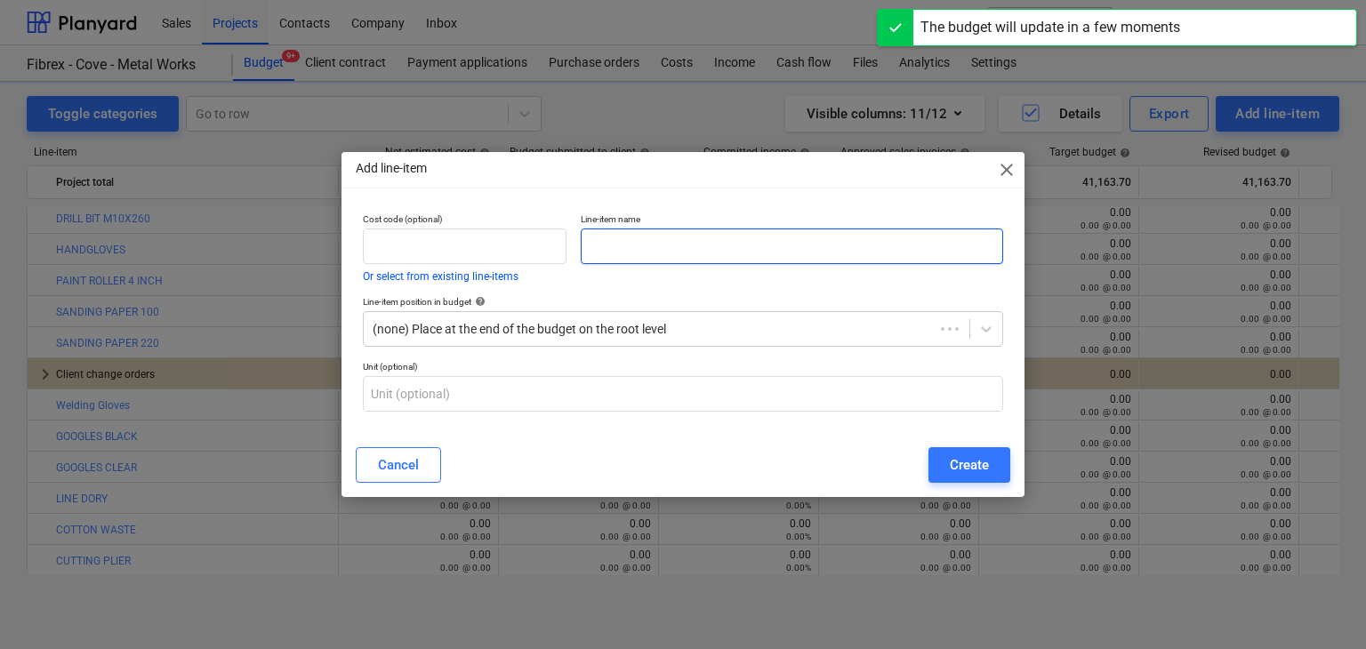
click at [625, 238] on input "text" at bounding box center [792, 247] width 423 height 36
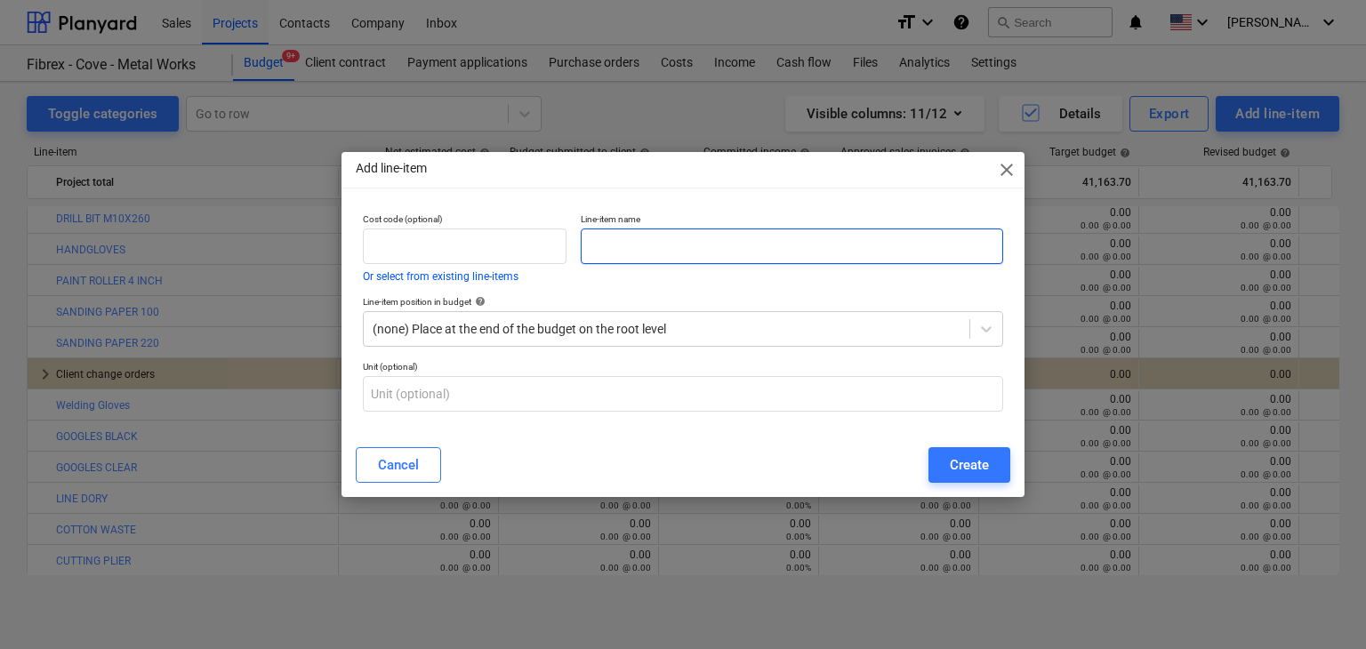
paste input "NATIONAL EPOXY THINNER 18 LTR/DRUM"
type input "NATIONAL EPOXY THINNER 18 LTR/DRUM"
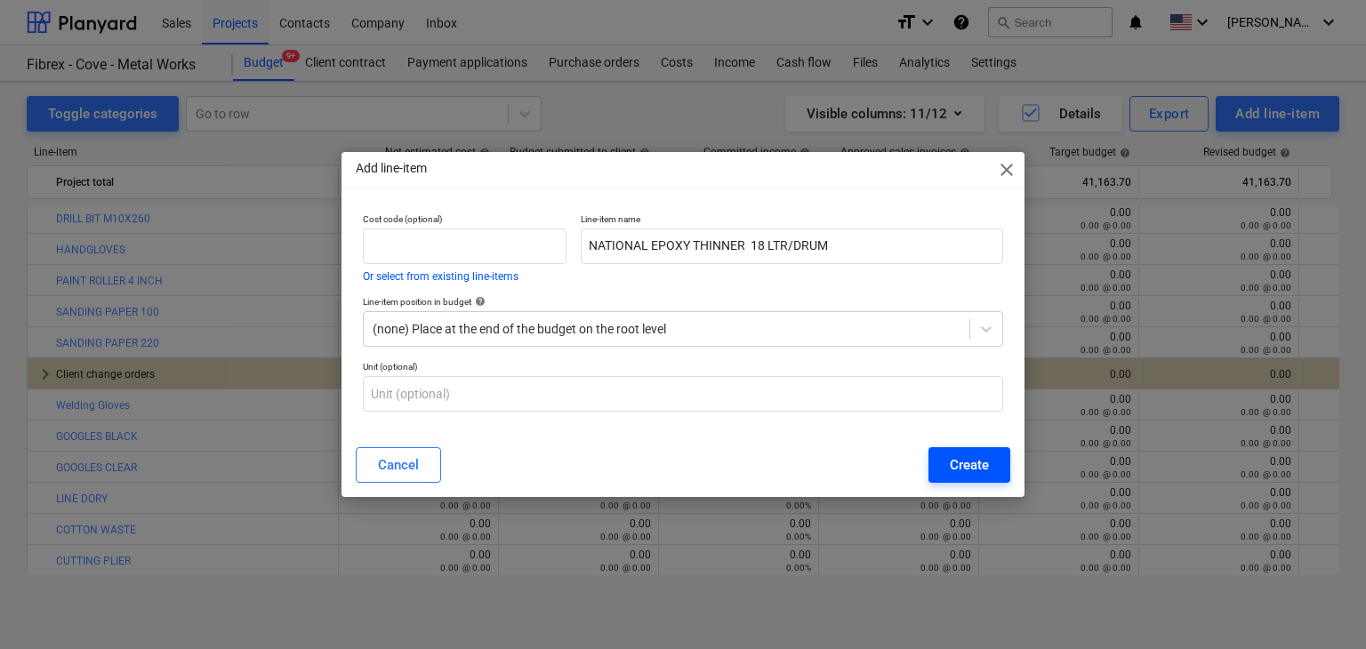
click at [968, 466] on div "Create" at bounding box center [969, 465] width 39 height 23
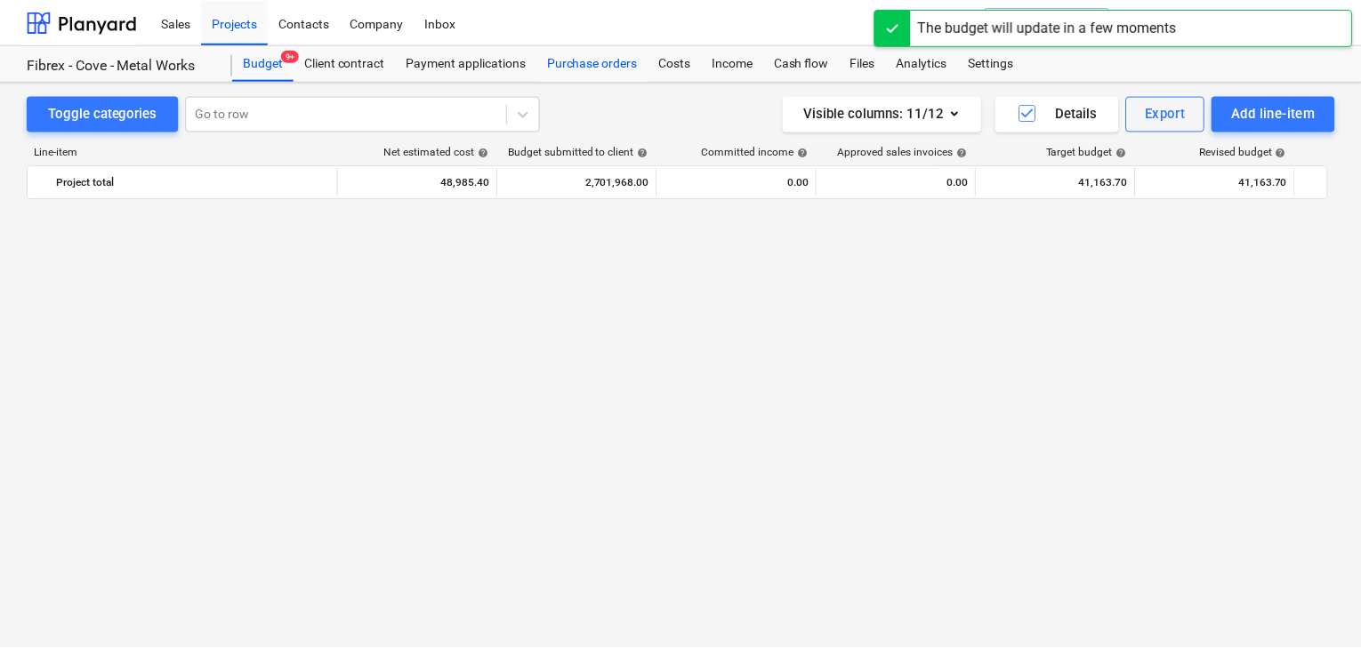
scroll to position [20118, 0]
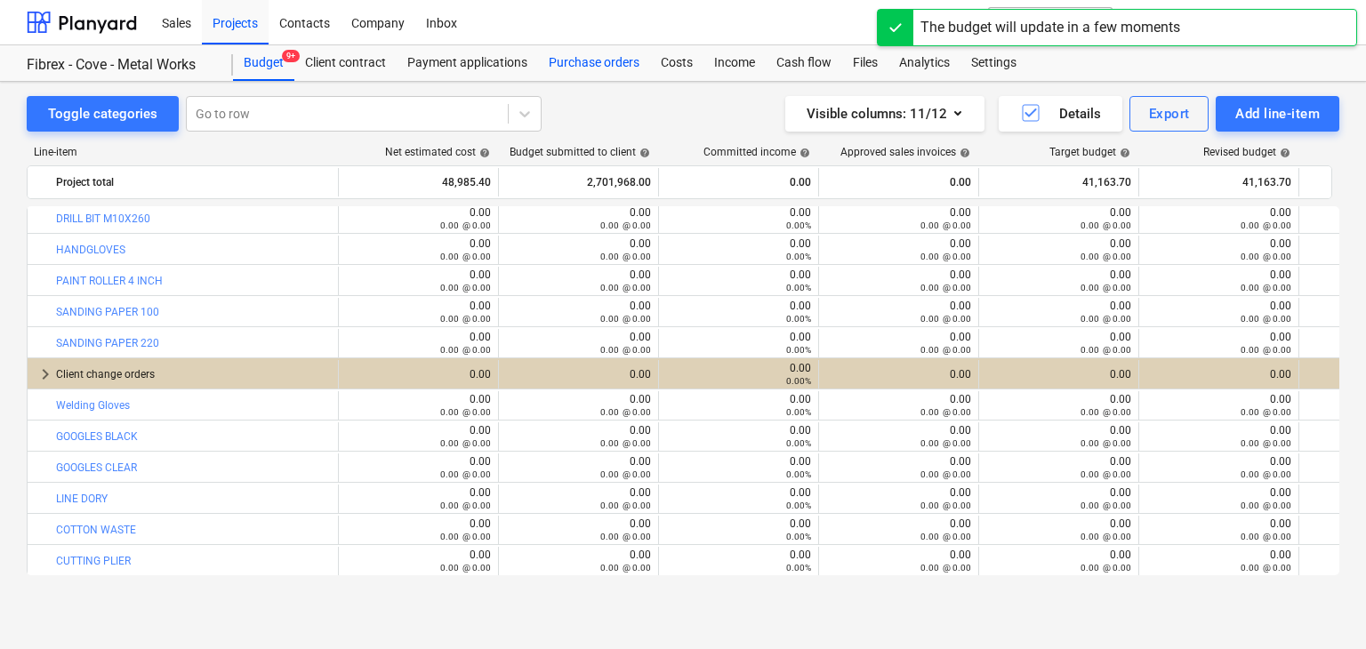
click at [566, 65] on div "Purchase orders" at bounding box center [594, 63] width 112 height 36
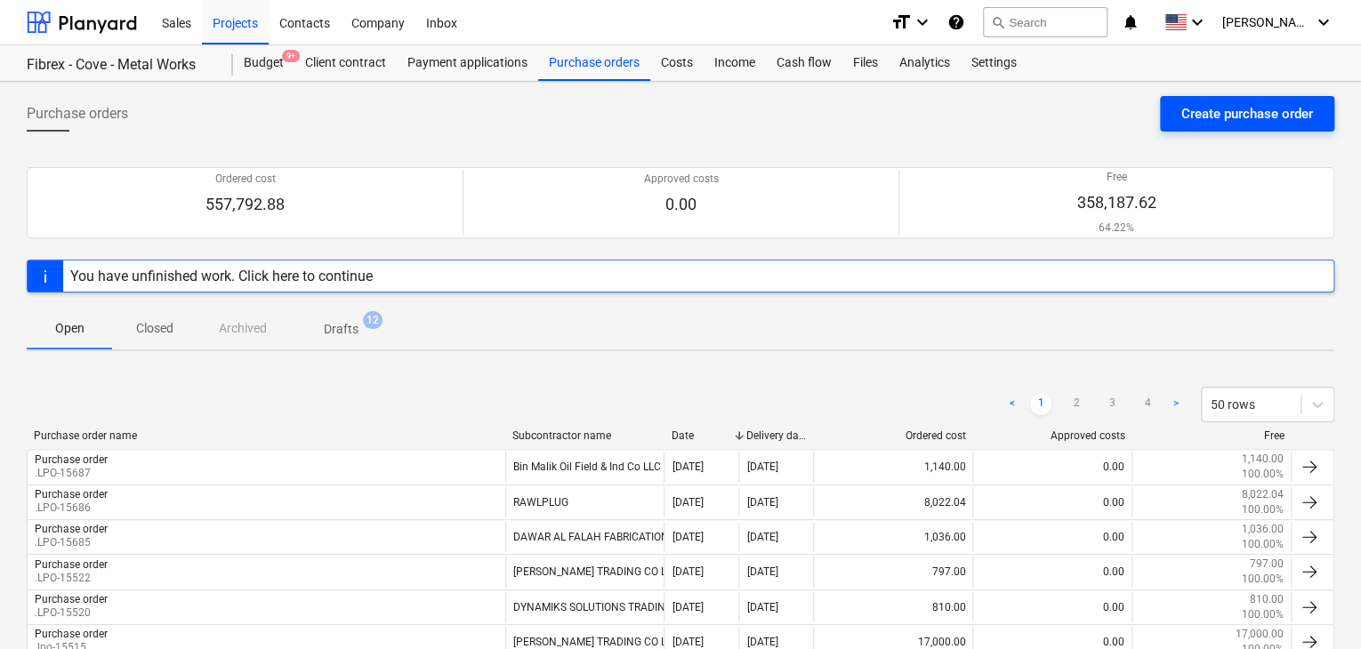
click at [1194, 113] on div "Create purchase order" at bounding box center [1247, 113] width 132 height 23
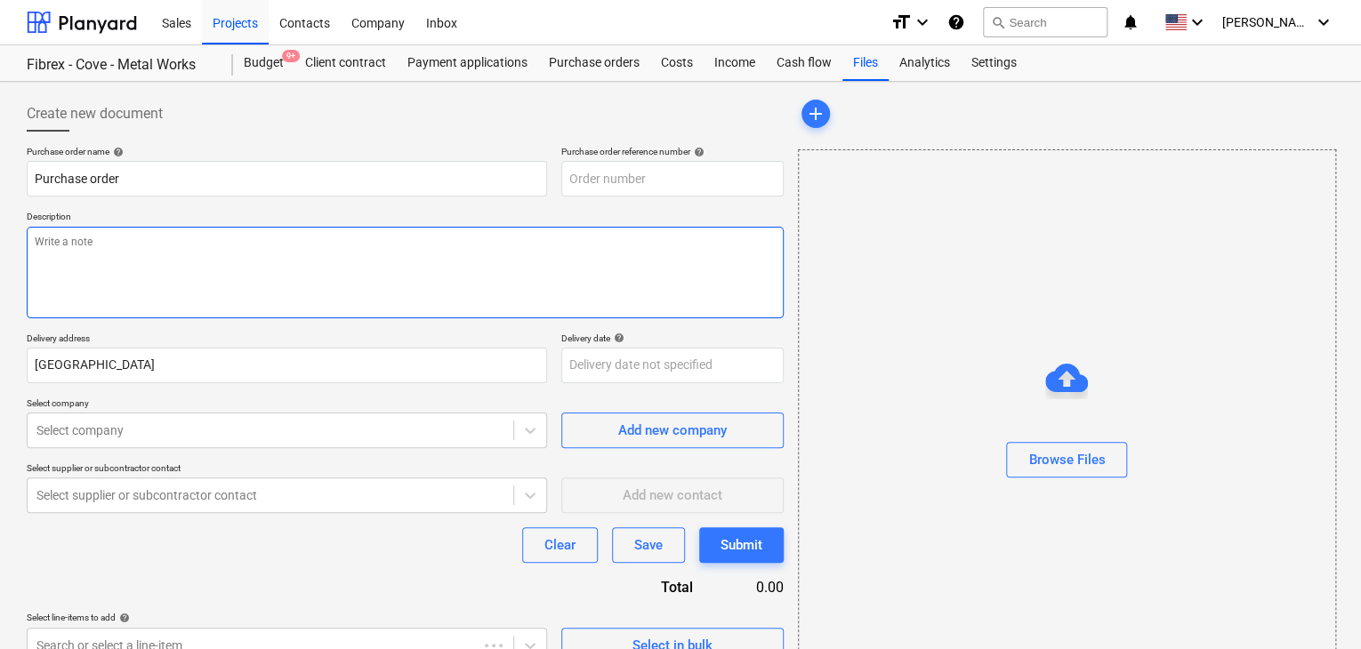
click at [521, 309] on textarea at bounding box center [405, 273] width 757 height 92
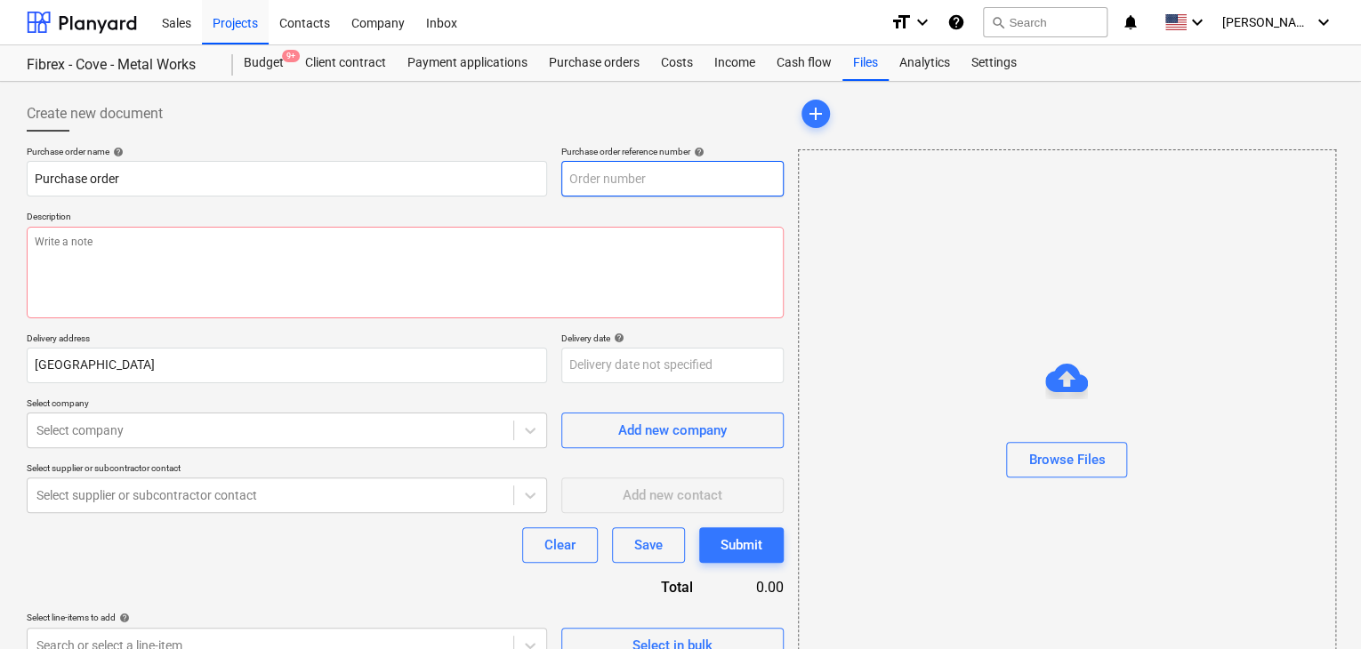
click at [681, 185] on input "text" at bounding box center [672, 179] width 222 height 36
type textarea "x"
type input "FC-01-Metal-PO-307"
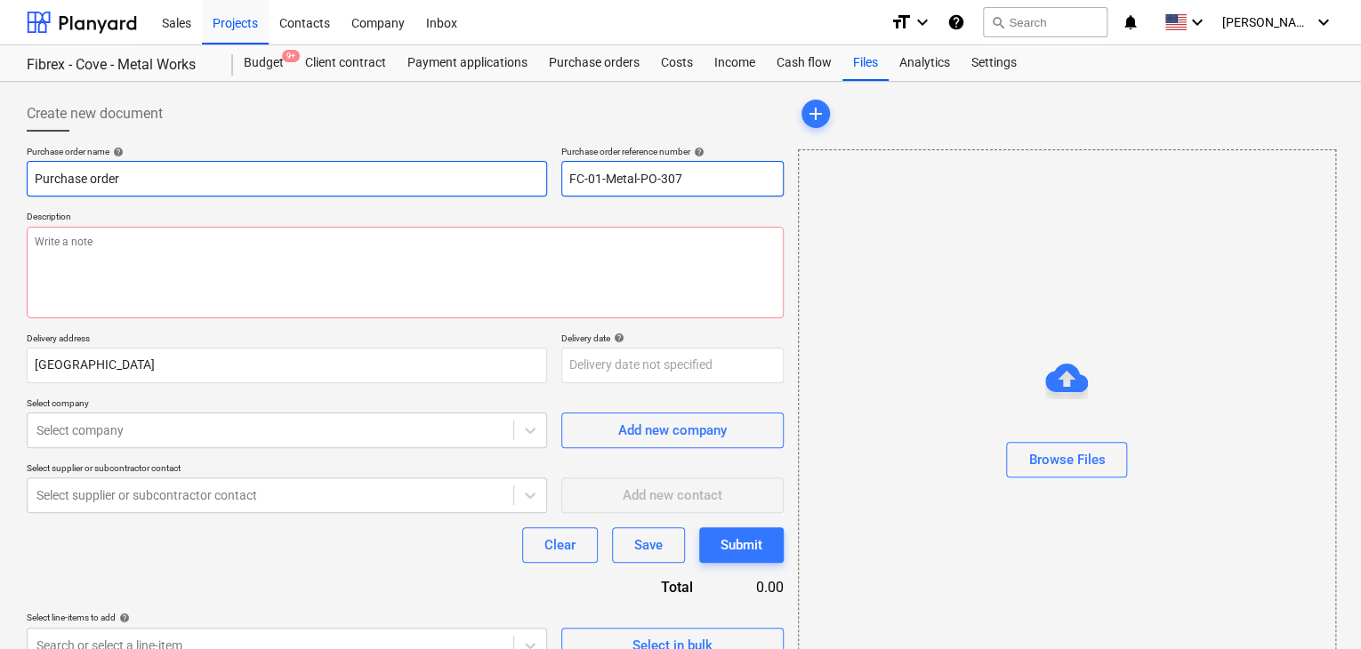
drag, startPoint x: 693, startPoint y: 183, endPoint x: 521, endPoint y: 173, distance: 172.0
click at [521, 173] on div "Purchase order name help Purchase order Purchase order reference number help FC…" at bounding box center [405, 171] width 757 height 51
type textarea "x"
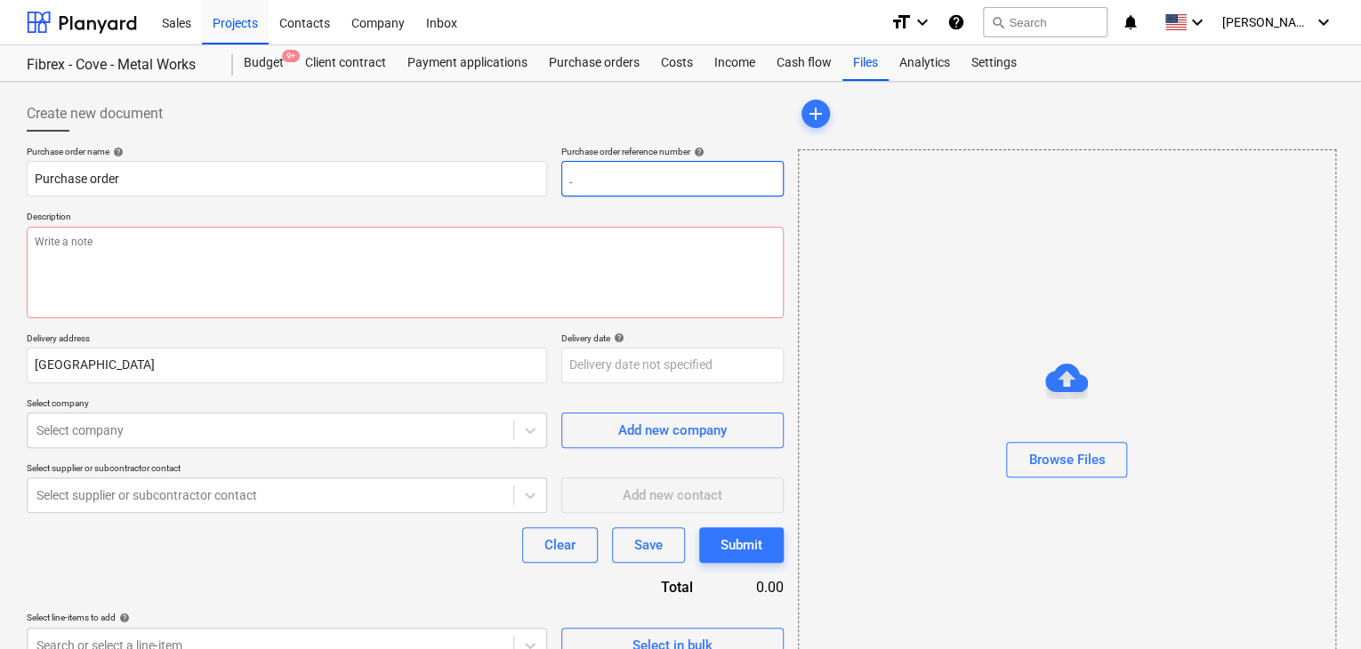
type input "."
type textarea "x"
type input "FC-01-Metal-PO-307"
type textarea "x"
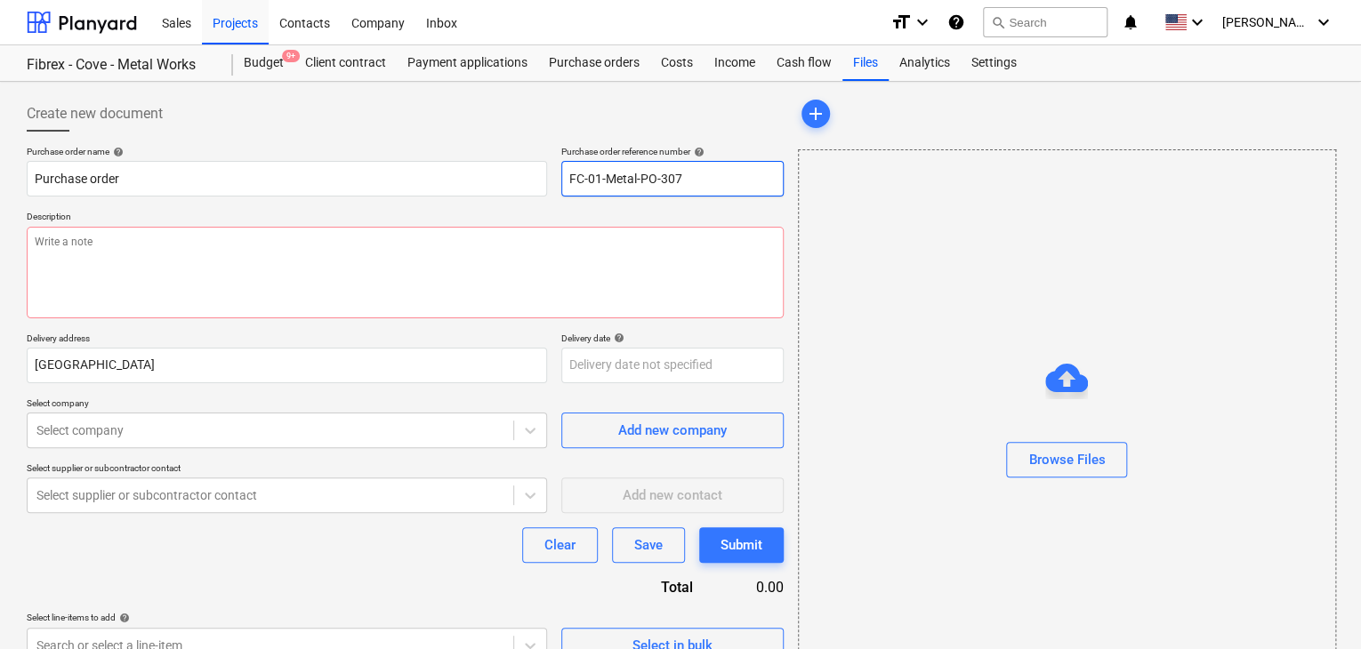
type input "FC-01-Metal-PO-30"
type textarea "x"
type input "FC-01-Metal-PO-3"
type textarea "x"
type input "FC-01-Metal-PO-"
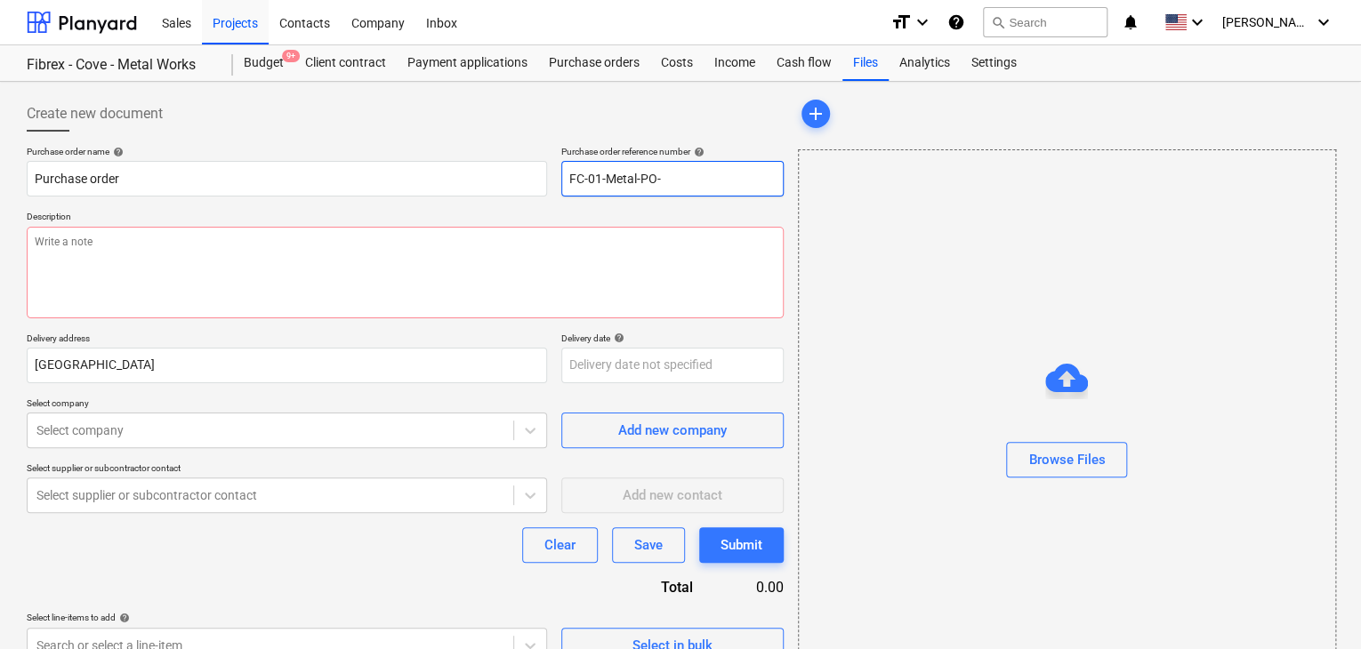
type textarea "x"
type input "FC-01-Metal-PO"
type textarea "x"
type input "FC-01-Metal-P"
type textarea "x"
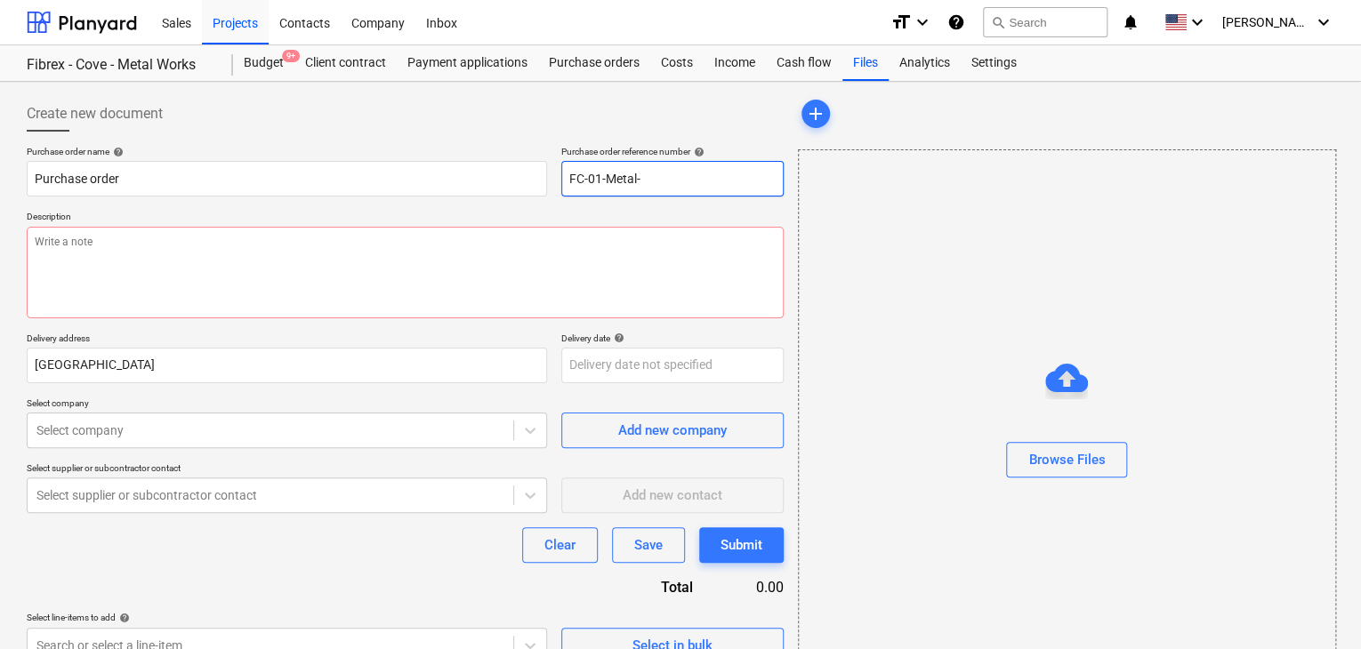
type input "FC-01-Metal"
type textarea "x"
type input "FC-01-Meta"
type textarea "x"
type input "FC-01-Met"
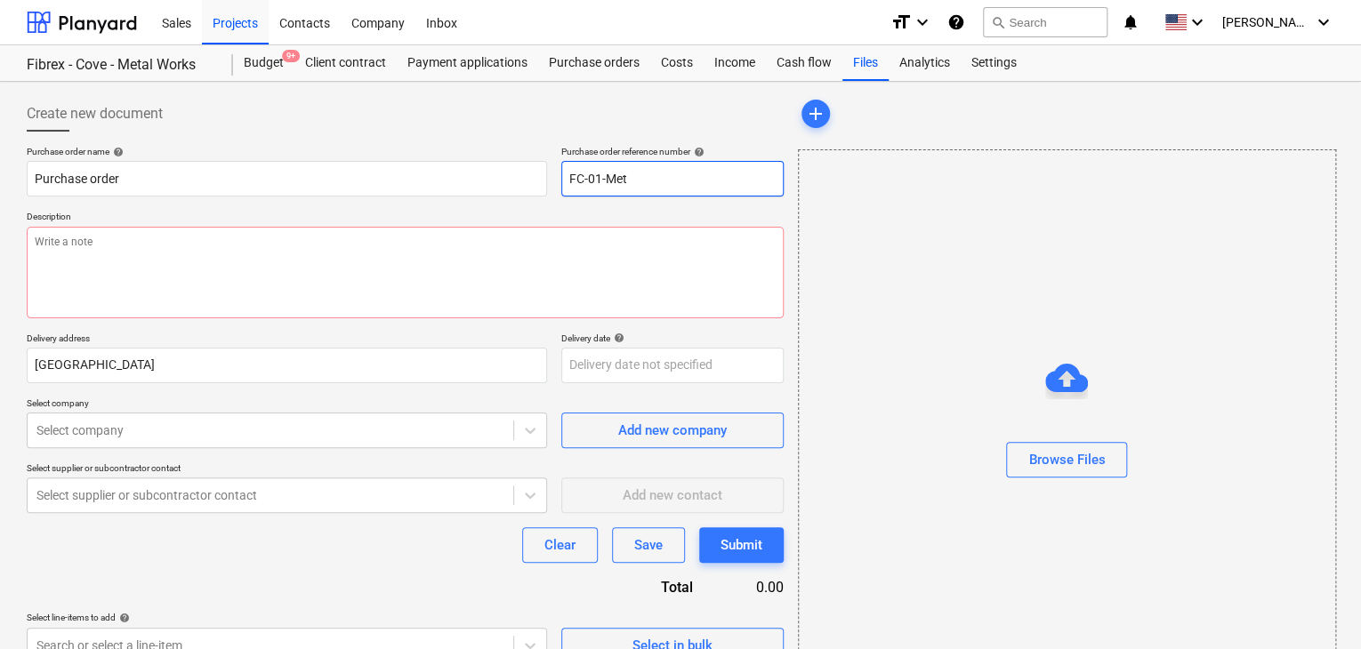
type textarea "x"
type input "FC-01-Me"
type textarea "x"
type input "FC-01-M"
type textarea "x"
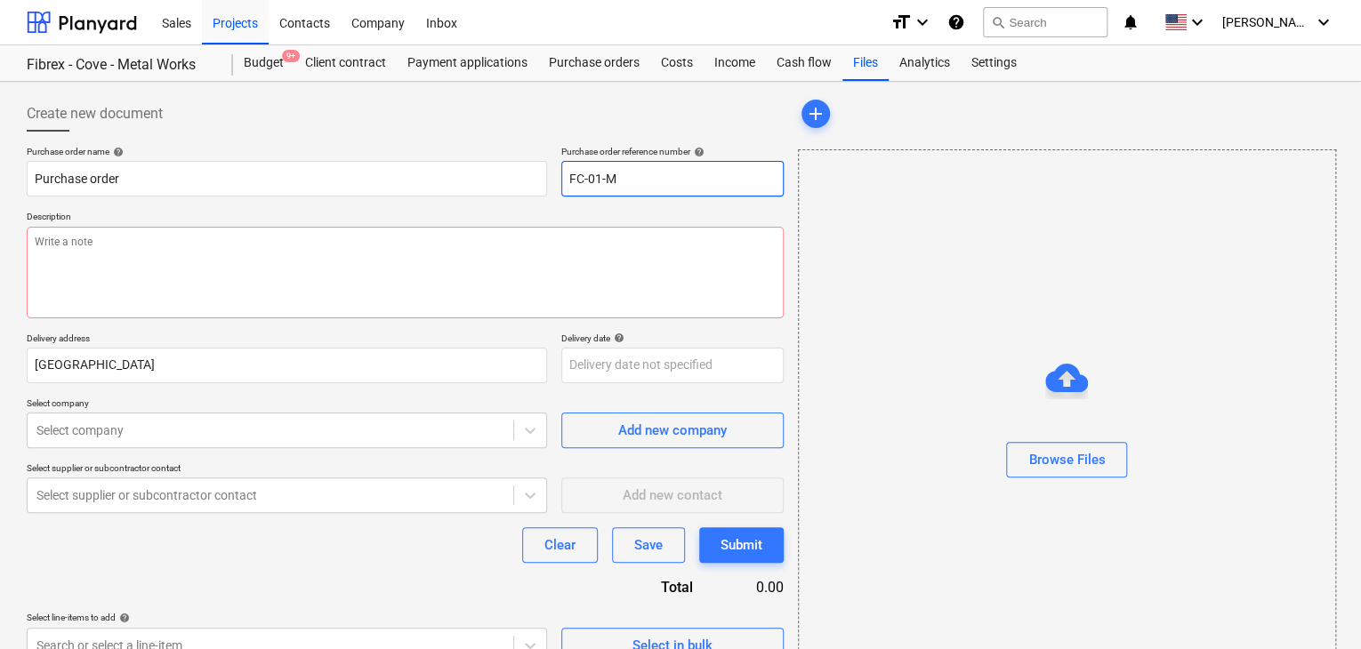
type input "FC-01-"
type textarea "x"
type input "FC-01"
type textarea "x"
type input "FC-0"
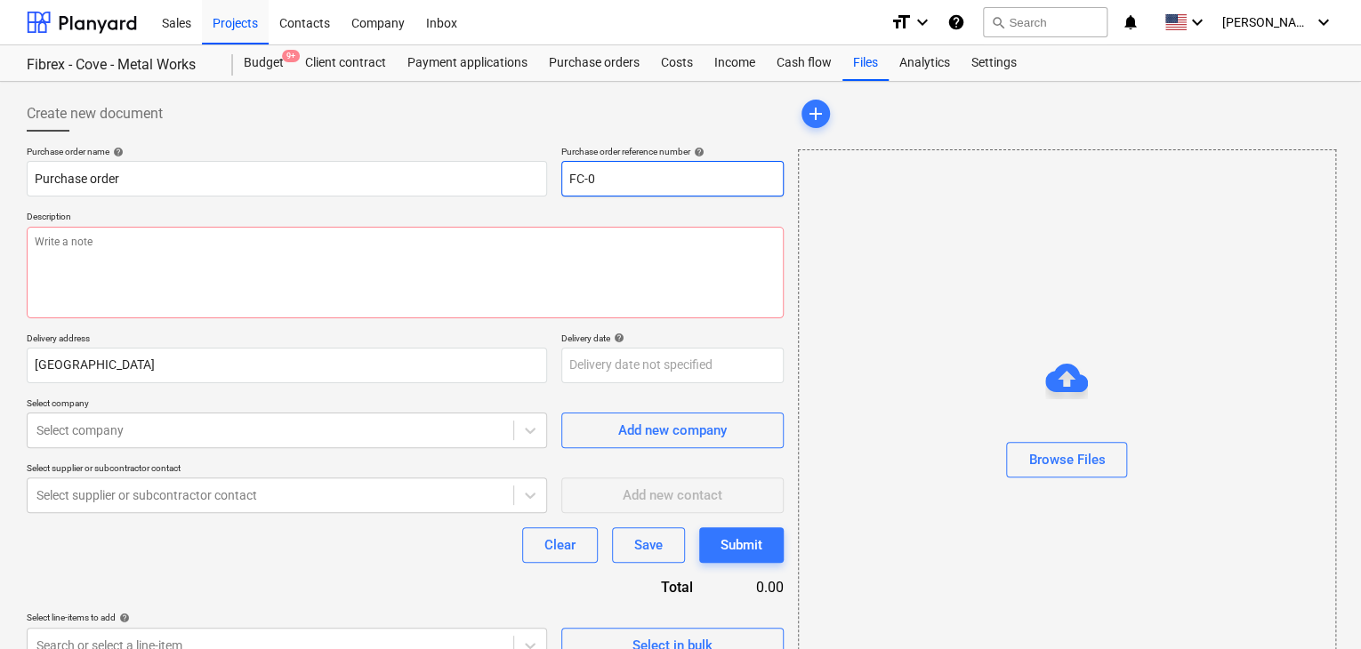
type textarea "x"
type input "FC-"
type textarea "x"
type input "FC"
type textarea "x"
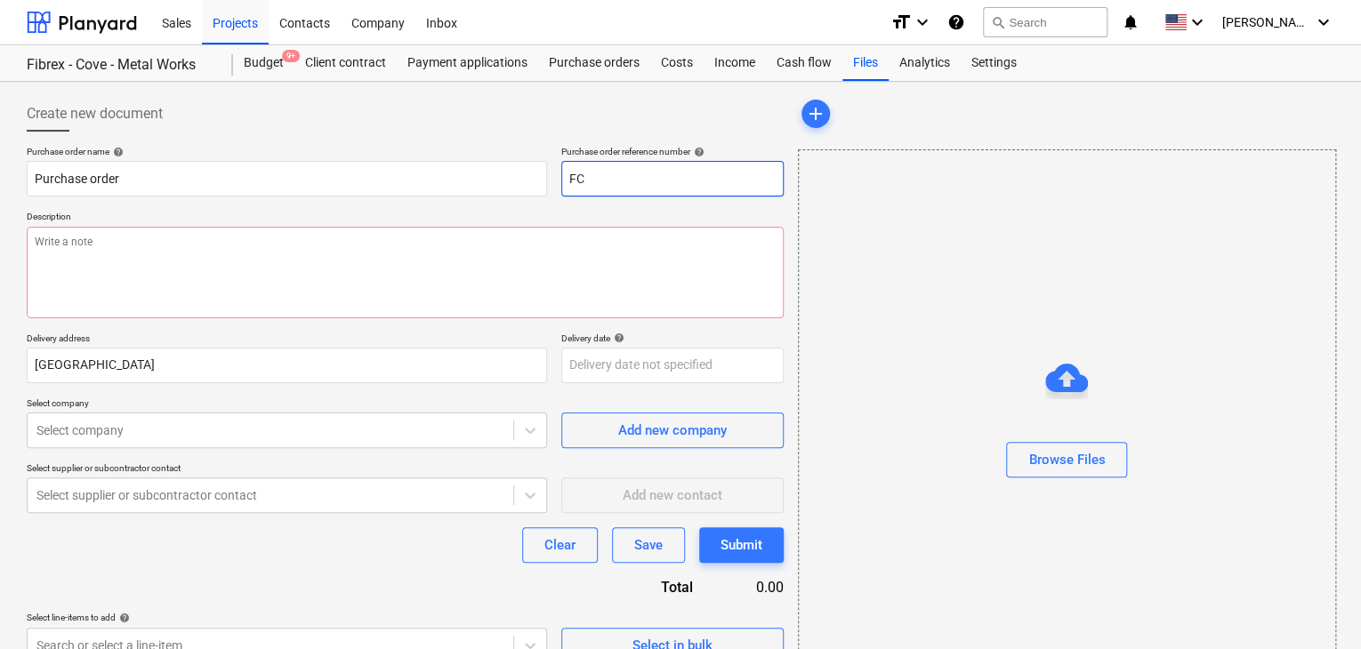
type input "F"
type textarea "x"
type input "FC-01-Metal-PO-307"
type textarea "x"
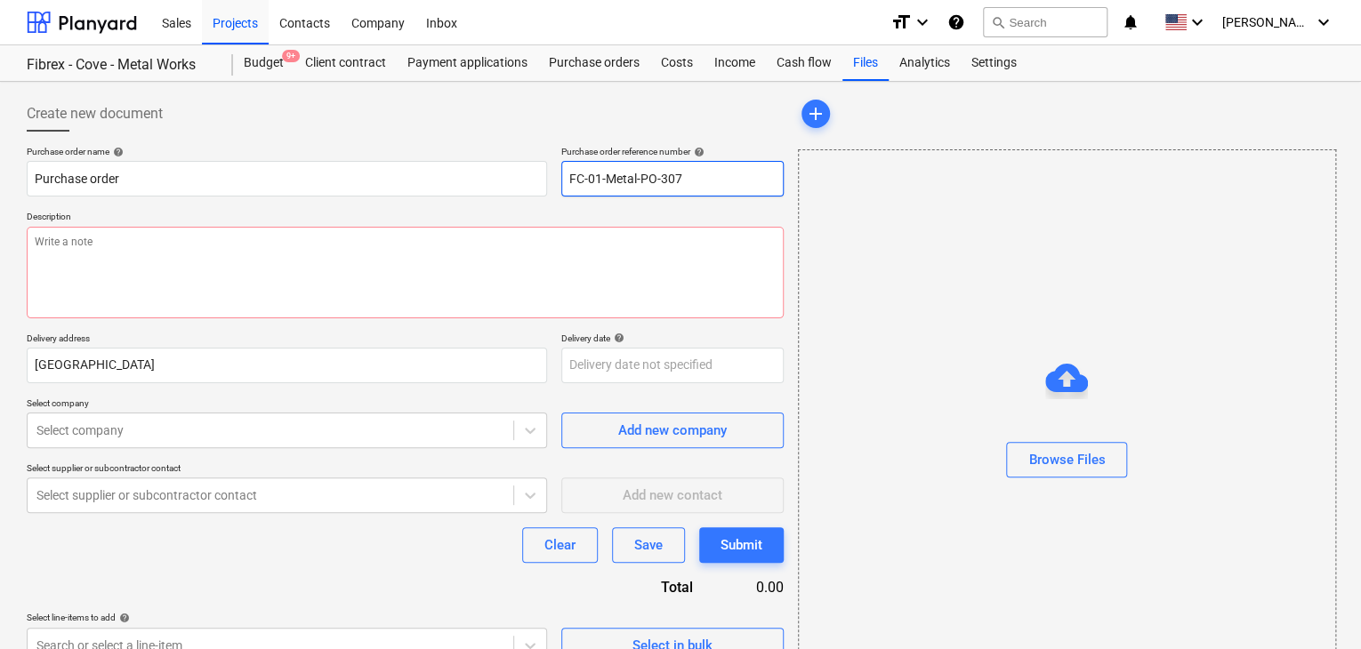
type input "FC-01-Metal-PO-30"
type textarea "x"
type input "FC-01-Metal-PO-3"
type textarea "x"
type input "FC-01-Metal-PO-"
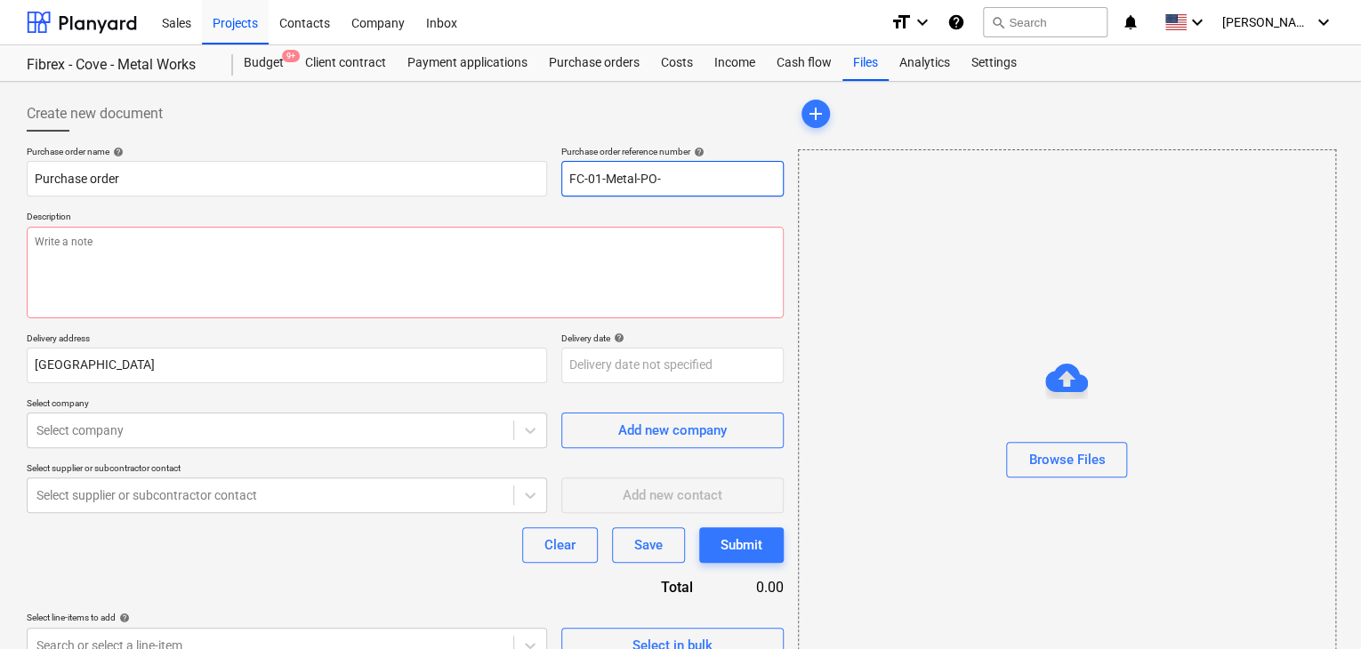
type textarea "x"
type input "FC-01-Metal-PO"
type textarea "x"
type input "FC-01-Metal-P"
type textarea "x"
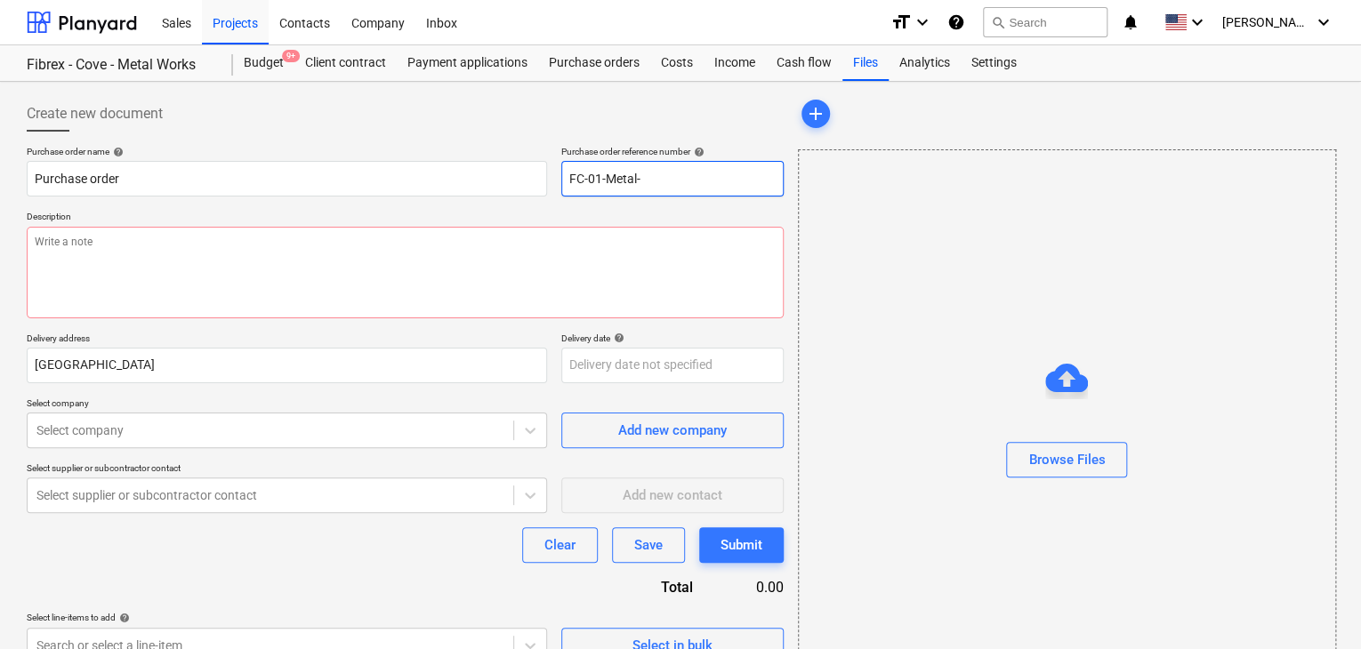
type input "FC-01-Metal"
type textarea "x"
type input "FC-01-Met"
type textarea "x"
type input "FC-01-Me"
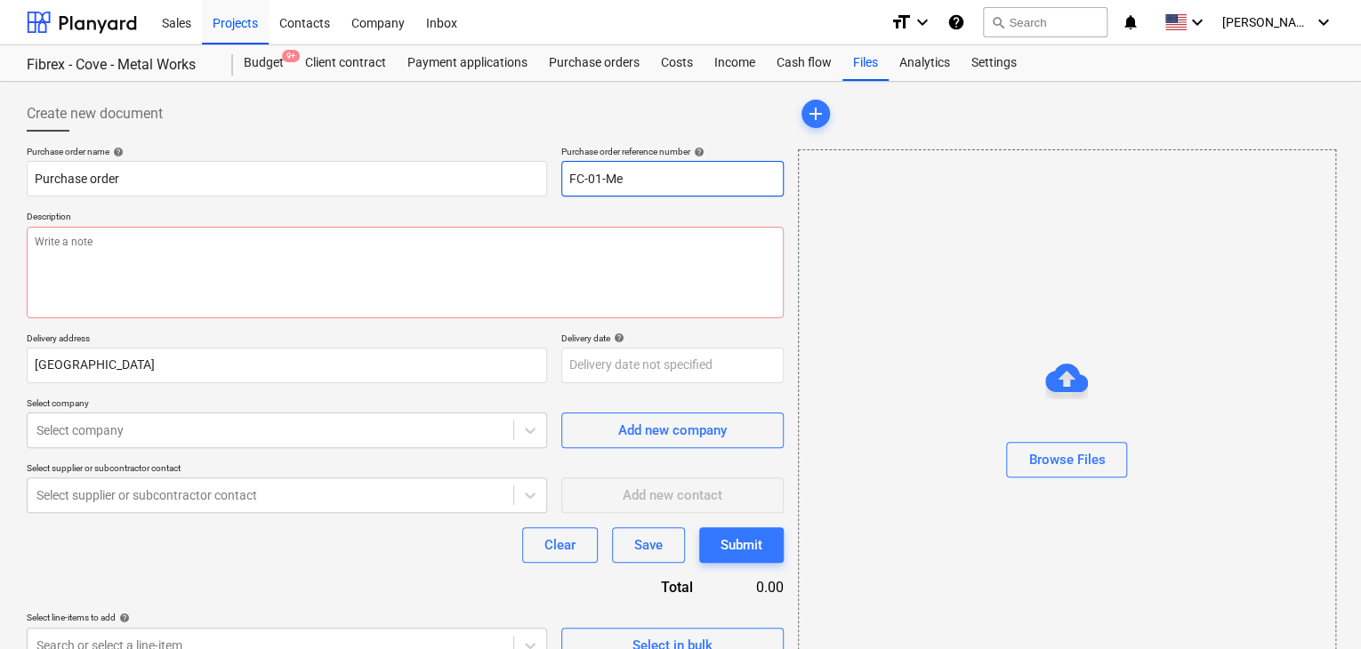
type textarea "x"
type input "FC-01-M"
type textarea "x"
type input "FC-01-"
type textarea "x"
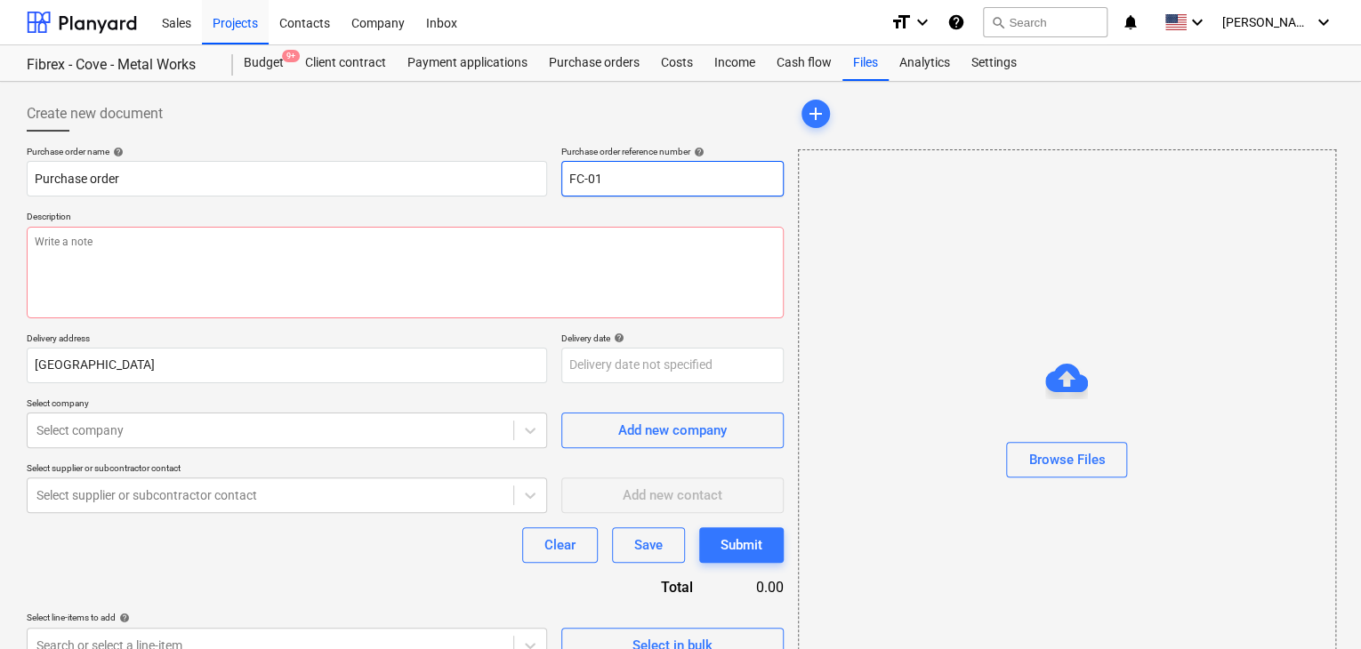
type input "FC-0"
type textarea "x"
type input "FC-"
type textarea "x"
type input "FC"
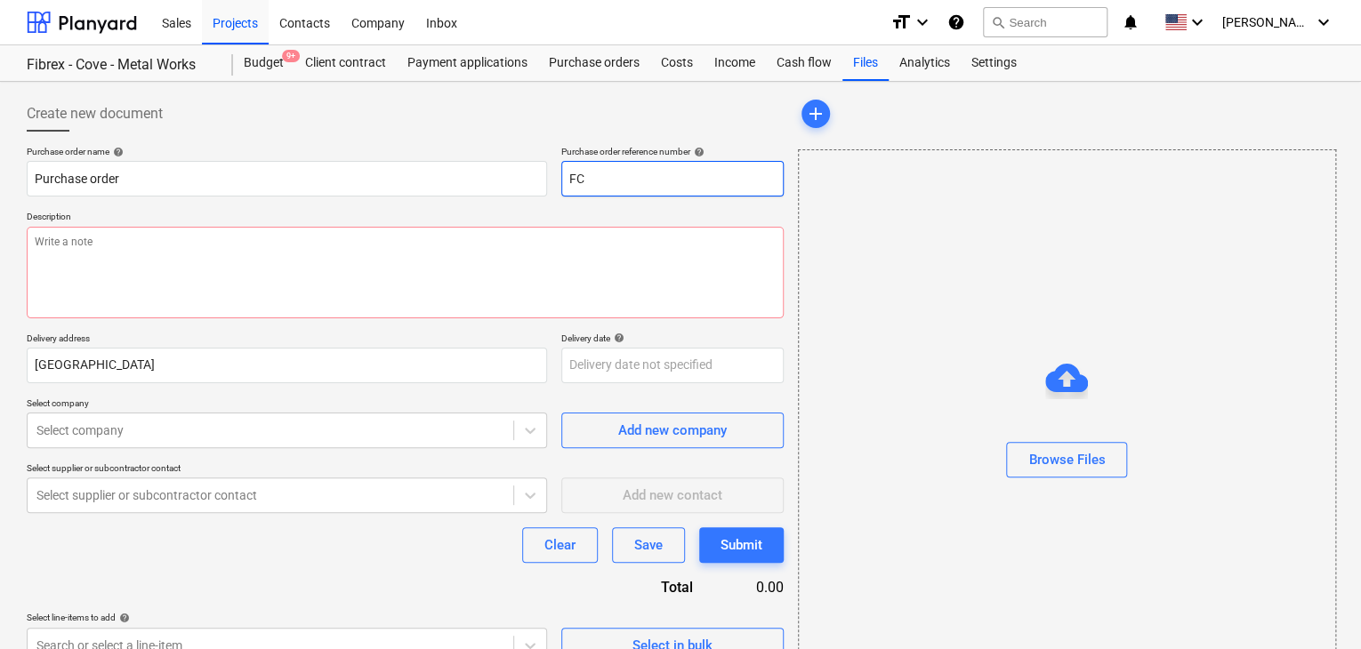
type textarea "x"
type input "F"
type textarea "x"
type input "FC-01-Metal-PO-3"
type textarea "x"
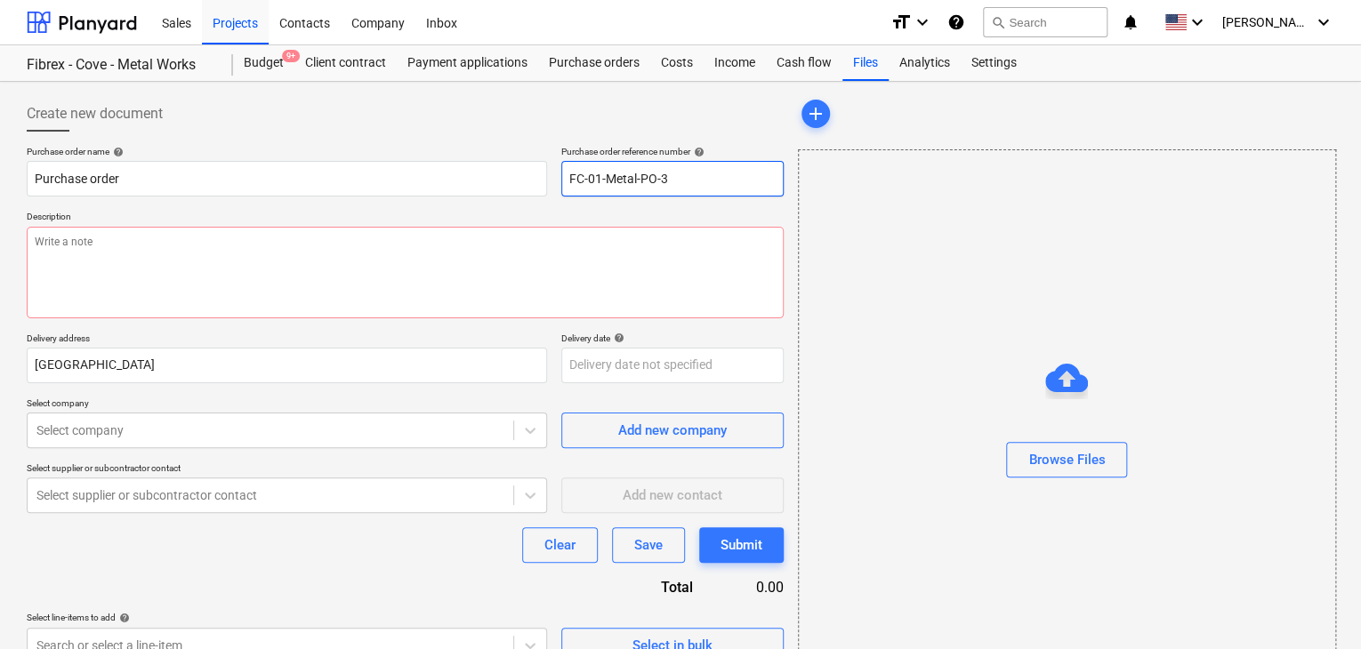
type input "FC-01-Metal-PO-3L"
type textarea "x"
type input "FC-01-Metal-PO-3LP"
type textarea "x"
type input "FC-01-Metal-PO-3LPO"
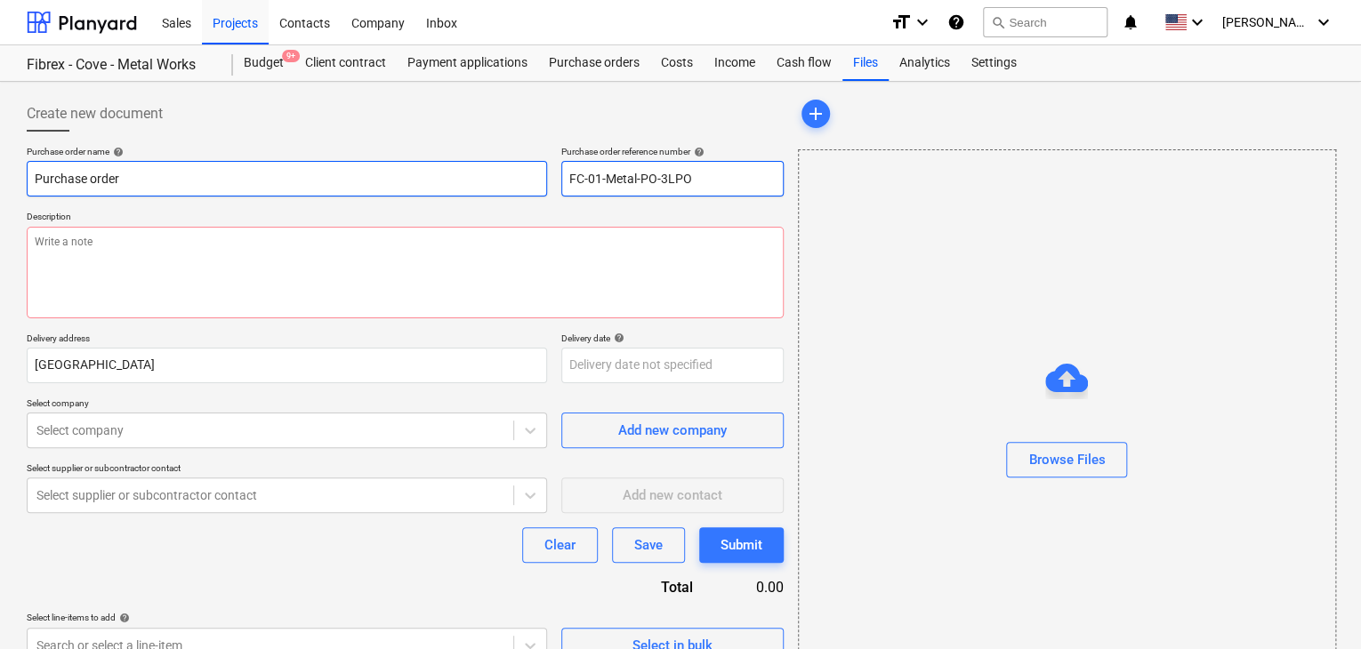
drag, startPoint x: 667, startPoint y: 176, endPoint x: 525, endPoint y: 172, distance: 142.4
click at [525, 172] on div "Purchase order name help Purchase order Purchase order reference number help FC…" at bounding box center [405, 171] width 757 height 51
type textarea "x"
type input "LPO"
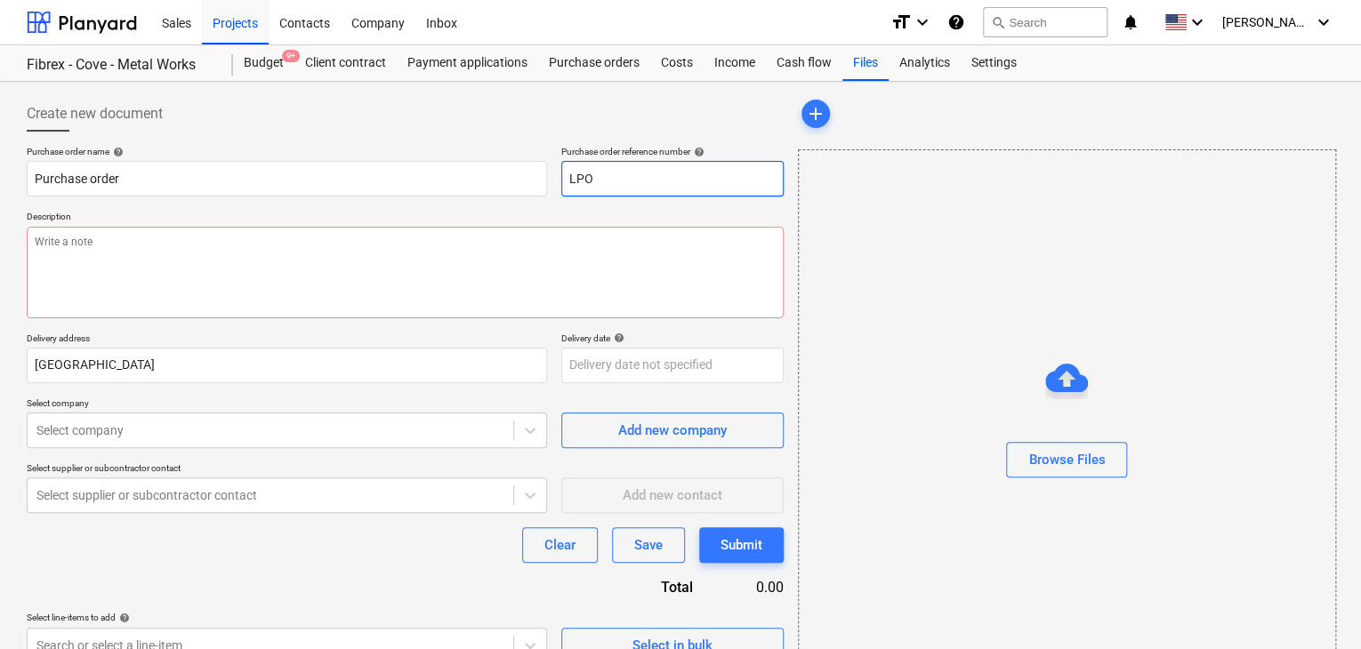
click at [610, 175] on input "LPO" at bounding box center [672, 179] width 222 height 36
type textarea "x"
type input "LPO-"
type textarea "x"
type input "LPO-1"
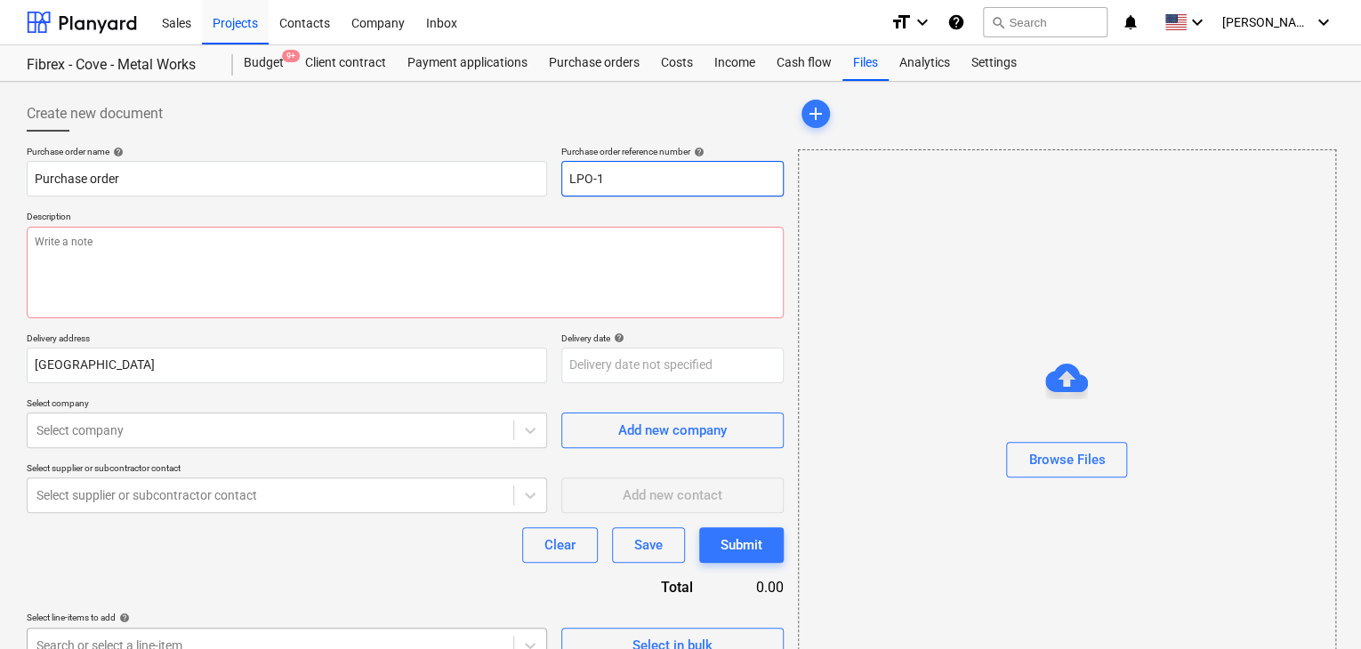
type textarea "x"
type input "LPO-15"
type textarea "x"
type input "LPO-156"
type textarea "x"
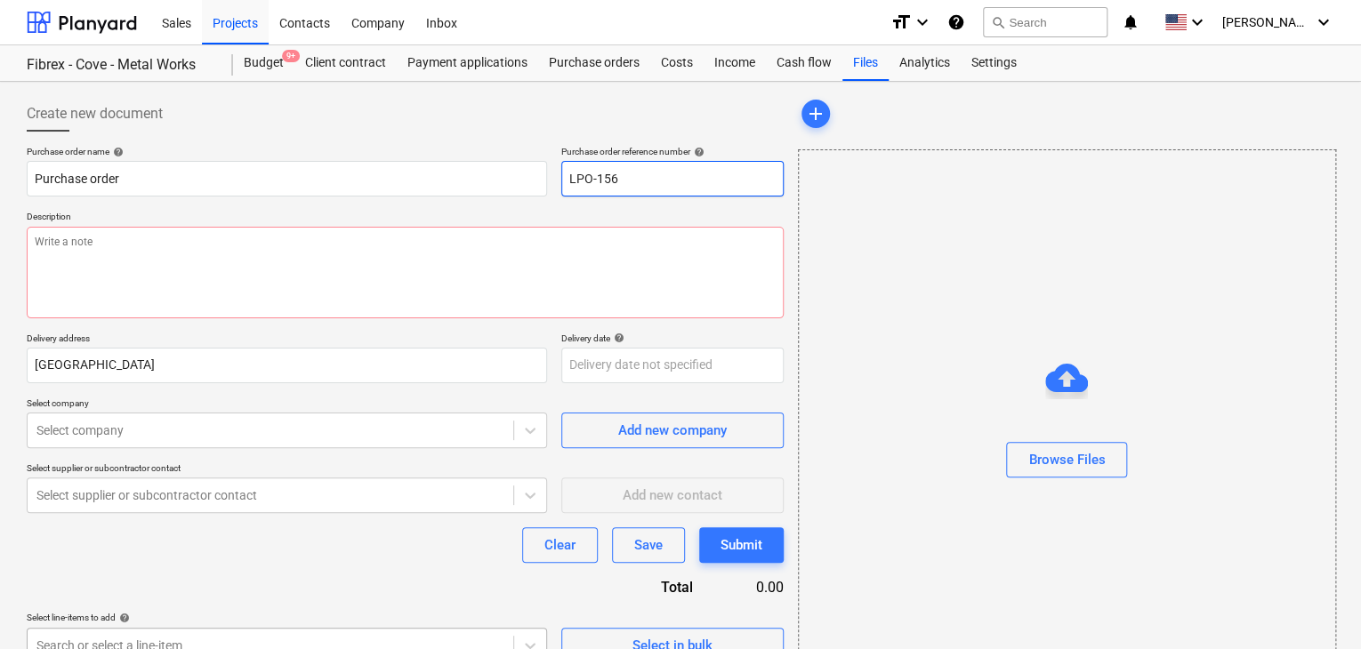
type input "LPO-1568"
type textarea "x"
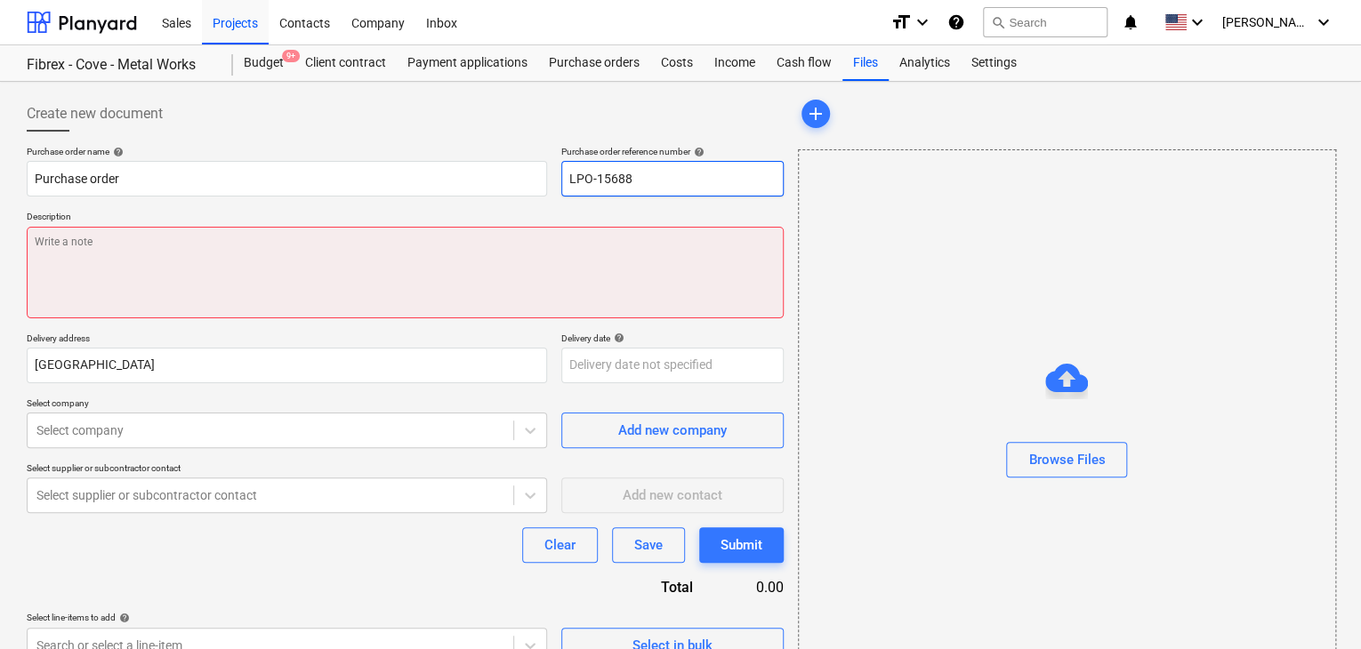
type input "LPO-15688"
click at [138, 265] on textarea at bounding box center [405, 273] width 757 height 92
type textarea "x"
type textarea "0"
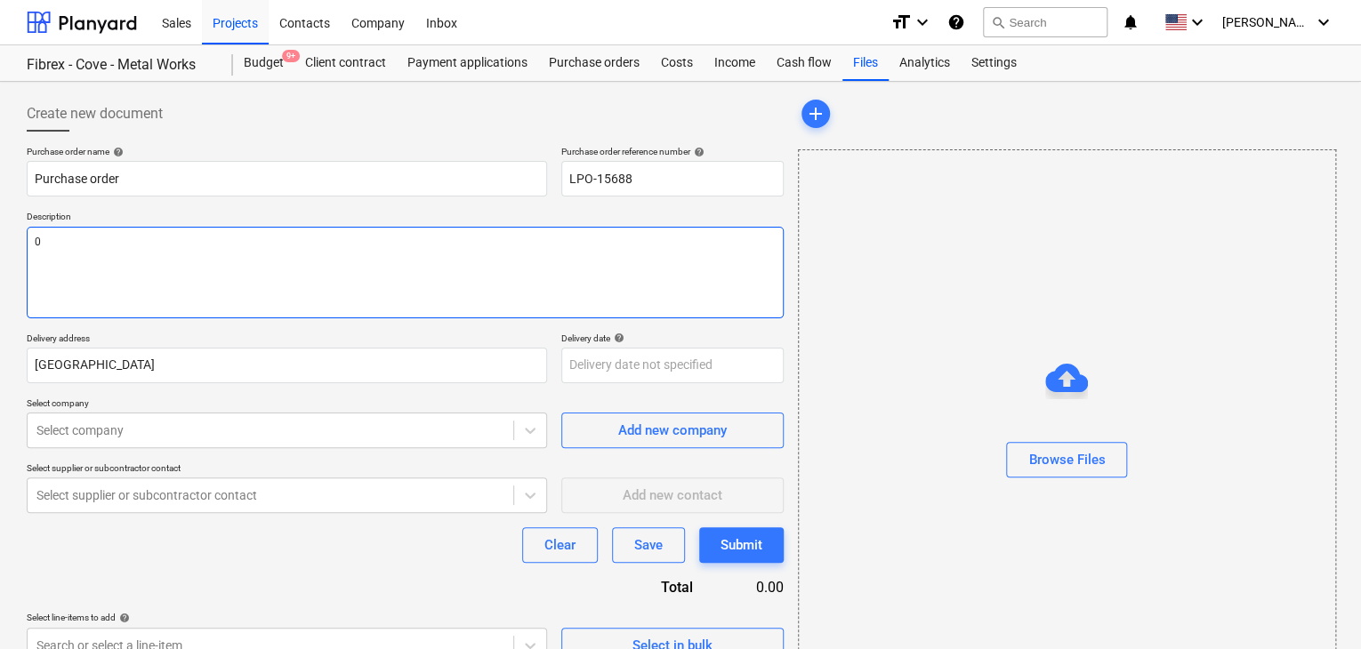
type textarea "x"
type textarea "07"
type textarea "x"
type textarea "07/"
type textarea "x"
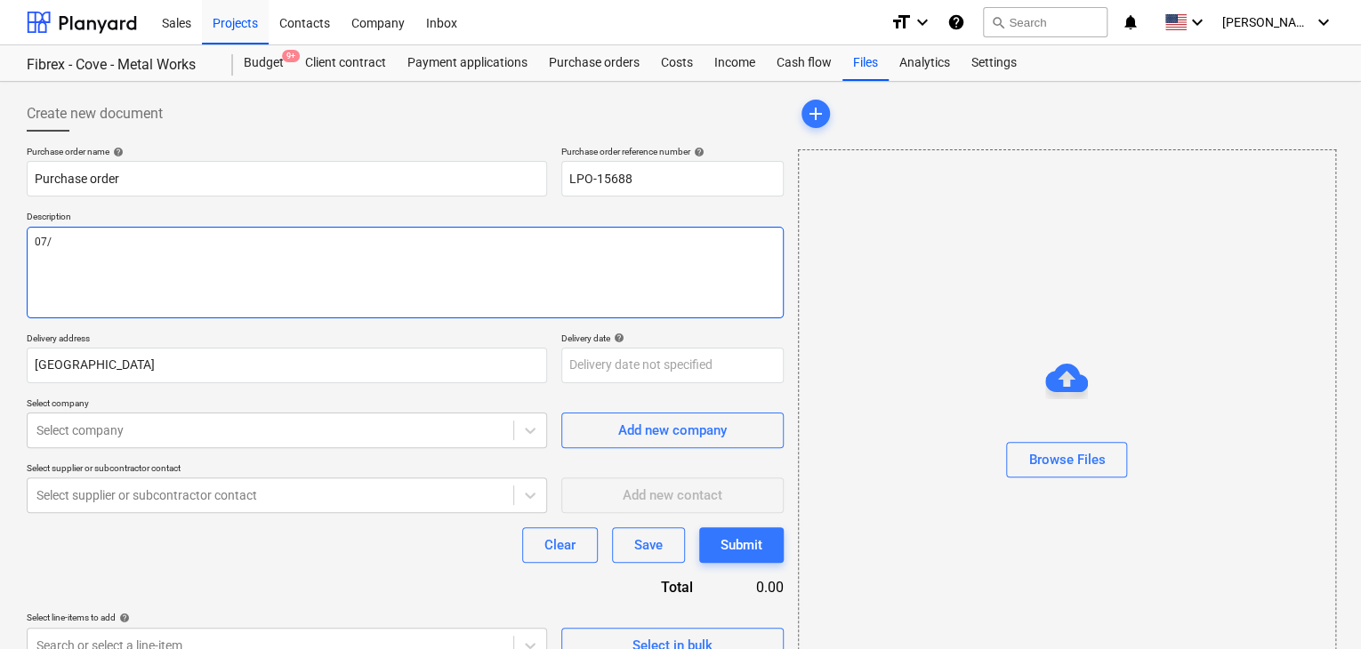
type textarea "07/O"
type textarea "x"
type textarea "07/OC"
type textarea "x"
type textarea "07/OCT"
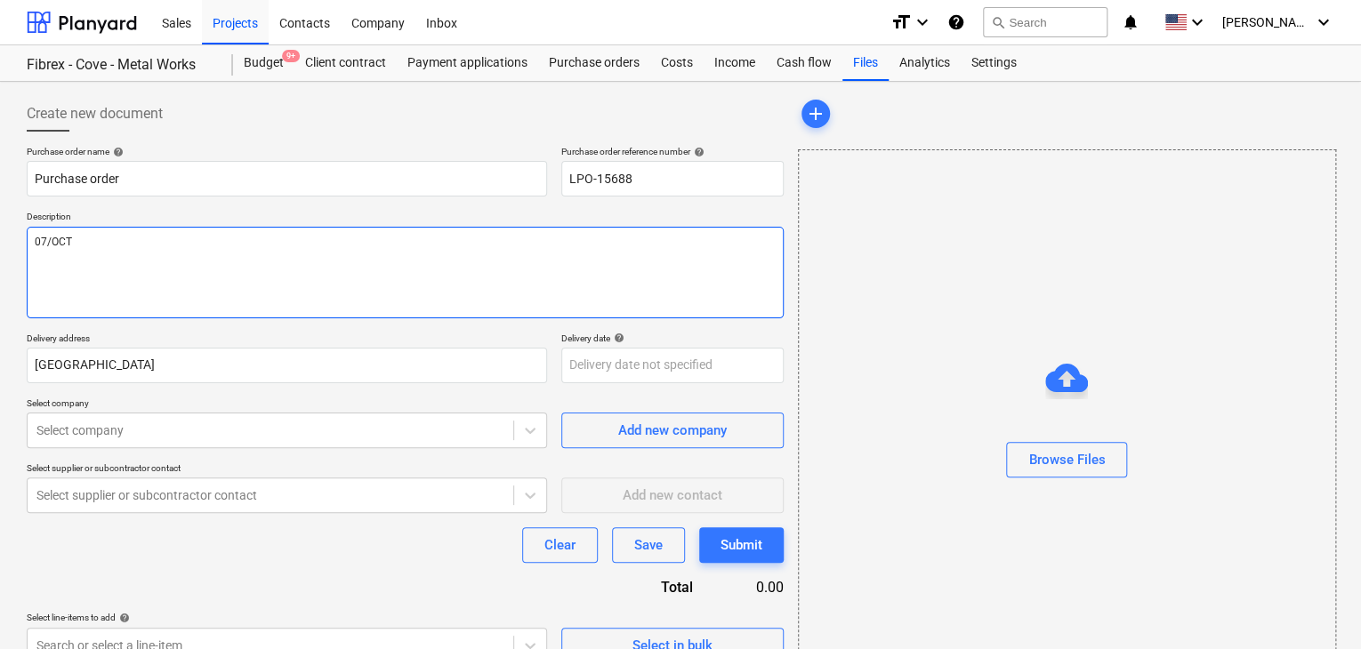
type textarea "x"
type textarea "07/OCT/"
type textarea "x"
type textarea "07/[DATE]"
type textarea "x"
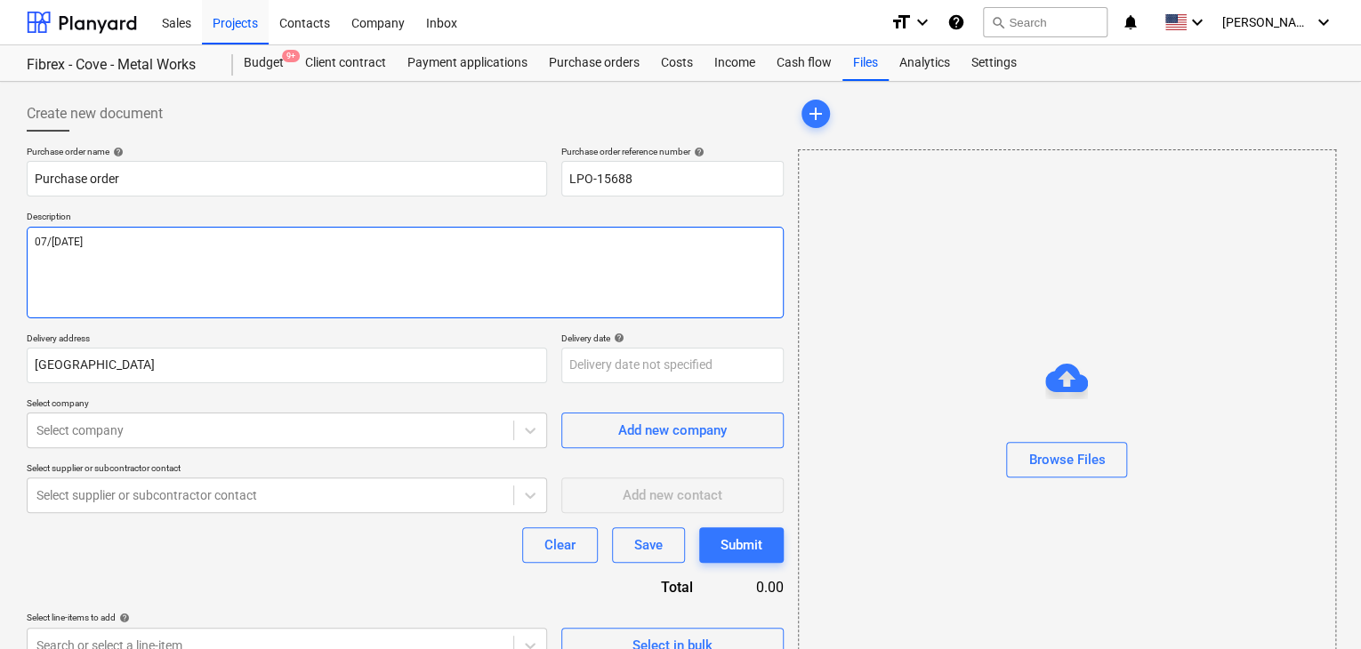
type textarea "[DATE]"
type textarea "x"
type textarea "[DATE]"
type textarea "x"
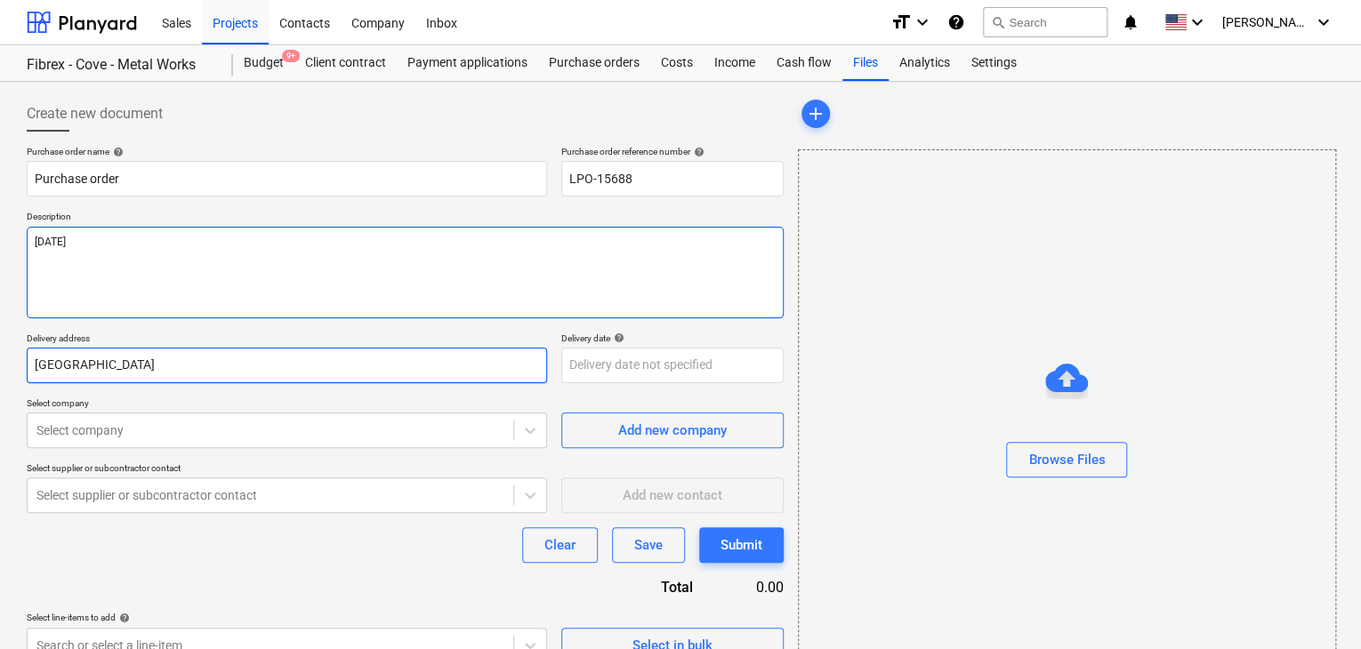
type textarea "[DATE]"
drag, startPoint x: 96, startPoint y: 358, endPoint x: 0, endPoint y: 346, distance: 96.8
click at [0, 346] on div "Create new document Purchase order name help Purchase order Purchase order refe…" at bounding box center [680, 398] width 1361 height 632
type textarea "x"
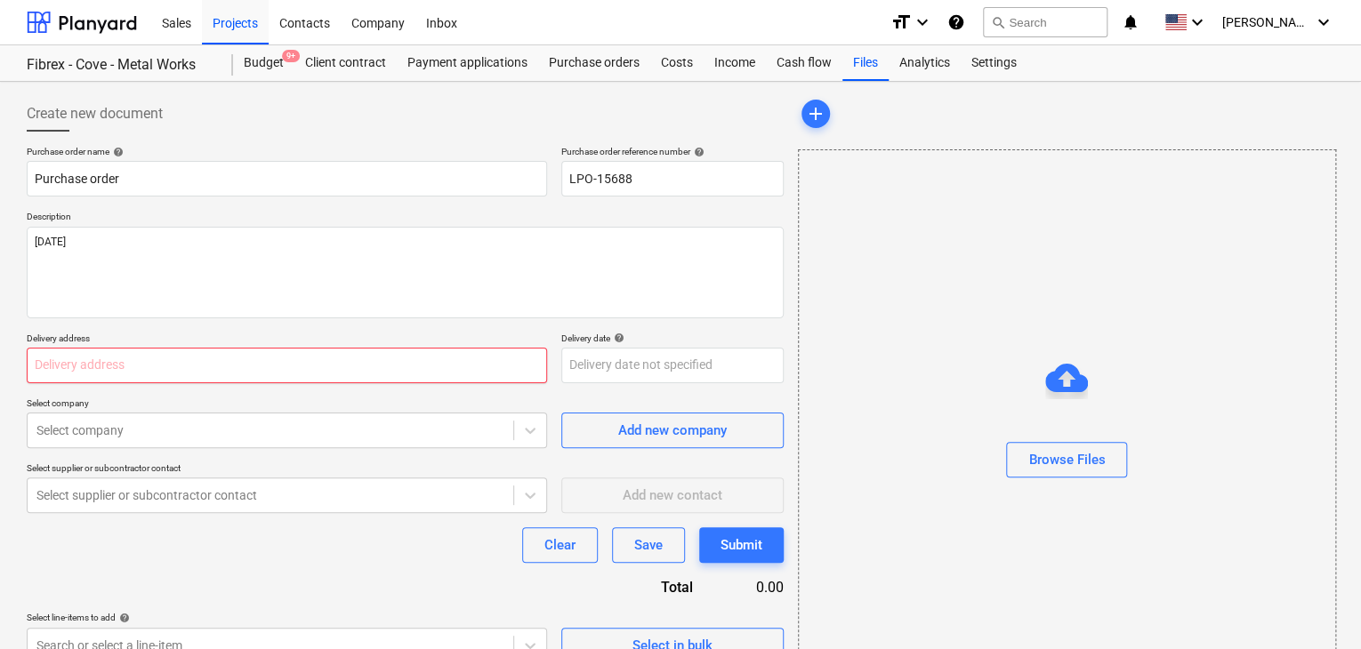
type textarea "x"
type input "L"
type textarea "x"
type input "LU"
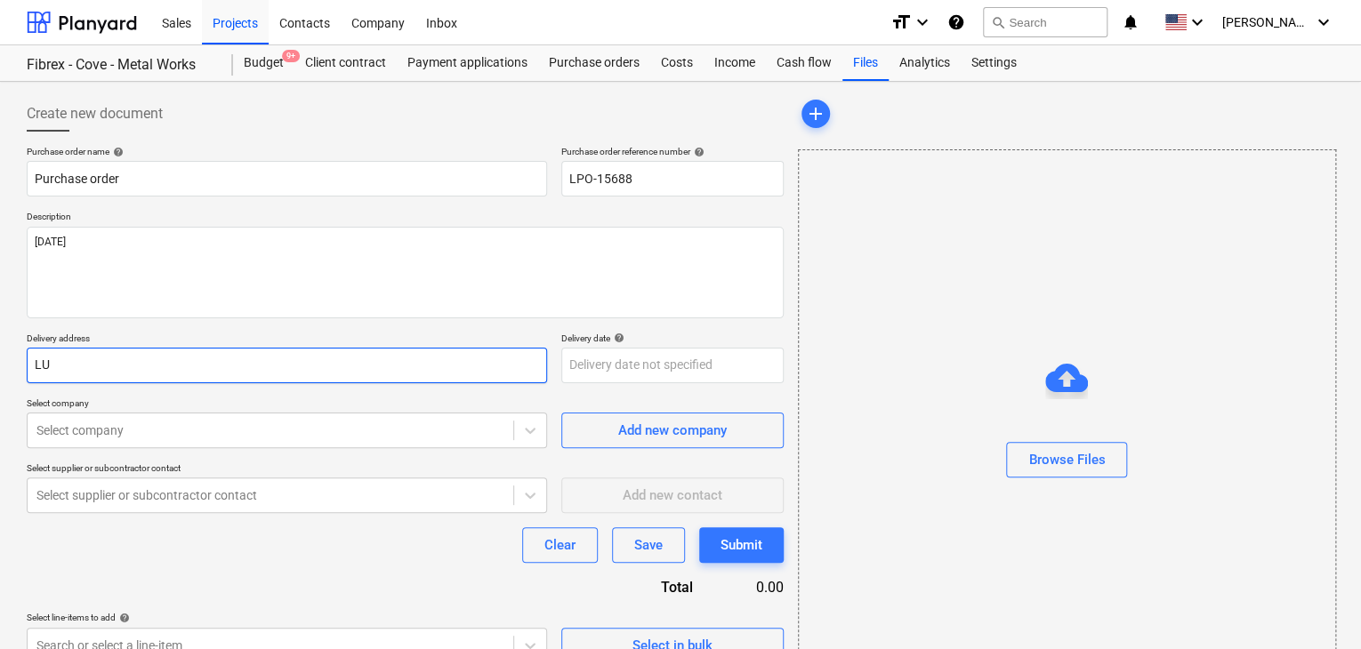
type textarea "x"
type input "LUC"
type textarea "x"
type input "LUCK"
type textarea "x"
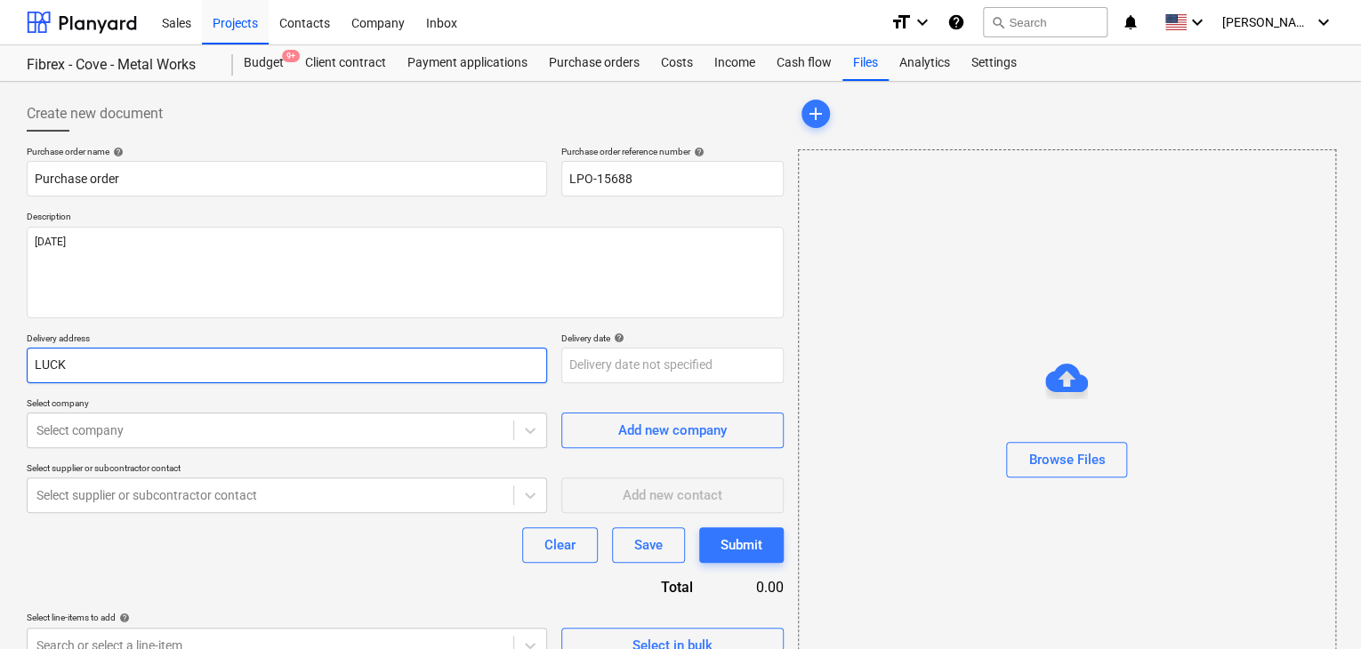
type input "LUCKY"
type textarea "x"
type input "LUCKY"
type textarea "x"
type input "LUCKY E"
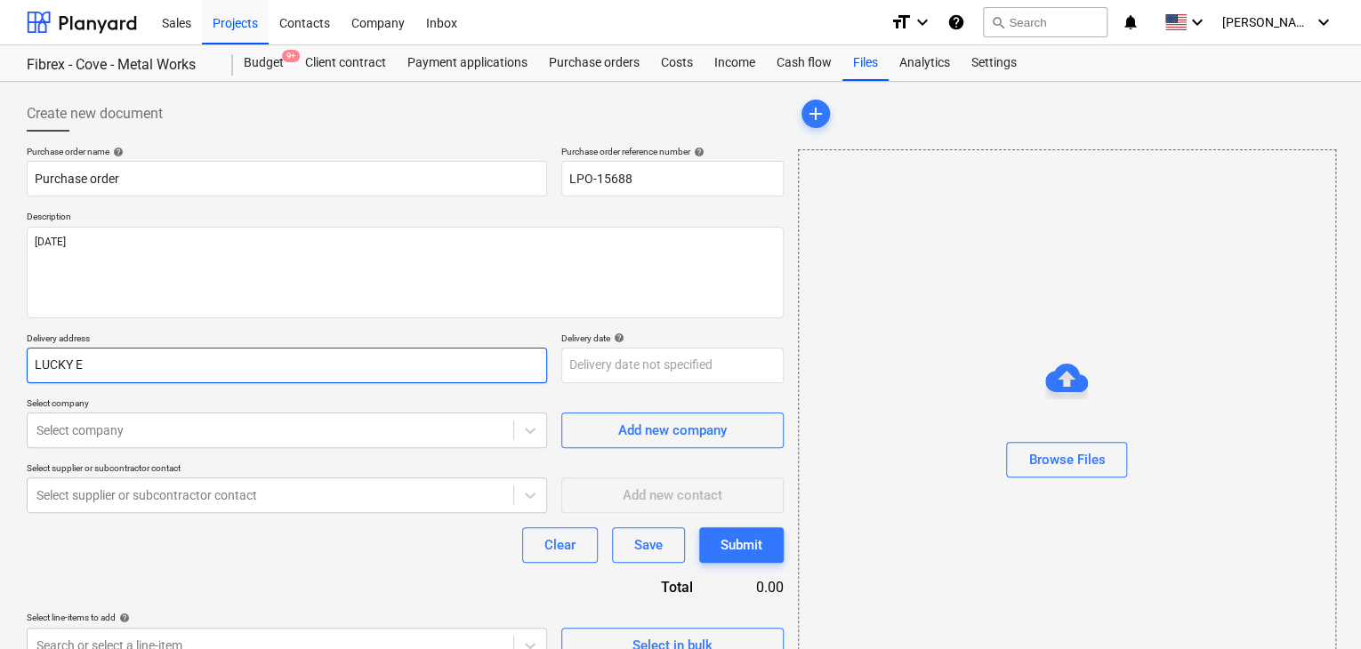
type textarea "x"
type input "LUCKY EN"
type textarea "x"
type input "LUCKY ENG"
type textarea "x"
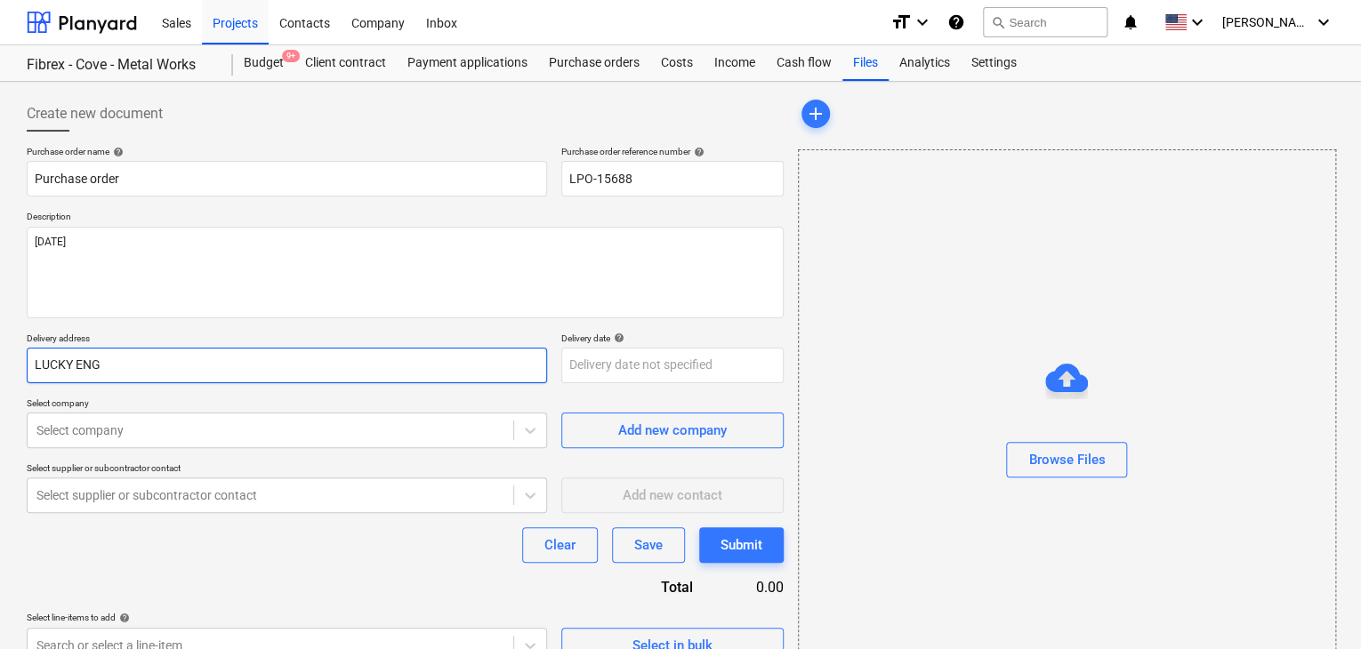
type input "LUCKY ENGI"
type textarea "x"
type input "LUCKY ENGIN"
type textarea "x"
type input "LUCKY ENGINE"
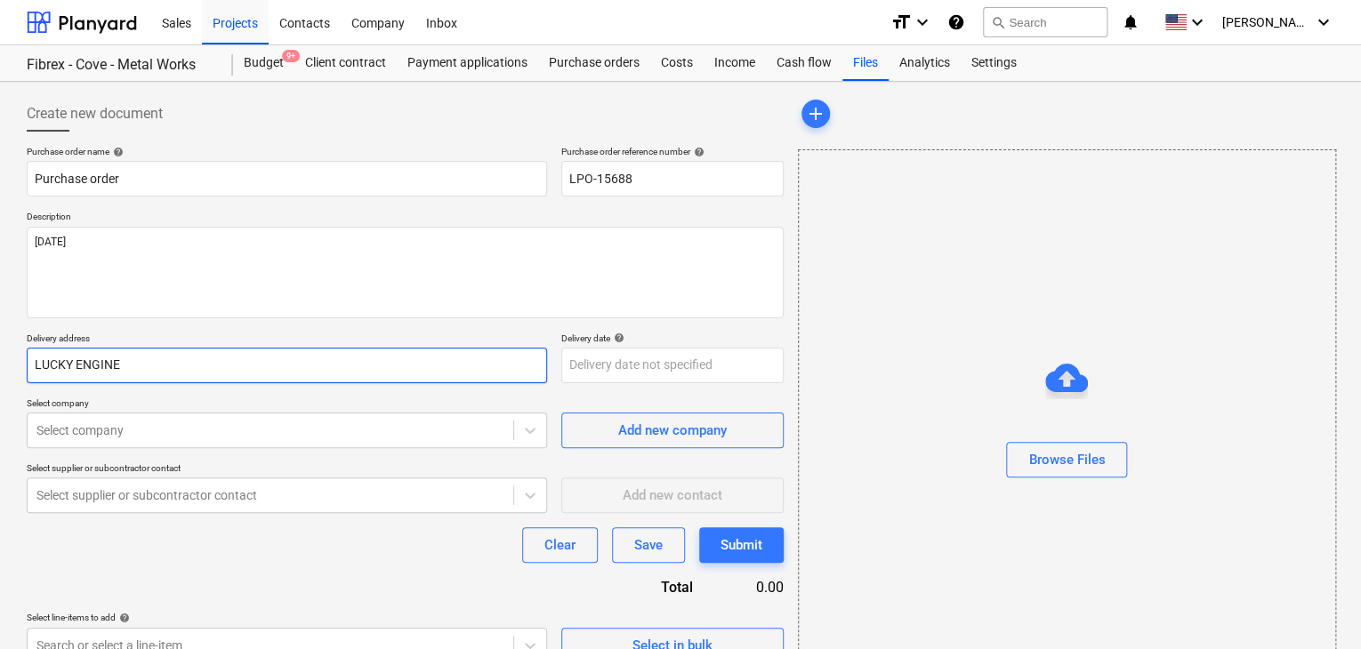
type textarea "x"
type input "LUCKY ENGINEE"
type textarea "x"
type input "LUCKY ENGINEER"
type textarea "x"
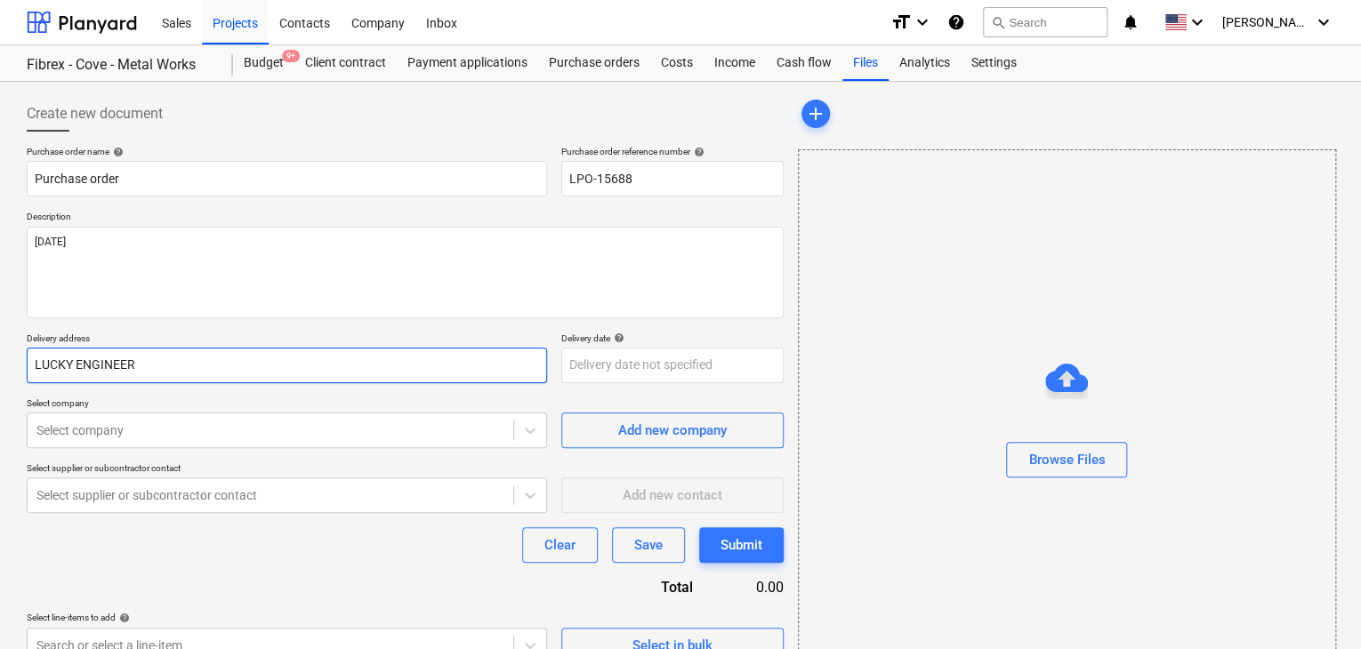
type input "LUCKY ENGINEERI"
type textarea "x"
type input "LUCKY ENGINEERIN"
type textarea "x"
type input "LUCKY ENGINEERING"
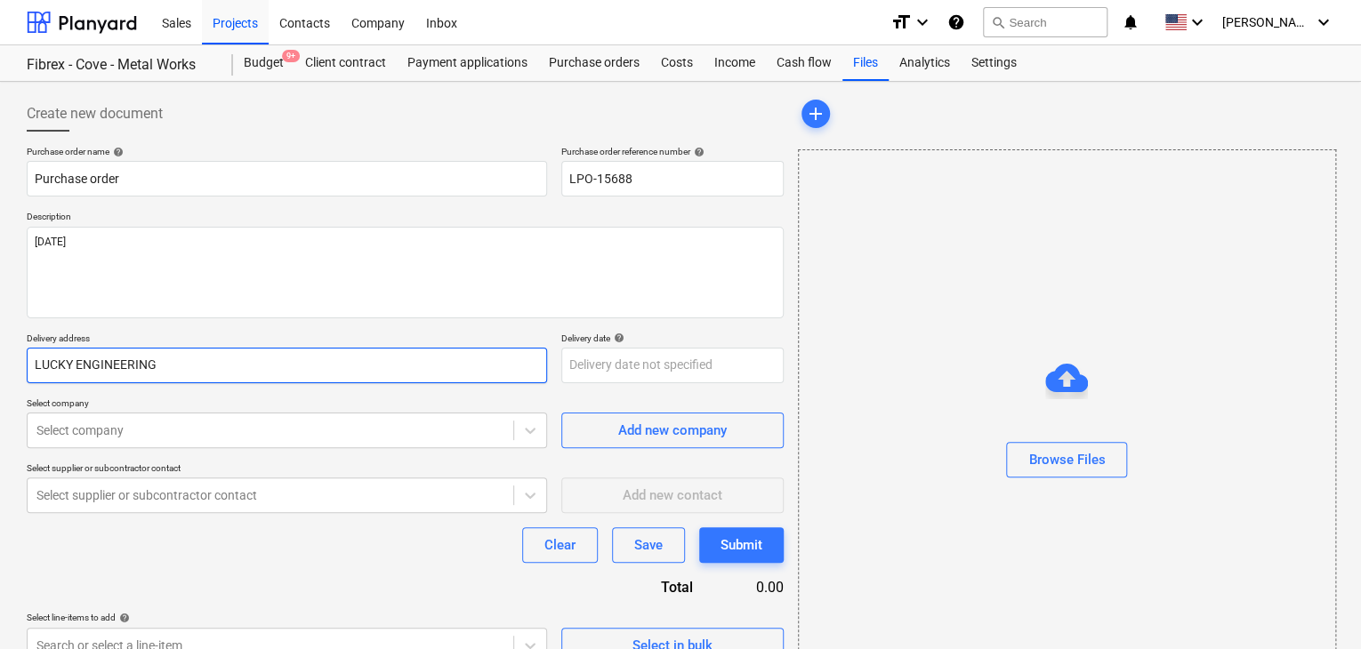
type textarea "x"
type input "LUCKY ENGINEERING S"
type textarea "x"
type input "LUCKY ENGINEERING SE"
type textarea "x"
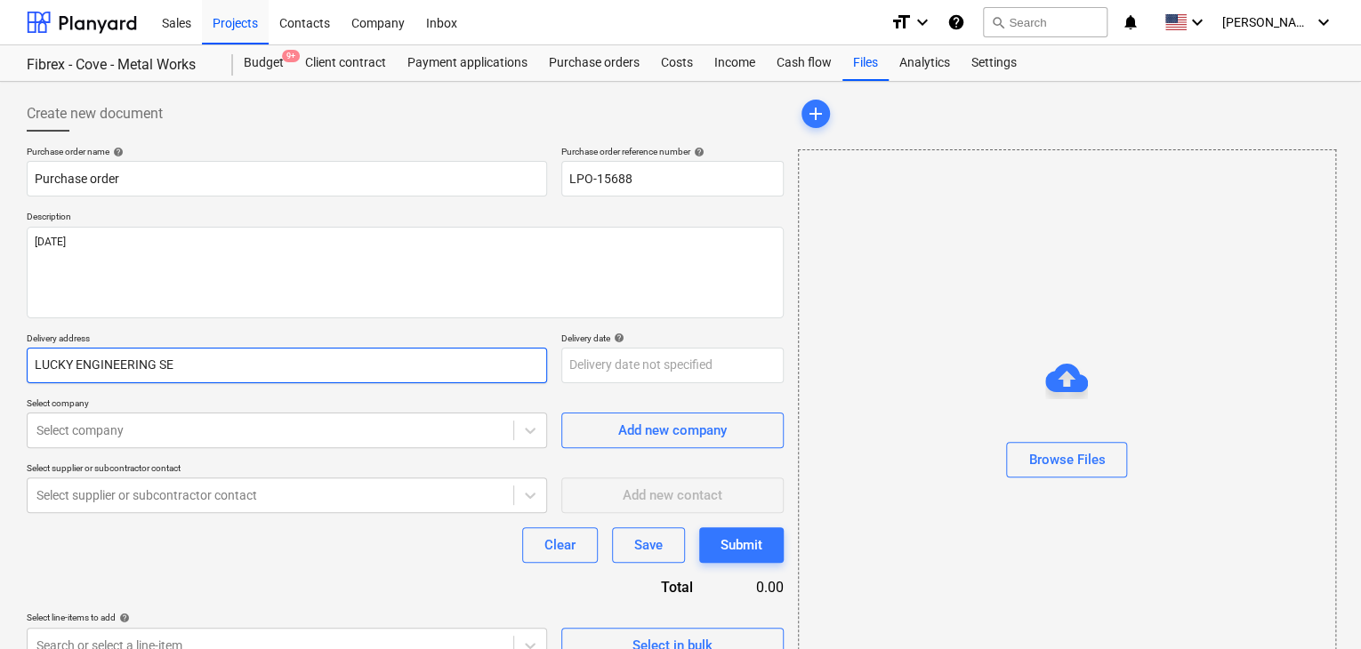
type input "LUCKY ENGINEERING SER"
type textarea "x"
type input "LUCKY ENGINEERING SERV"
type textarea "x"
type input "LUCKY ENGINEERING SERVI"
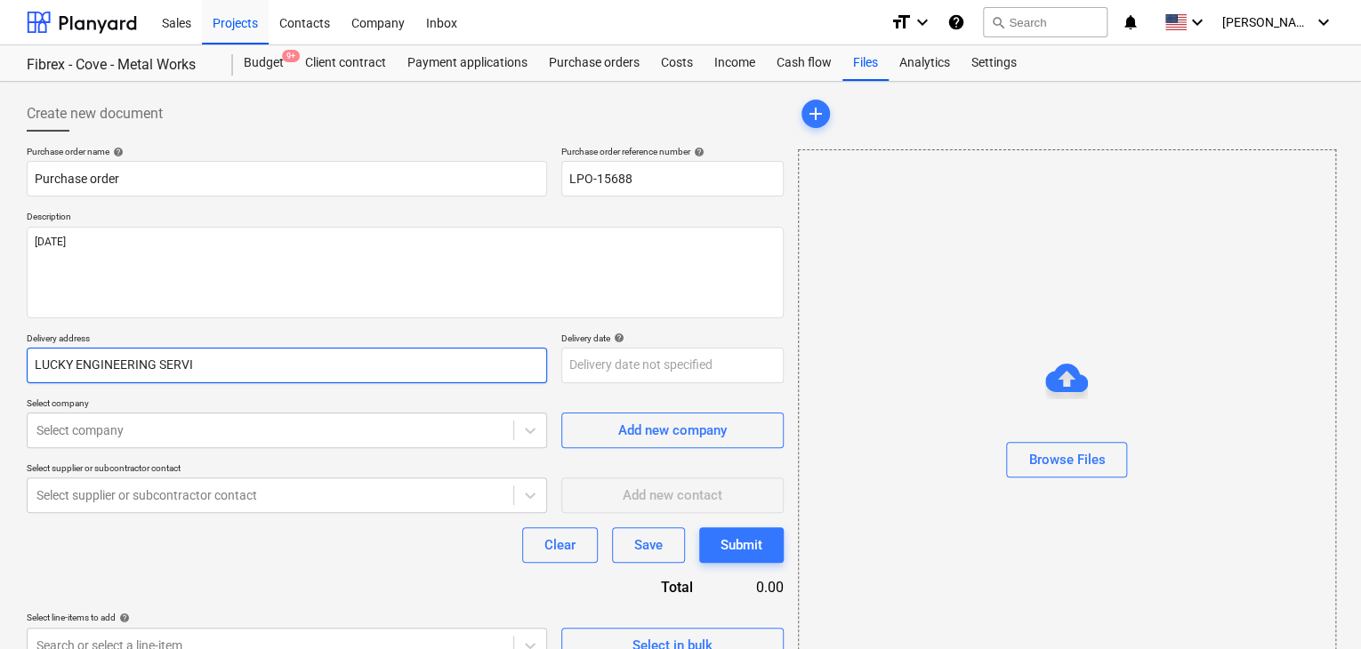
type textarea "x"
type input "LUCKY ENGINEERING SERVIC"
type textarea "x"
type input "LUCKY ENGINEERING SERVICE"
type textarea "x"
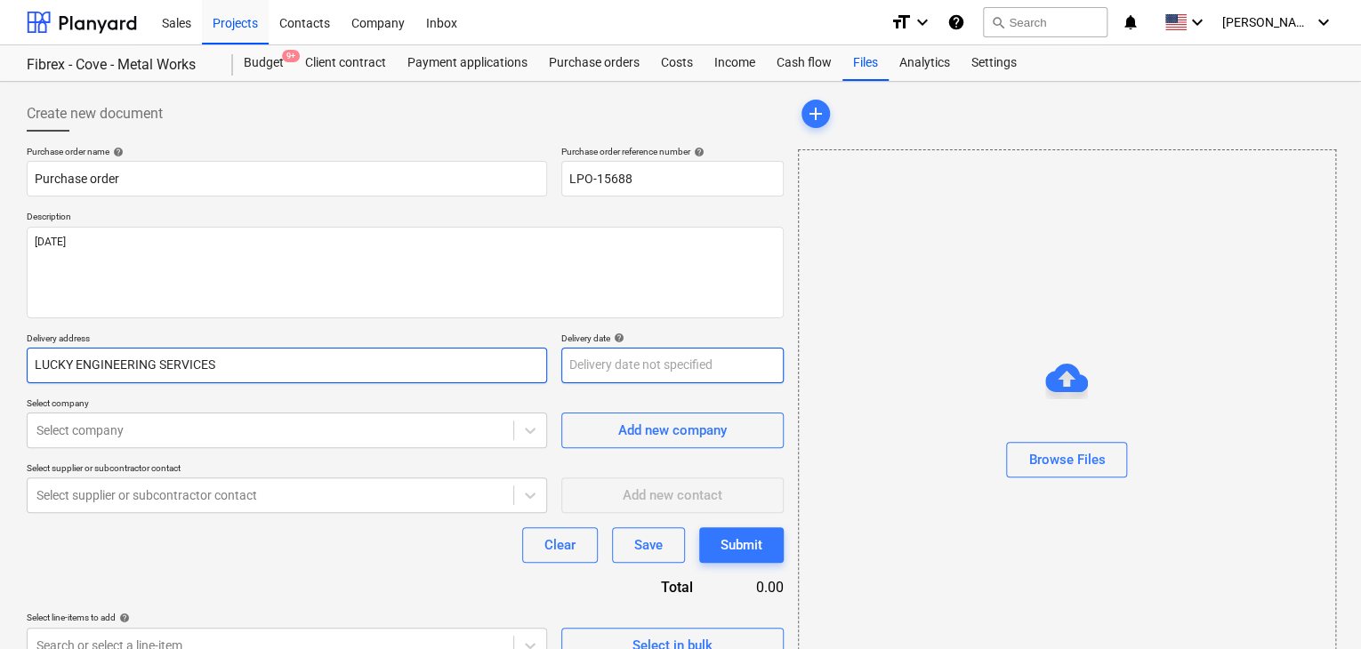
type input "LUCKY ENGINEERING SERVICES"
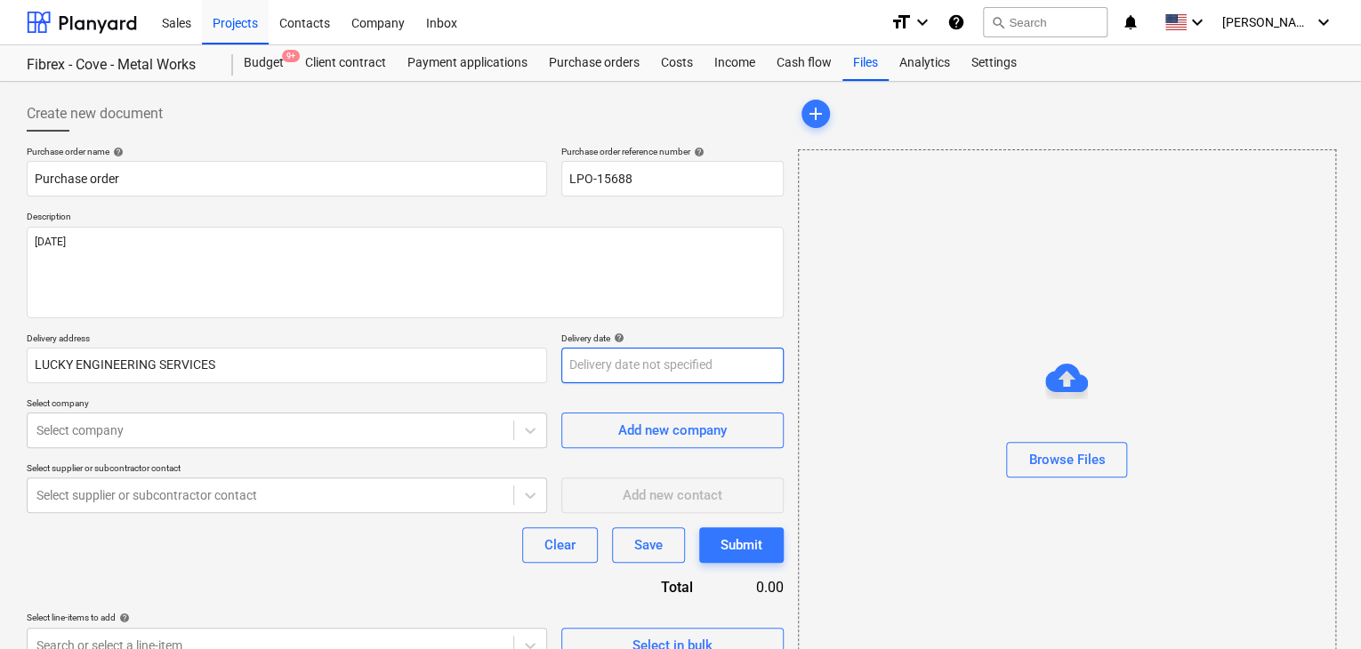
click at [576, 366] on body "Sales Projects Contacts Company Inbox format_size keyboard_arrow_down help sear…" at bounding box center [680, 324] width 1361 height 649
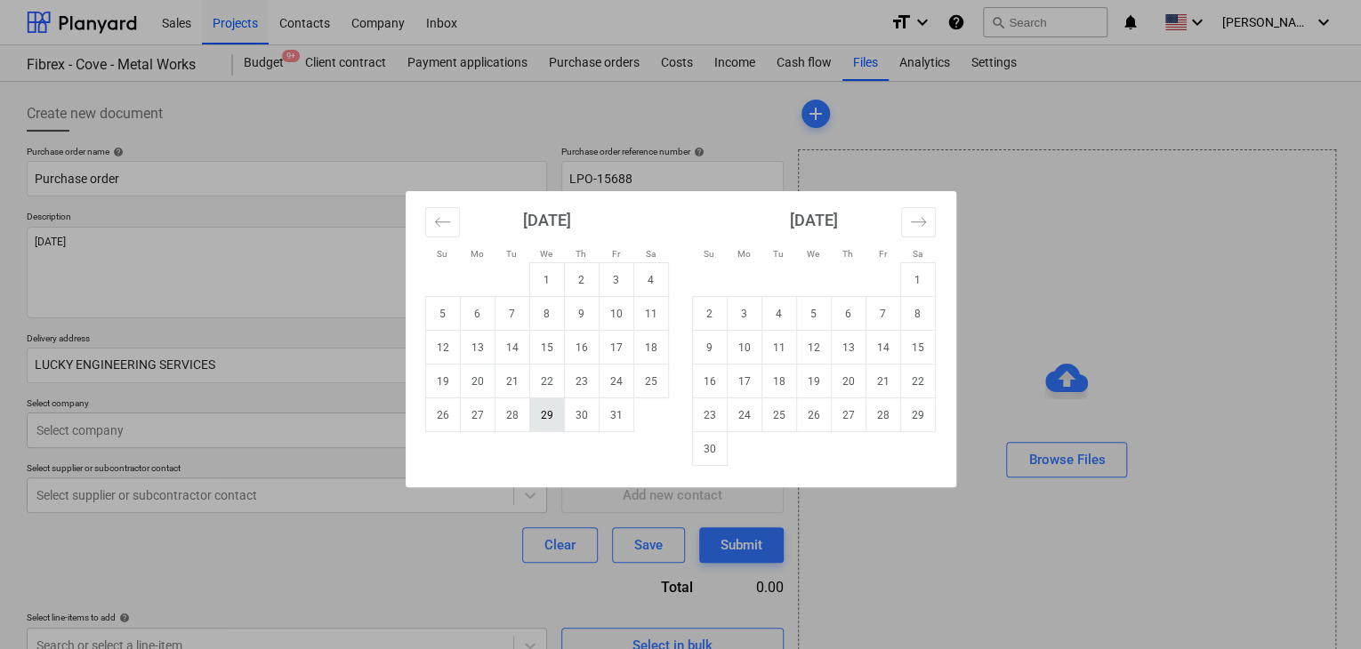
click at [549, 428] on td "29" at bounding box center [546, 416] width 35 height 34
type textarea "x"
type input "[DATE]"
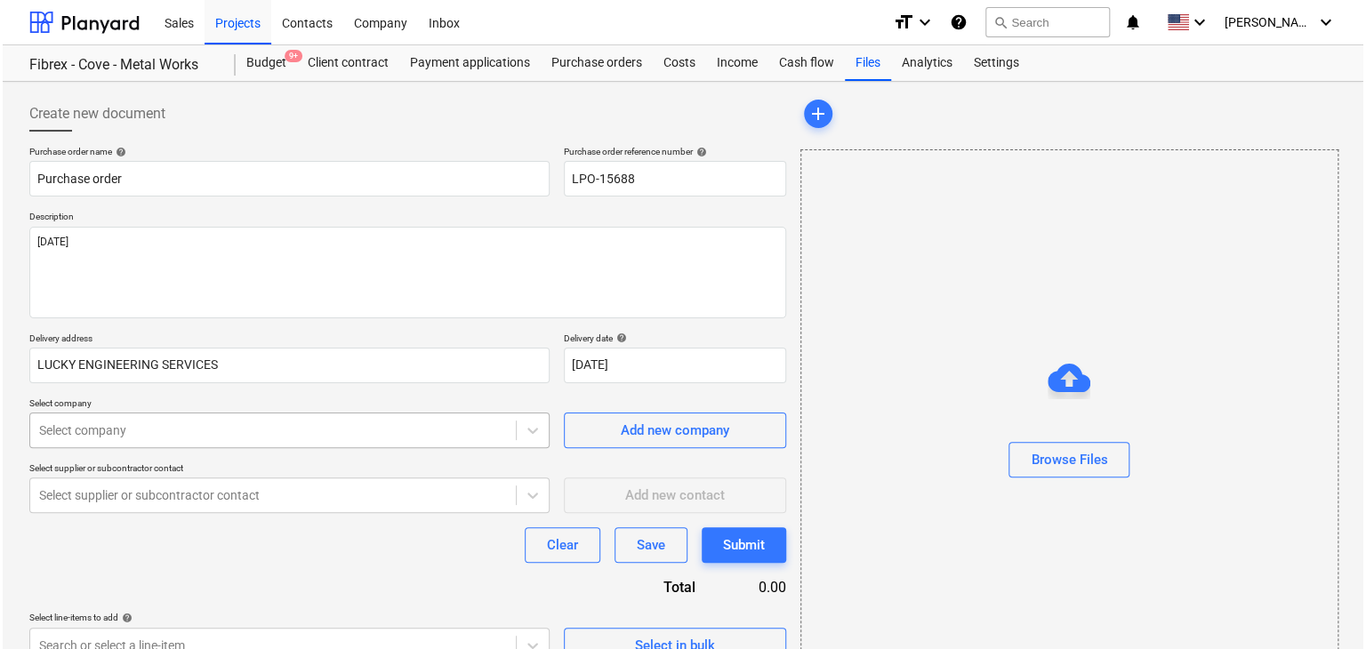
scroll to position [63, 0]
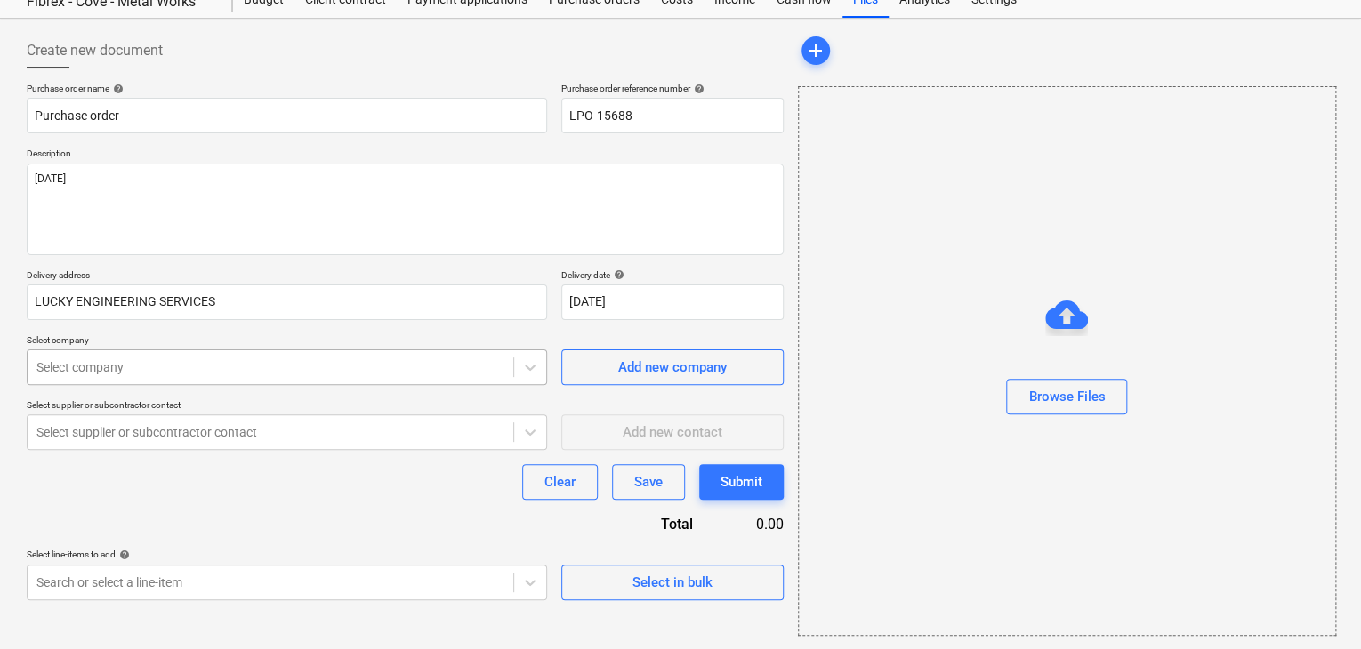
click at [252, 437] on body "Sales Projects Contacts Company Inbox format_size keyboard_arrow_down help sear…" at bounding box center [680, 261] width 1361 height 649
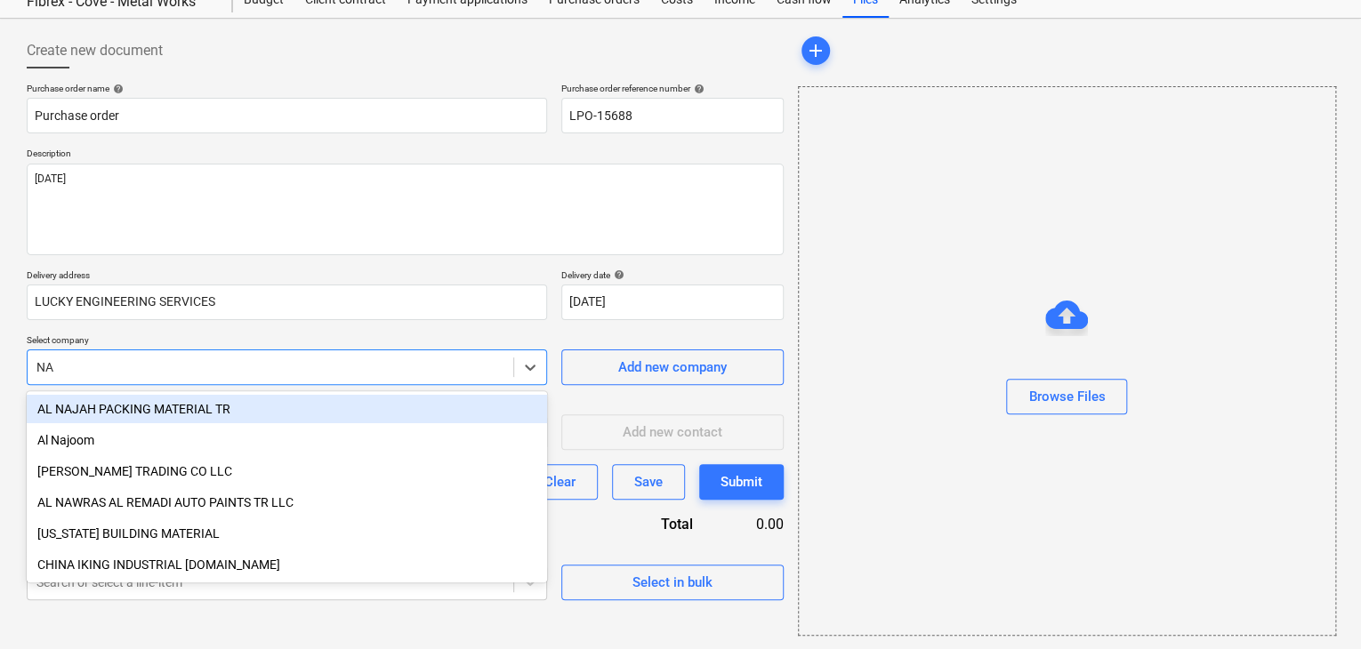
type input "NAT"
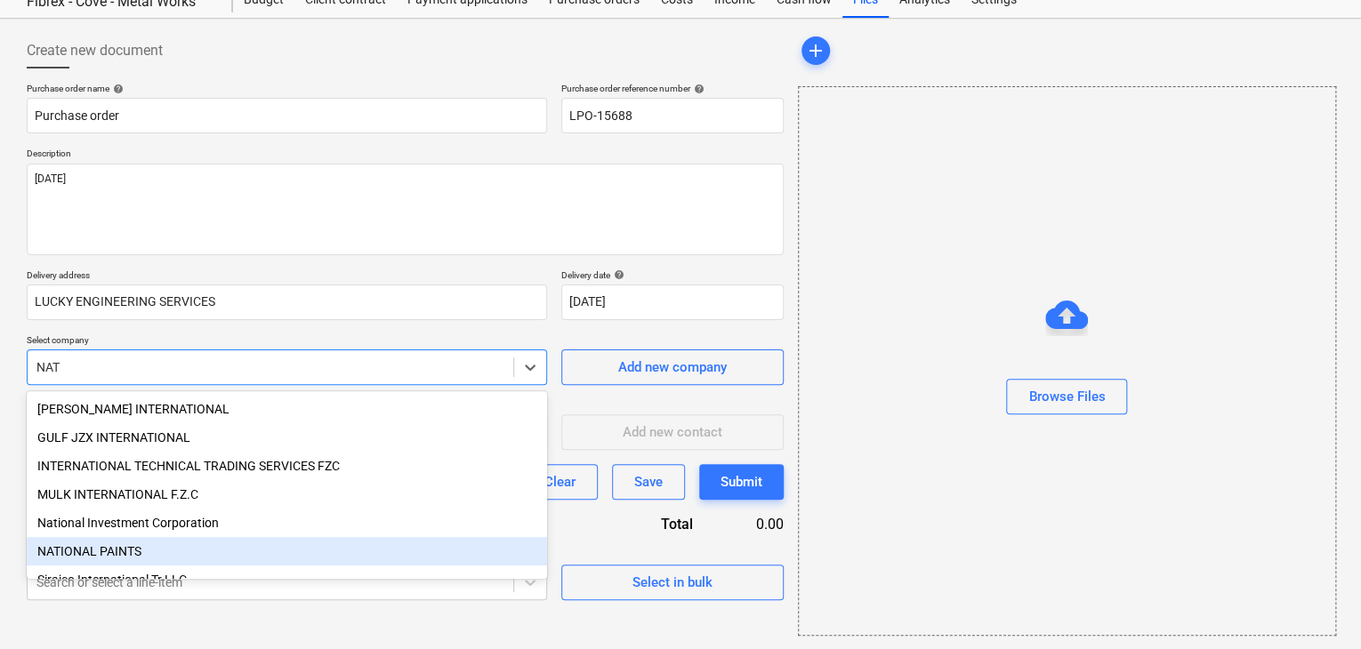
click at [147, 549] on div "NATIONAL PAINTS" at bounding box center [287, 551] width 520 height 28
type textarea "x"
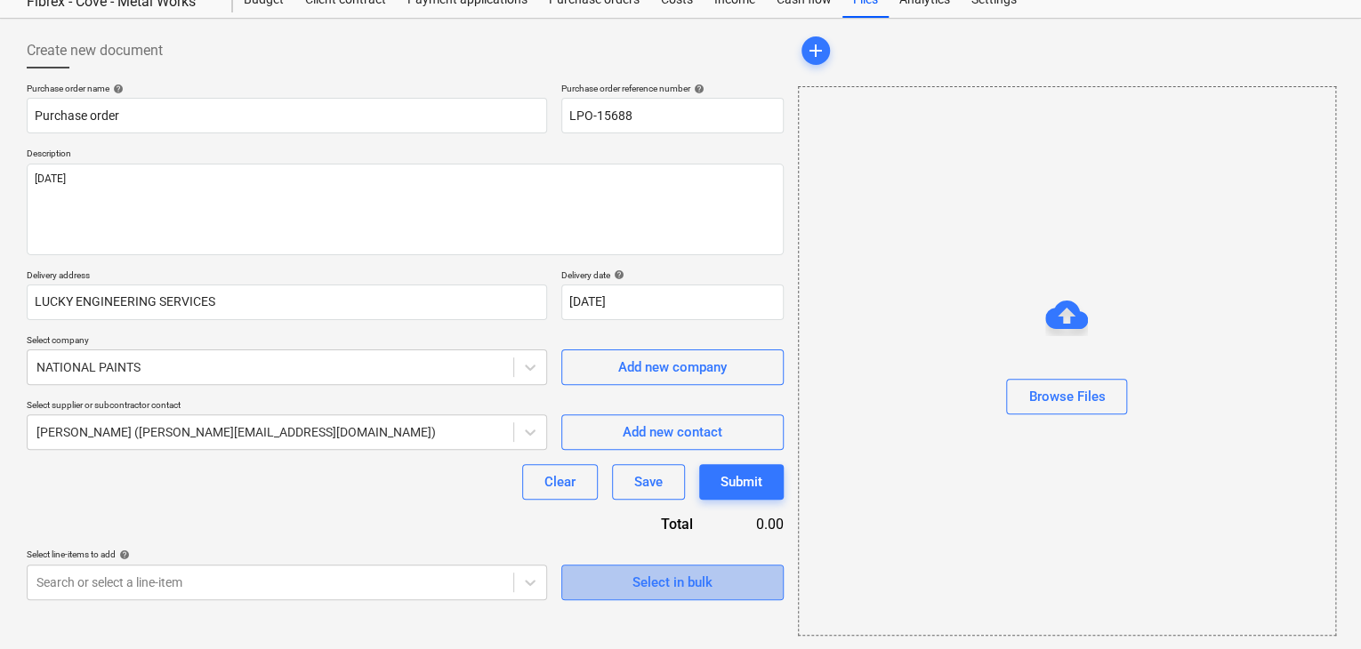
click at [635, 582] on div "Select in bulk" at bounding box center [672, 582] width 80 height 23
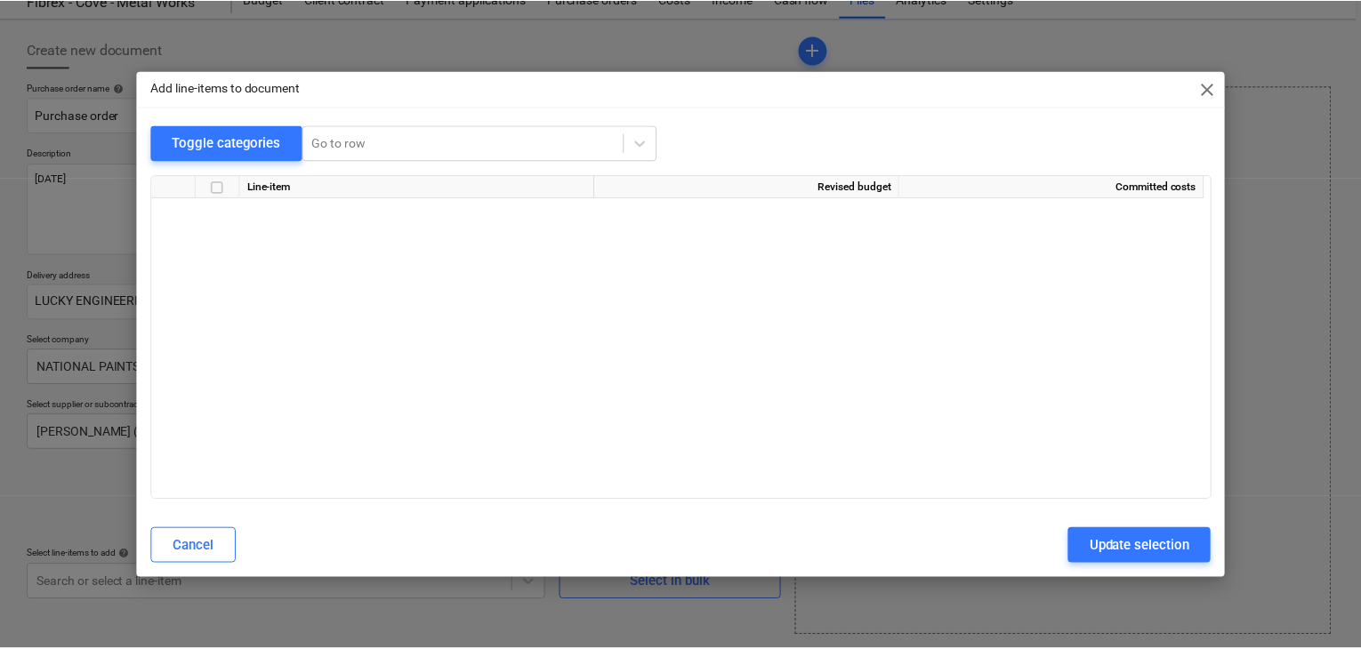
scroll to position [21717, 0]
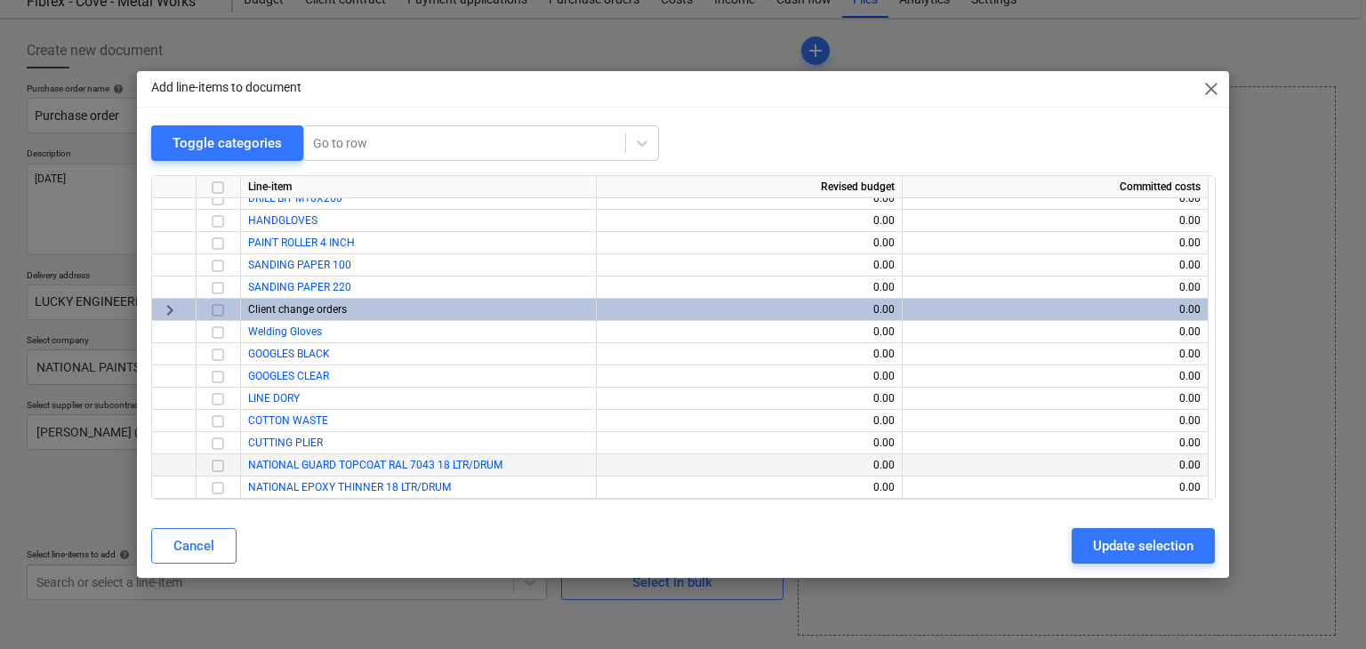
click at [223, 462] on input "checkbox" at bounding box center [217, 465] width 21 height 21
click at [213, 485] on input "checkbox" at bounding box center [217, 488] width 21 height 21
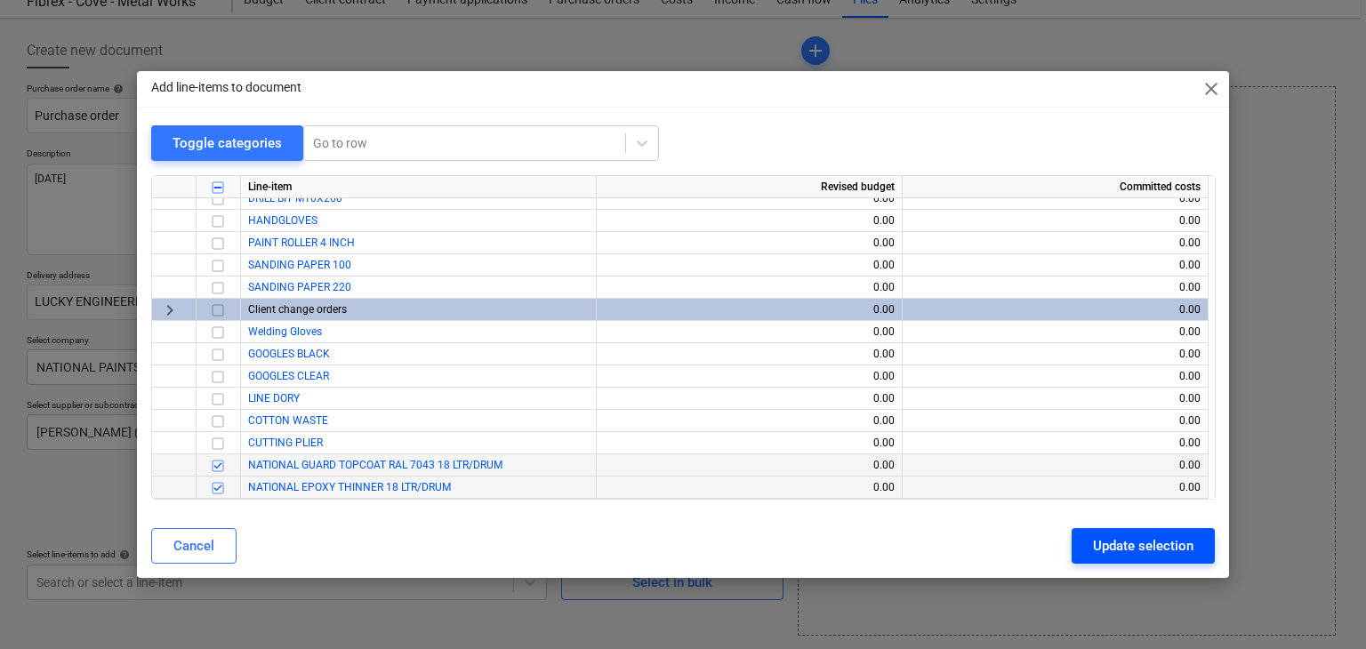
click at [1107, 542] on div "Update selection" at bounding box center [1143, 546] width 101 height 23
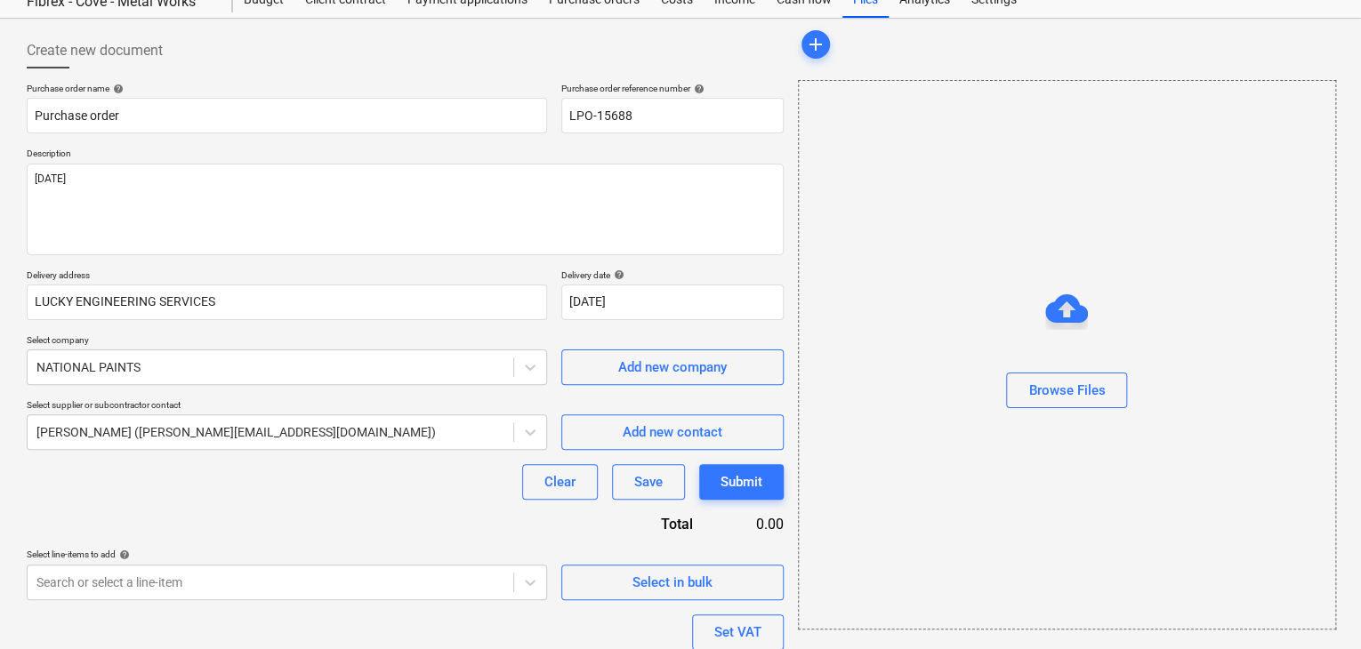
scroll to position [217, 0]
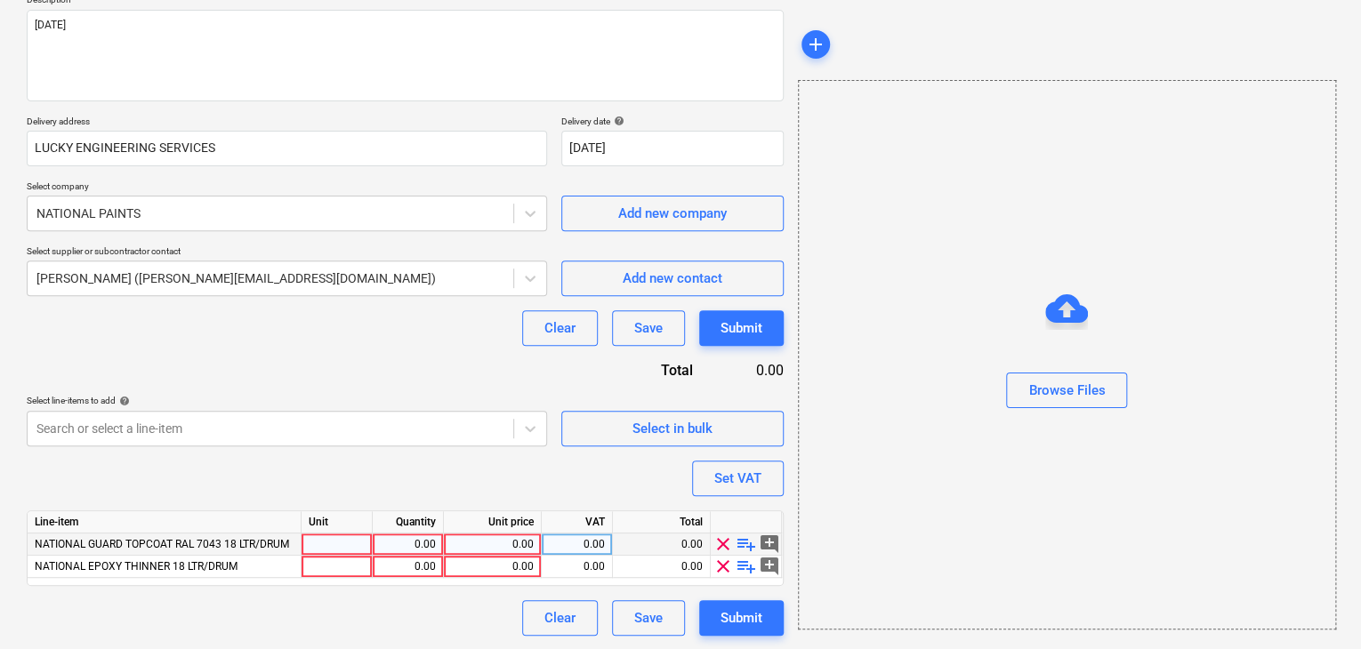
click at [326, 542] on div at bounding box center [337, 545] width 71 height 22
click at [310, 571] on div at bounding box center [337, 567] width 71 height 22
click at [389, 549] on div "0.00" at bounding box center [408, 545] width 56 height 22
click at [512, 545] on div "0.00" at bounding box center [492, 545] width 83 height 22
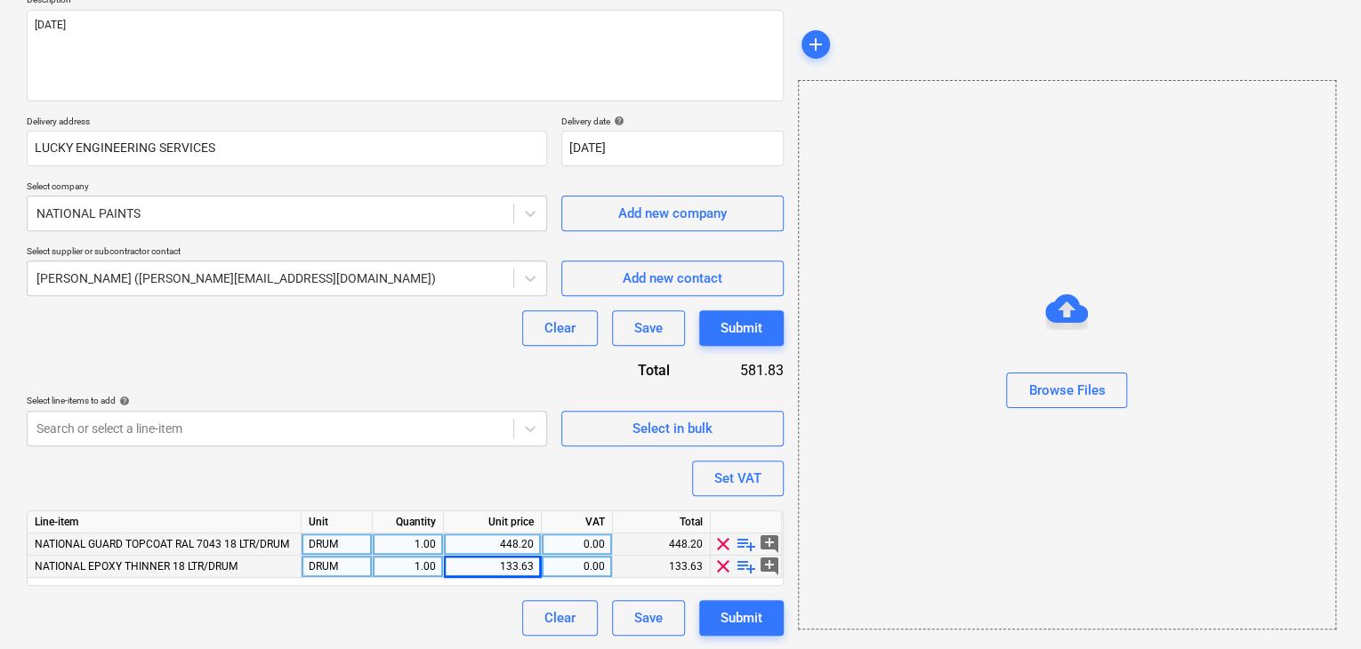
drag, startPoint x: 841, startPoint y: 447, endPoint x: 746, endPoint y: 479, distance: 99.6
click at [839, 447] on div "Browse Files" at bounding box center [1067, 355] width 538 height 550
click at [745, 479] on div "Set VAT" at bounding box center [737, 478] width 47 height 23
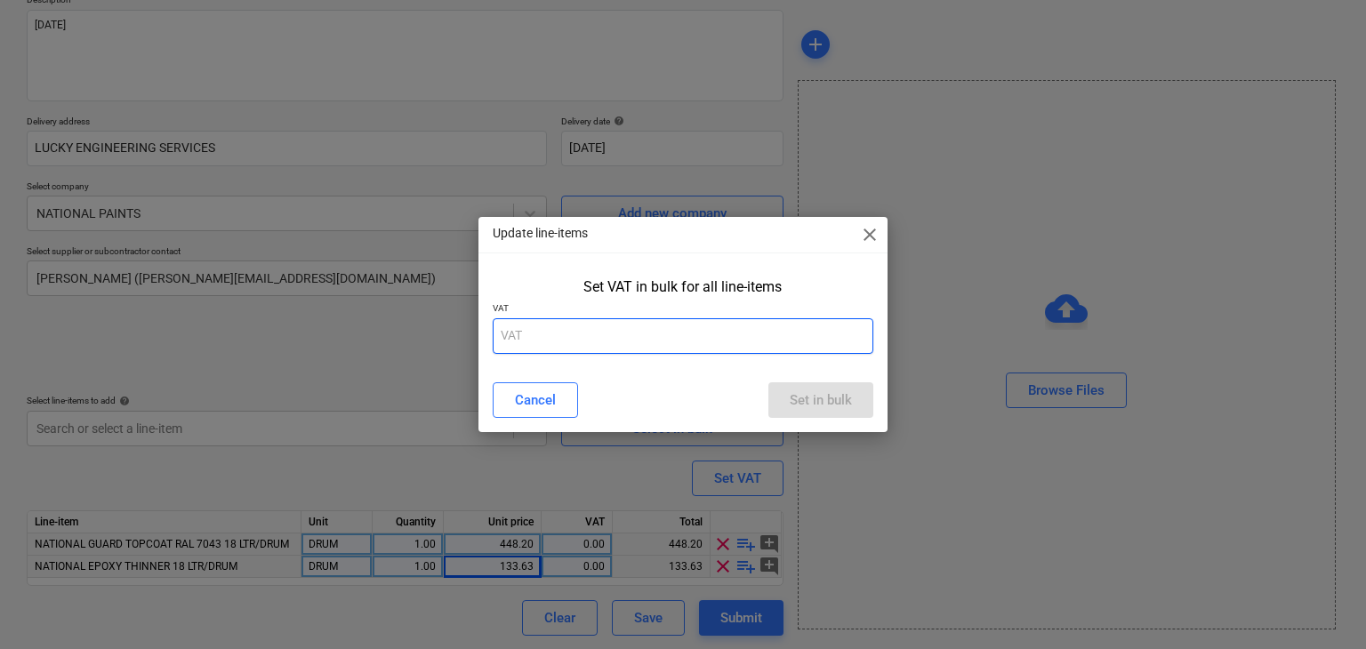
click at [601, 345] on input "text" at bounding box center [684, 336] width 382 height 36
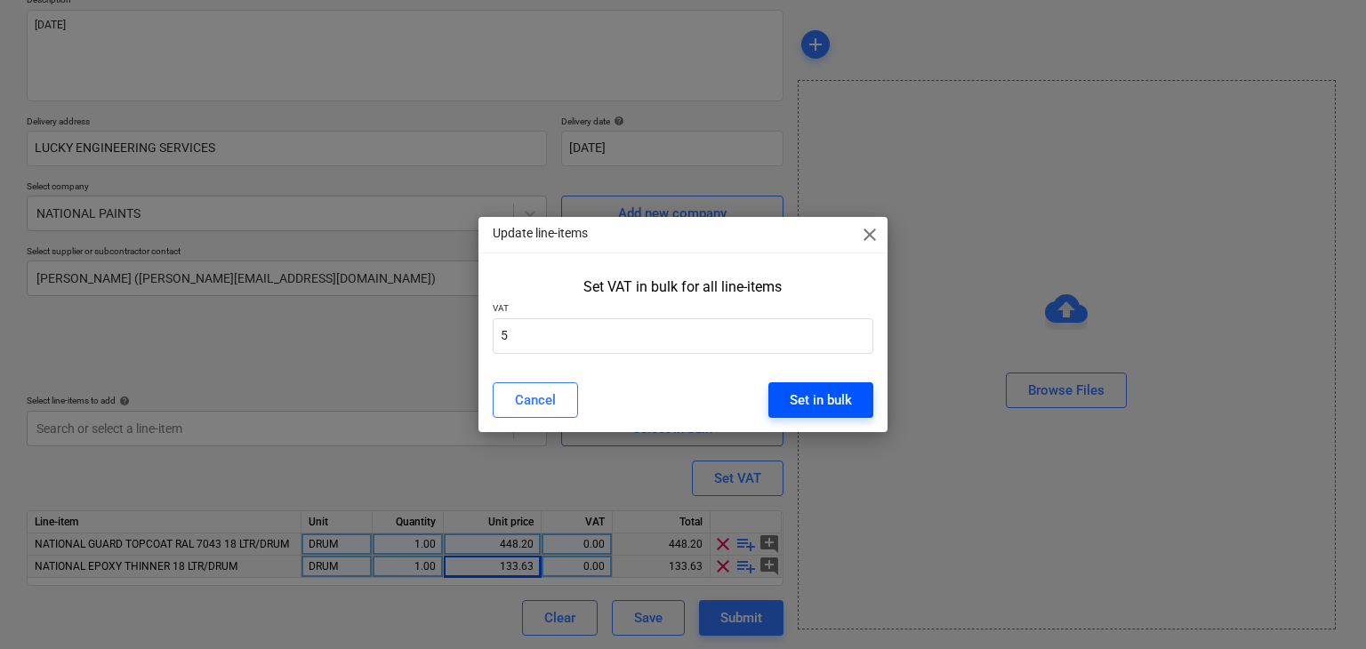
click at [801, 402] on div "Set in bulk" at bounding box center [821, 400] width 62 height 23
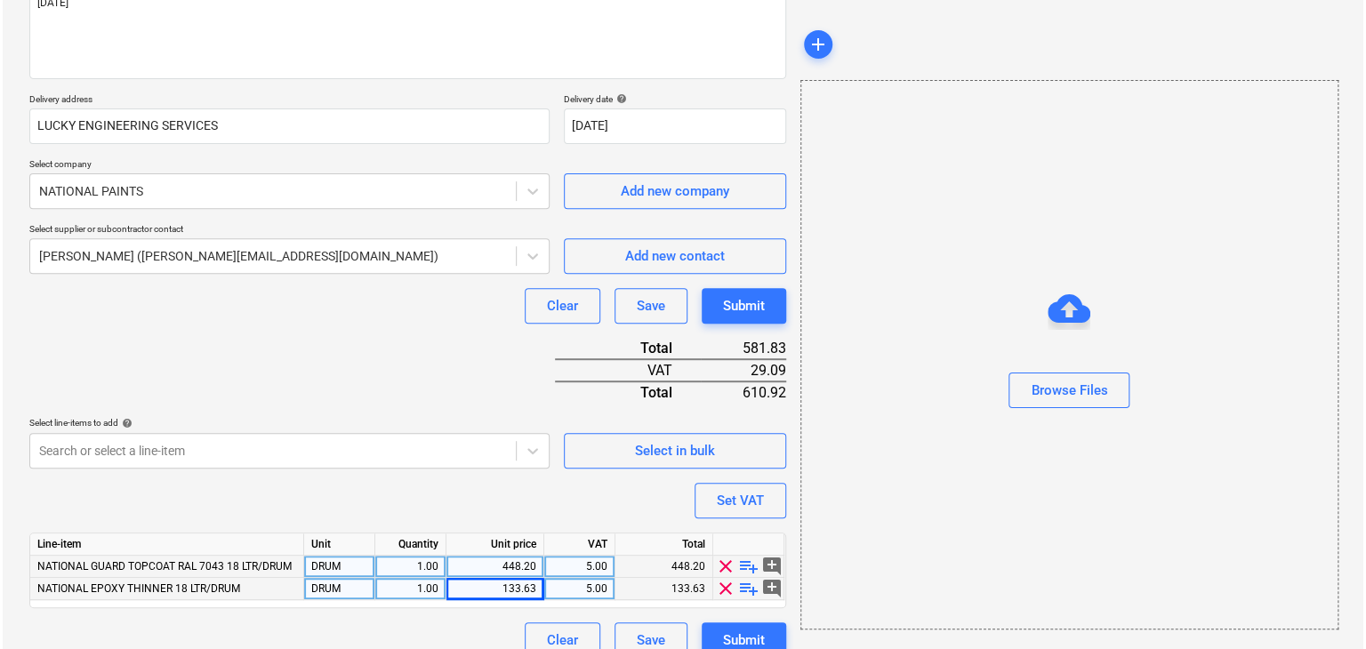
scroll to position [262, 0]
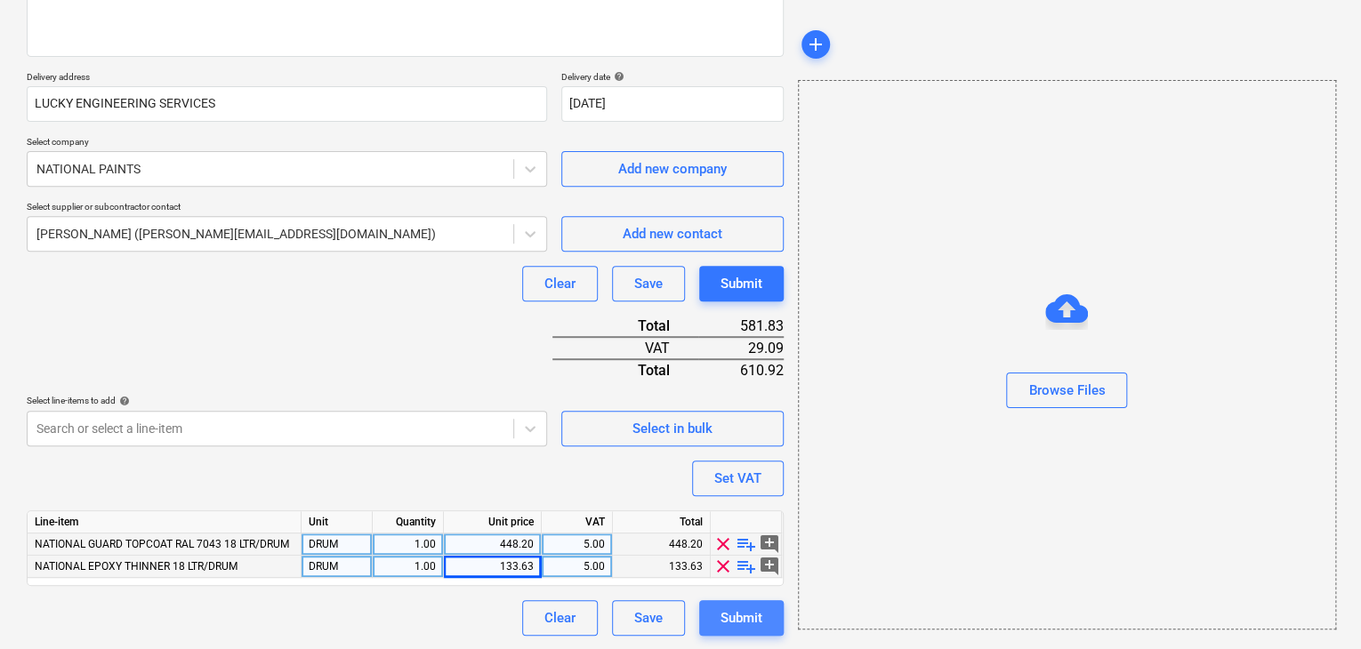
click at [747, 617] on div "Submit" at bounding box center [742, 618] width 42 height 23
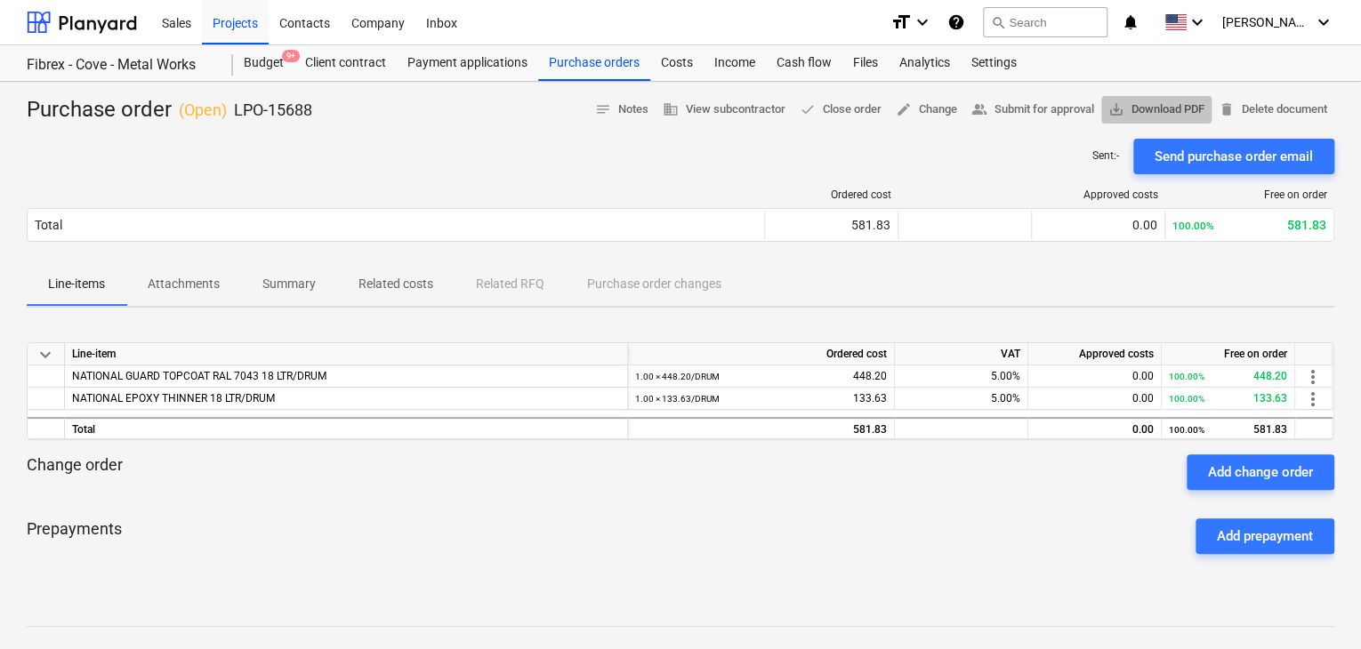
click at [1160, 118] on span "save_alt Download PDF" at bounding box center [1156, 110] width 96 height 20
click at [274, 73] on div "Budget 9+" at bounding box center [263, 63] width 61 height 36
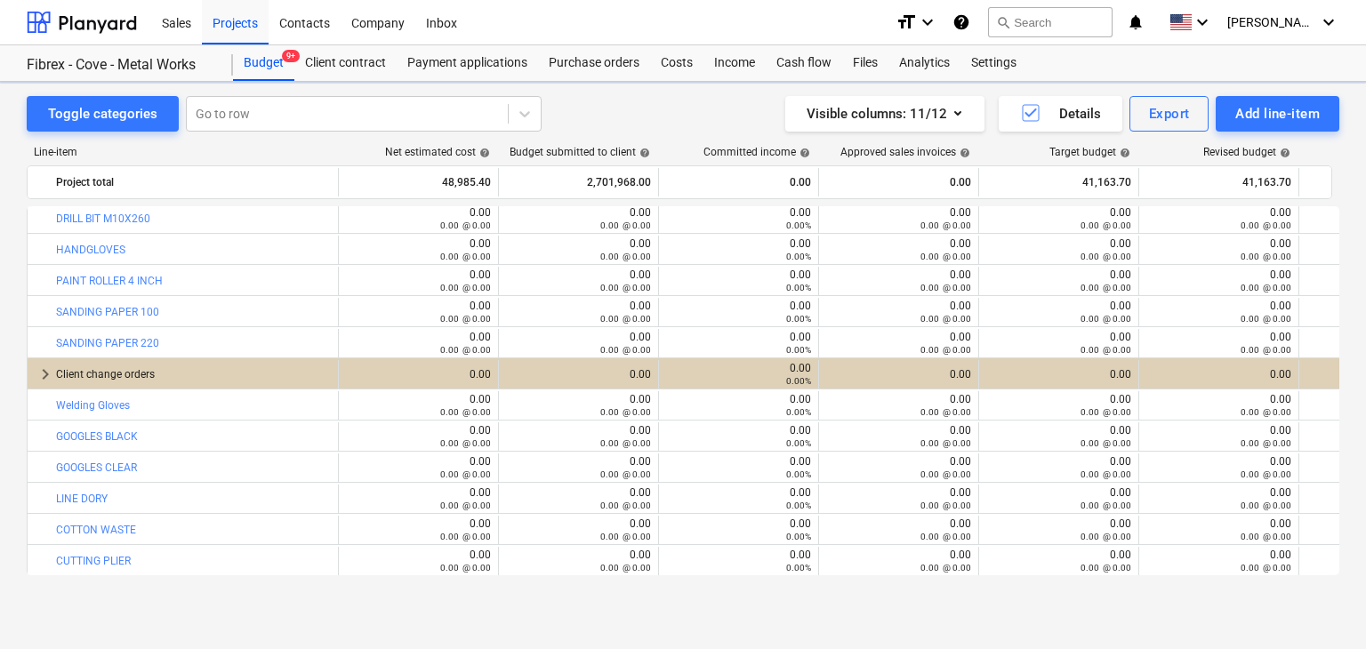
scroll to position [20179, 0]
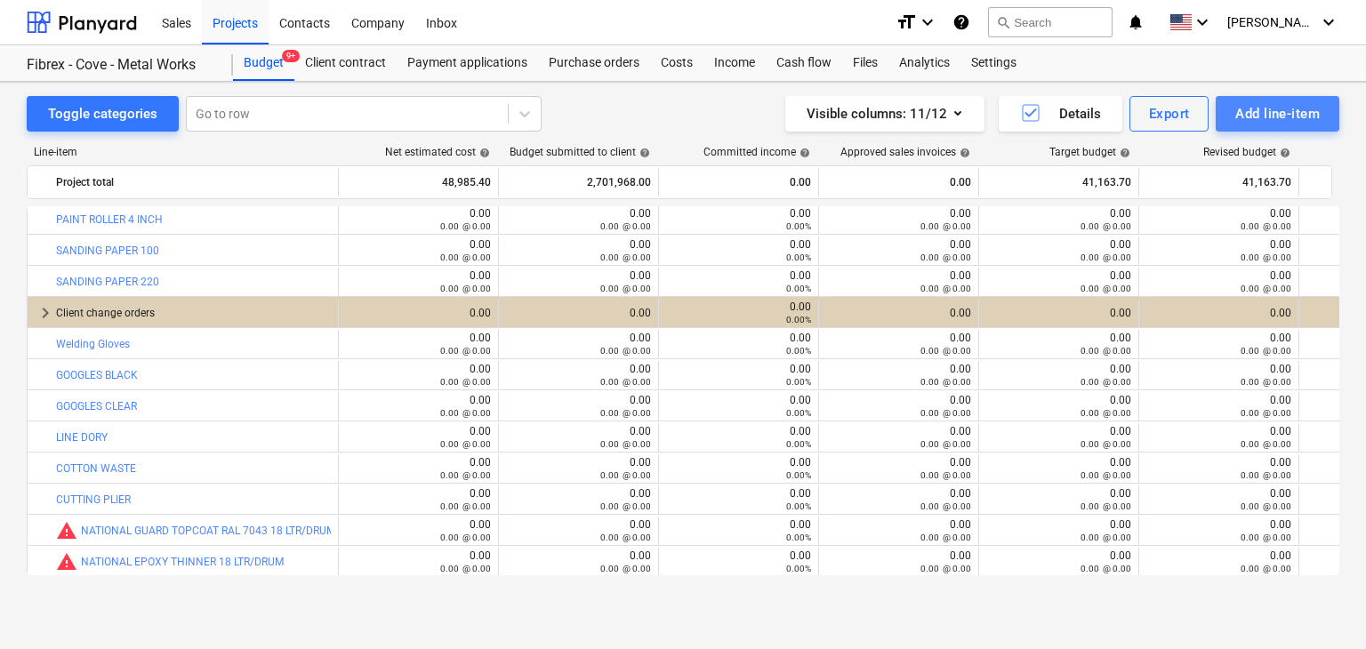
click at [1286, 110] on div "Add line-item" at bounding box center [1278, 113] width 85 height 23
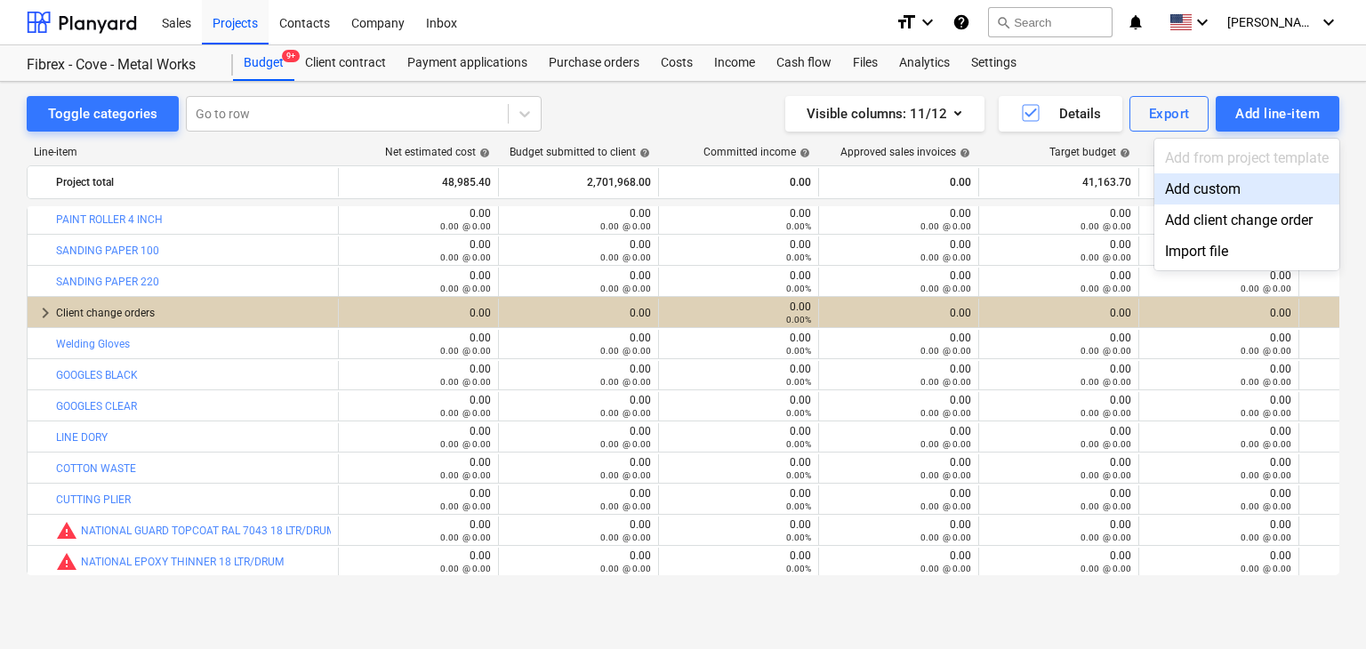
click at [1177, 189] on div "Add custom" at bounding box center [1247, 188] width 185 height 31
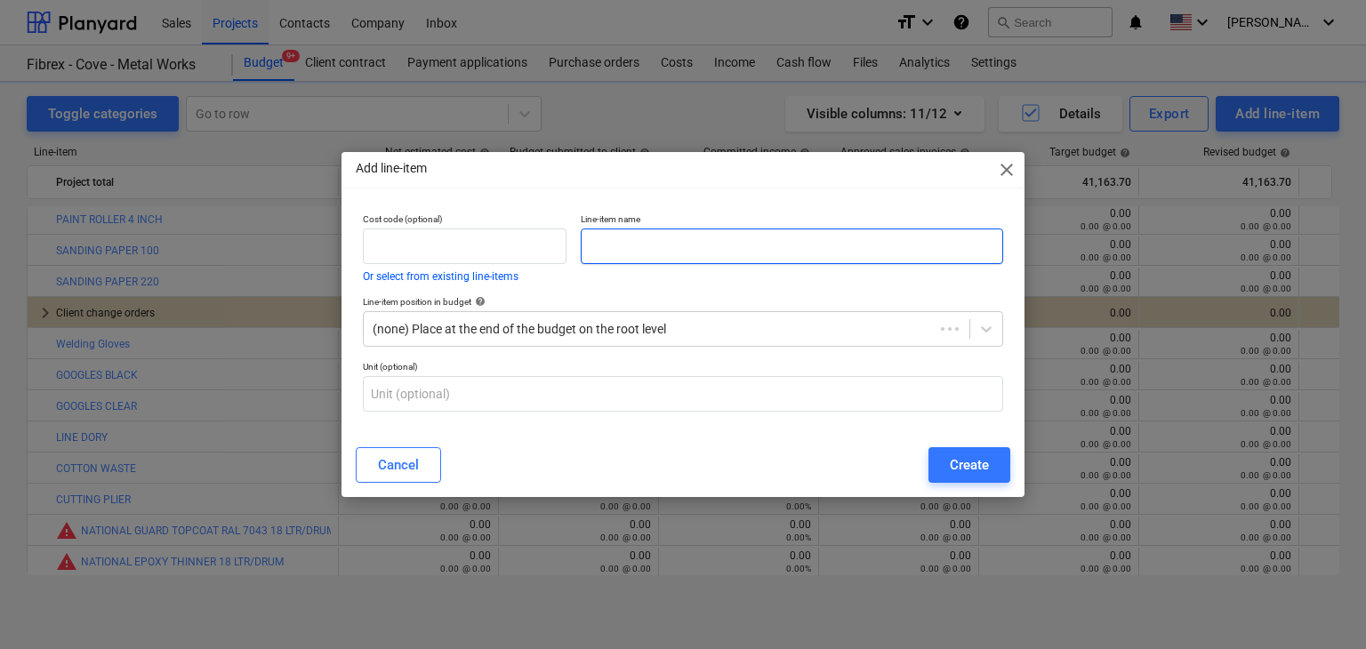
click at [677, 235] on input "text" at bounding box center [792, 247] width 423 height 36
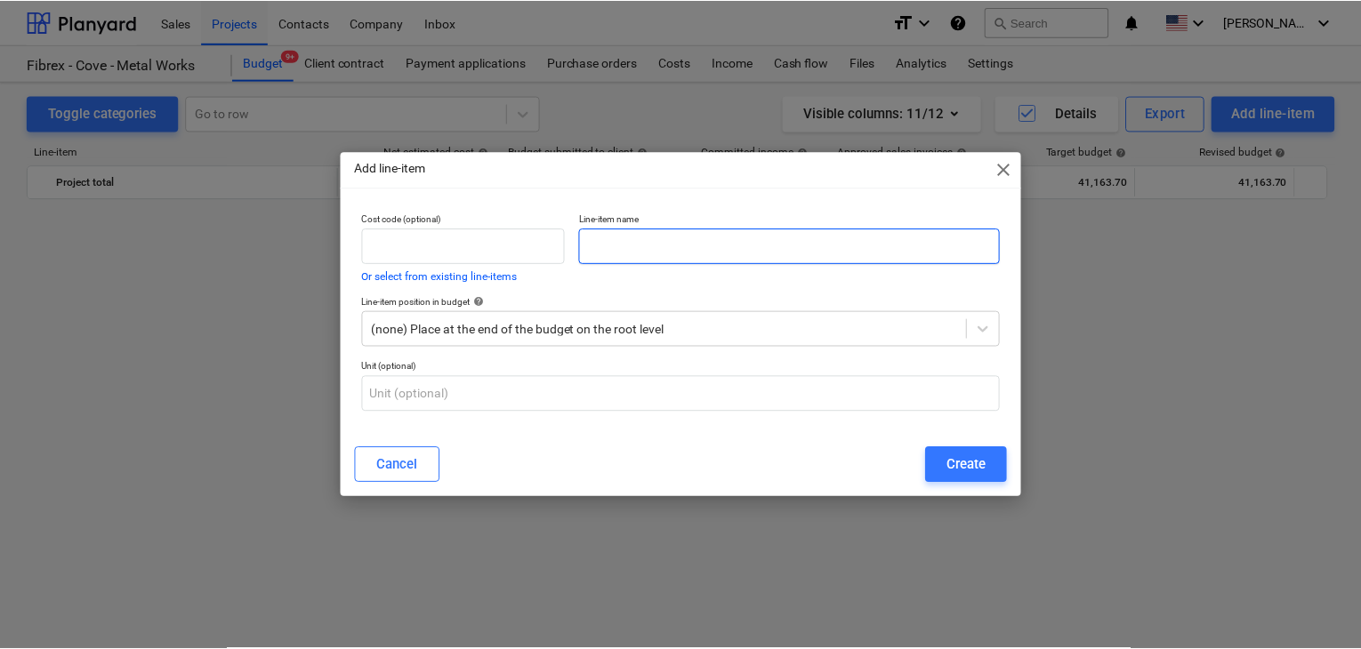
scroll to position [20179, 0]
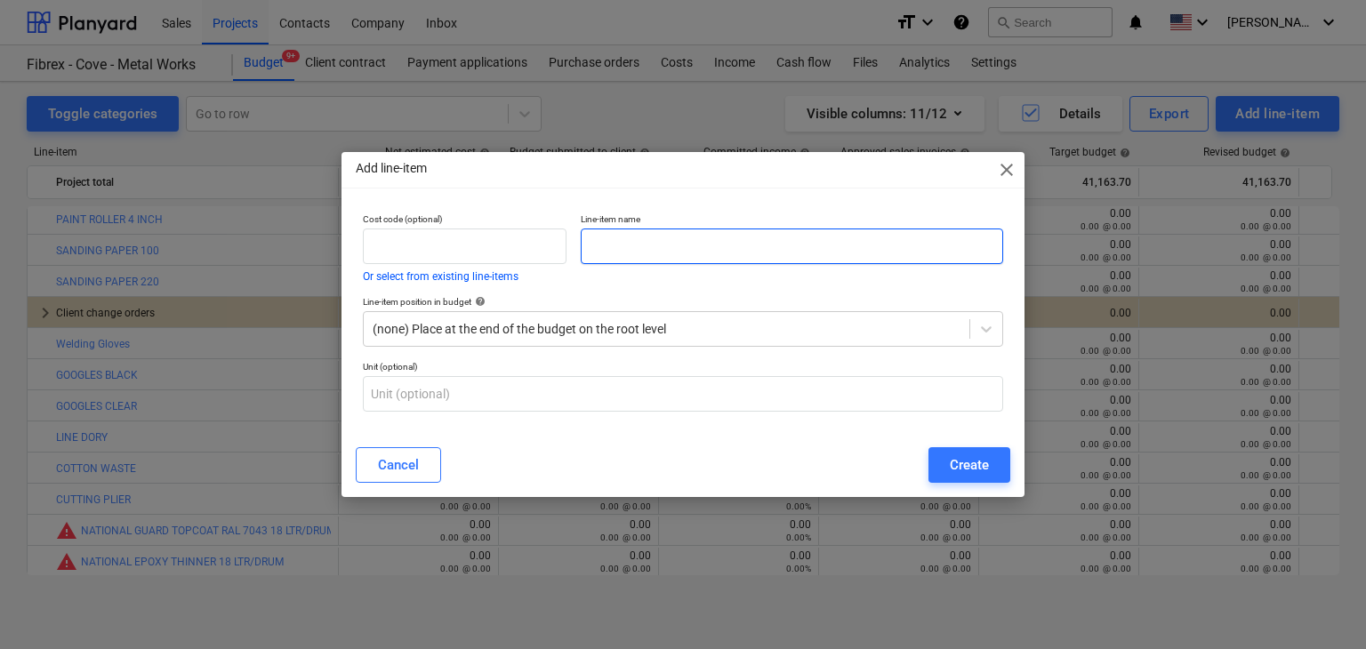
paste input "SIKA GROUT 520 (25 KG)"
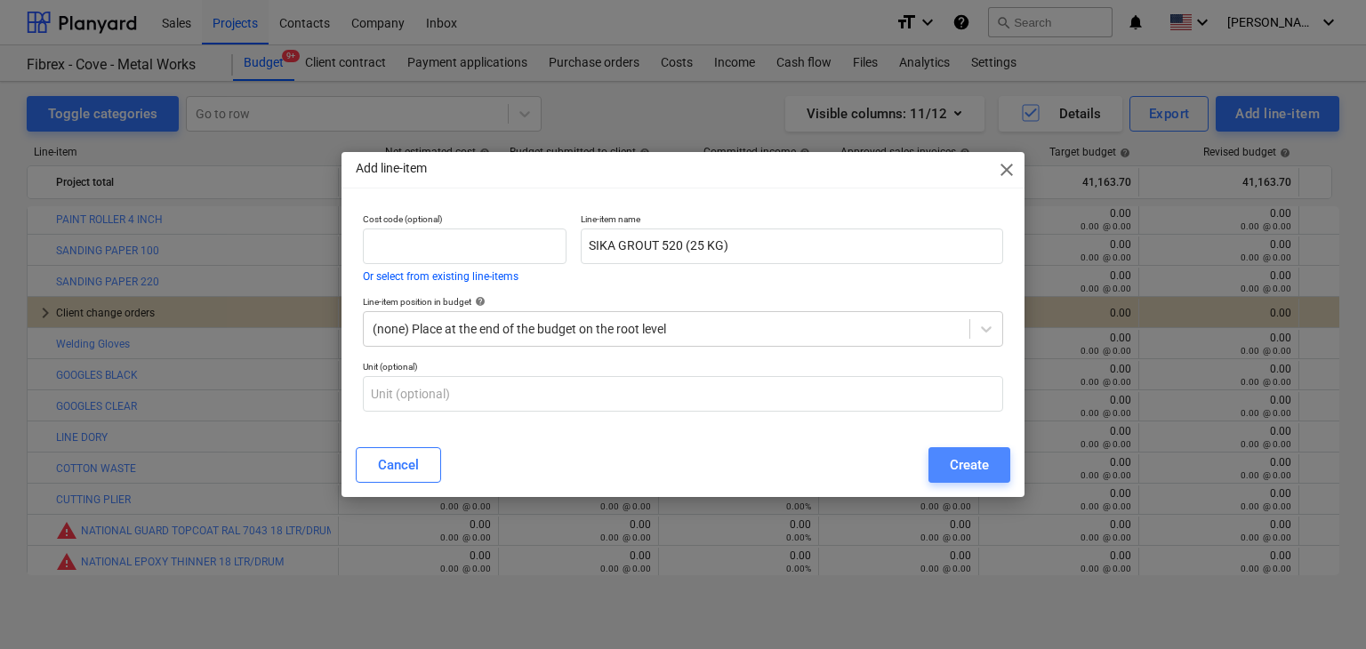
click at [973, 478] on button "Create" at bounding box center [970, 465] width 82 height 36
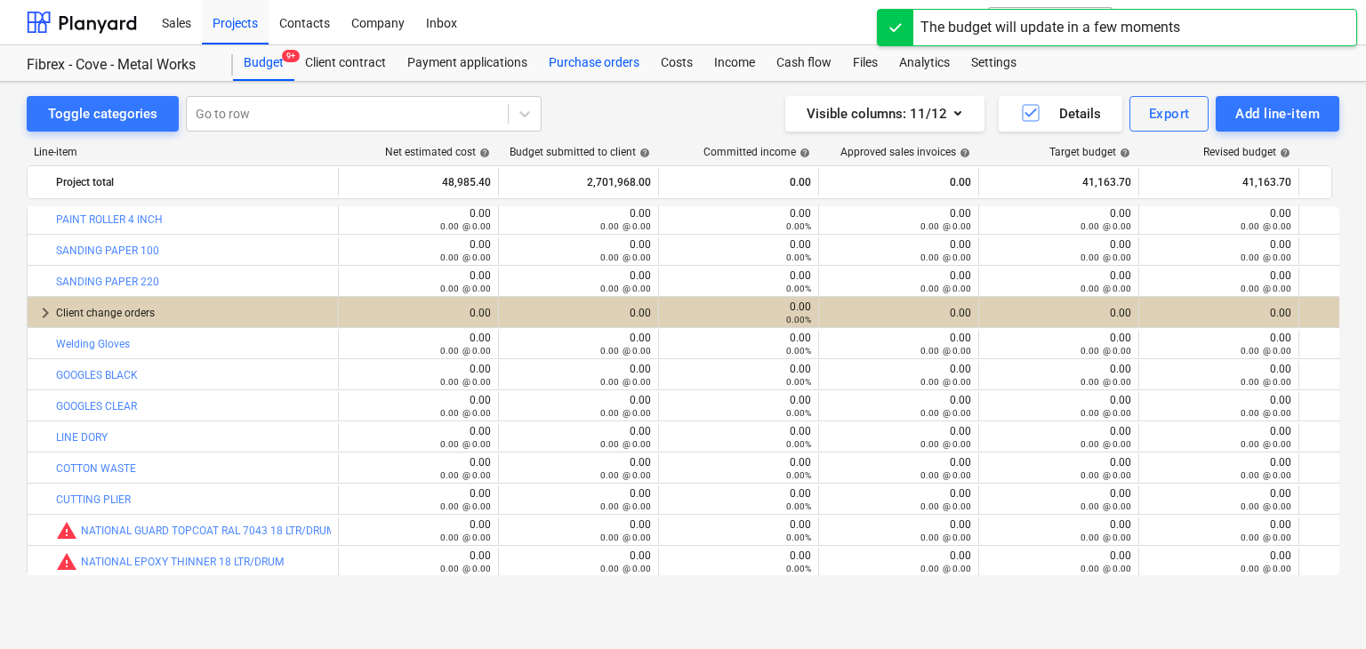
click at [580, 67] on div "Purchase orders" at bounding box center [594, 63] width 112 height 36
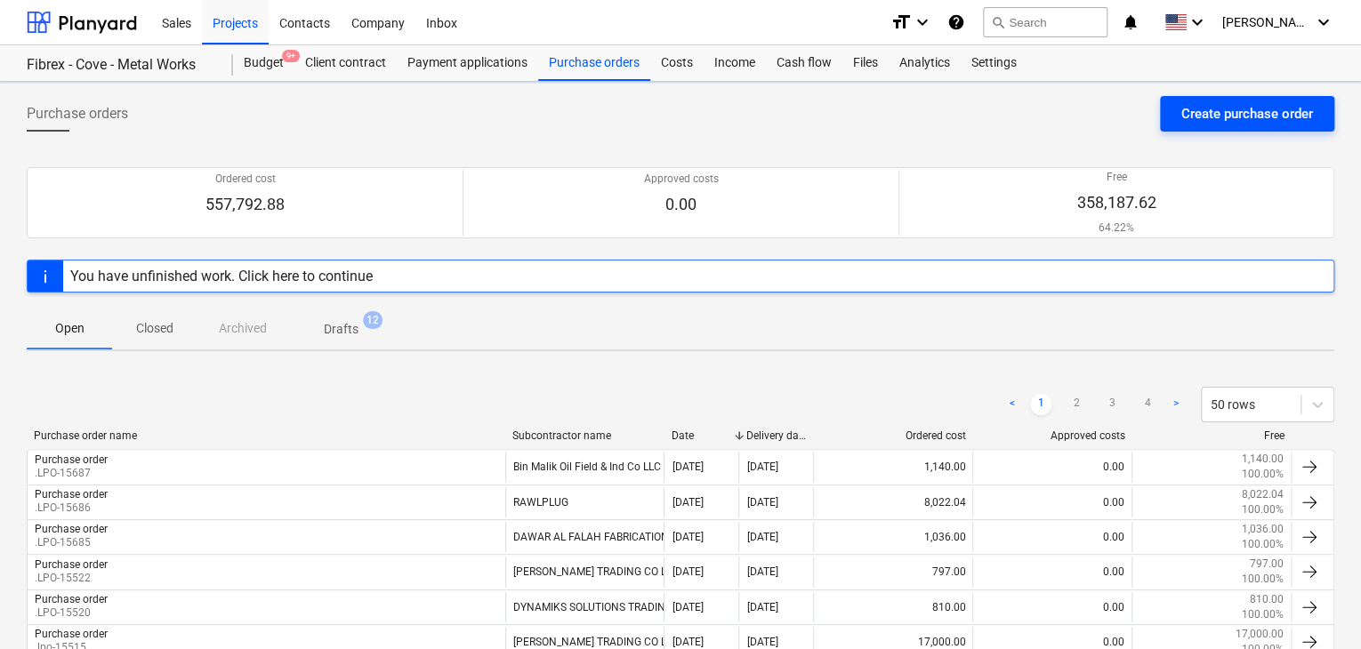
click at [1207, 108] on div "Create purchase order" at bounding box center [1247, 113] width 132 height 23
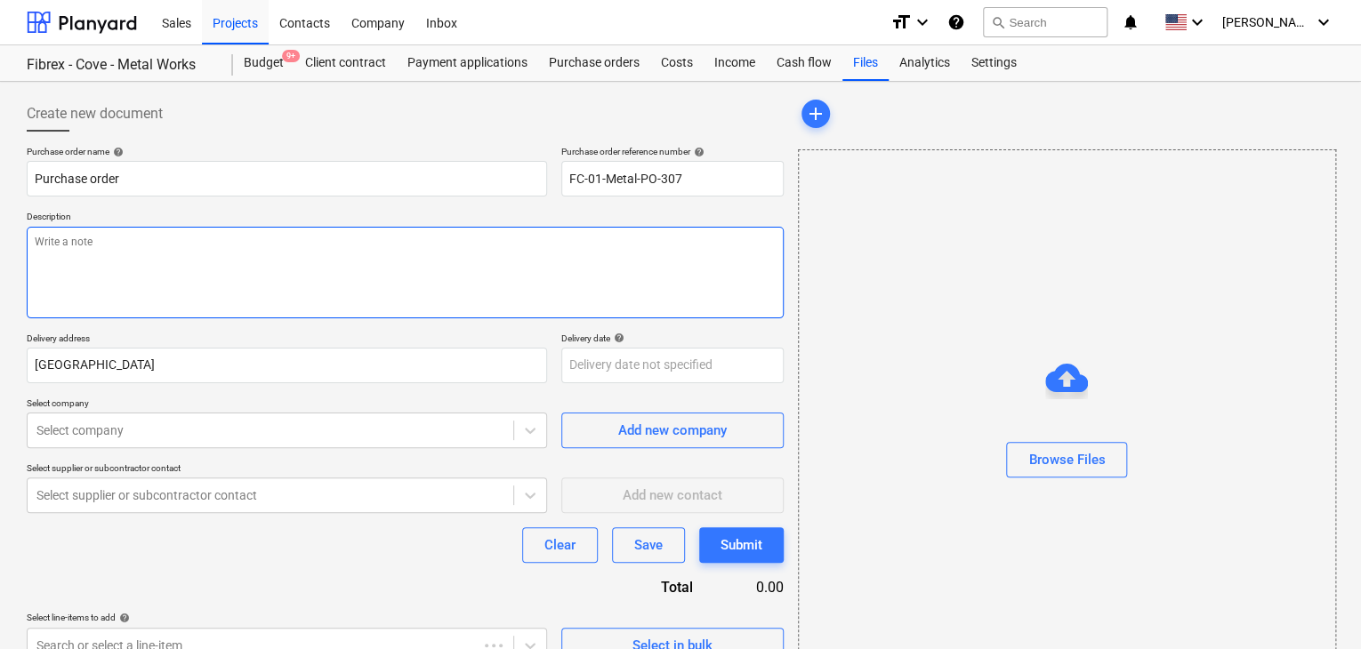
click at [569, 264] on textarea at bounding box center [405, 273] width 757 height 92
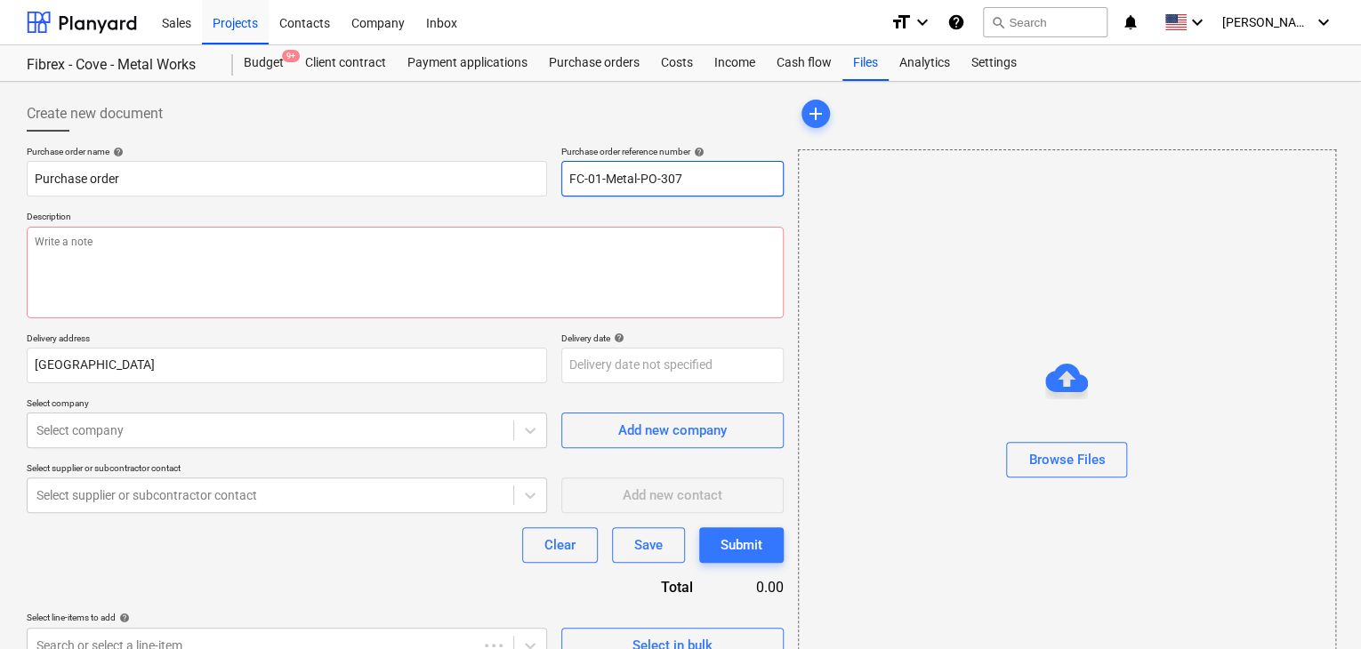
drag, startPoint x: 710, startPoint y: 170, endPoint x: 568, endPoint y: 165, distance: 142.4
click at [568, 165] on input "FC-01-Metal-PO-307" at bounding box center [672, 179] width 222 height 36
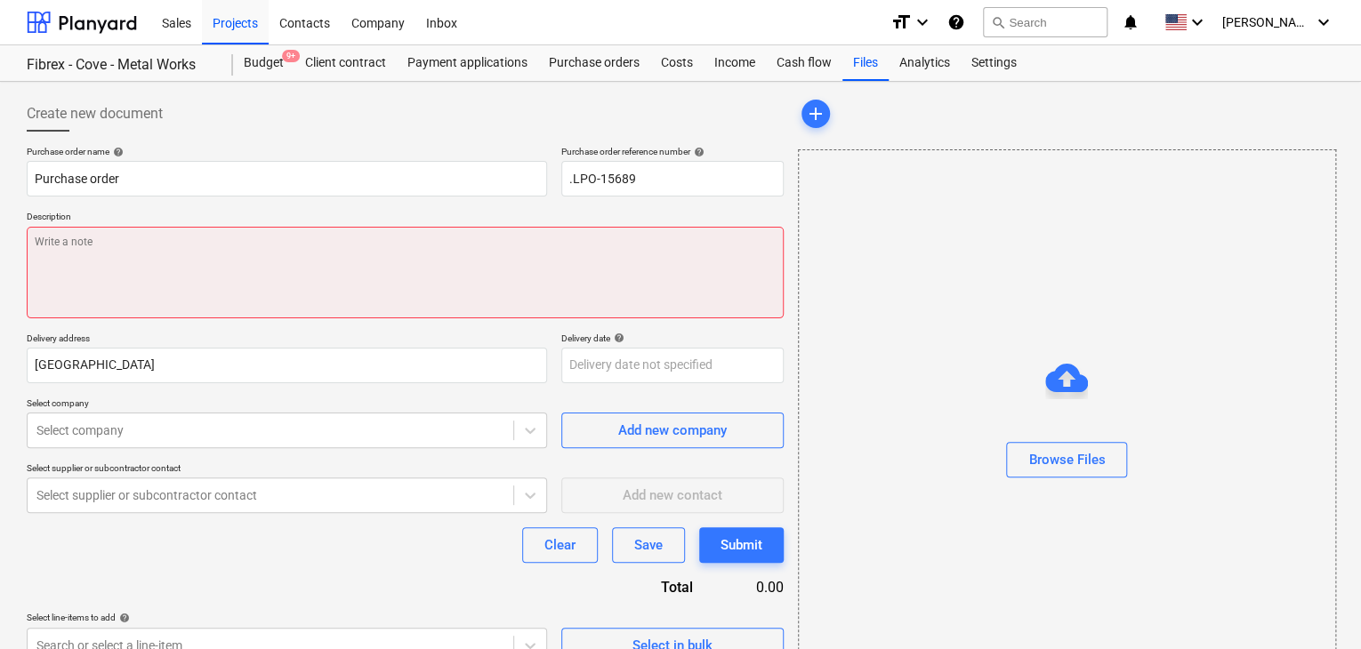
click at [192, 294] on textarea at bounding box center [405, 273] width 757 height 92
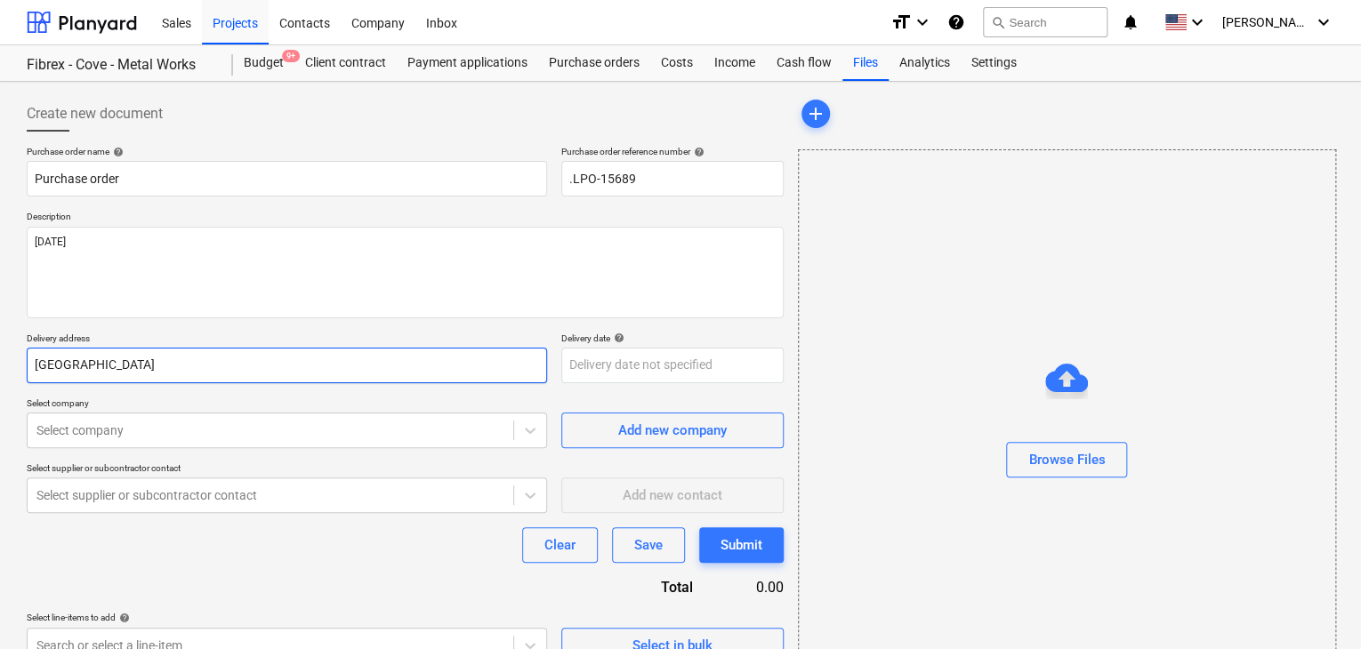
drag, startPoint x: 96, startPoint y: 366, endPoint x: 0, endPoint y: 338, distance: 100.0
click at [0, 338] on div "Create new document Purchase order name help Purchase order Purchase order refe…" at bounding box center [680, 398] width 1361 height 632
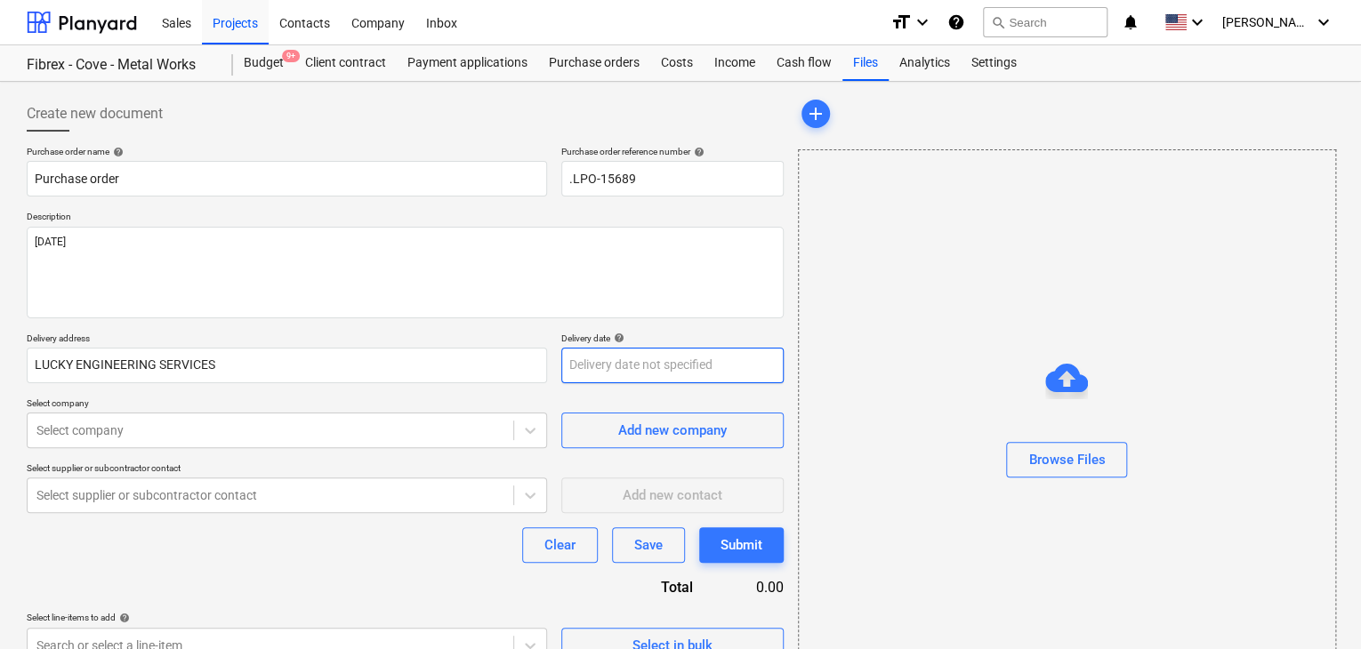
click at [585, 377] on body "Sales Projects Contacts Company Inbox format_size keyboard_arrow_down help sear…" at bounding box center [680, 324] width 1361 height 649
click at [552, 418] on div "Select company Select company Add new company" at bounding box center [405, 423] width 757 height 51
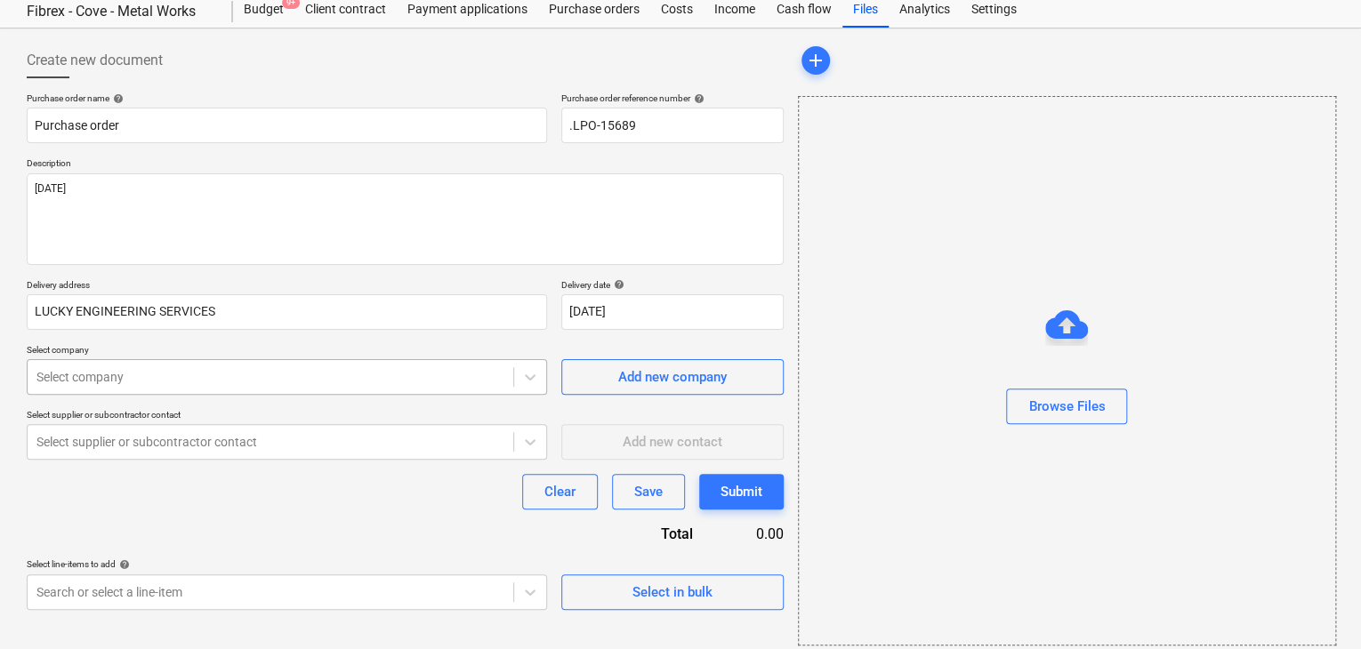
click at [326, 428] on body "Sales Projects Contacts Company Inbox format_size keyboard_arrow_down help sear…" at bounding box center [680, 271] width 1361 height 649
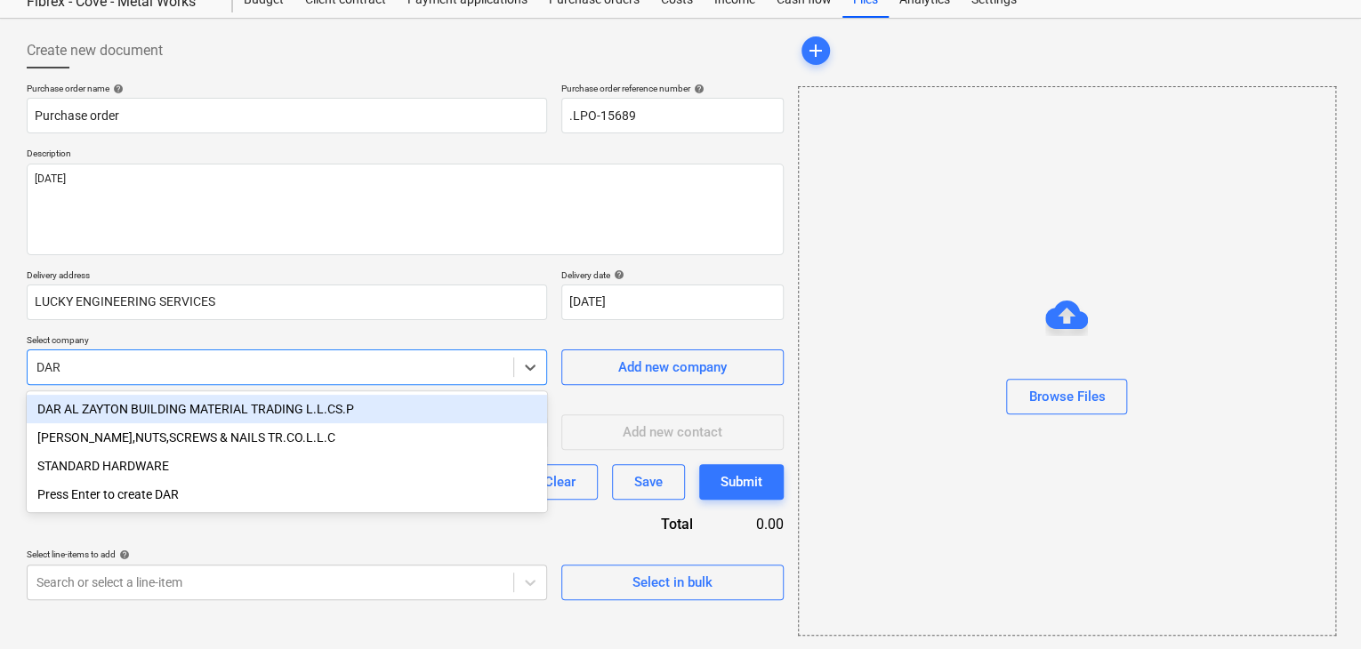
click at [120, 417] on div "DAR AL ZAYTON BUILDING MATERIAL TRADING L.L.CS.P" at bounding box center [287, 409] width 520 height 28
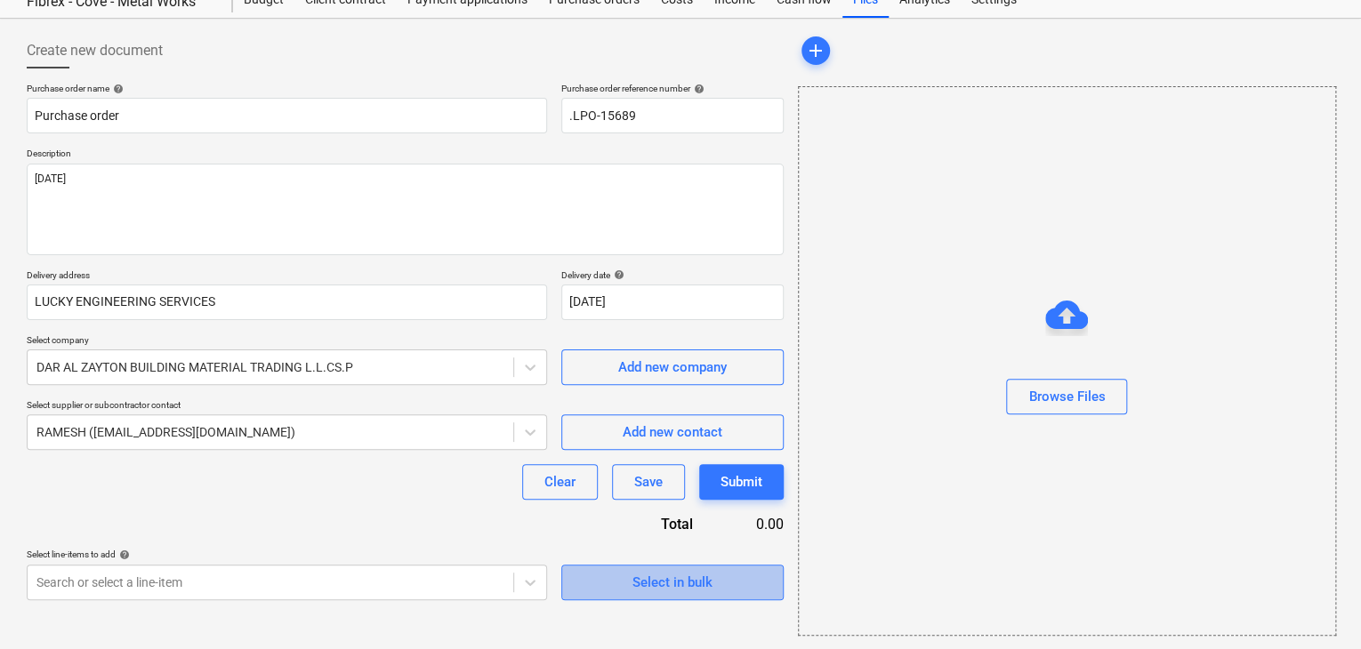
click at [689, 565] on button "Select in bulk" at bounding box center [672, 583] width 222 height 36
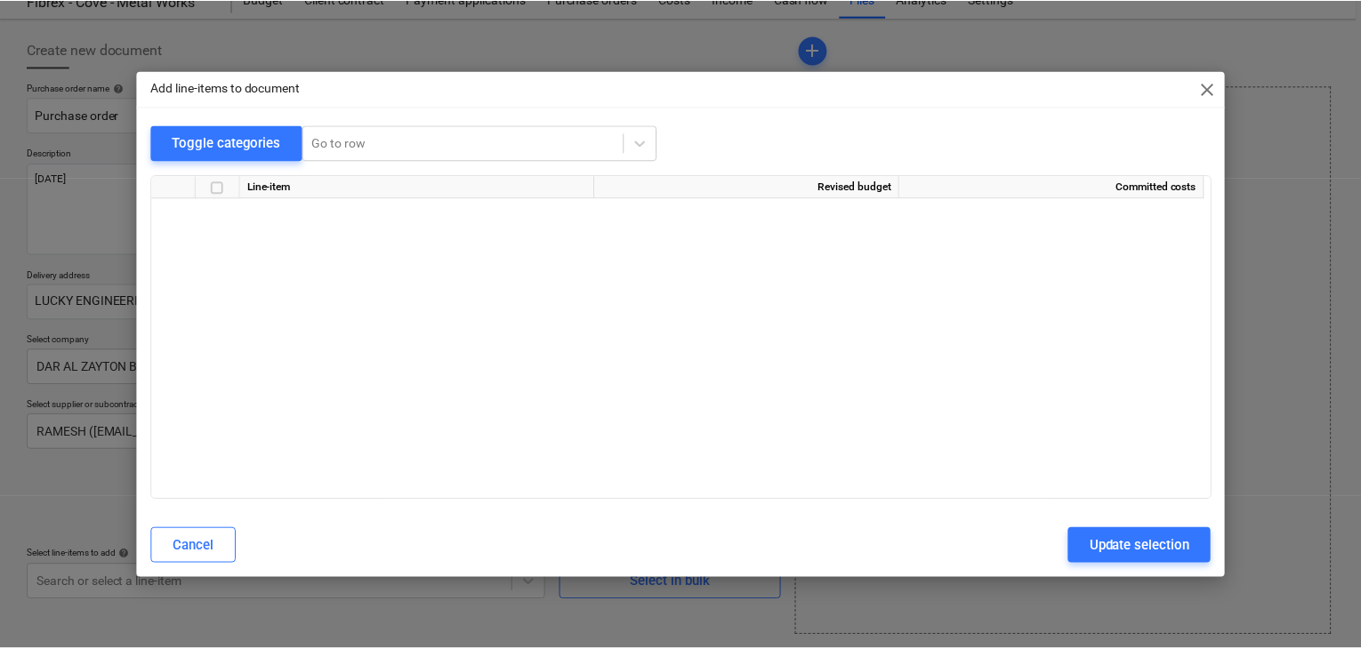
scroll to position [21738, 0]
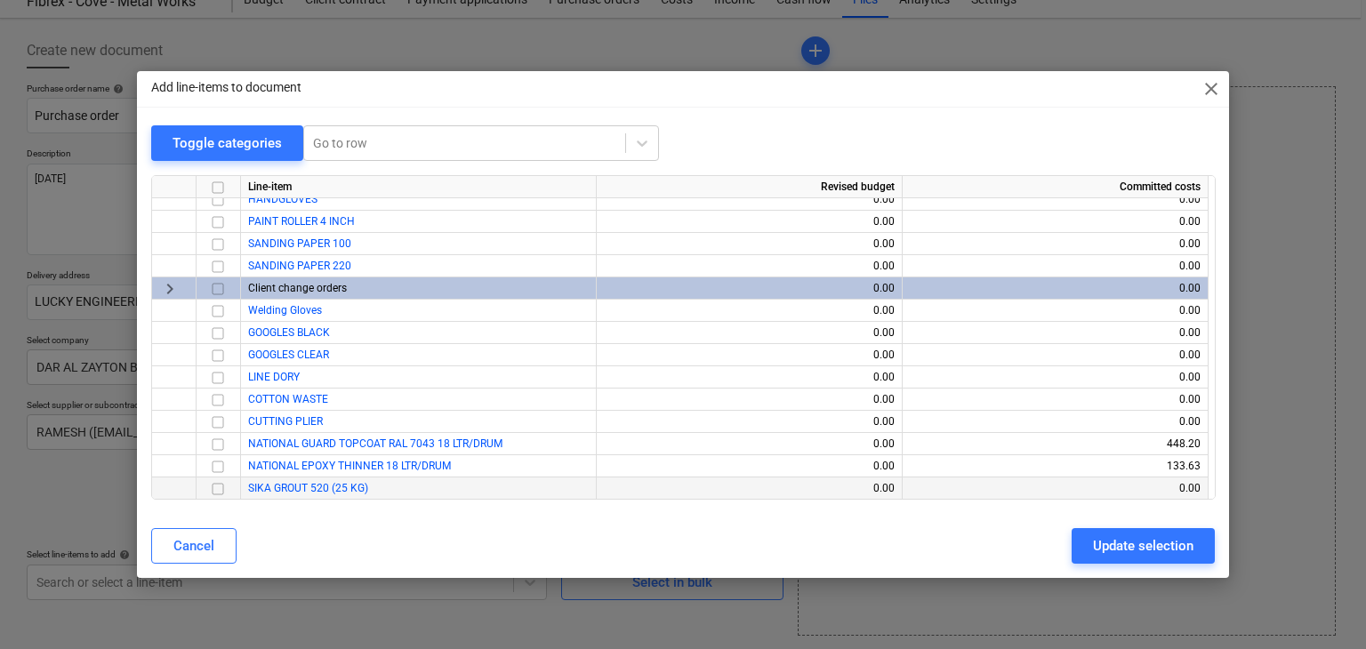
drag, startPoint x: 219, startPoint y: 494, endPoint x: 242, endPoint y: 495, distance: 23.2
click at [219, 493] on input "checkbox" at bounding box center [217, 489] width 21 height 21
drag, startPoint x: 1134, startPoint y: 543, endPoint x: 907, endPoint y: 543, distance: 226.8
click at [1103, 543] on div "Update selection" at bounding box center [1143, 546] width 101 height 23
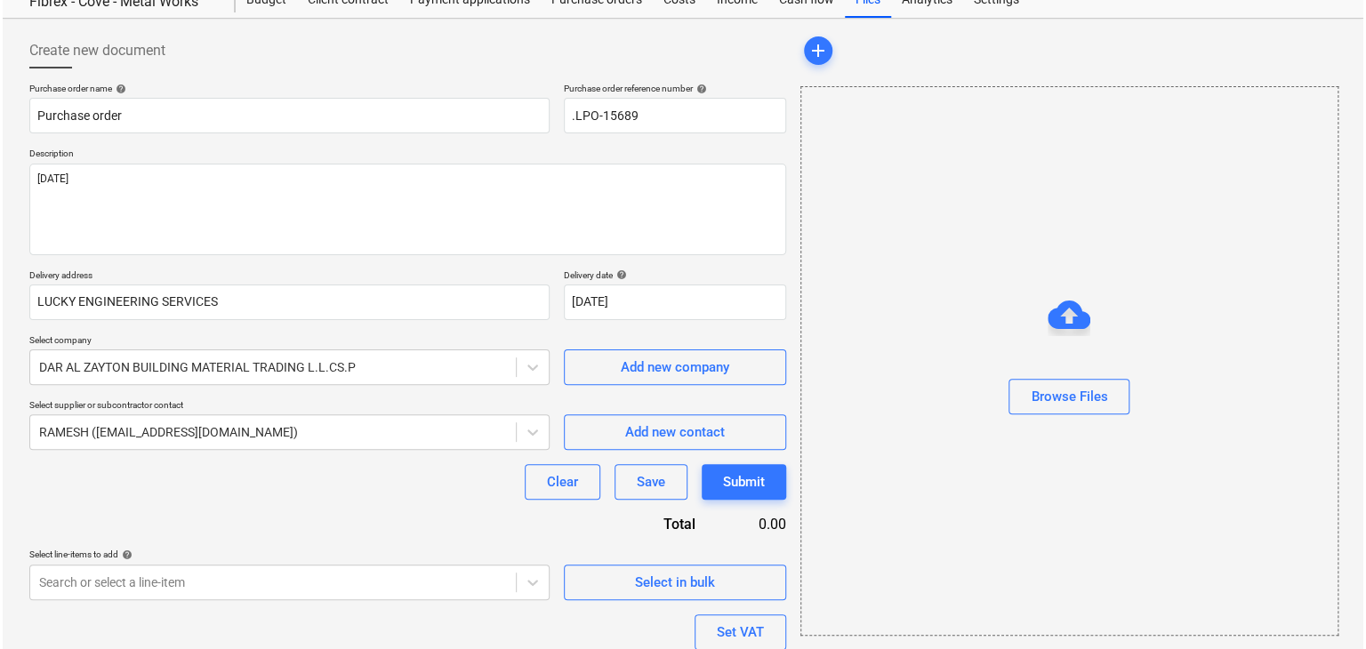
scroll to position [196, 0]
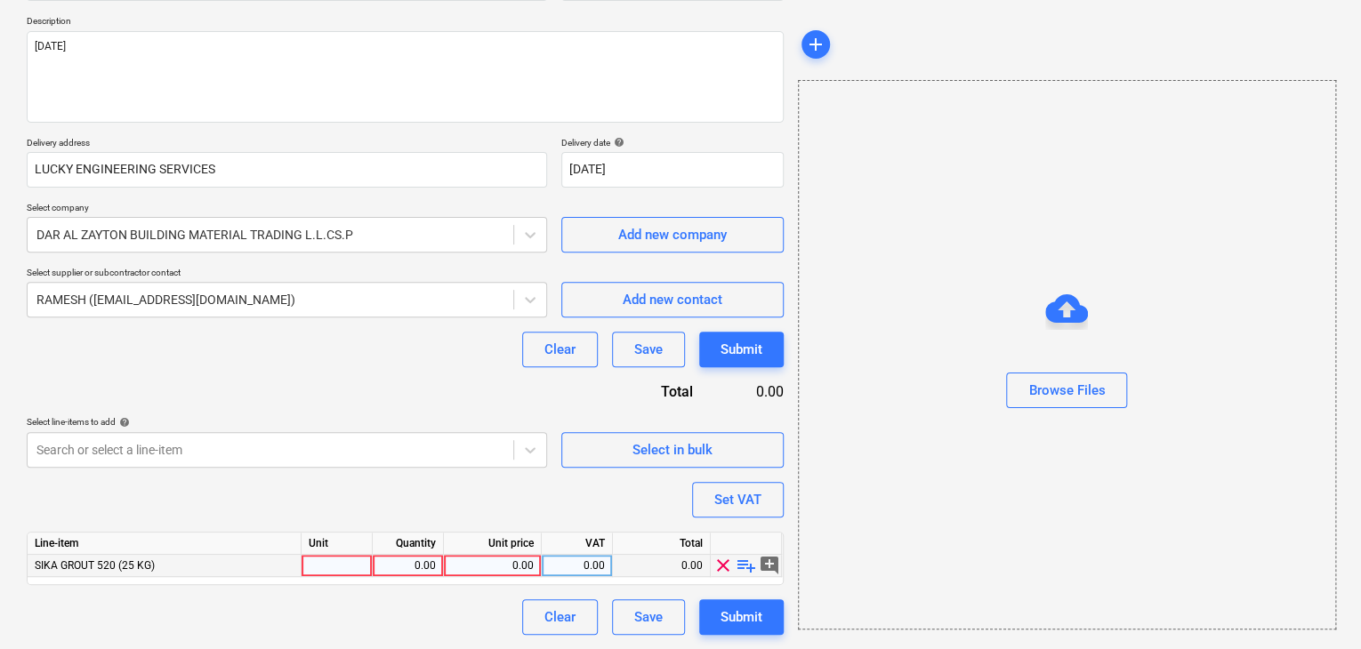
click at [322, 565] on div at bounding box center [337, 566] width 71 height 22
click at [408, 563] on div "0.00" at bounding box center [408, 566] width 56 height 22
click at [478, 560] on div "0.00" at bounding box center [492, 566] width 83 height 22
click at [804, 452] on div "Browse Files" at bounding box center [1067, 355] width 538 height 550
click at [733, 512] on button "Set VAT" at bounding box center [738, 500] width 92 height 36
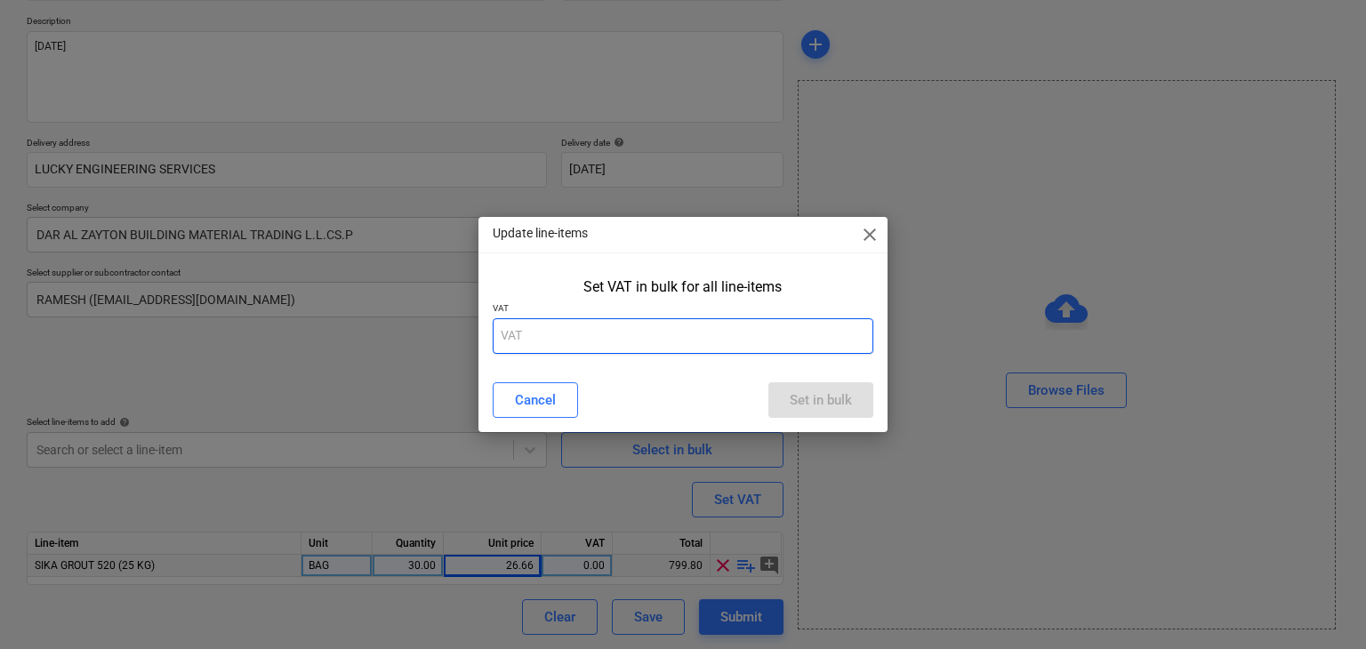
click at [610, 342] on input "text" at bounding box center [684, 336] width 382 height 36
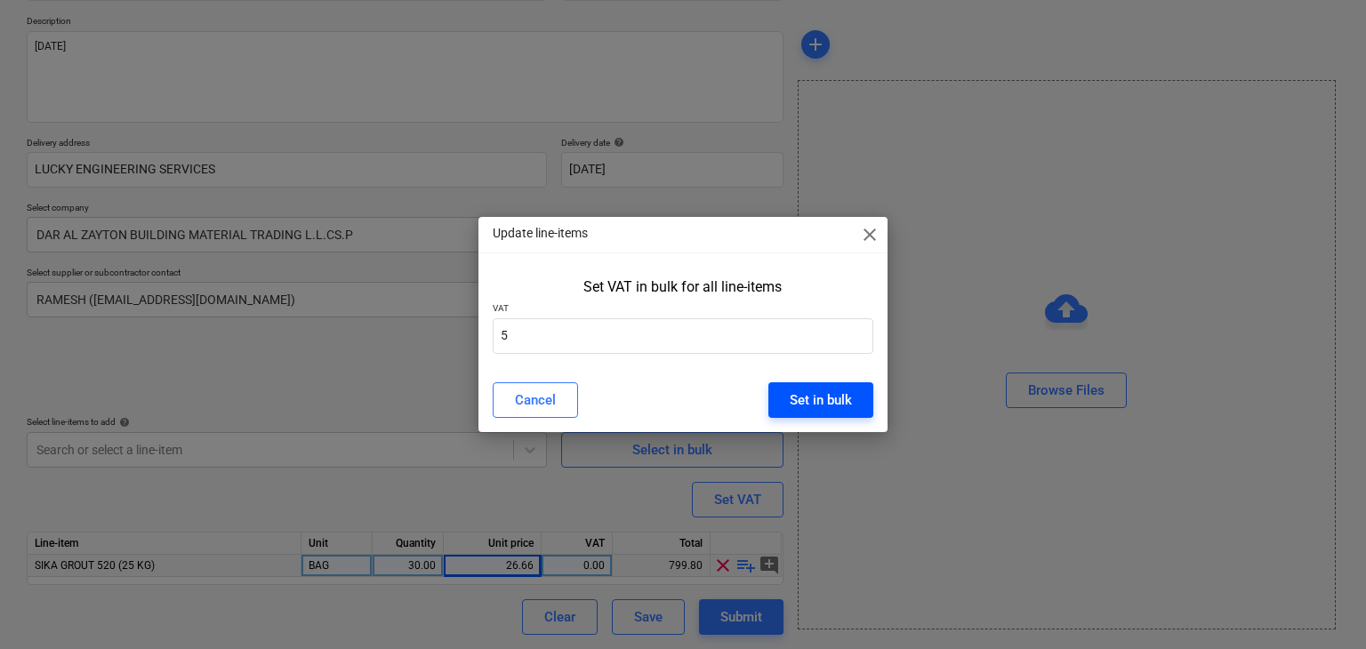
click at [830, 404] on div "Set in bulk" at bounding box center [821, 400] width 62 height 23
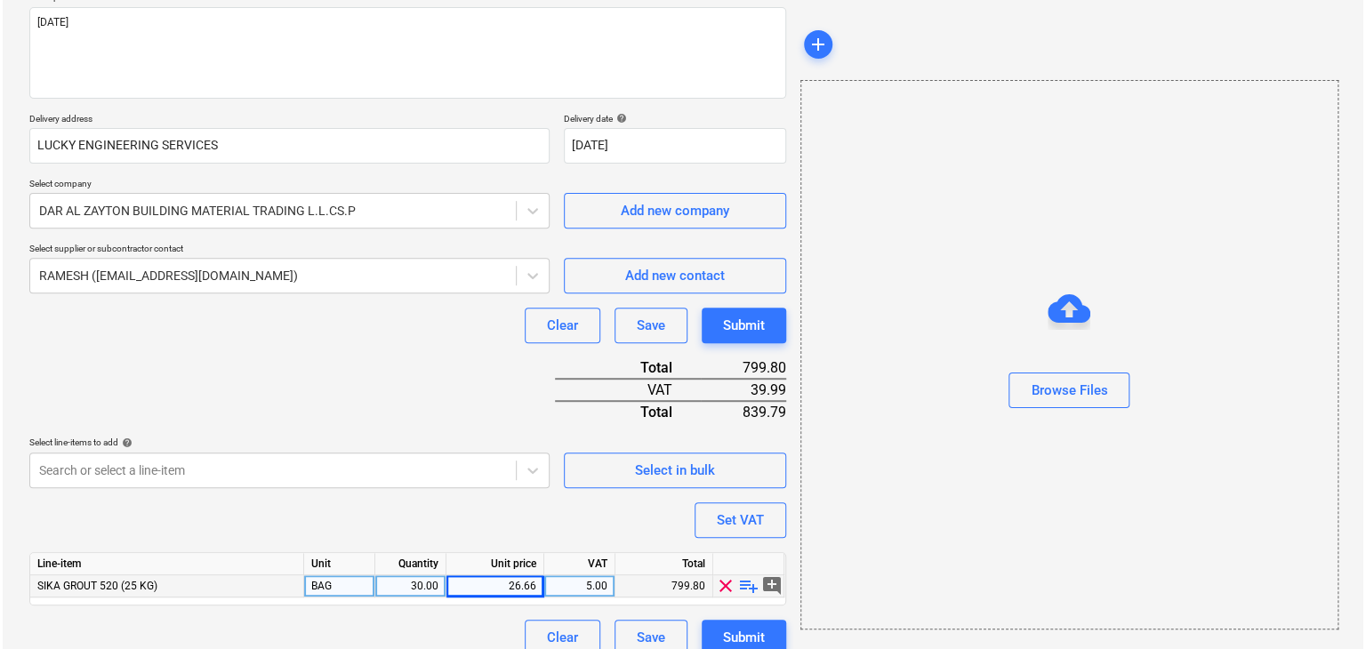
scroll to position [239, 0]
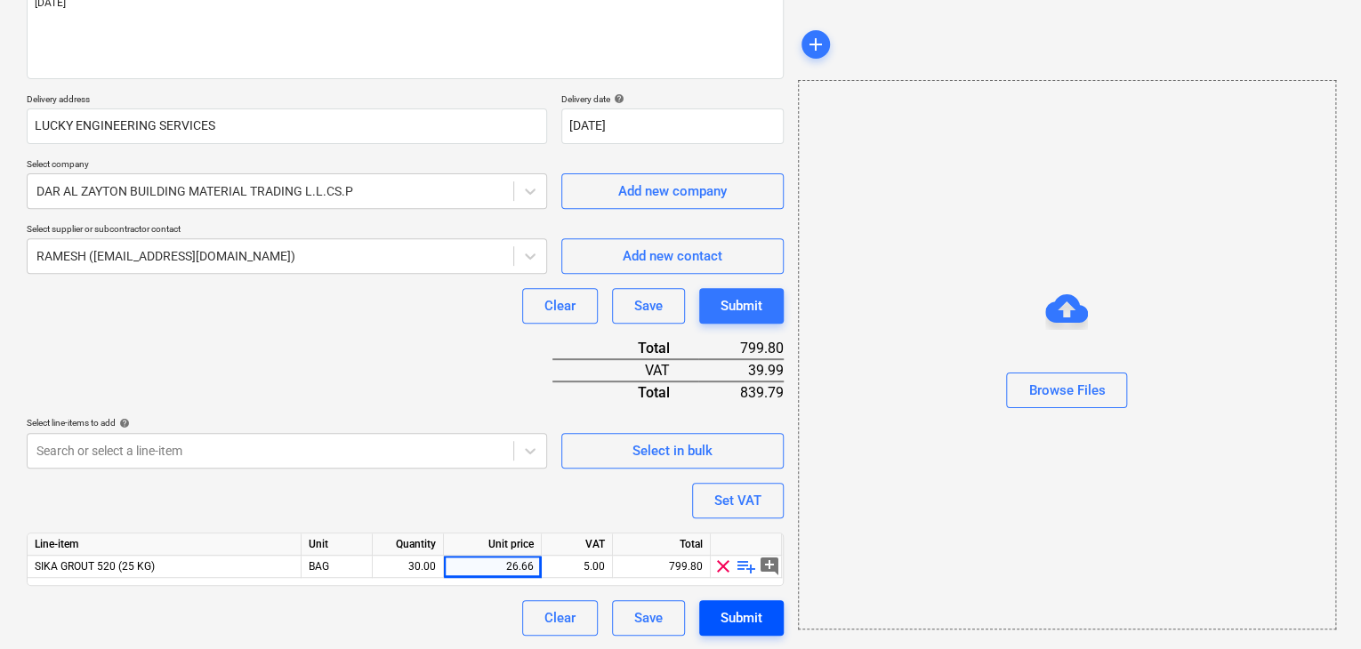
click at [735, 617] on div "Submit" at bounding box center [742, 618] width 42 height 23
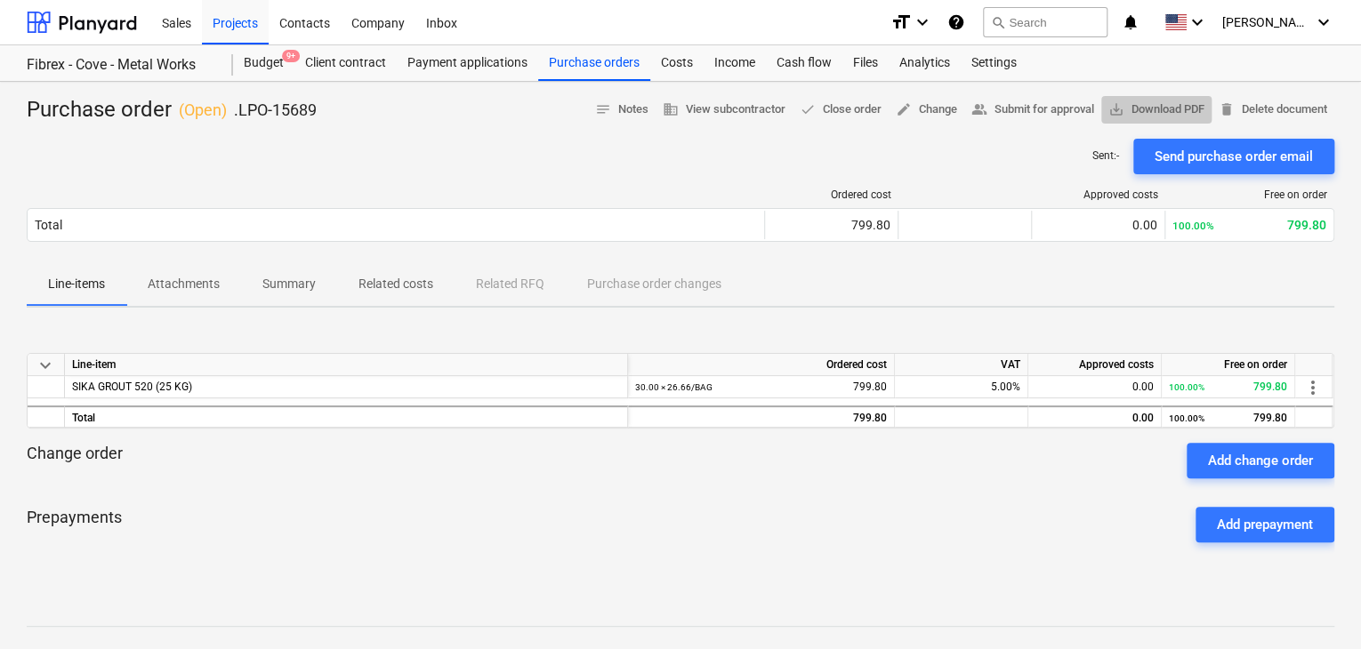
click at [1173, 115] on span "save_alt Download PDF" at bounding box center [1156, 110] width 96 height 20
